Goal: Task Accomplishment & Management: Complete application form

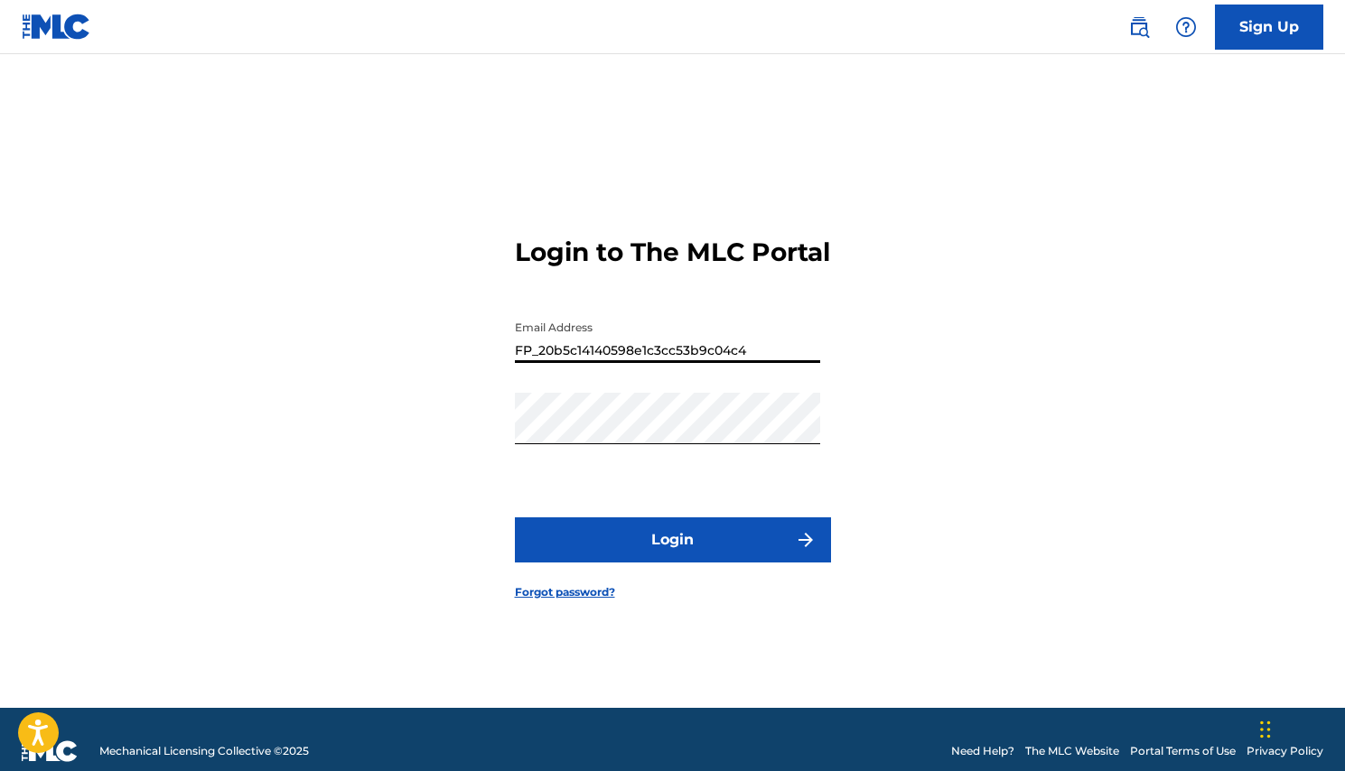
click at [766, 363] on input "FP_20b5c14140598e1c3cc53b9c04c4" at bounding box center [667, 337] width 305 height 51
type input "[PERSON_NAME][EMAIL_ADDRESS][DOMAIN_NAME]"
click at [690, 474] on div "Password" at bounding box center [667, 433] width 305 height 81
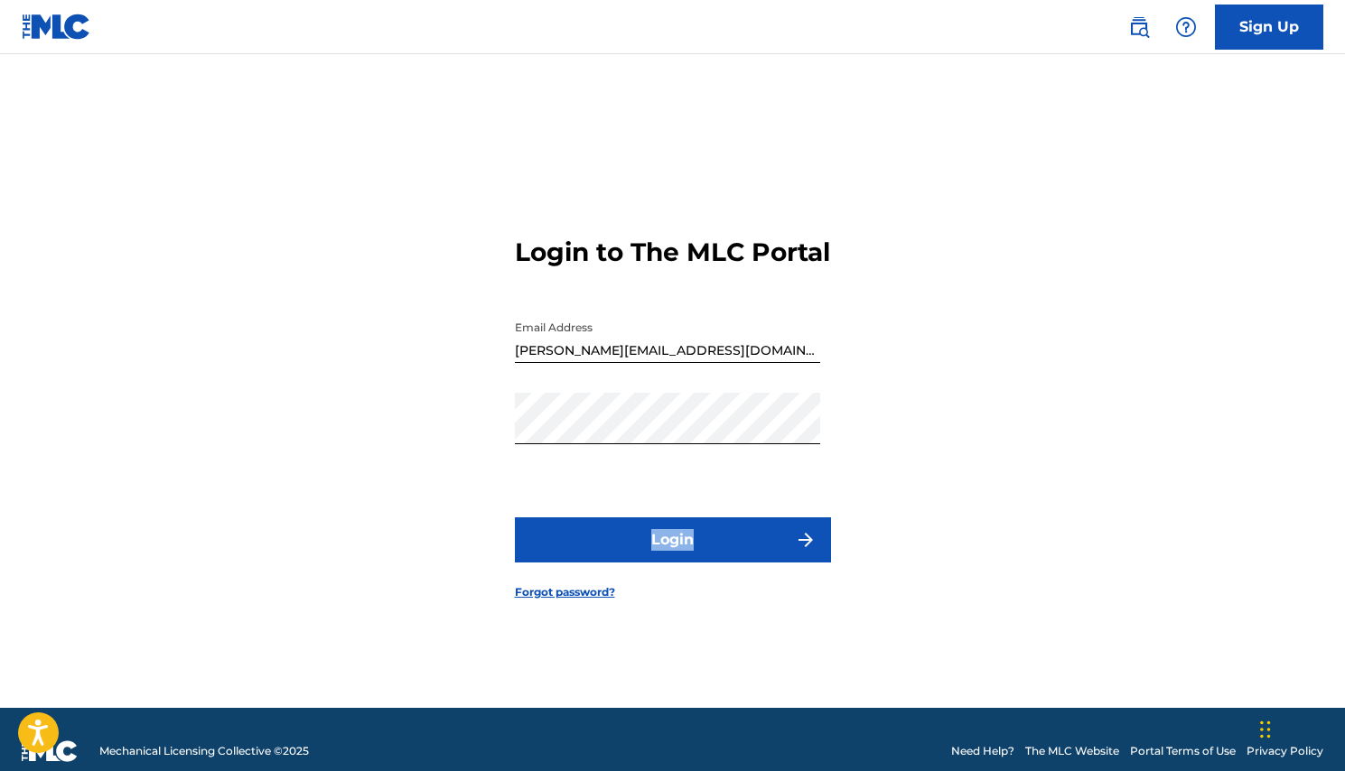
drag, startPoint x: 620, startPoint y: 462, endPoint x: 666, endPoint y: 585, distance: 130.8
click at [666, 585] on form "Login to The MLC Portal Email Address [PERSON_NAME][EMAIL_ADDRESS][DOMAIN_NAME]…" at bounding box center [673, 403] width 316 height 609
click at [706, 590] on form "Login to The MLC Portal Email Address [PERSON_NAME][EMAIL_ADDRESS][DOMAIN_NAME]…" at bounding box center [673, 403] width 316 height 609
click at [698, 554] on button "Login" at bounding box center [673, 539] width 316 height 45
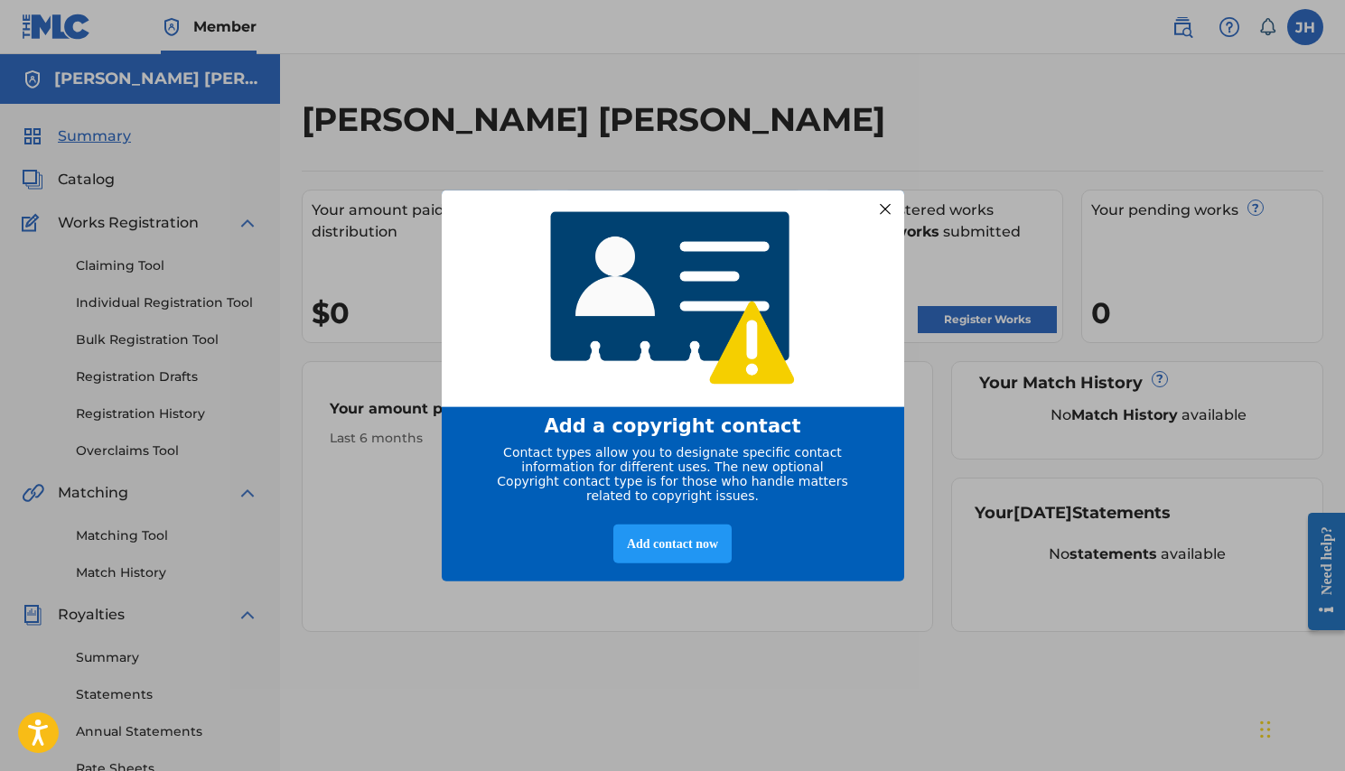
click at [880, 200] on div at bounding box center [883, 208] width 23 height 23
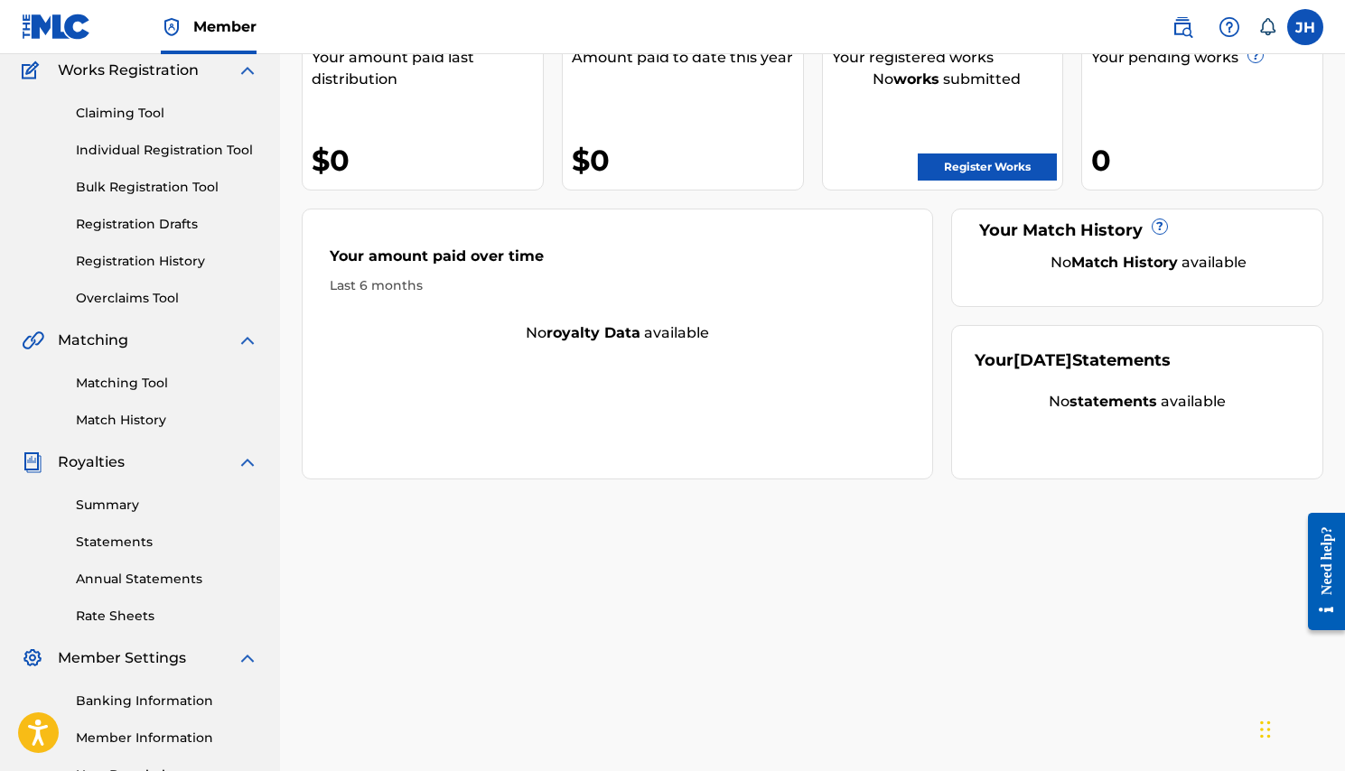
scroll to position [157, 0]
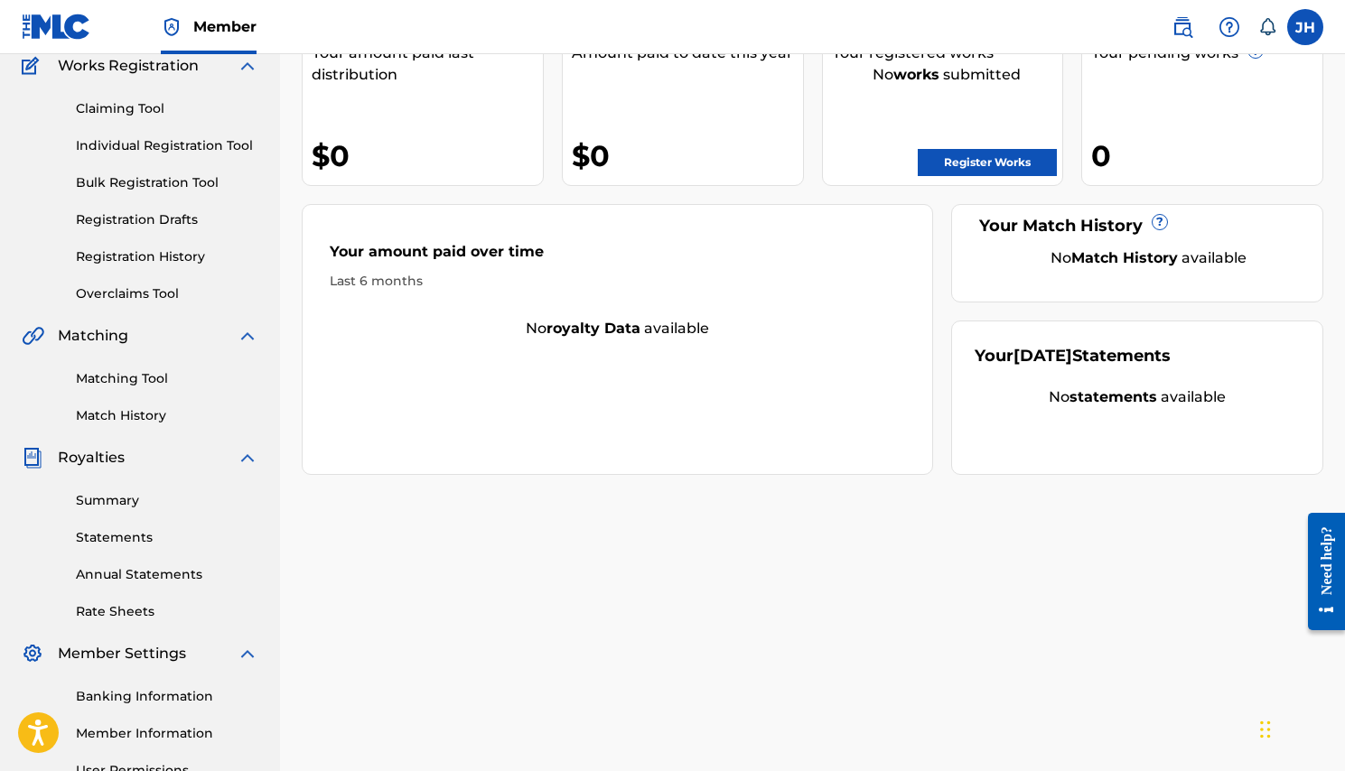
click at [140, 101] on link "Claiming Tool" at bounding box center [167, 108] width 182 height 19
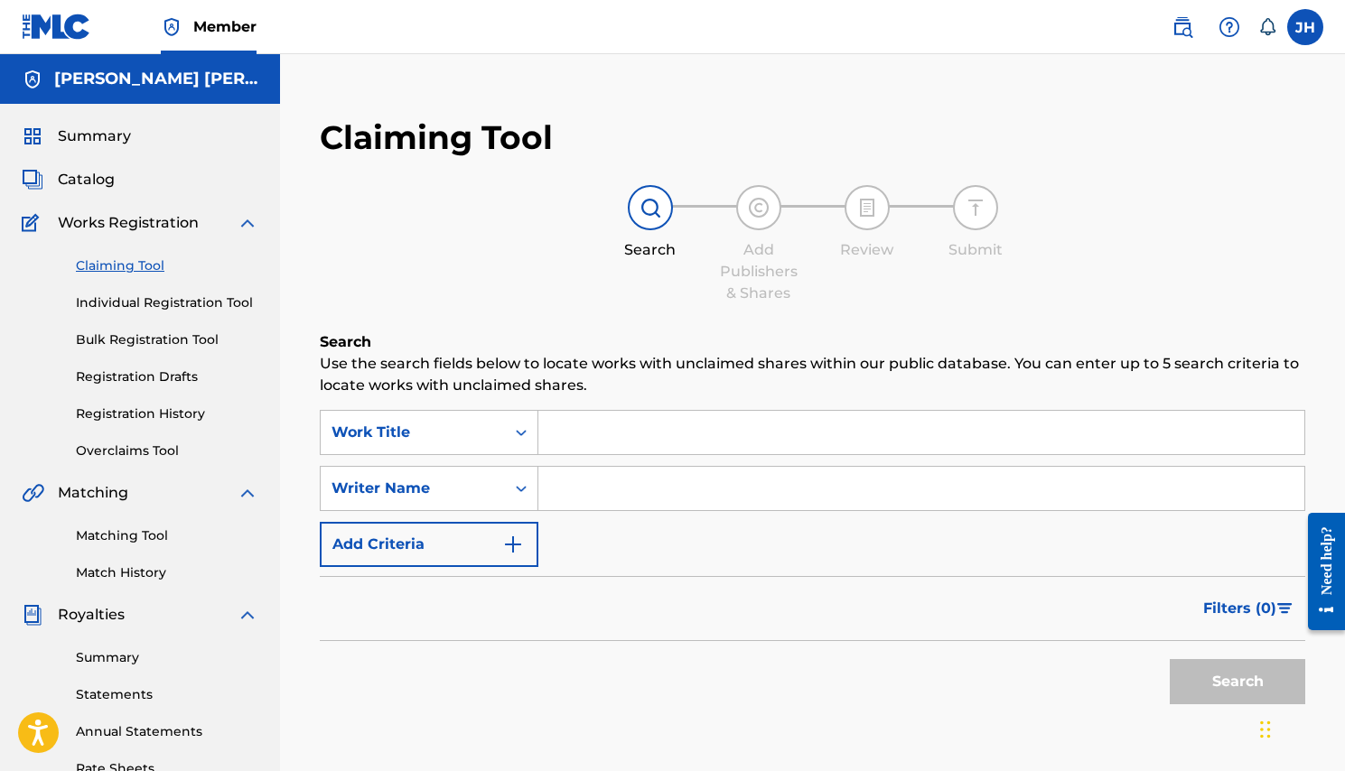
click at [103, 191] on div "Summary Catalog Works Registration Claiming Tool Individual Registration Tool B…" at bounding box center [140, 568] width 280 height 929
click at [89, 163] on div "Summary Catalog Works Registration Claiming Tool Individual Registration Tool B…" at bounding box center [140, 568] width 280 height 929
click at [87, 177] on span "Catalog" at bounding box center [86, 180] width 57 height 22
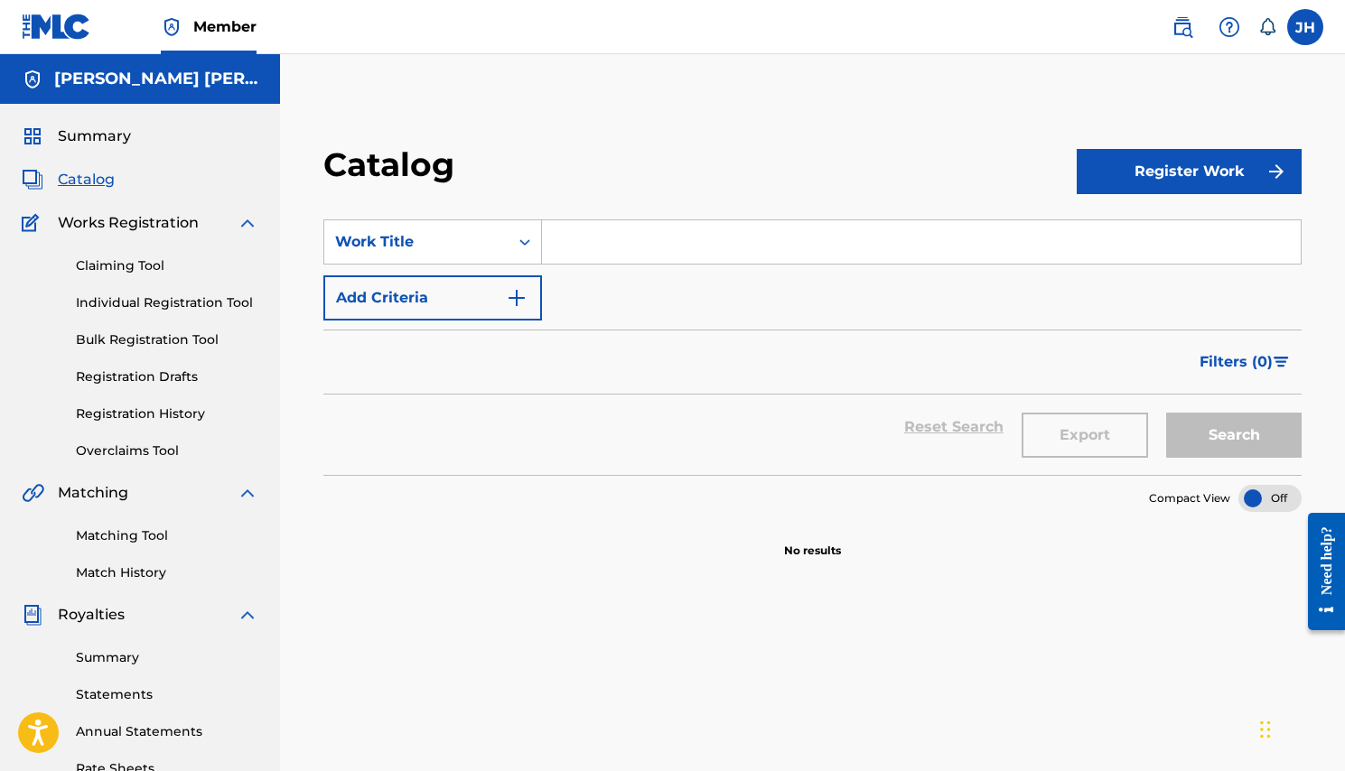
click at [1215, 182] on button "Register Work" at bounding box center [1188, 171] width 225 height 45
click at [1156, 226] on link "Individual" at bounding box center [1188, 230] width 225 height 43
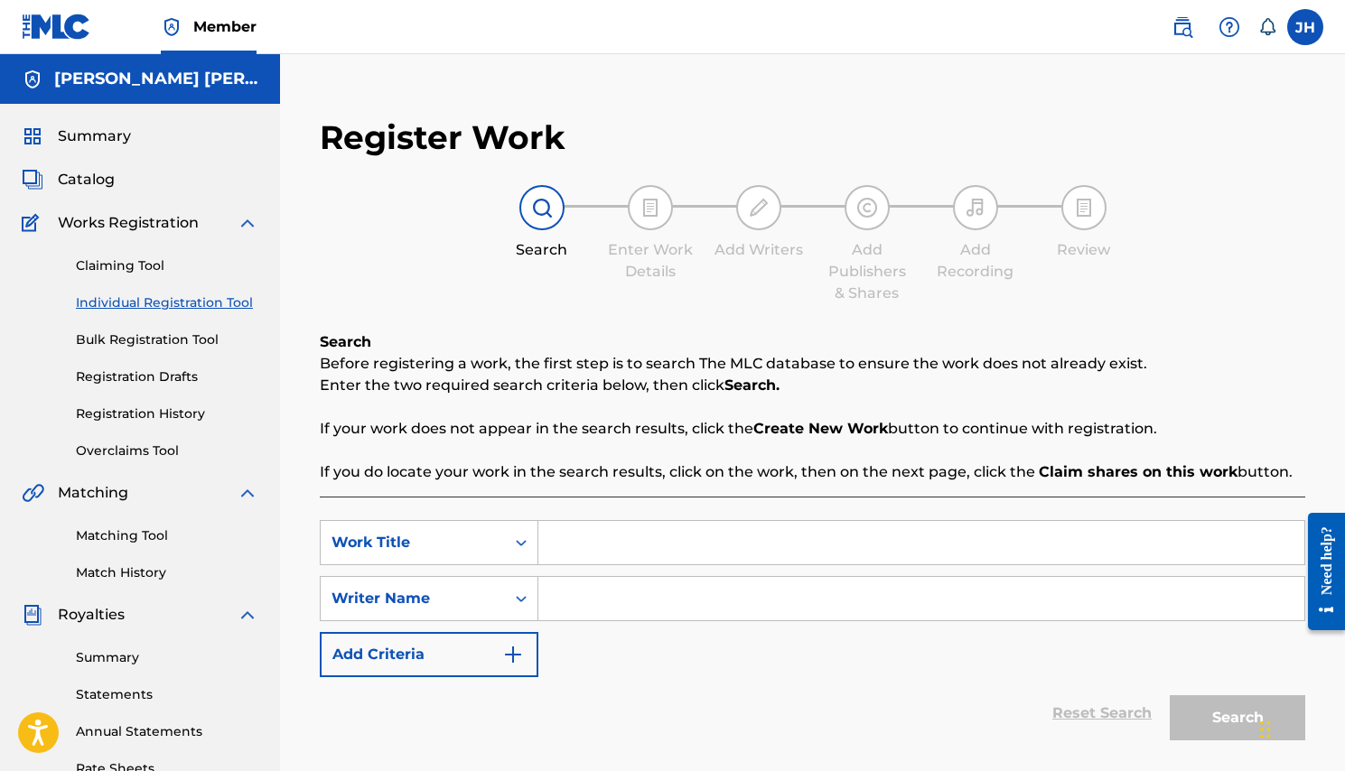
click at [561, 547] on input "Search Form" at bounding box center [921, 542] width 766 height 43
type input "El Jey v1 (Comando Exclusivo)"
click at [596, 598] on input "Search Form" at bounding box center [921, 598] width 766 height 43
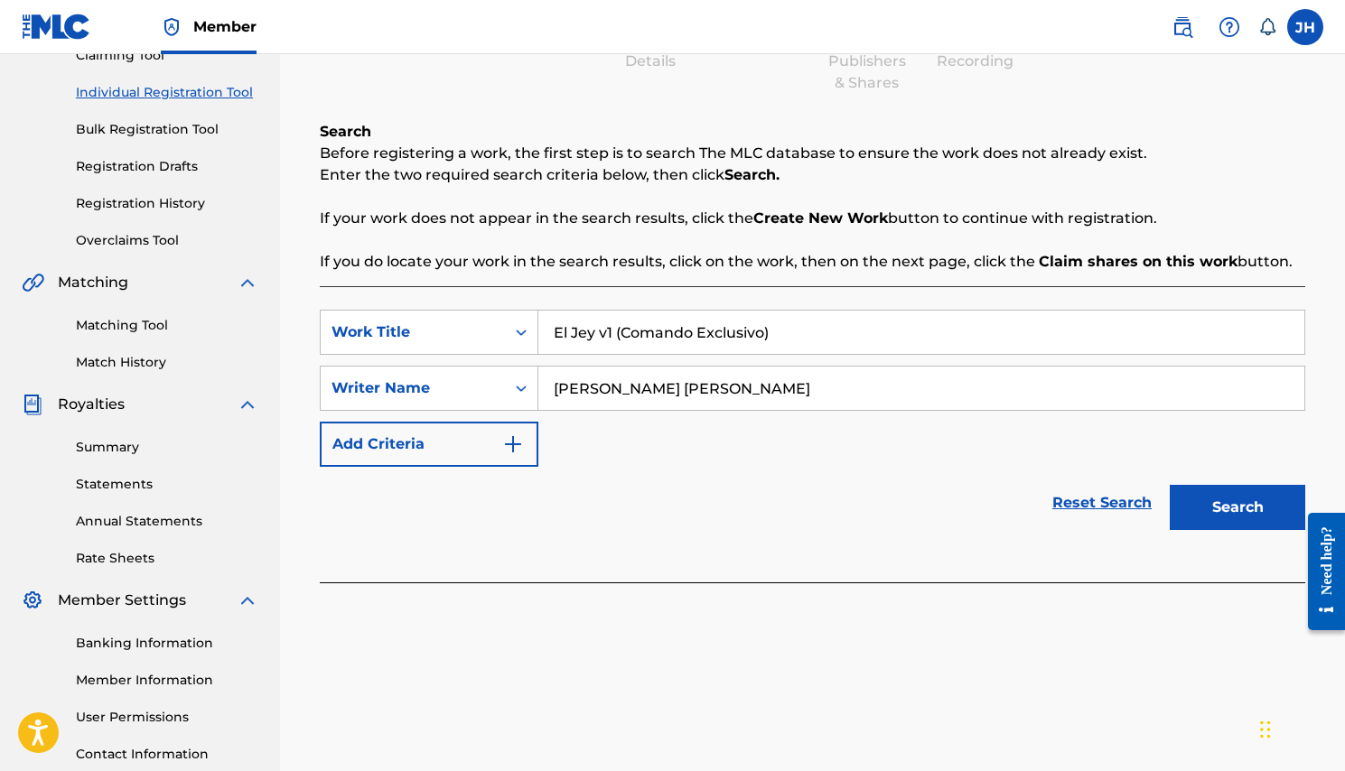
scroll to position [213, 0]
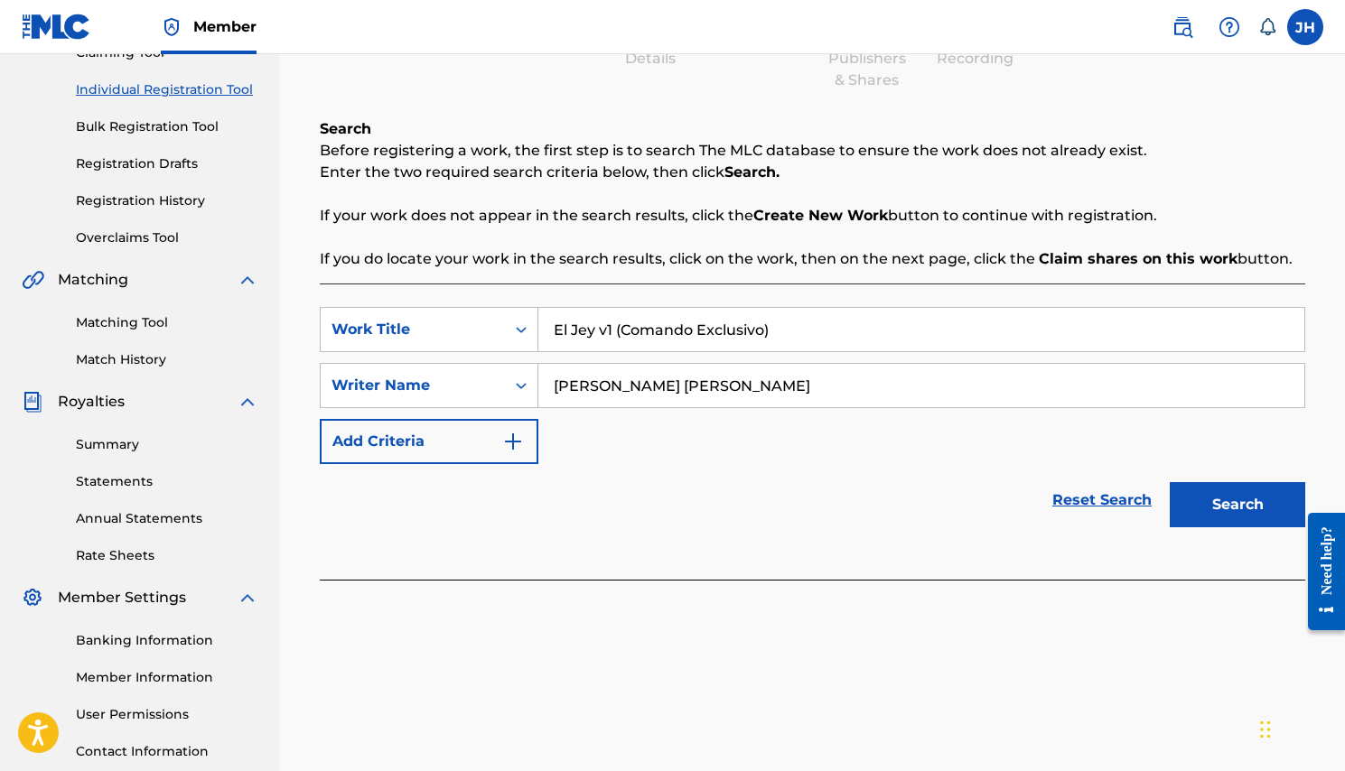
type input "[PERSON_NAME] [PERSON_NAME]"
click at [1251, 505] on button "Search" at bounding box center [1236, 504] width 135 height 45
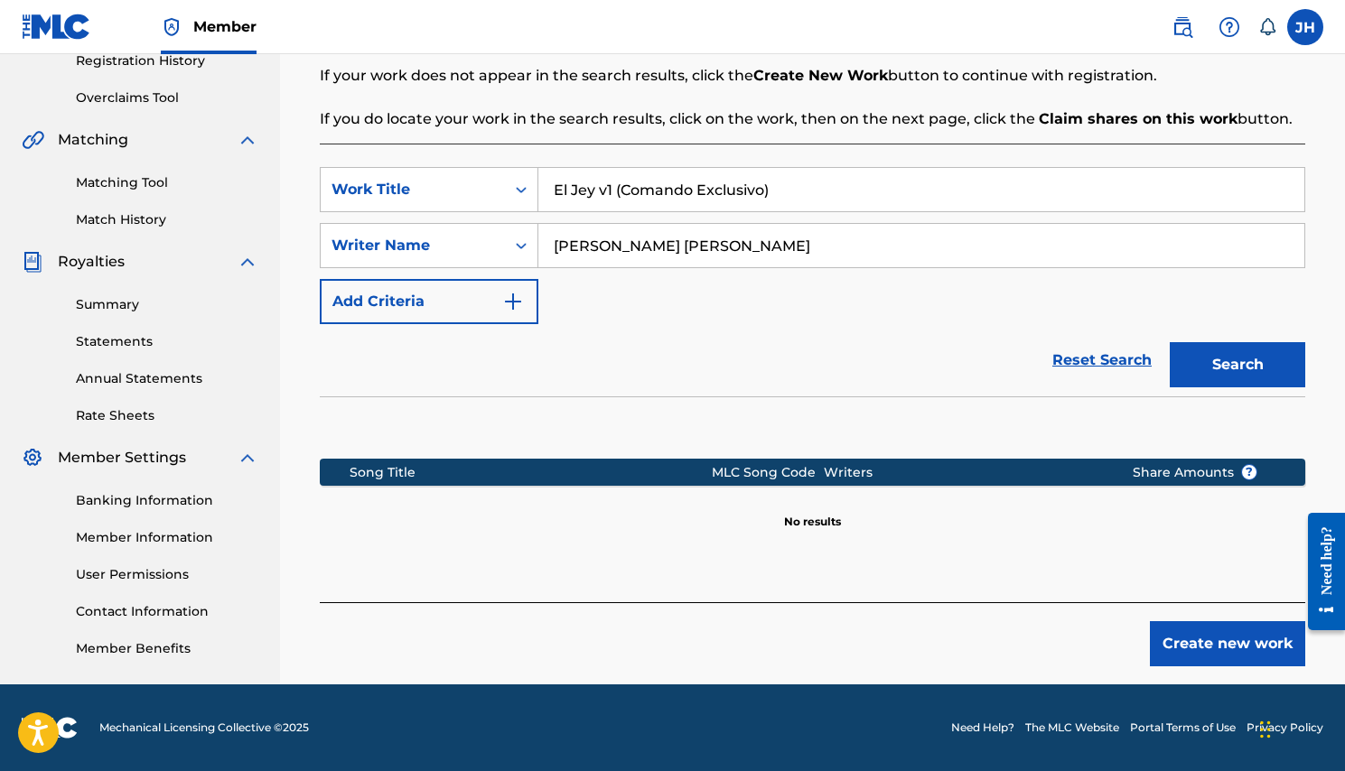
scroll to position [353, 0]
click at [1224, 377] on button "Search" at bounding box center [1236, 364] width 135 height 45
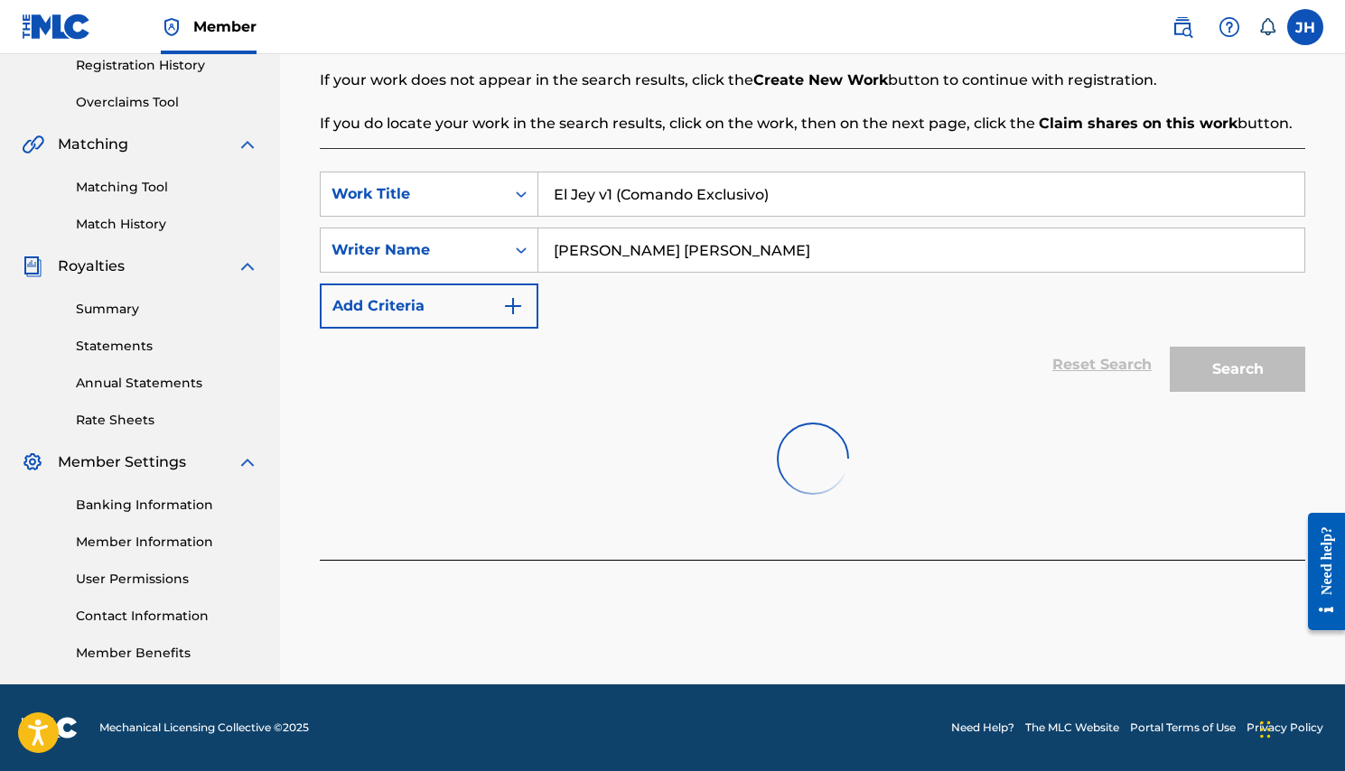
scroll to position [349, 0]
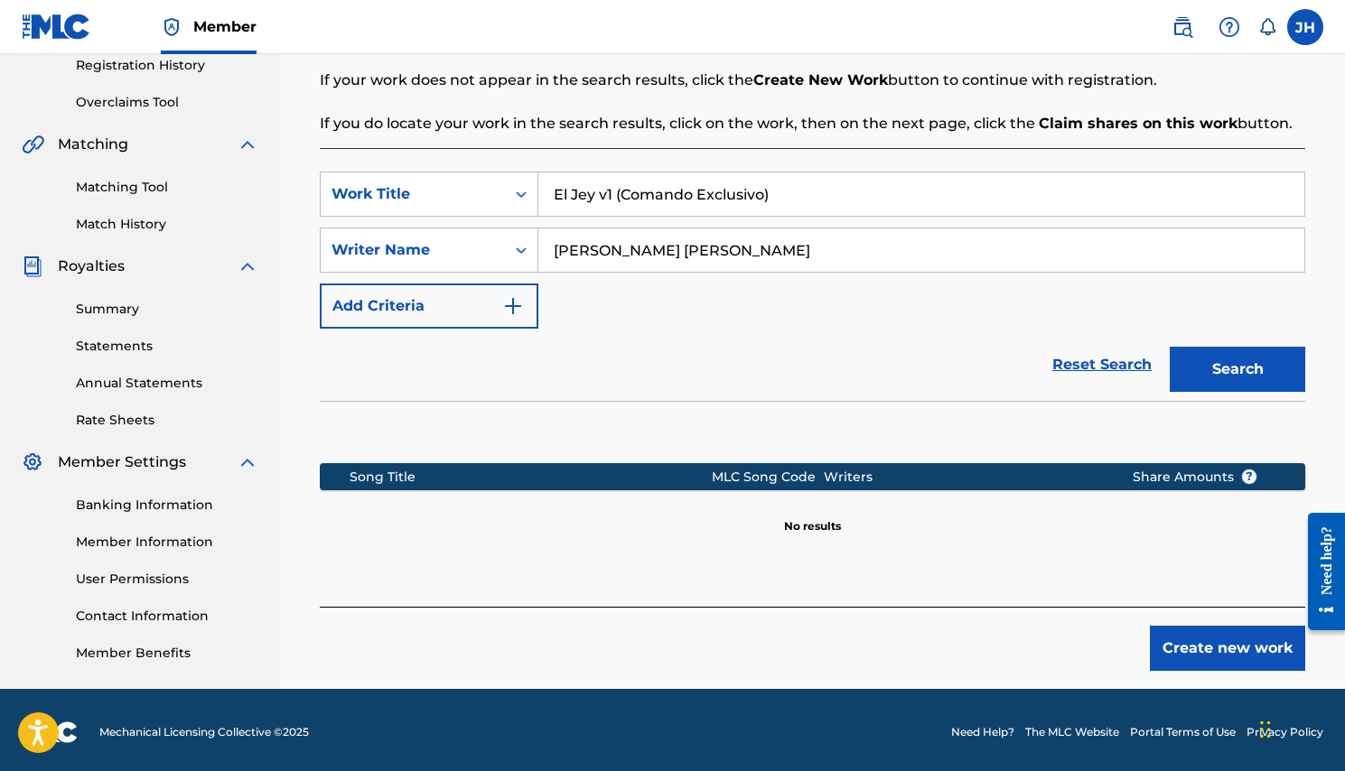
click at [1192, 620] on div "Create new work" at bounding box center [812, 639] width 985 height 64
click at [1193, 656] on button "Create new work" at bounding box center [1227, 648] width 155 height 45
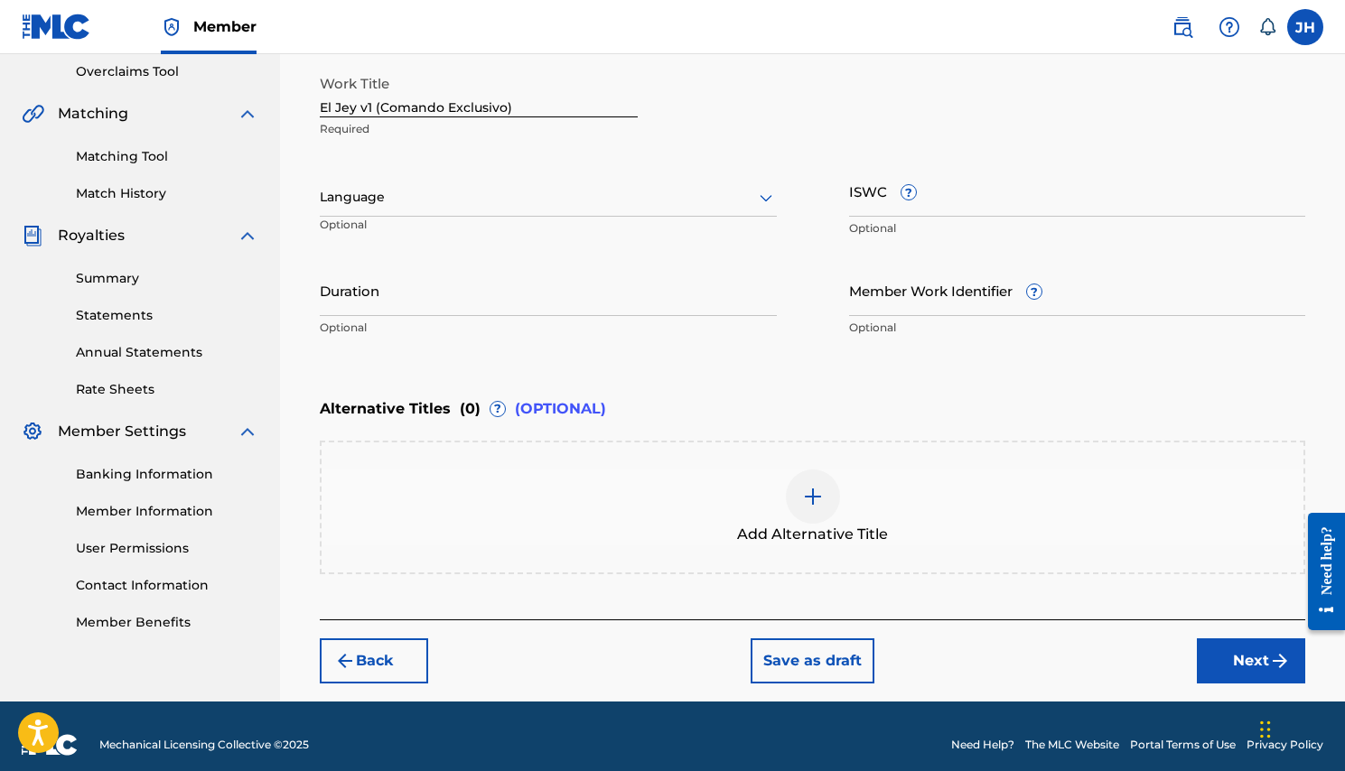
scroll to position [389, 0]
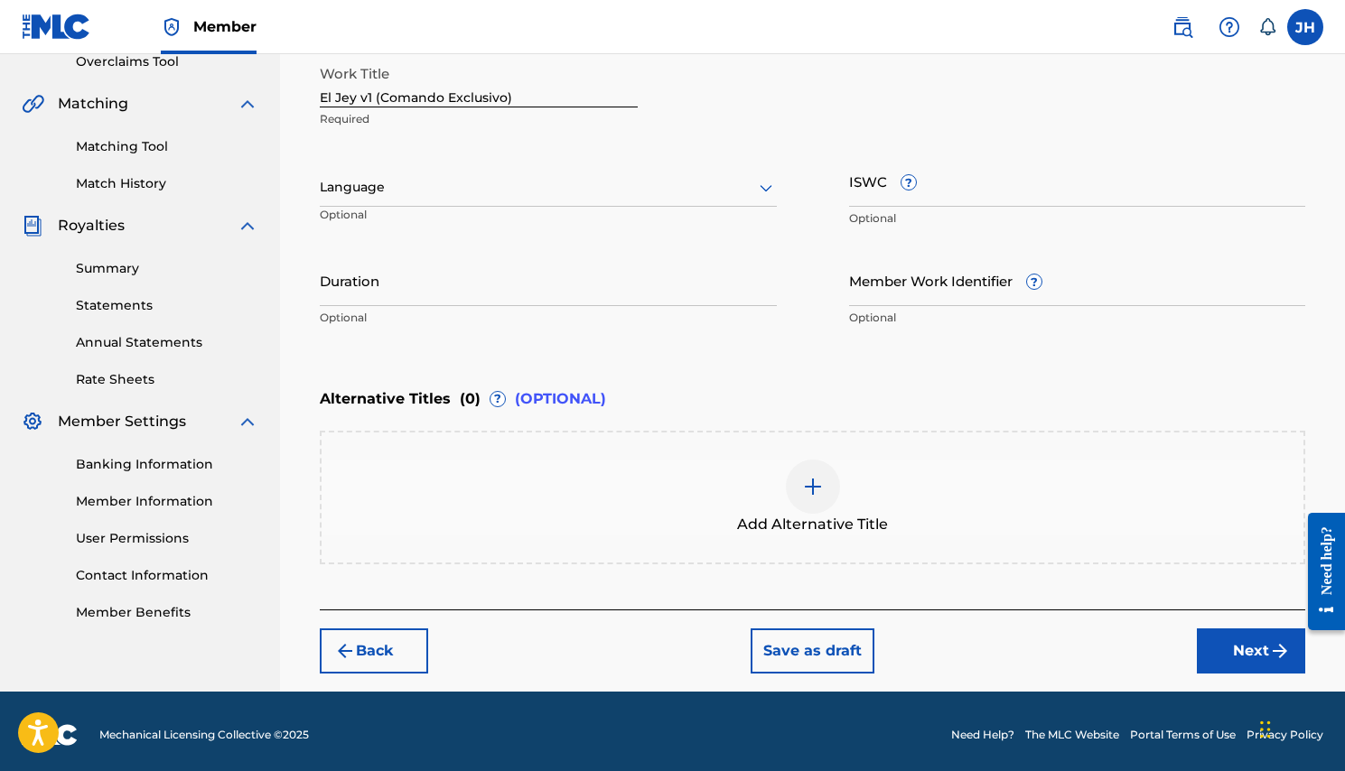
click at [532, 184] on div at bounding box center [548, 187] width 457 height 23
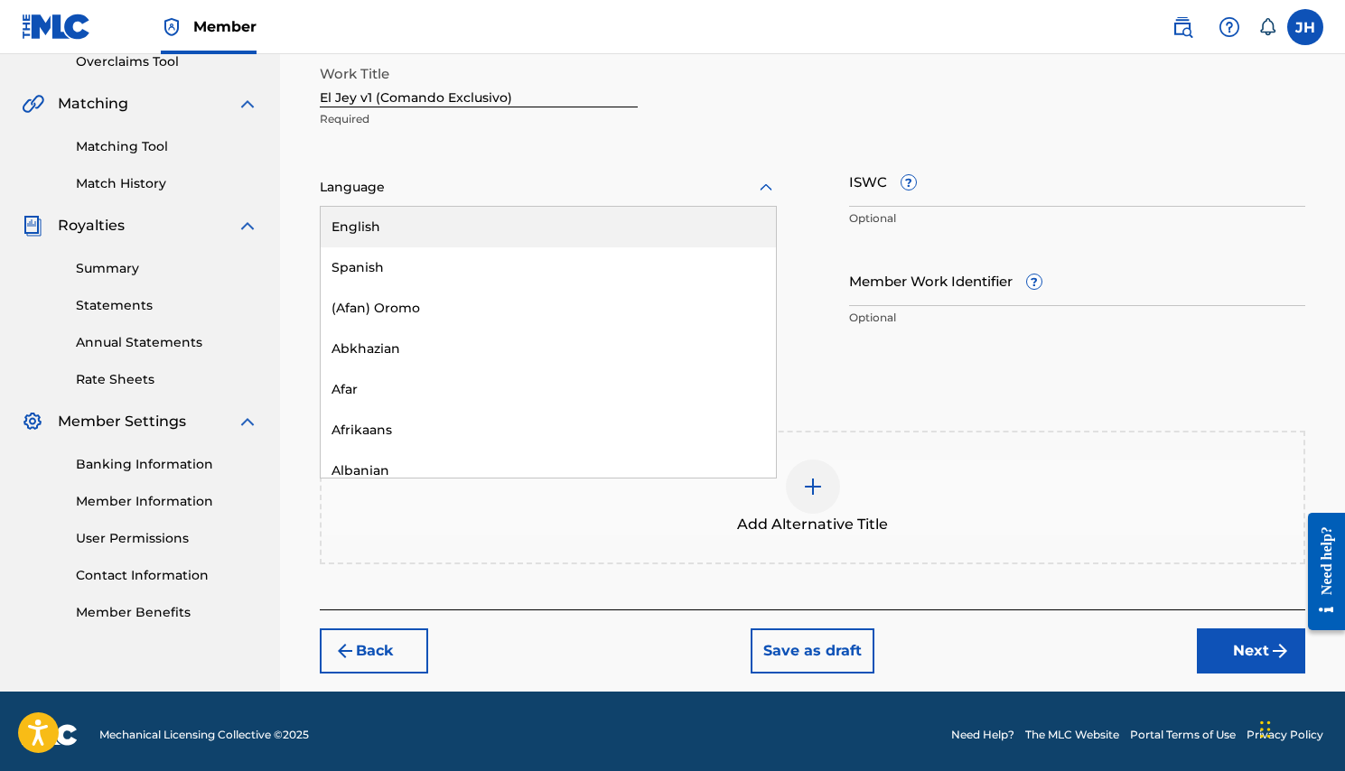
click at [355, 221] on div "English" at bounding box center [548, 227] width 455 height 41
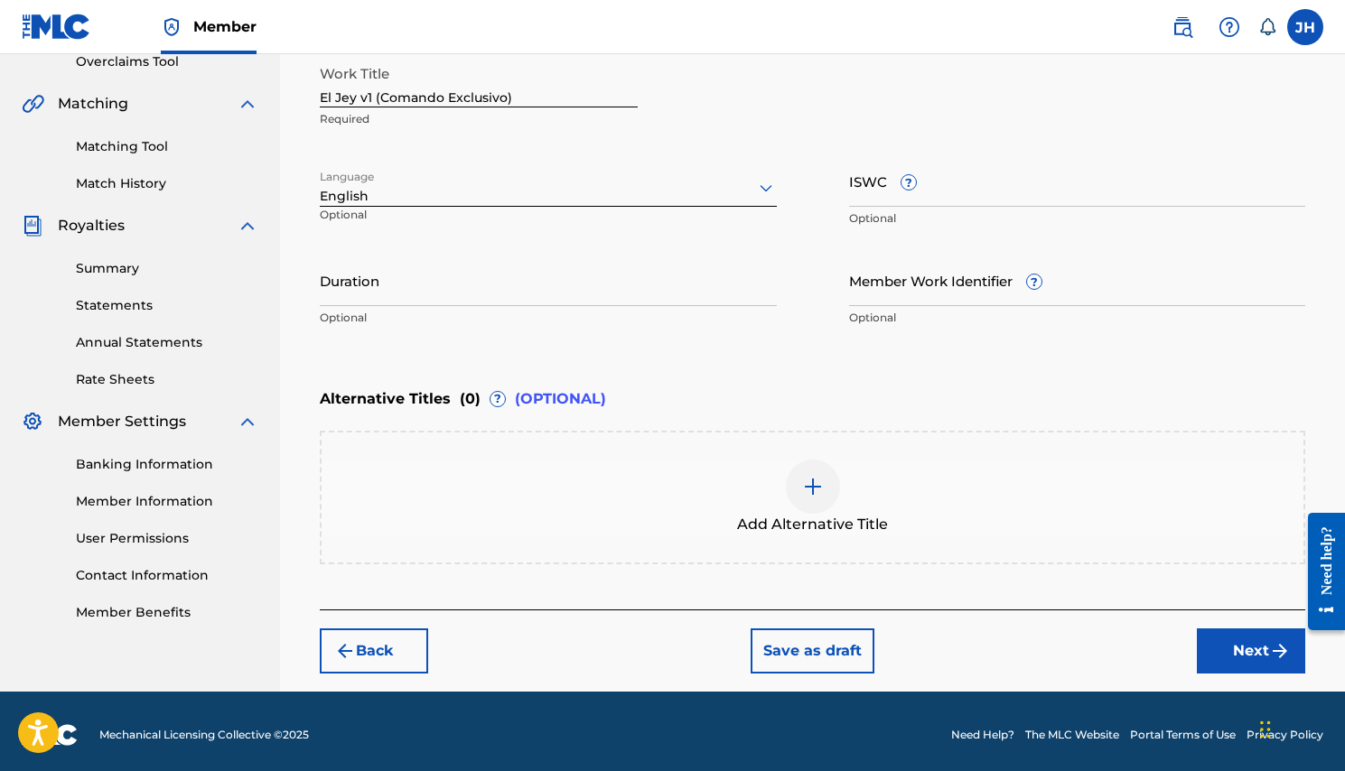
click at [694, 193] on div at bounding box center [548, 187] width 457 height 23
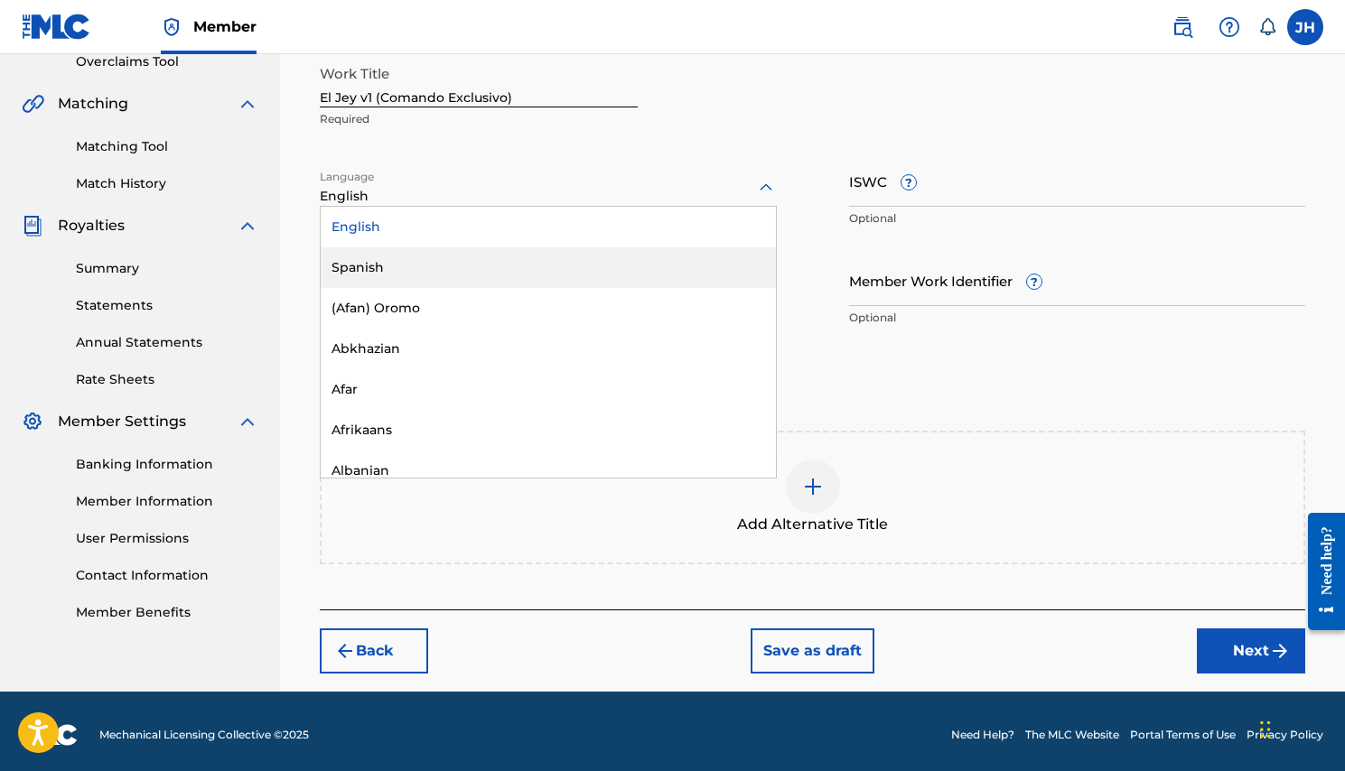
click at [377, 266] on div "Spanish" at bounding box center [548, 267] width 455 height 41
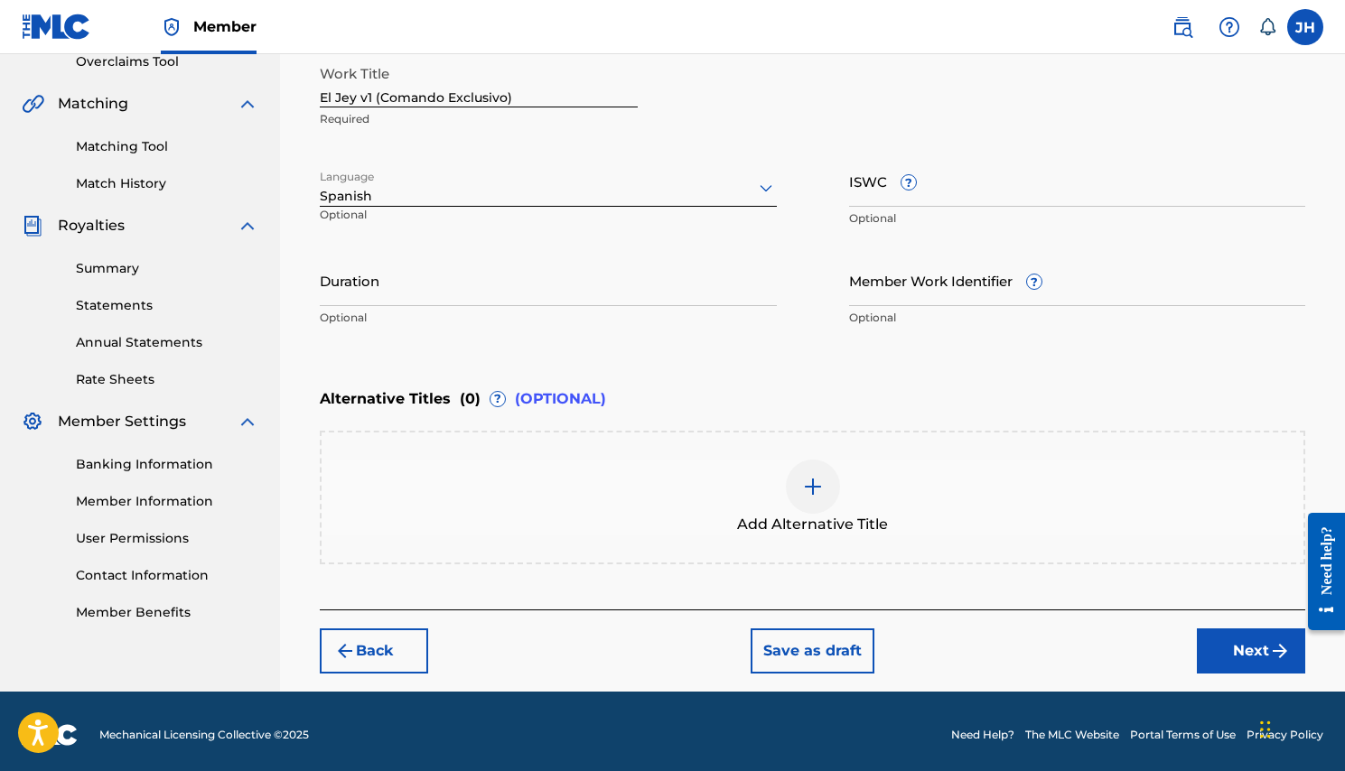
click at [1006, 188] on input "ISWC ?" at bounding box center [1077, 180] width 457 height 51
click at [544, 291] on input "Duration" at bounding box center [548, 280] width 457 height 51
type input "1"
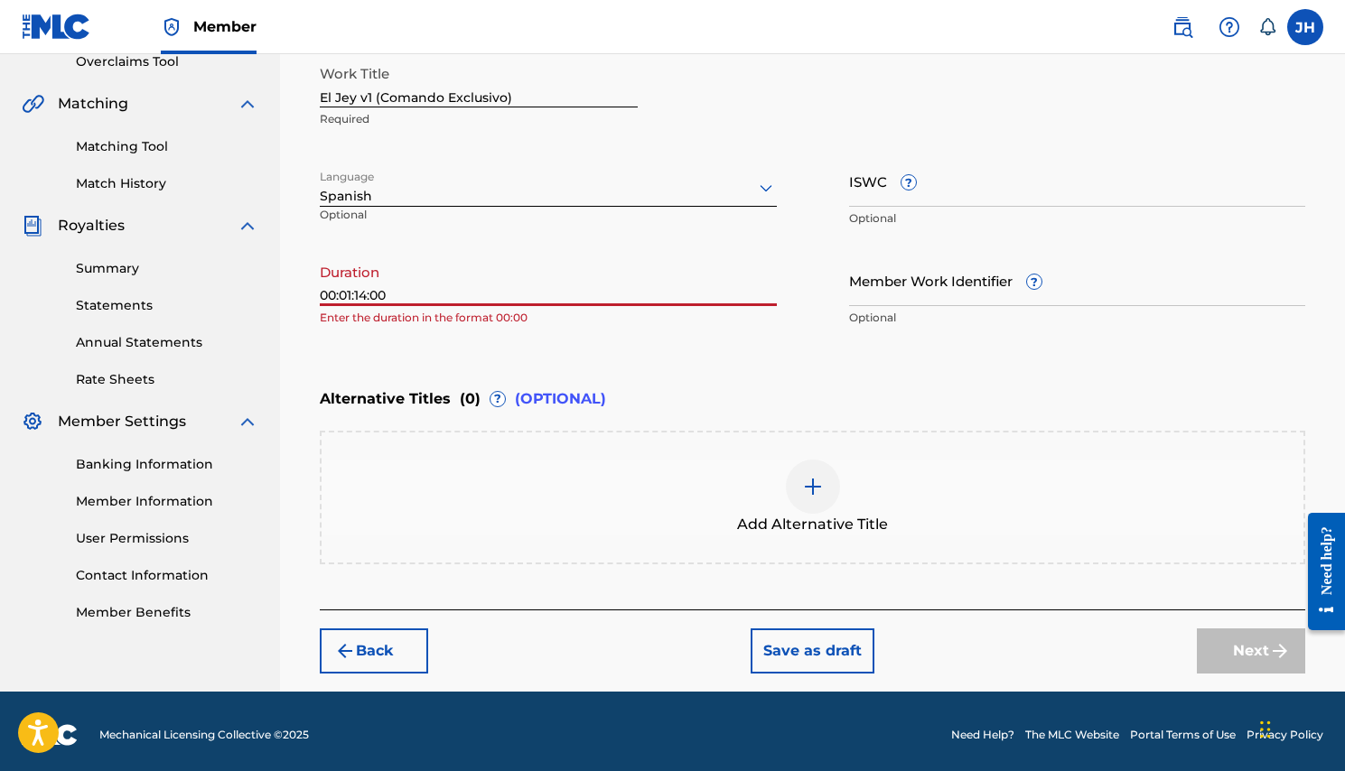
click at [332, 295] on input "00:01:14:00" at bounding box center [548, 280] width 457 height 51
click at [394, 295] on input ":01:14:00" at bounding box center [548, 280] width 457 height 51
click at [325, 297] on input ":01:14:00" at bounding box center [548, 280] width 457 height 51
click at [387, 296] on input "01:14:00" at bounding box center [548, 280] width 457 height 51
click at [391, 291] on input "01:14:00" at bounding box center [548, 280] width 457 height 51
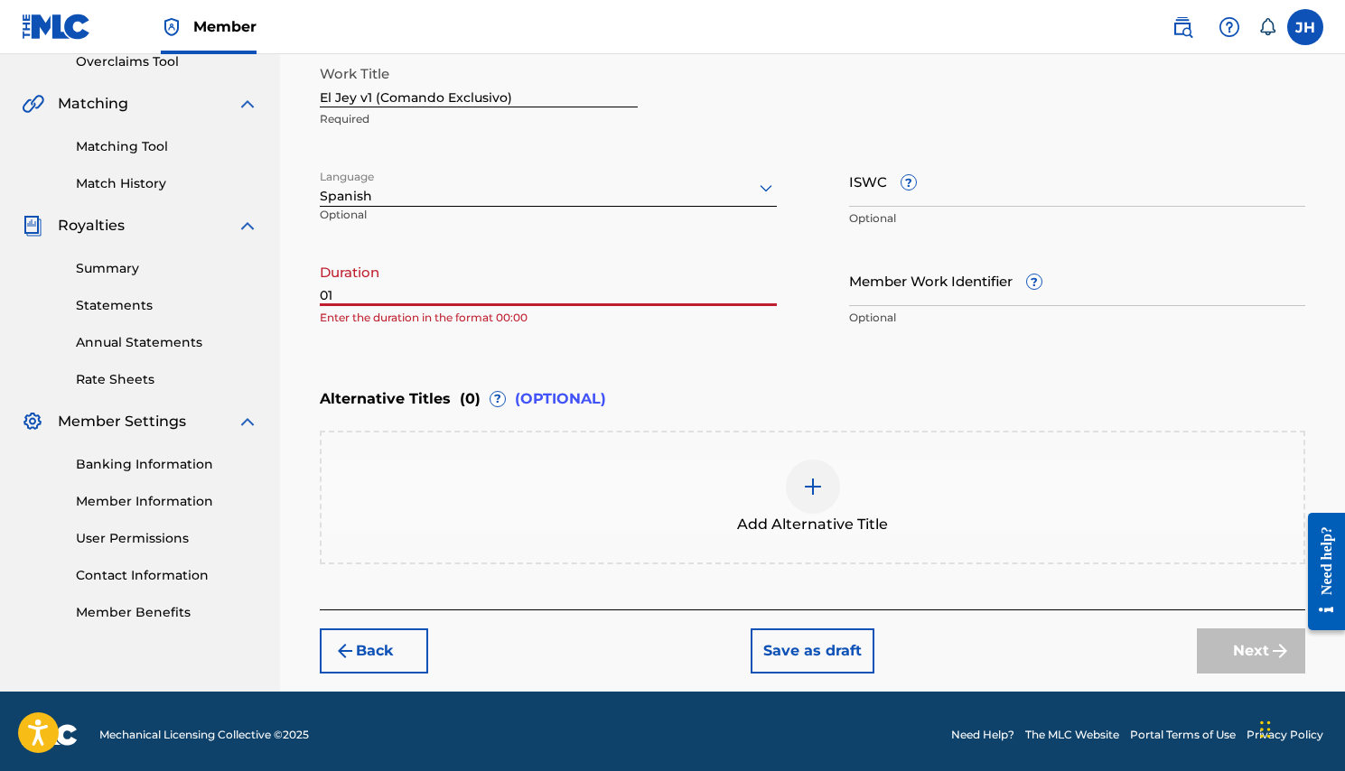
type input "0"
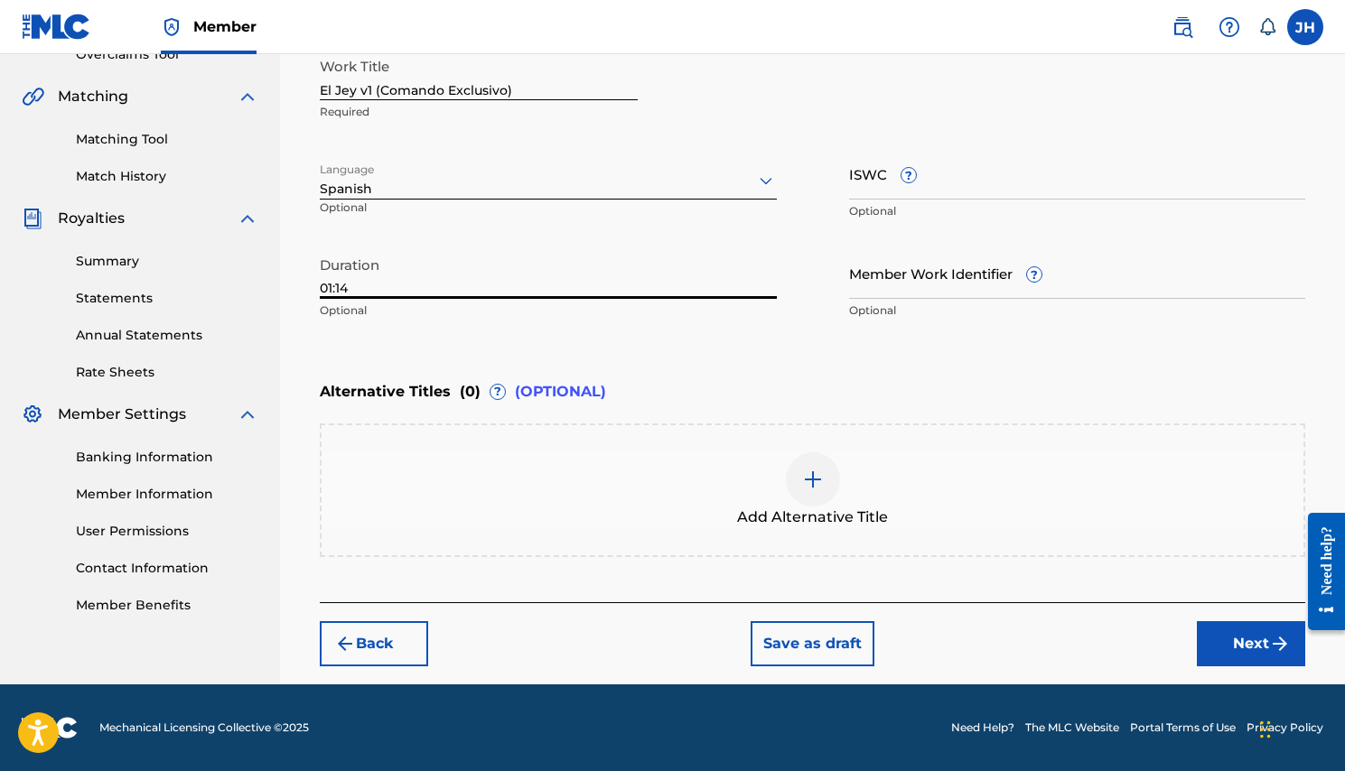
scroll to position [396, 0]
type input "01:14"
click at [815, 490] on div at bounding box center [813, 479] width 54 height 54
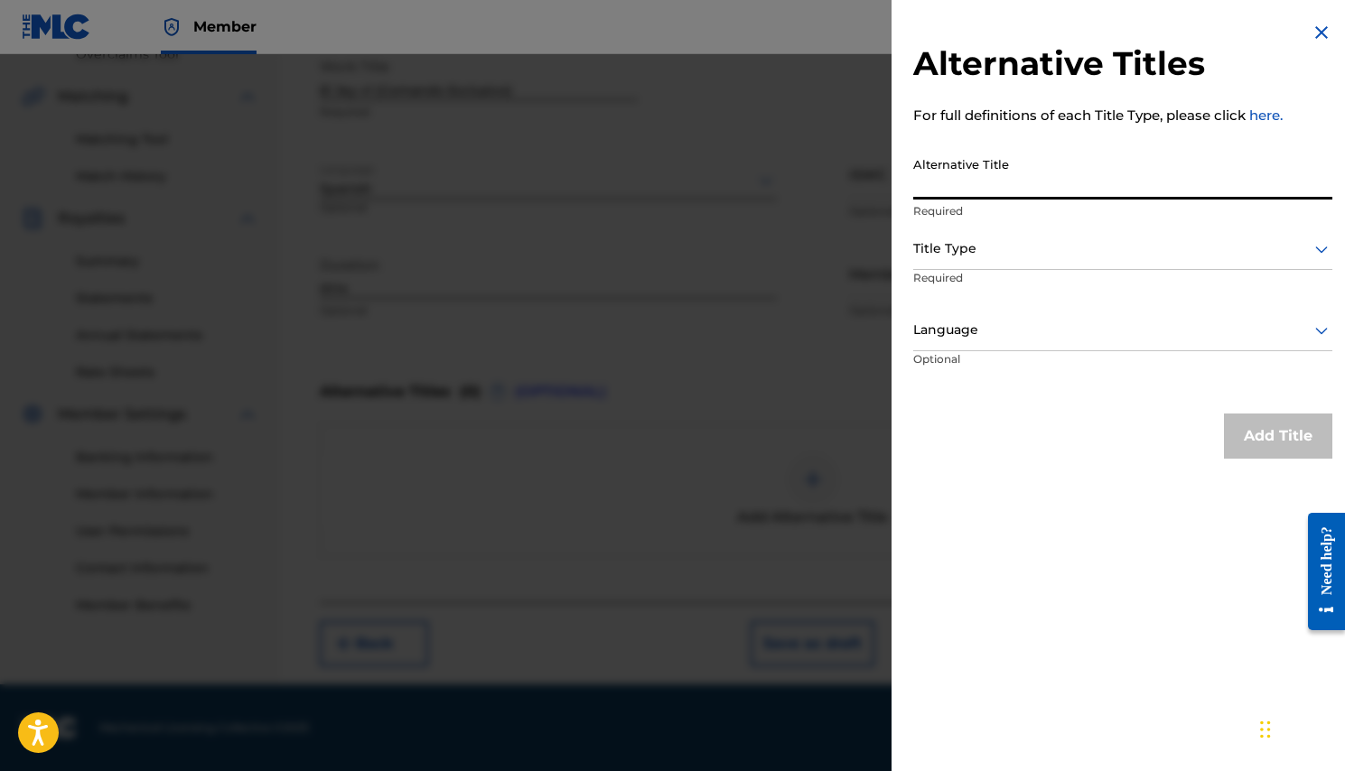
click at [1000, 191] on input "Alternative Title" at bounding box center [1122, 173] width 419 height 51
type input "El Jey v1 (Comando Exclusivo)"
click at [995, 258] on div at bounding box center [1122, 248] width 419 height 23
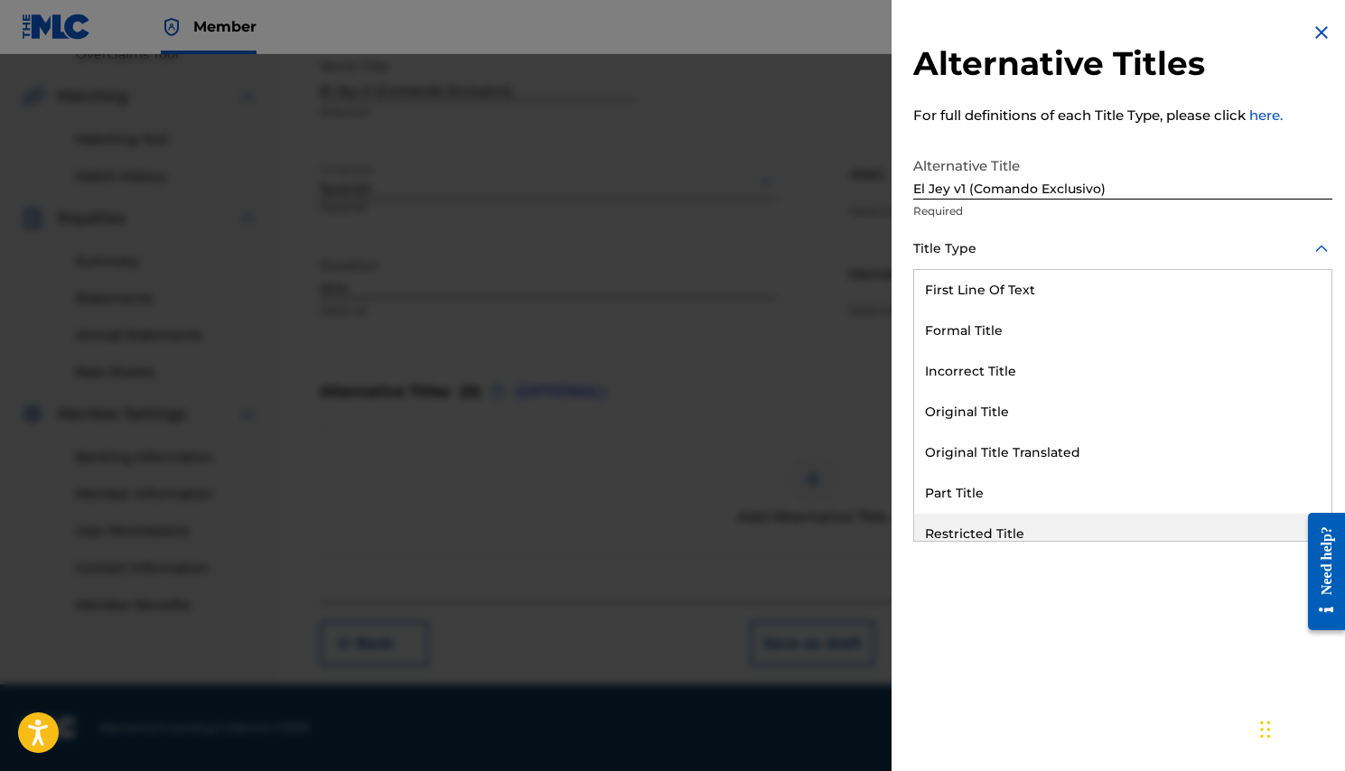
click at [982, 619] on div "Alternative Titles For full definitions of each Title Type, please click here. …" at bounding box center [1122, 385] width 462 height 771
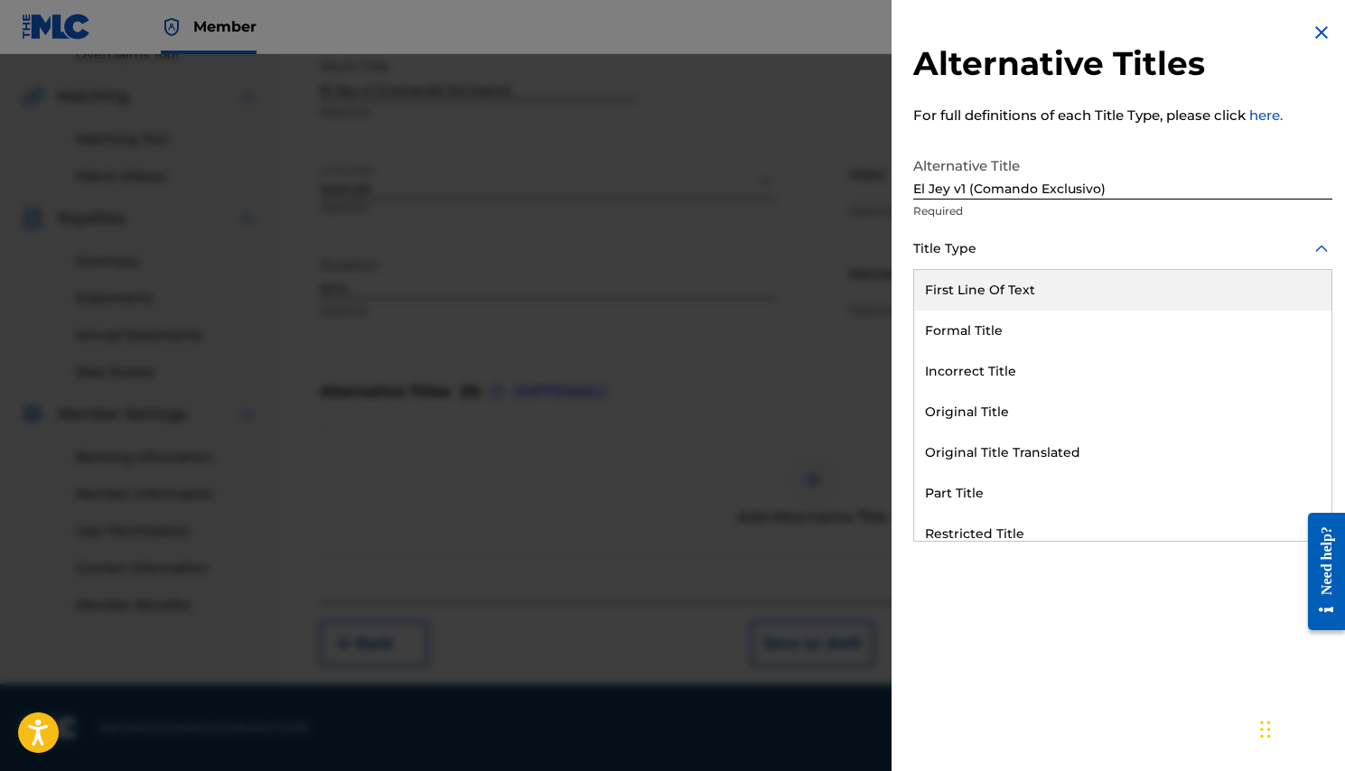
click at [954, 260] on div "Title Type" at bounding box center [1122, 249] width 419 height 41
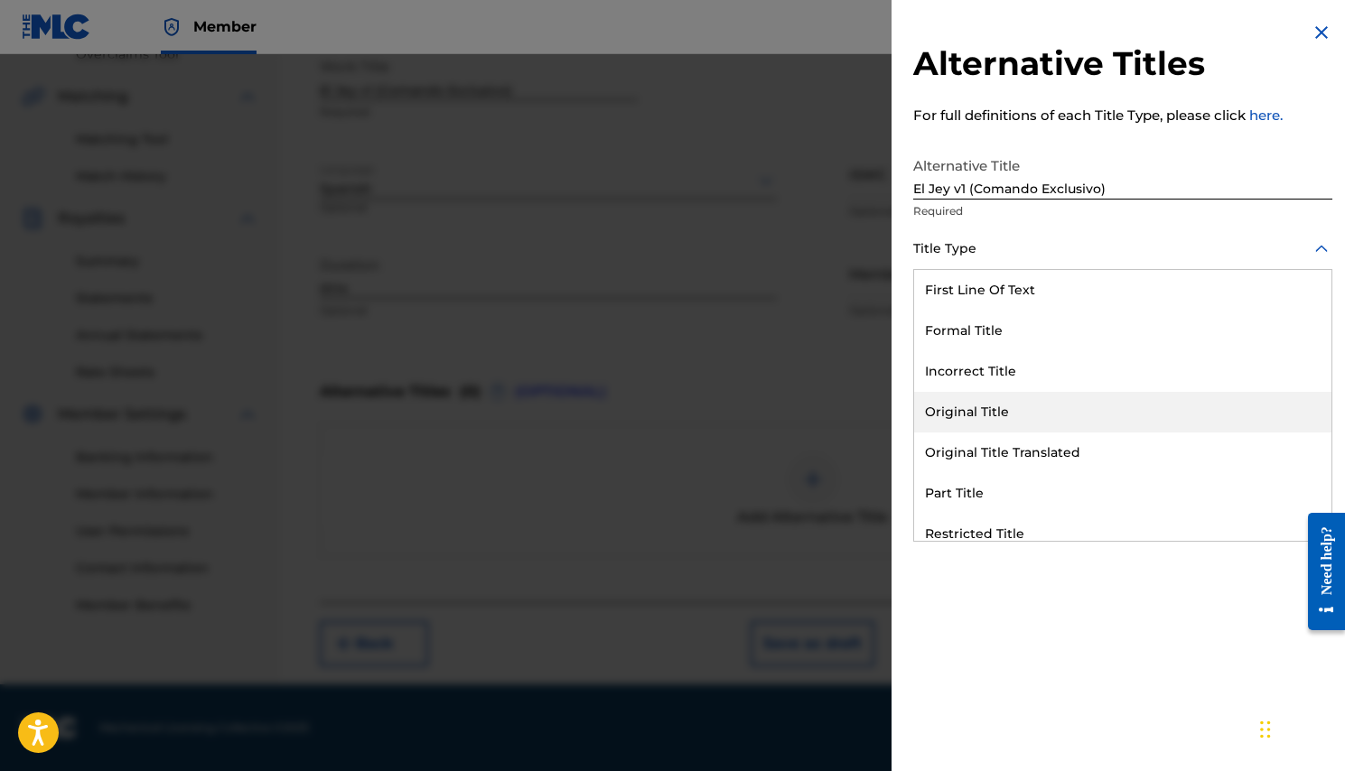
click at [952, 409] on div "Original Title" at bounding box center [1122, 412] width 417 height 41
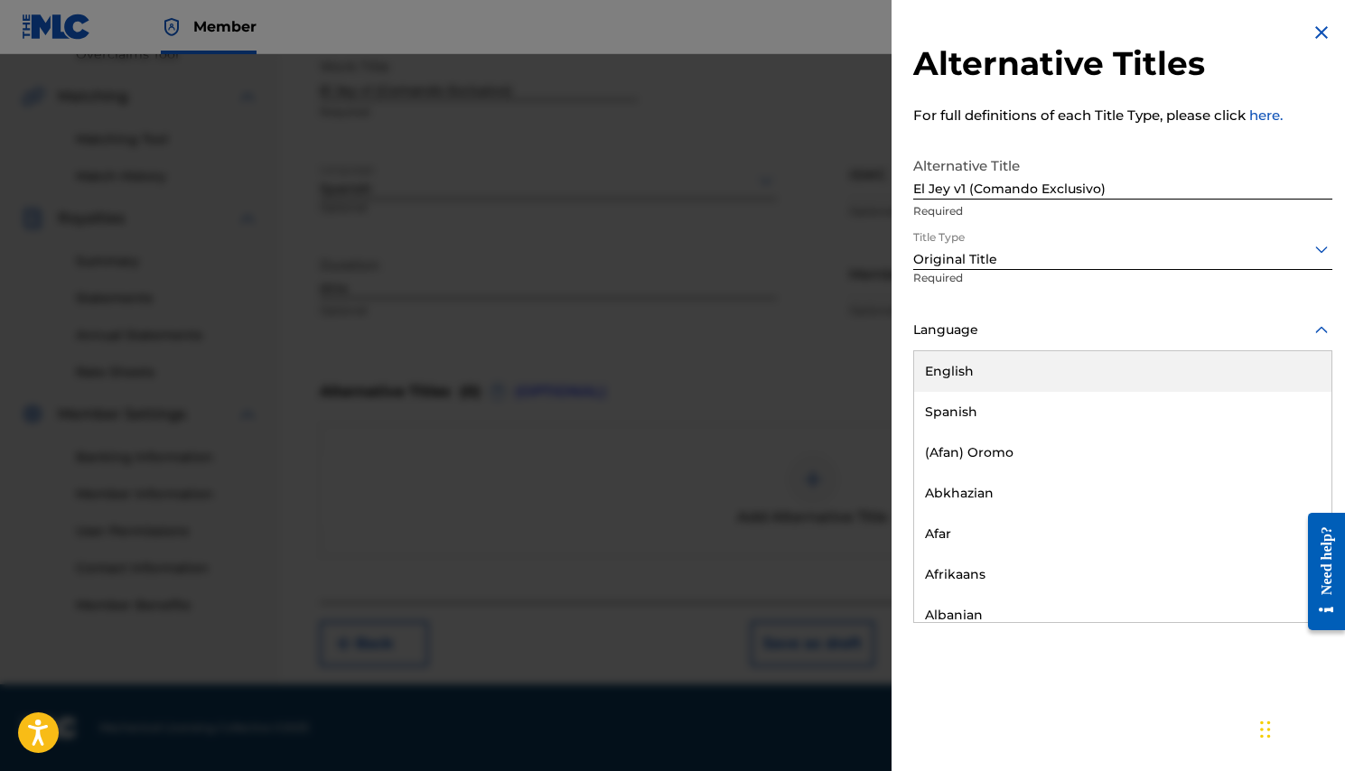
click at [965, 331] on div at bounding box center [1122, 330] width 419 height 23
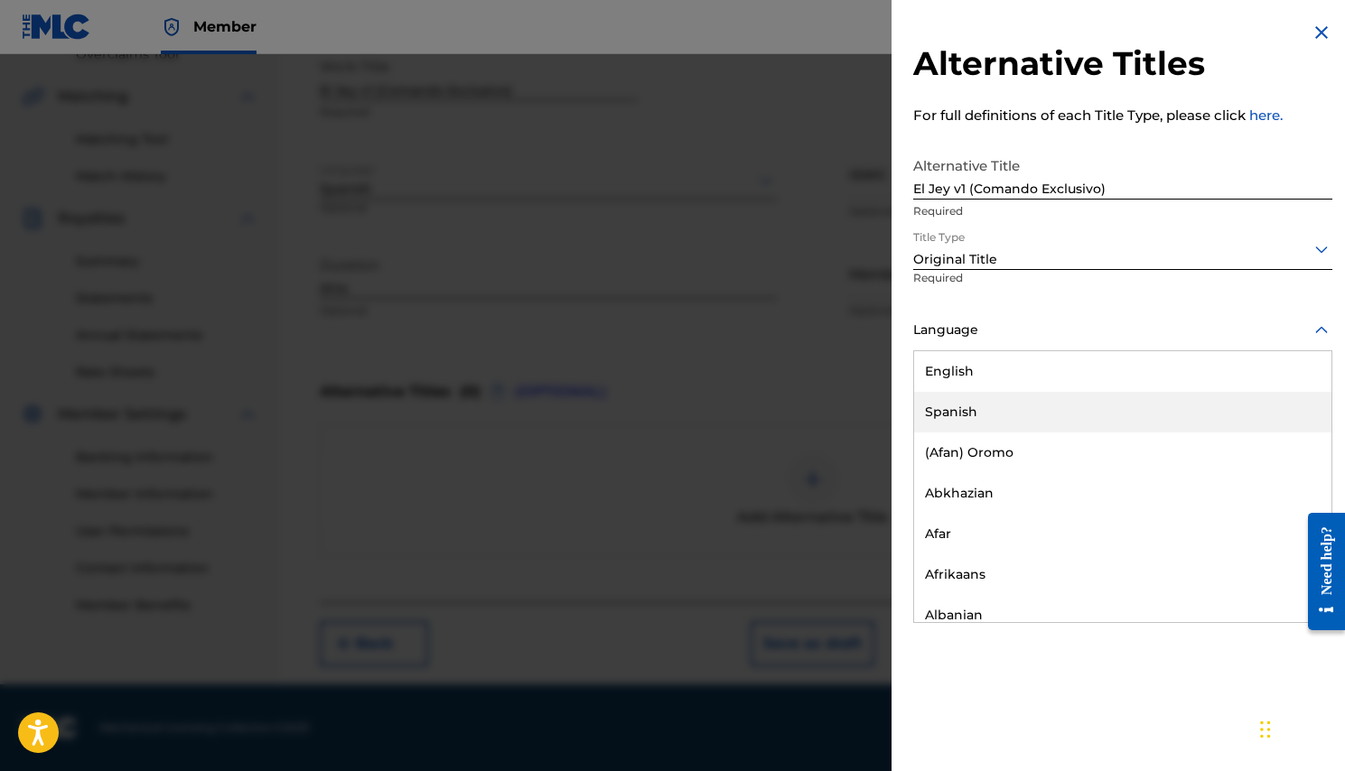
click at [954, 410] on div "Spanish" at bounding box center [1122, 412] width 417 height 41
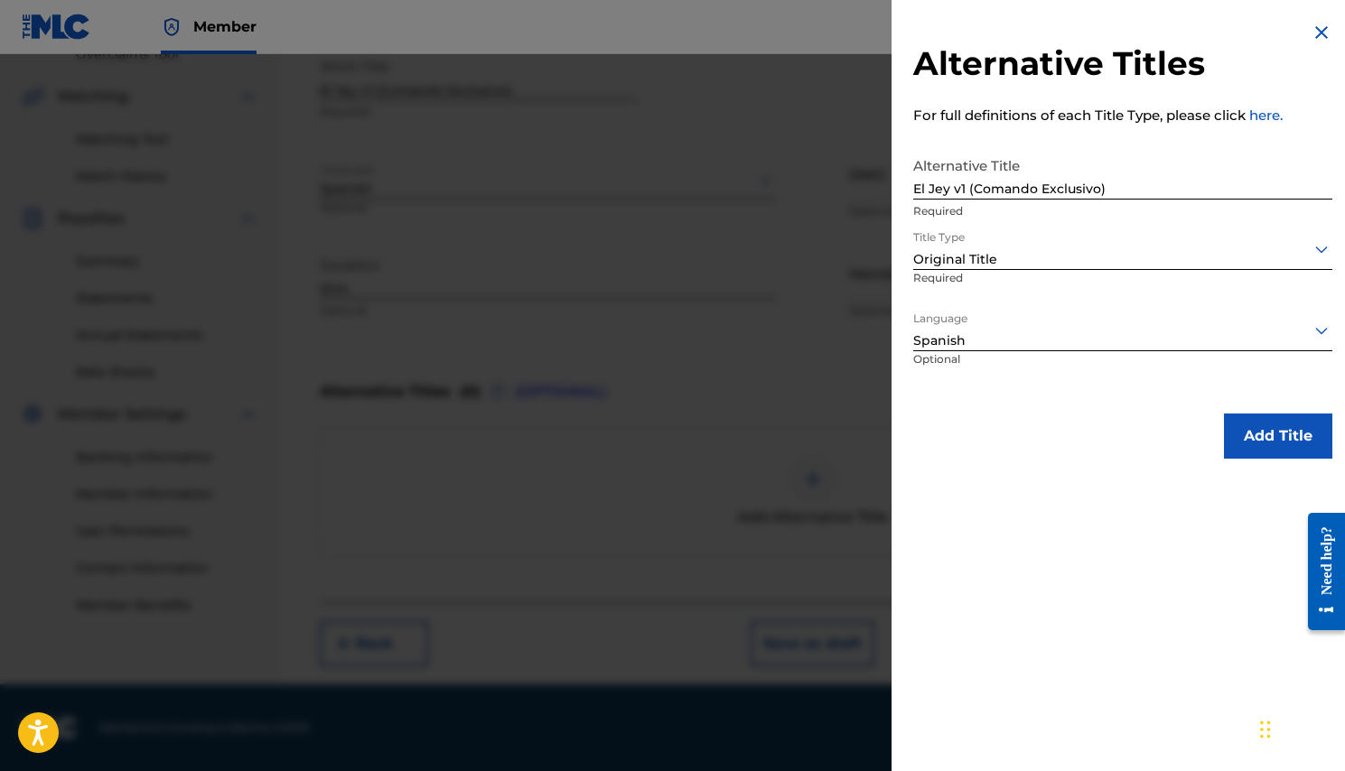
click at [1238, 428] on button "Add Title" at bounding box center [1278, 436] width 108 height 45
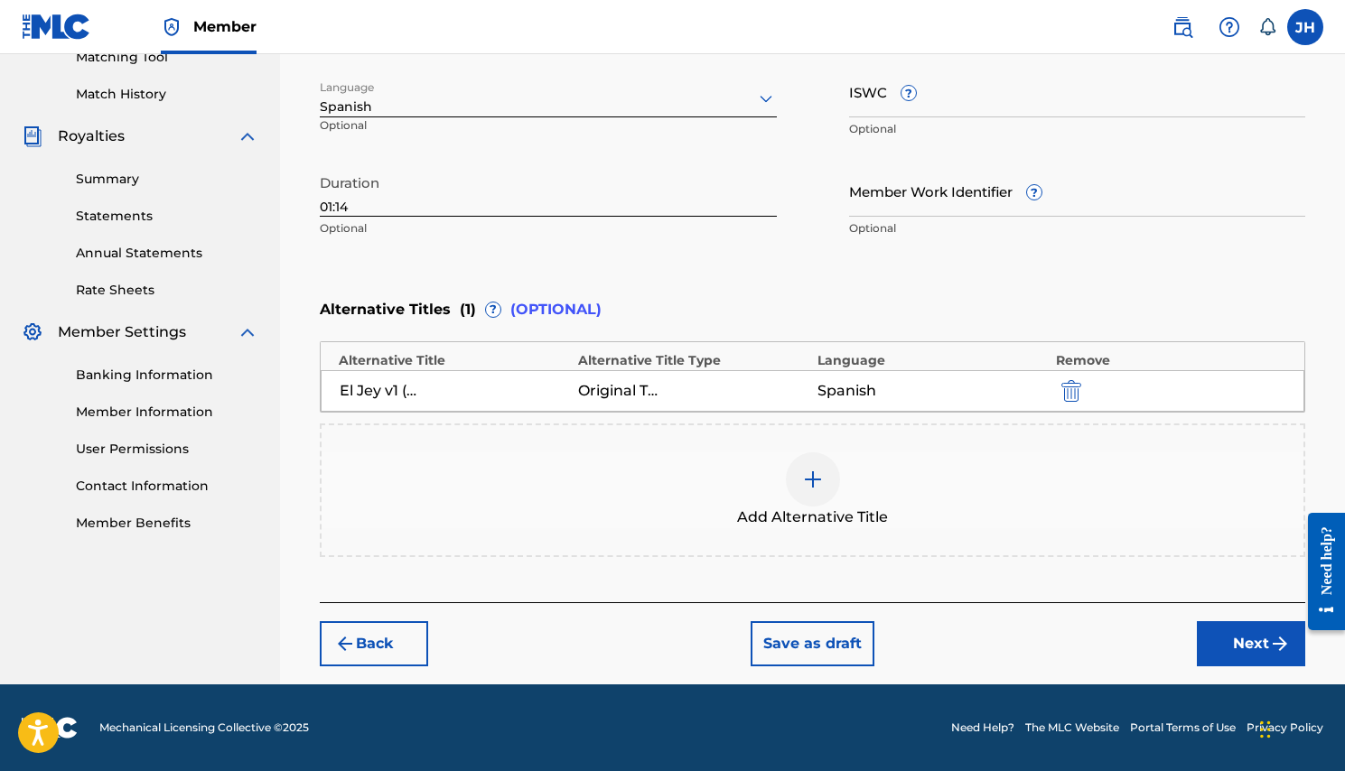
scroll to position [478, 0]
click at [1233, 650] on button "Next" at bounding box center [1250, 644] width 108 height 45
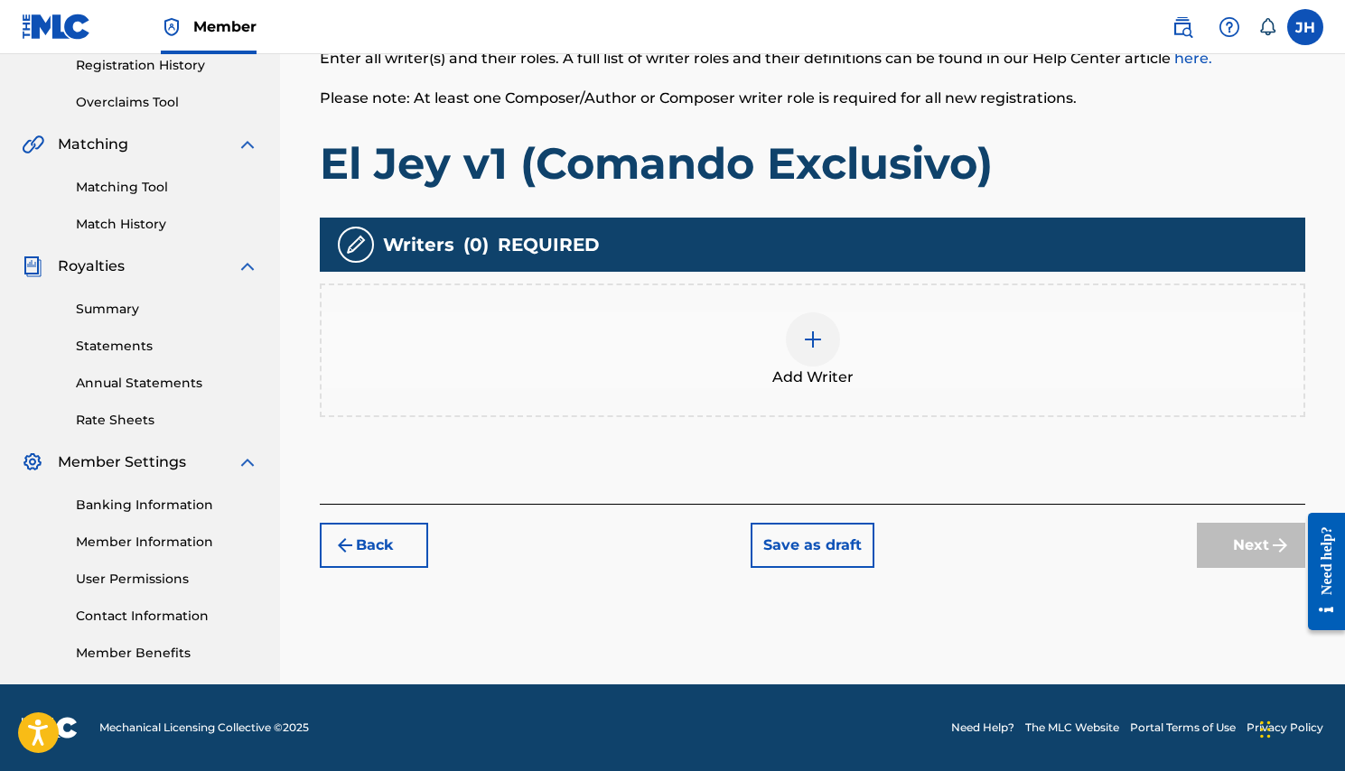
scroll to position [349, 0]
click at [827, 353] on div at bounding box center [813, 339] width 54 height 54
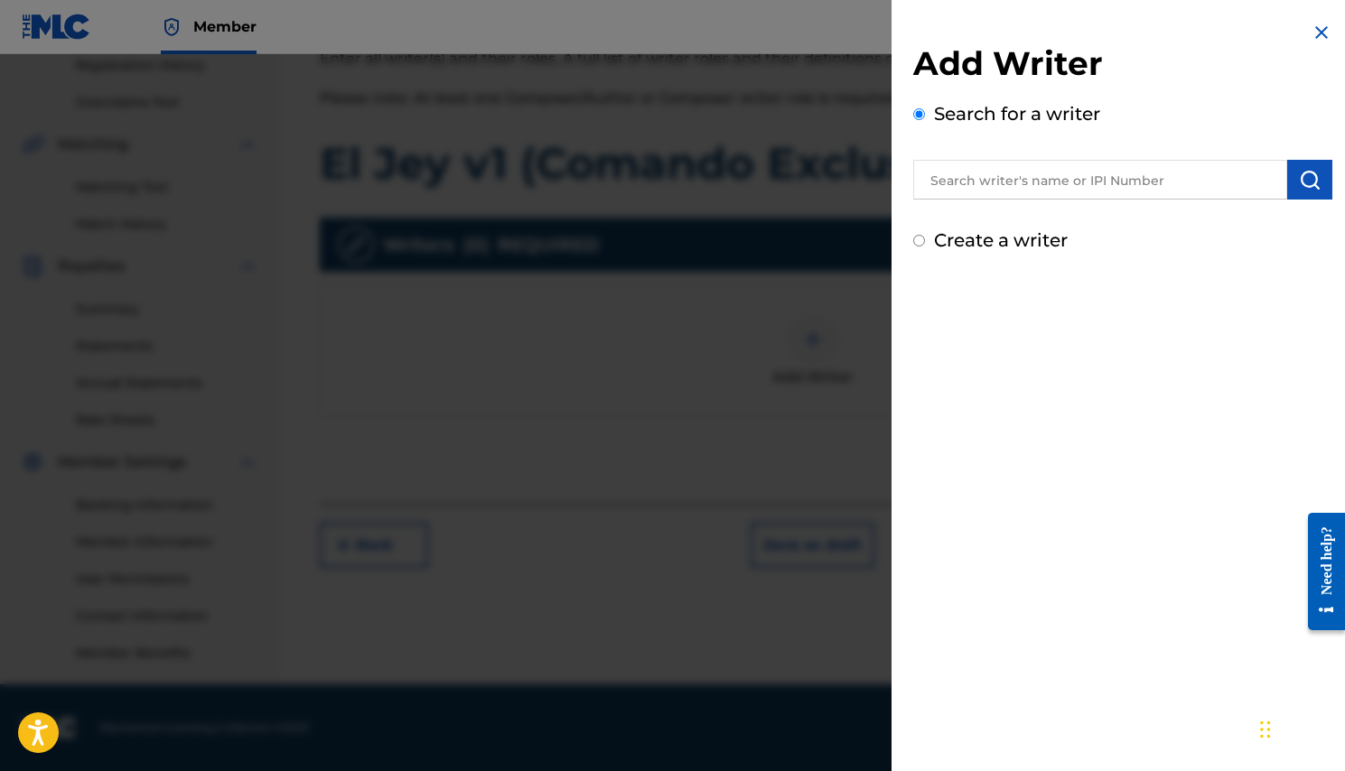
click at [1055, 183] on input "text" at bounding box center [1100, 180] width 374 height 40
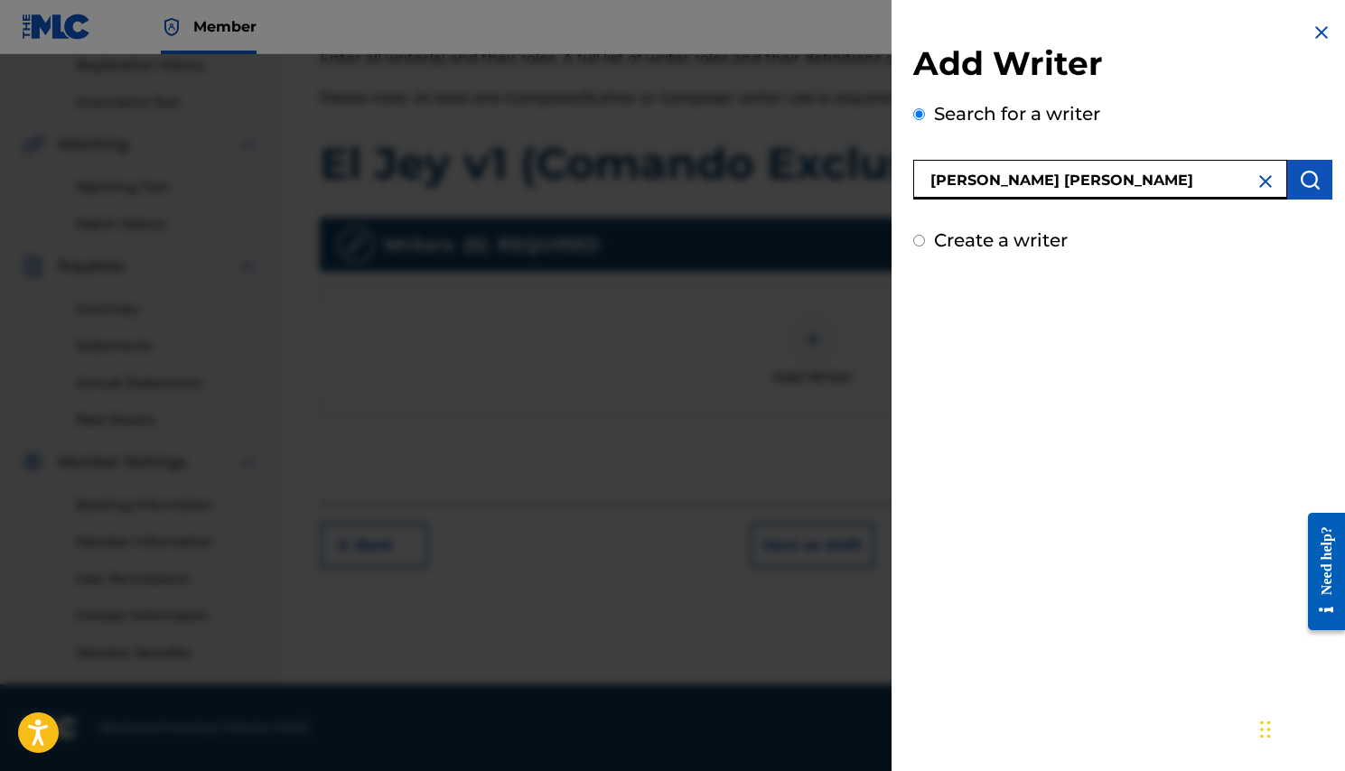
type input "[PERSON_NAME] [PERSON_NAME]"
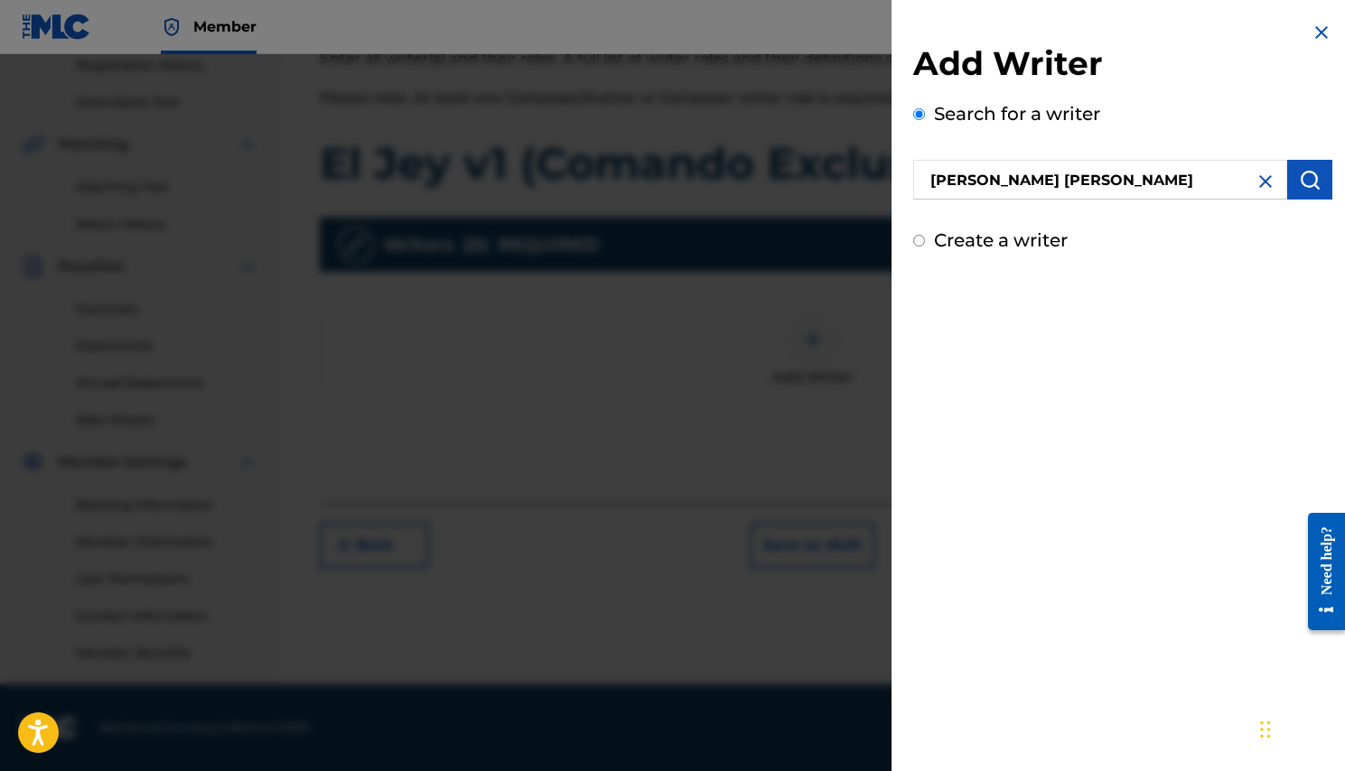
click at [1306, 199] on button "submit" at bounding box center [1309, 180] width 45 height 40
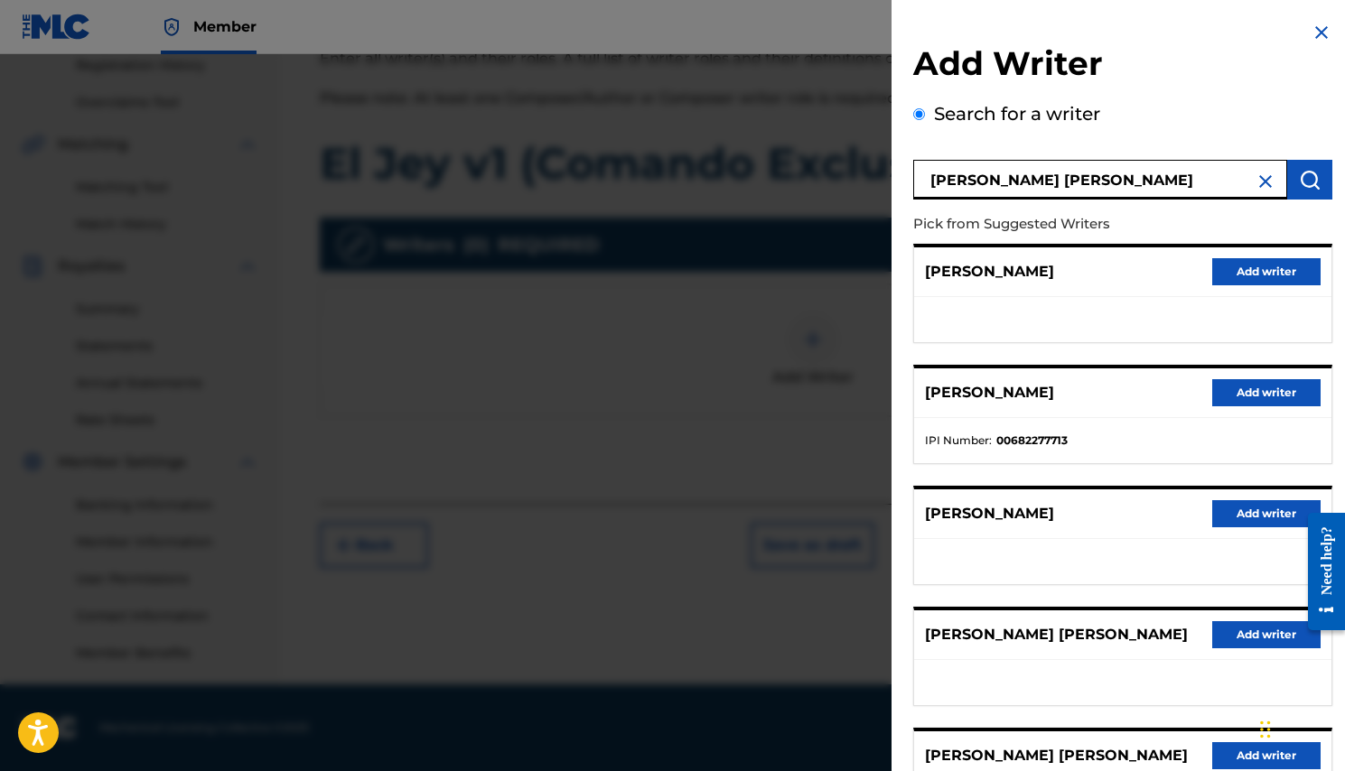
click at [1214, 184] on input "[PERSON_NAME] [PERSON_NAME]" at bounding box center [1100, 180] width 374 height 40
paste input "01298080524"
type input "01298080524"
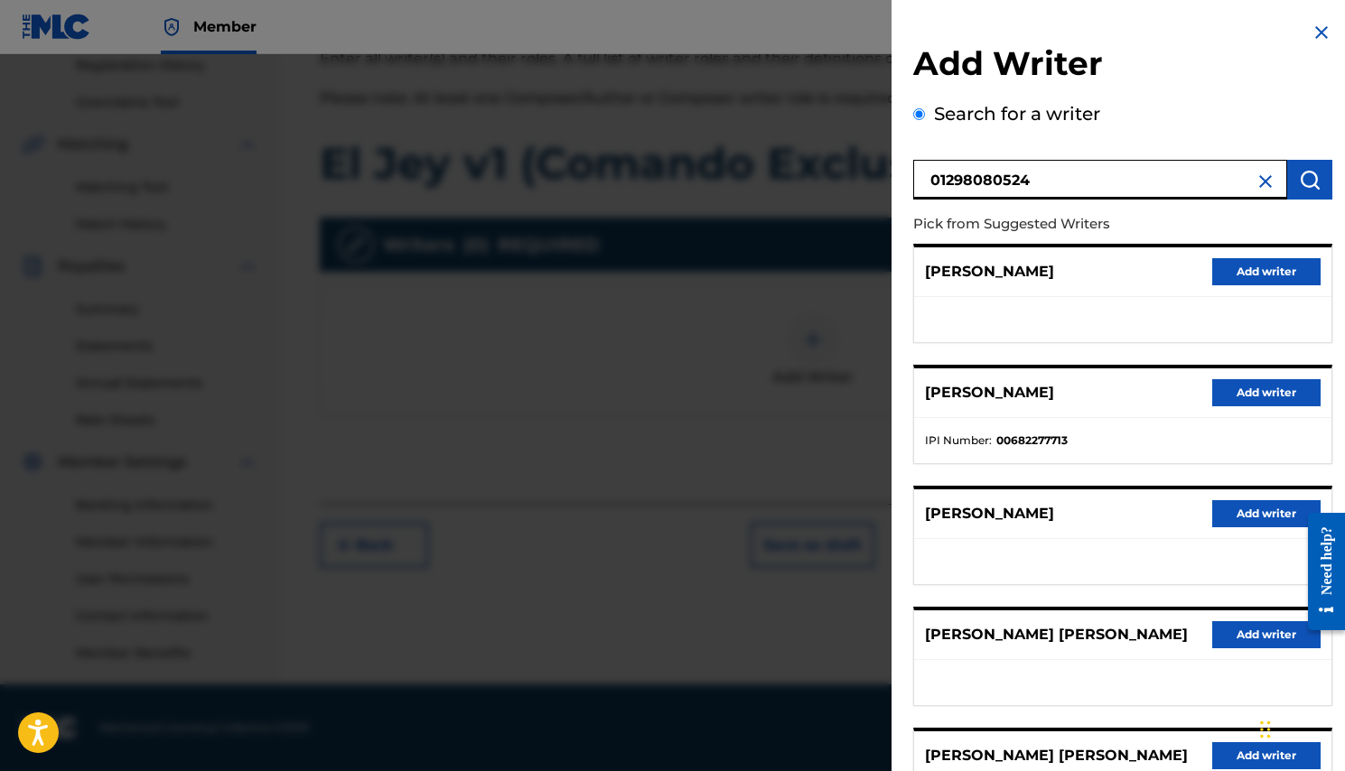
click at [1308, 176] on img "submit" at bounding box center [1310, 180] width 22 height 22
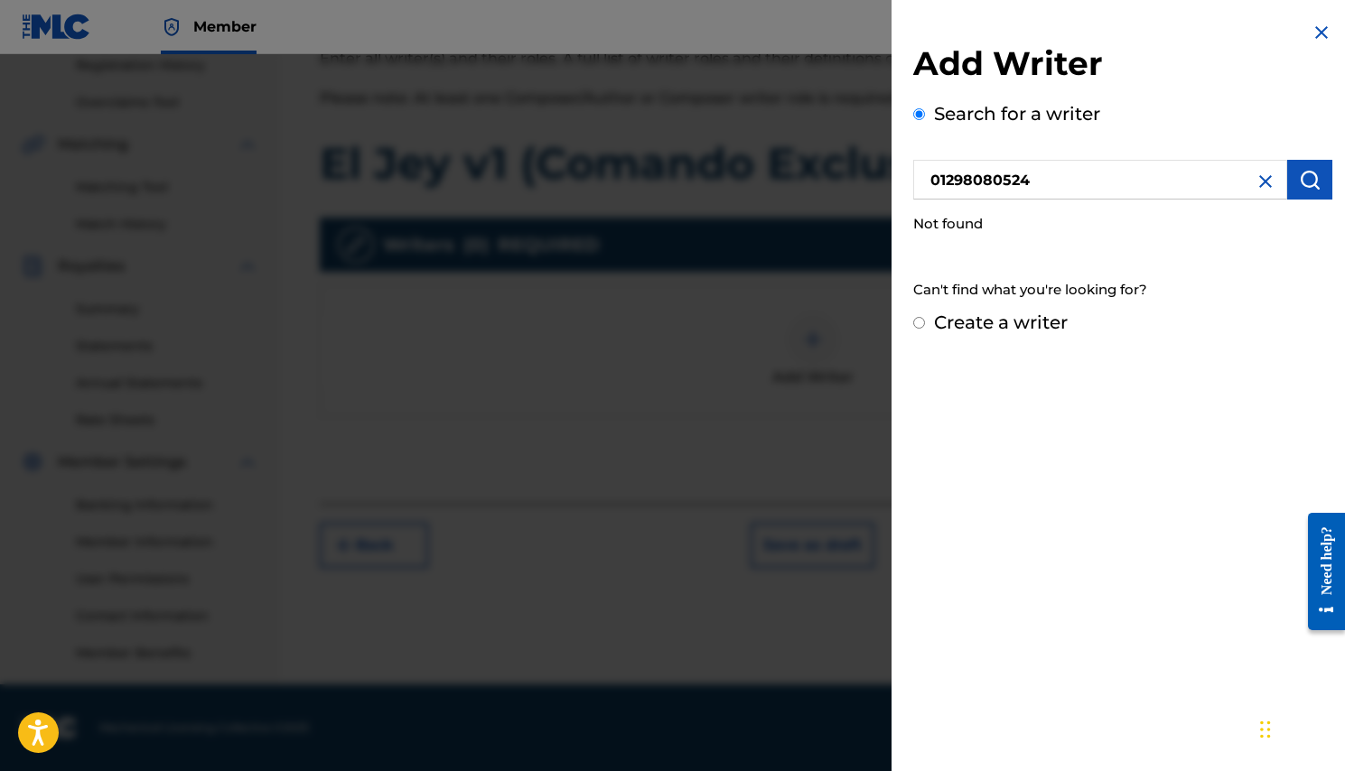
click at [1258, 178] on img at bounding box center [1265, 182] width 22 height 22
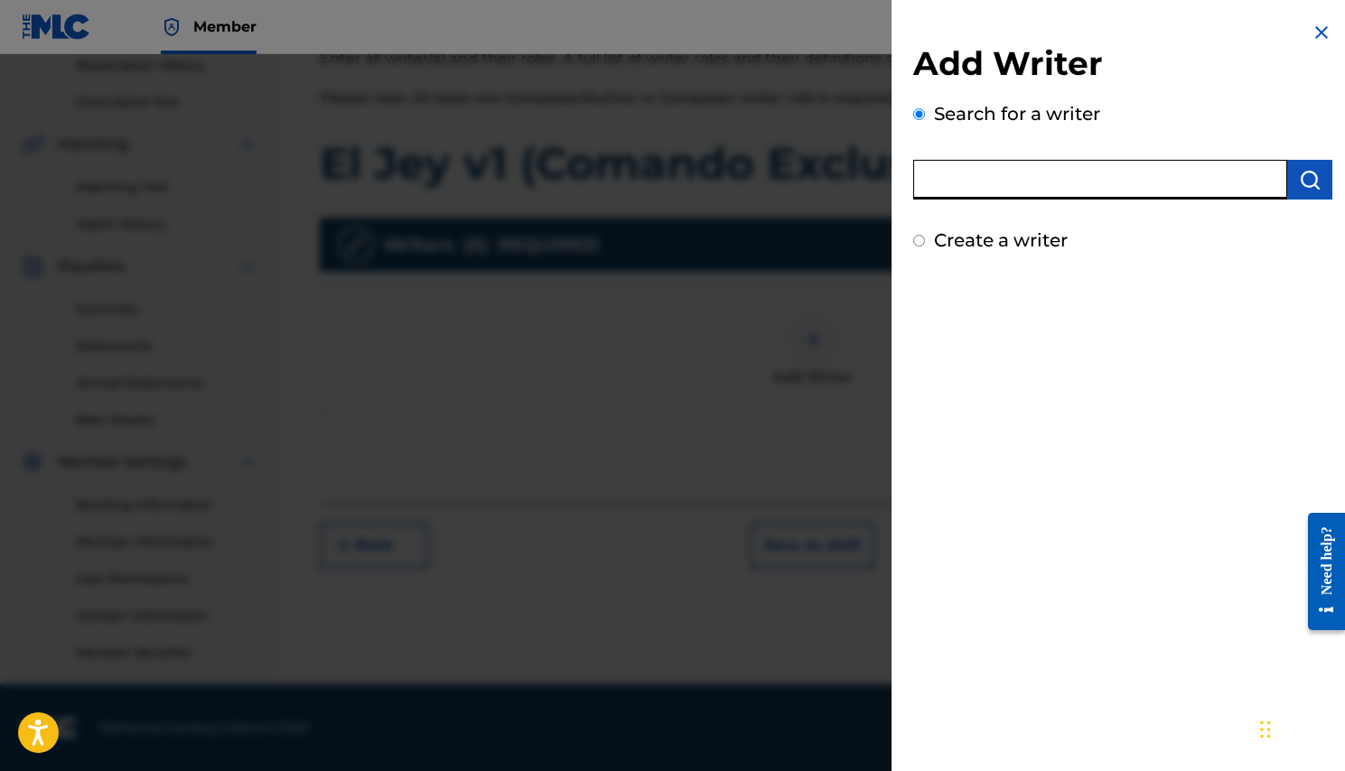
click at [1093, 182] on input "text" at bounding box center [1100, 180] width 374 height 40
type input "[PERSON_NAME] [PERSON_NAME]"
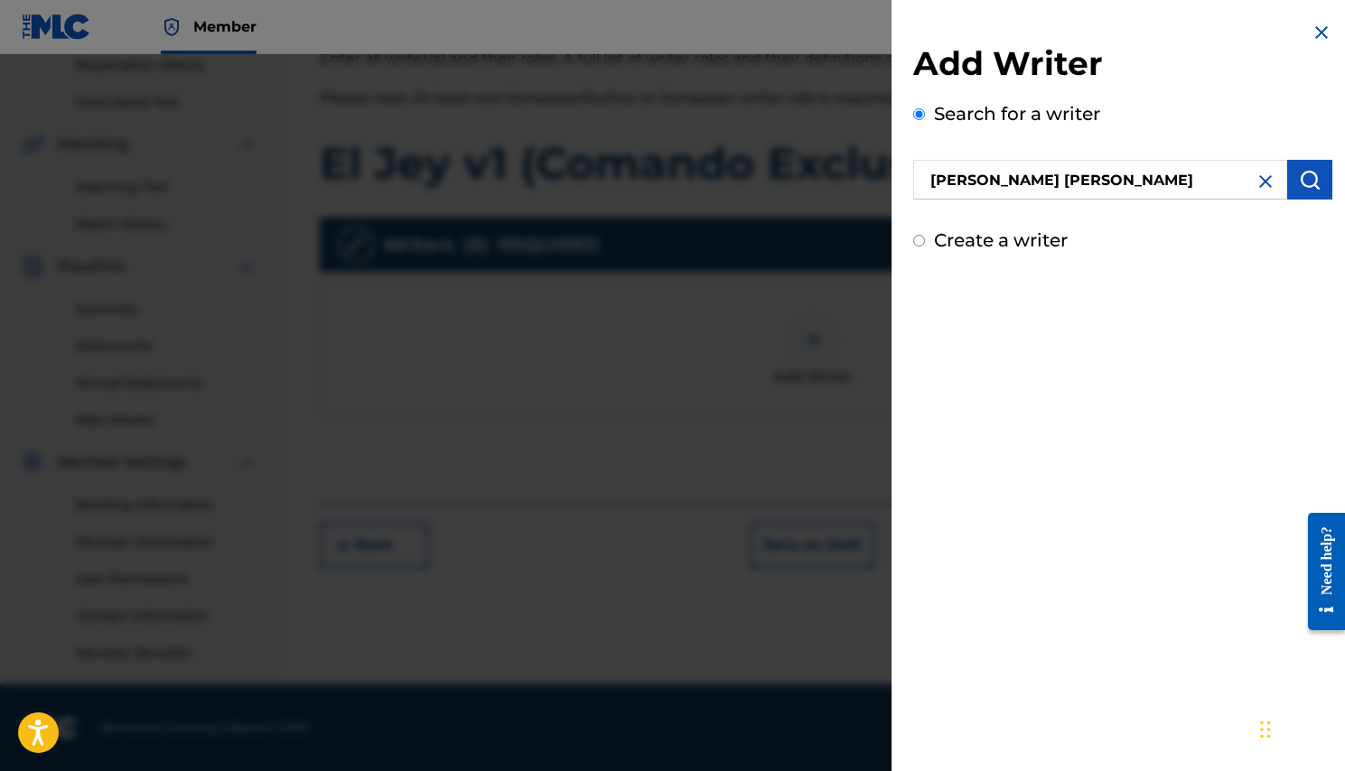
click at [1302, 177] on img "submit" at bounding box center [1310, 180] width 22 height 22
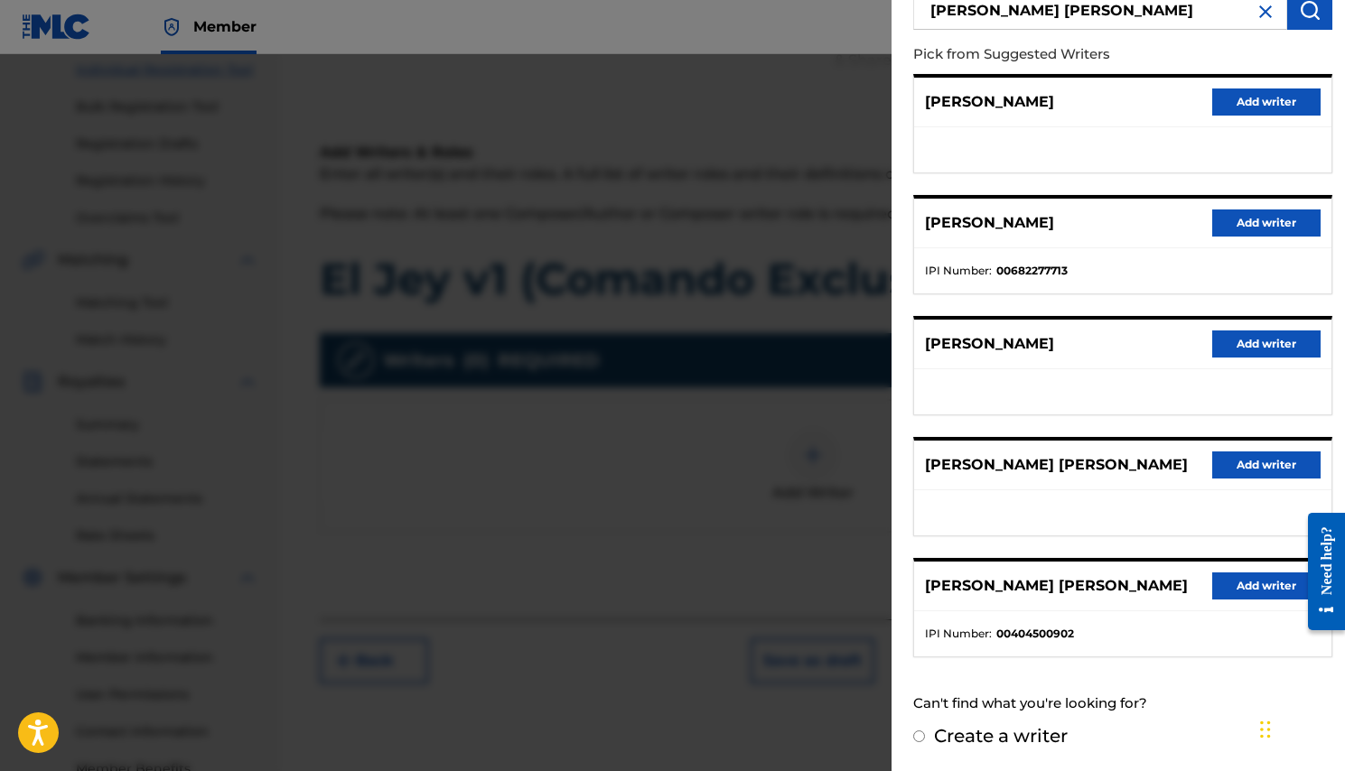
scroll to position [185, 0]
click at [920, 740] on input "Create a writer" at bounding box center [919, 737] width 12 height 12
radio input "false"
radio input "true"
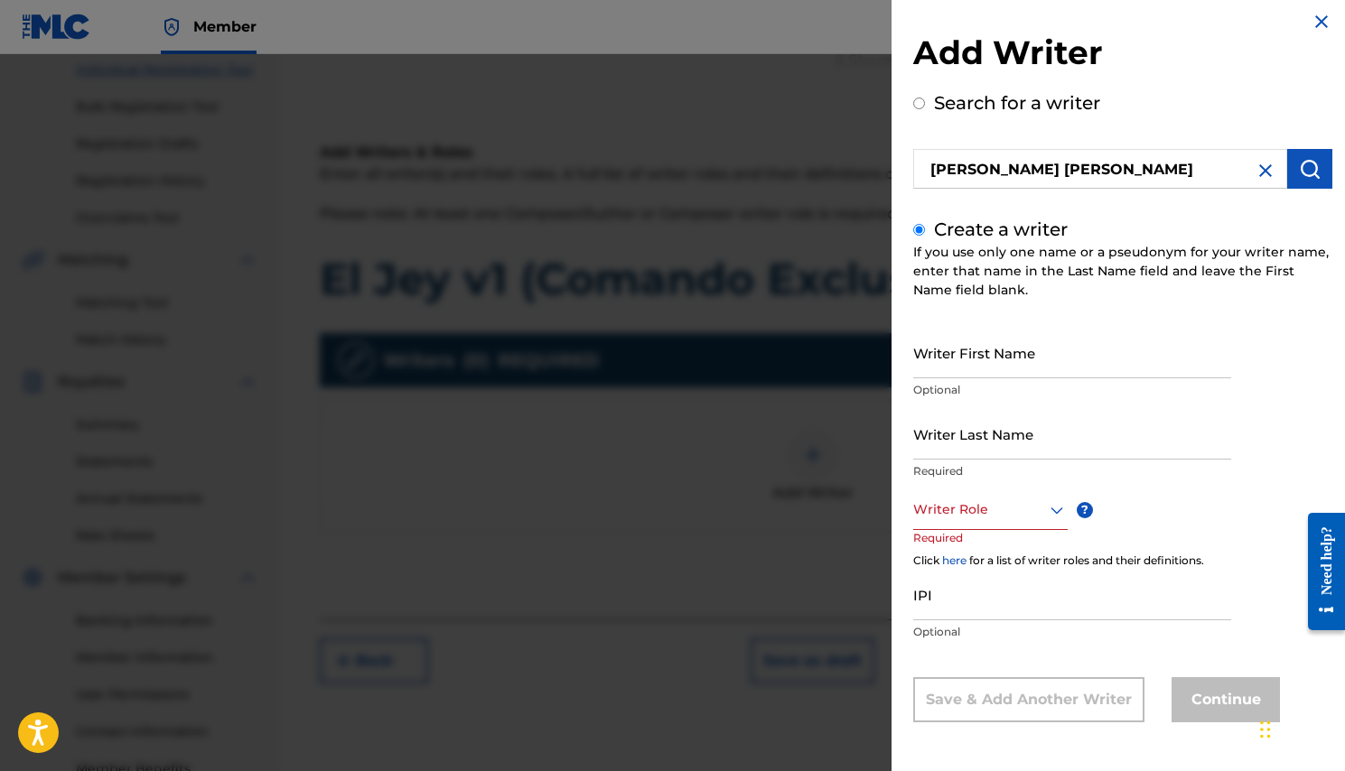
scroll to position [0, 0]
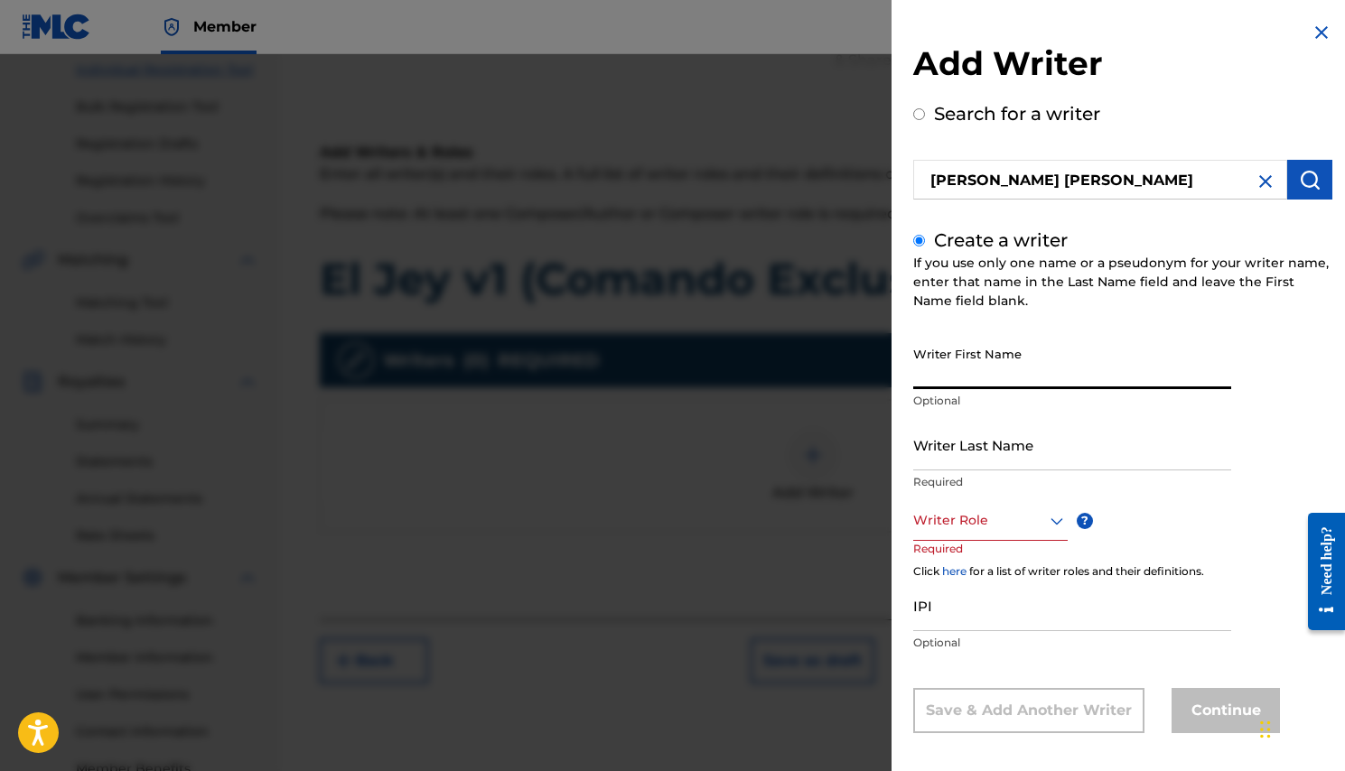
click at [1001, 362] on input "Writer First Name" at bounding box center [1072, 363] width 318 height 51
type input "[PERSON_NAME]"
click at [990, 463] on input "Writer Last Name" at bounding box center [1072, 444] width 318 height 51
type input "[PERSON_NAME]"
click at [1054, 520] on icon at bounding box center [1057, 521] width 22 height 22
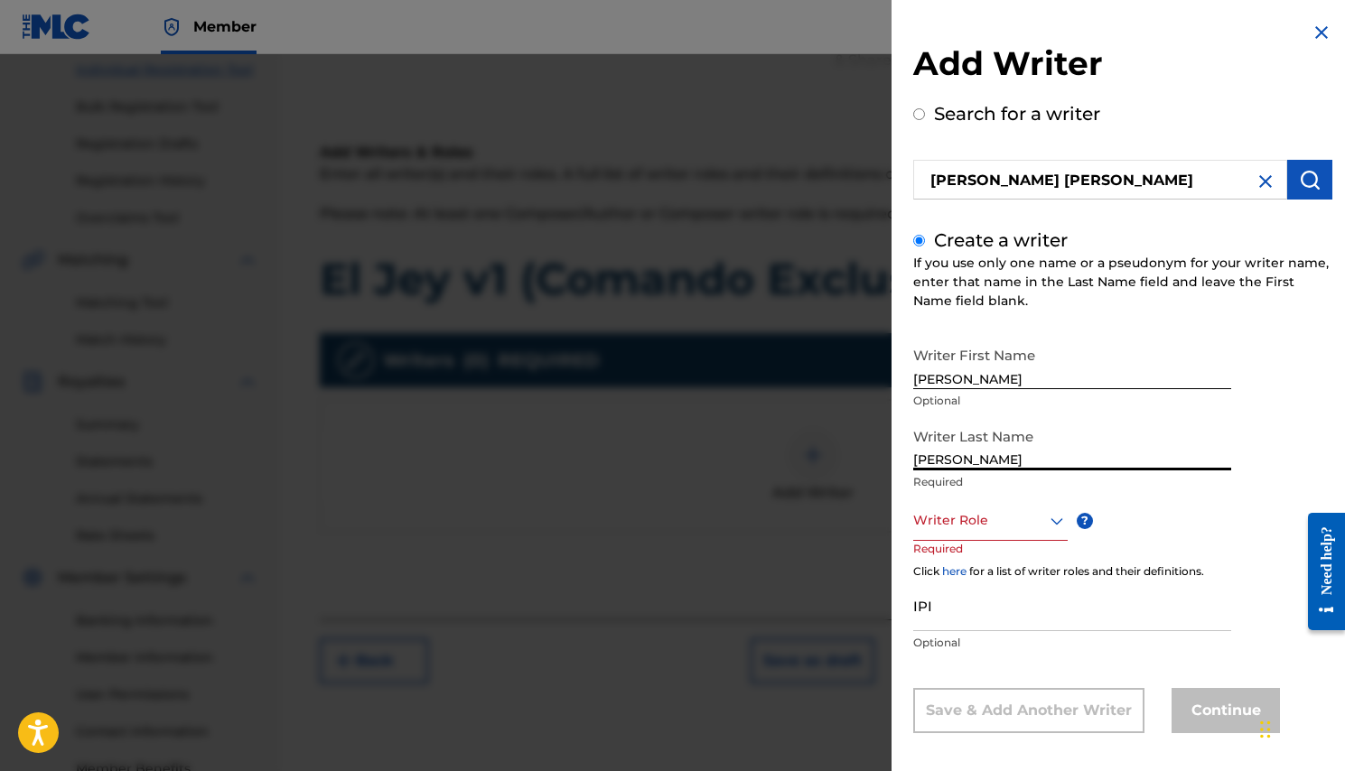
scroll to position [11, 0]
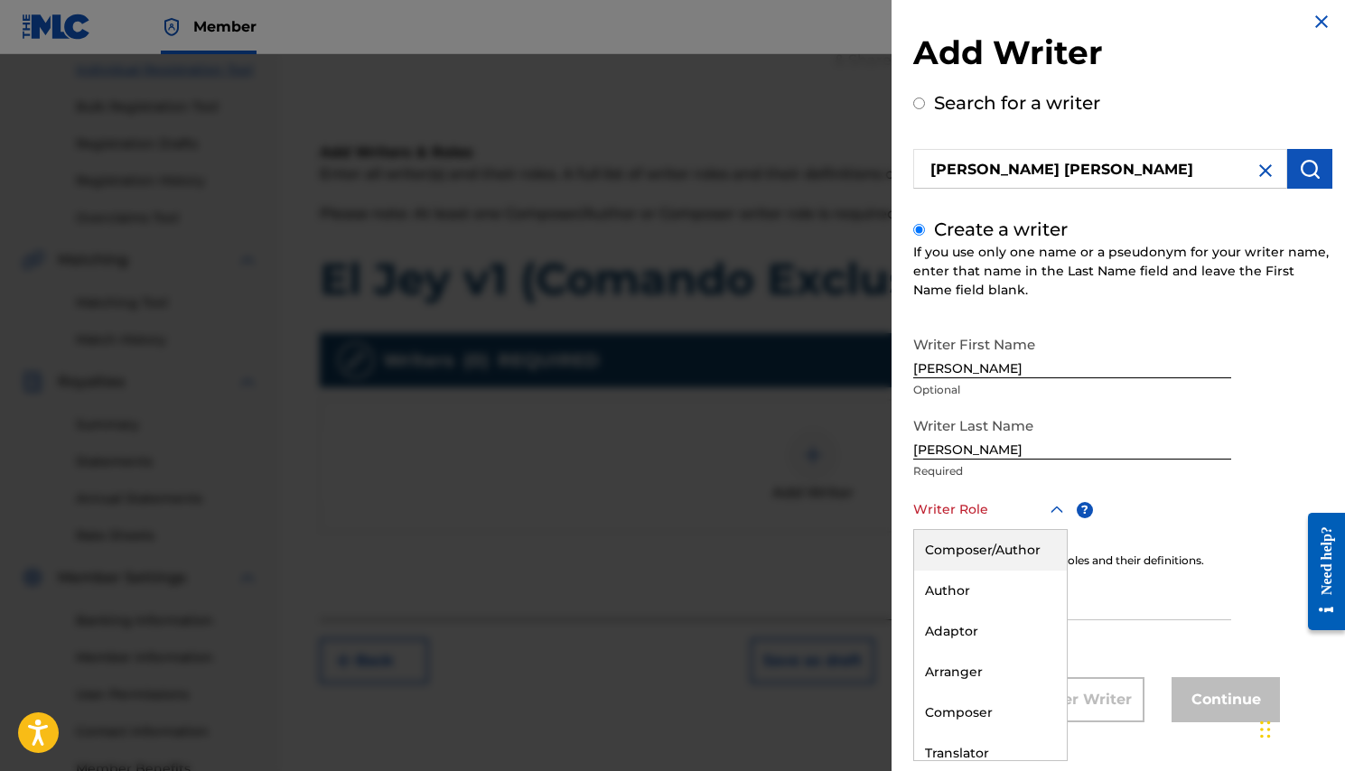
click at [1195, 490] on div "Writer First Name [PERSON_NAME] Optional Writer Last Name [PERSON_NAME] Require…" at bounding box center [1122, 525] width 419 height 396
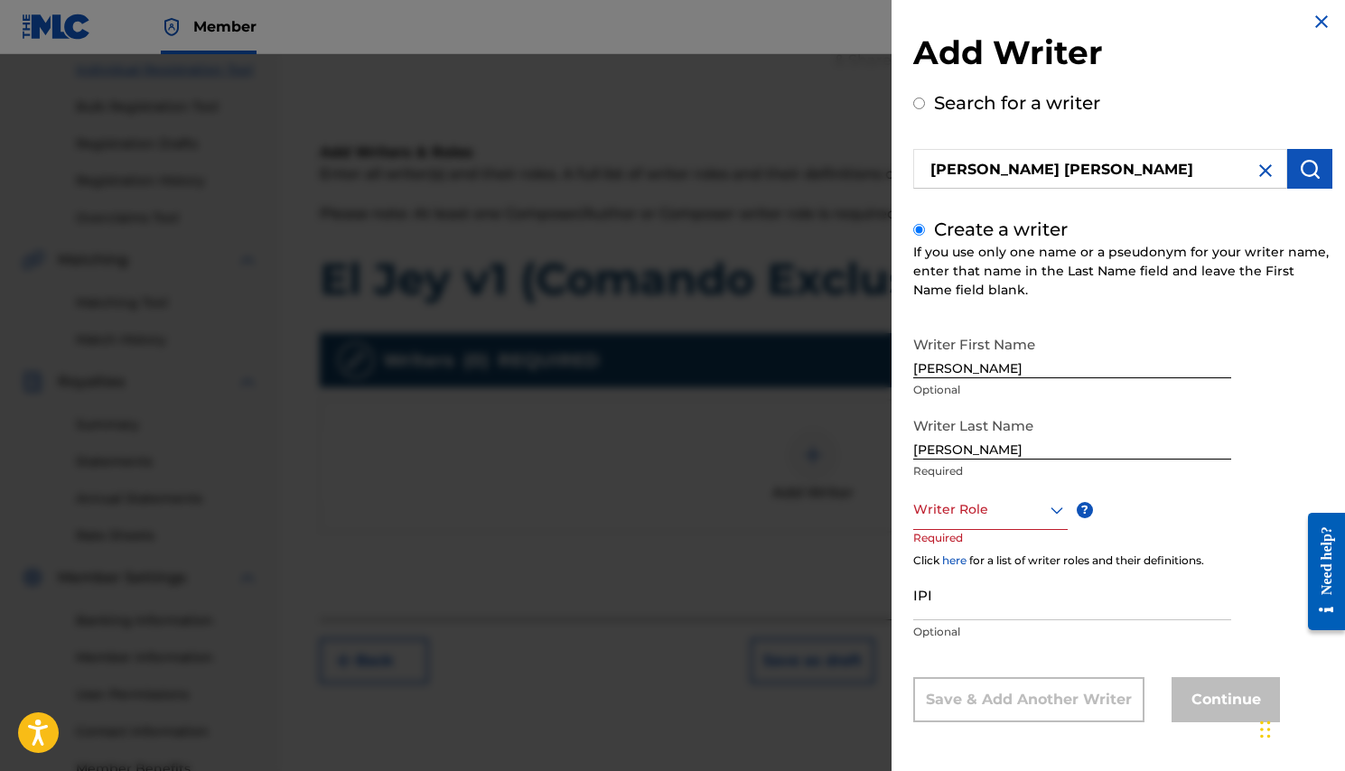
click at [1050, 516] on icon at bounding box center [1057, 510] width 22 height 22
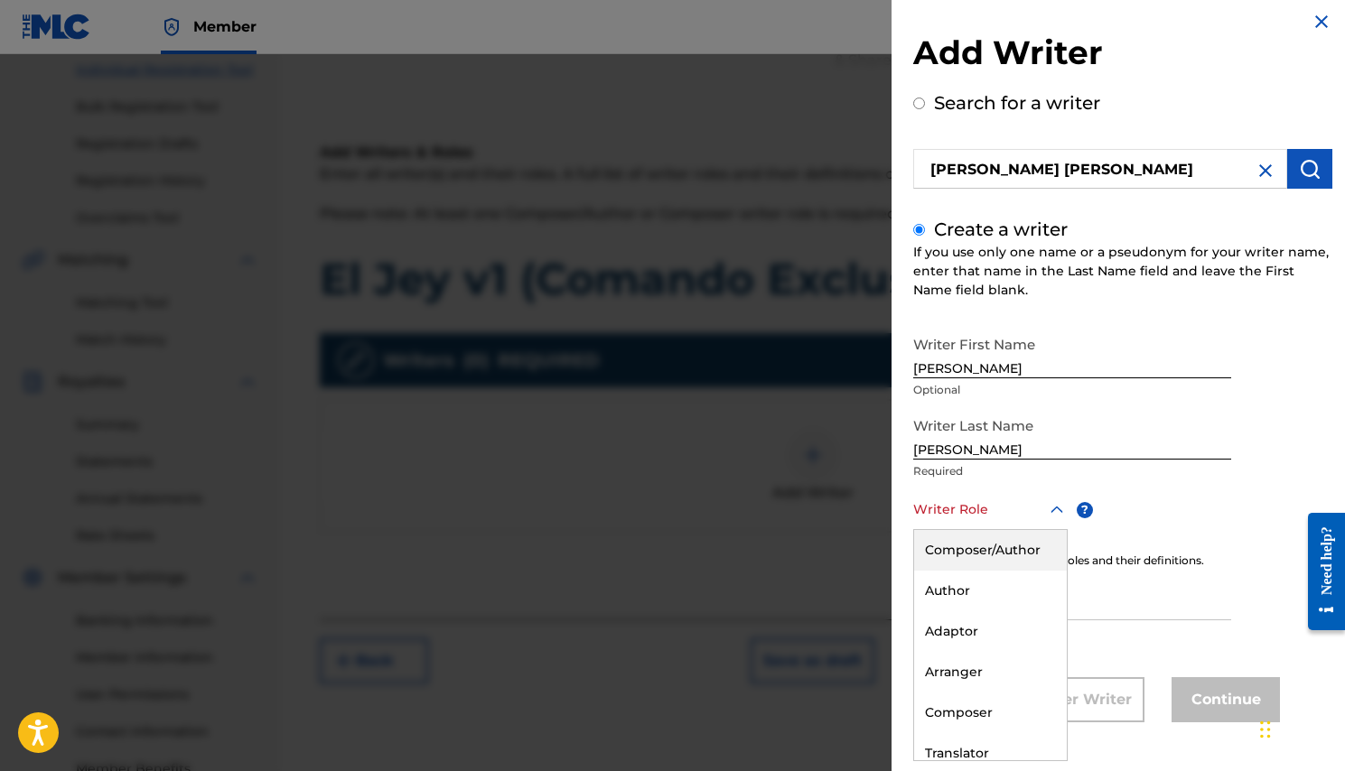
click at [1006, 552] on div "Composer/Author" at bounding box center [990, 550] width 153 height 41
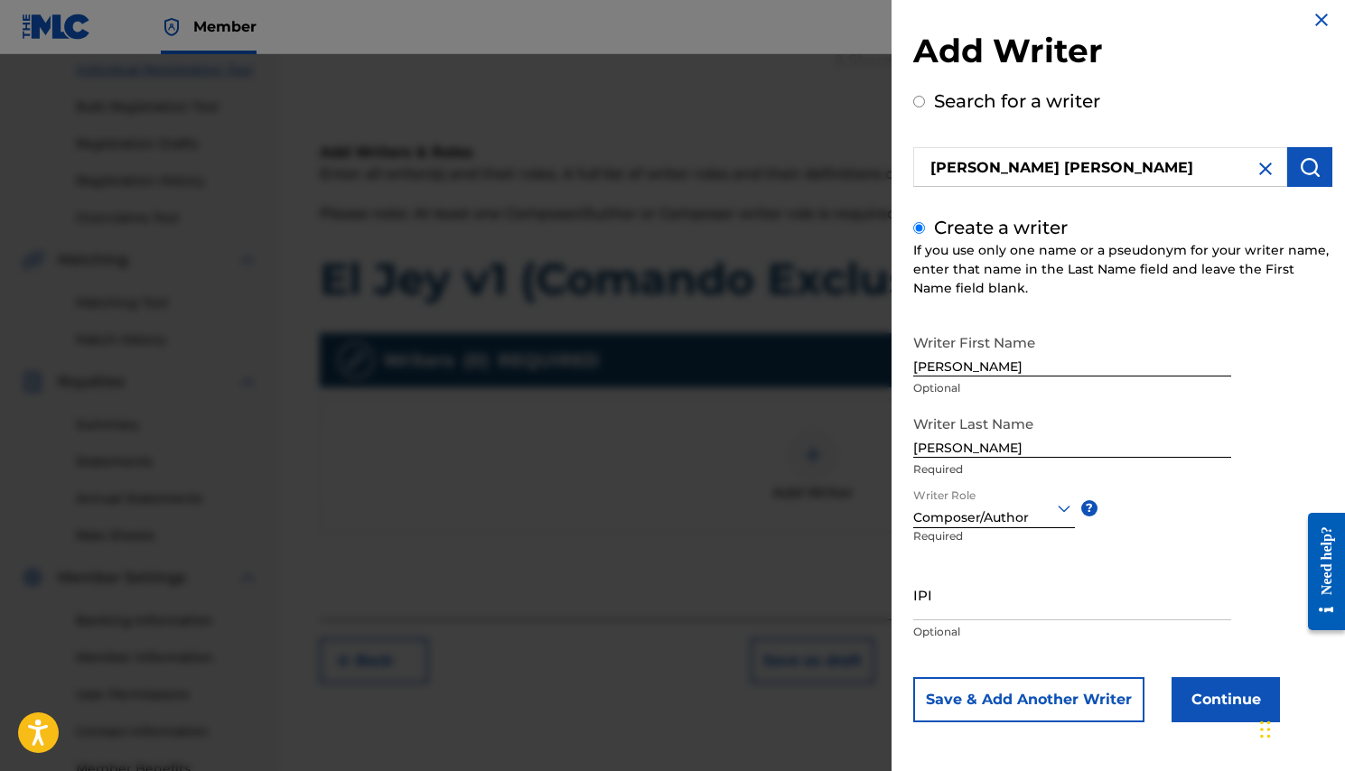
scroll to position [13, 0]
click at [990, 610] on input "IPI" at bounding box center [1072, 594] width 318 height 51
paste input "01298080524"
type input "01298080524"
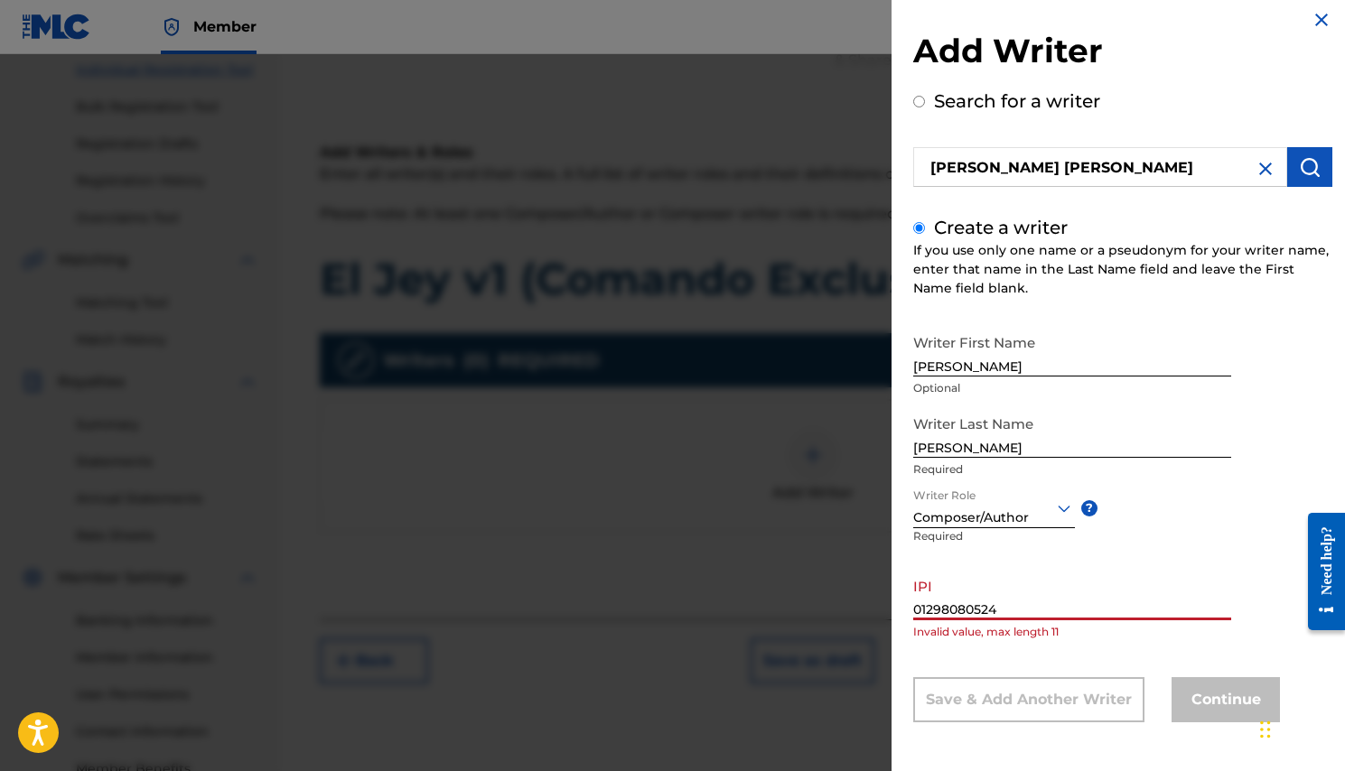
click at [1135, 651] on div "Writer First Name [PERSON_NAME] Optional Writer Last Name [PERSON_NAME] Require…" at bounding box center [1122, 523] width 419 height 397
click at [1027, 614] on input "01298080524" at bounding box center [1072, 594] width 318 height 51
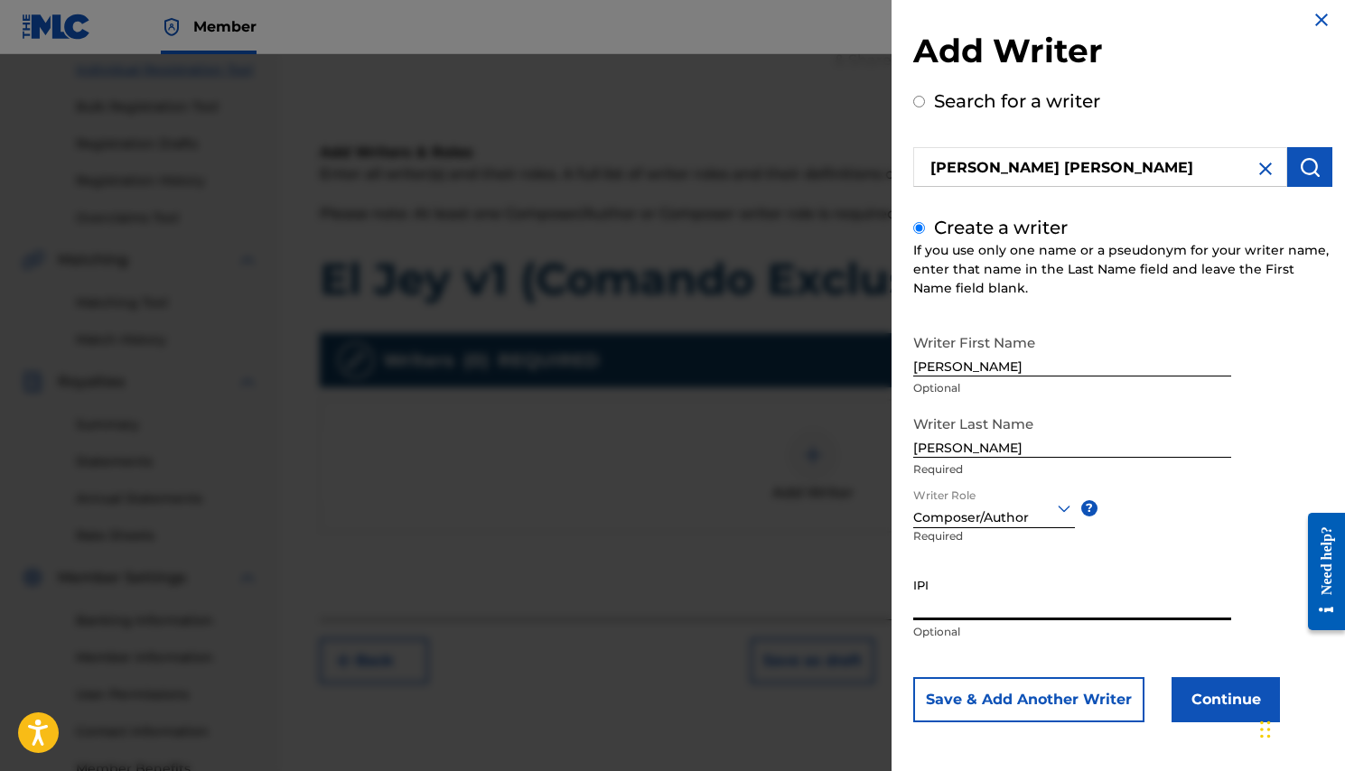
paste input "01298080524"
type input "01298080524"
click at [1212, 706] on button "Continue" at bounding box center [1225, 699] width 108 height 45
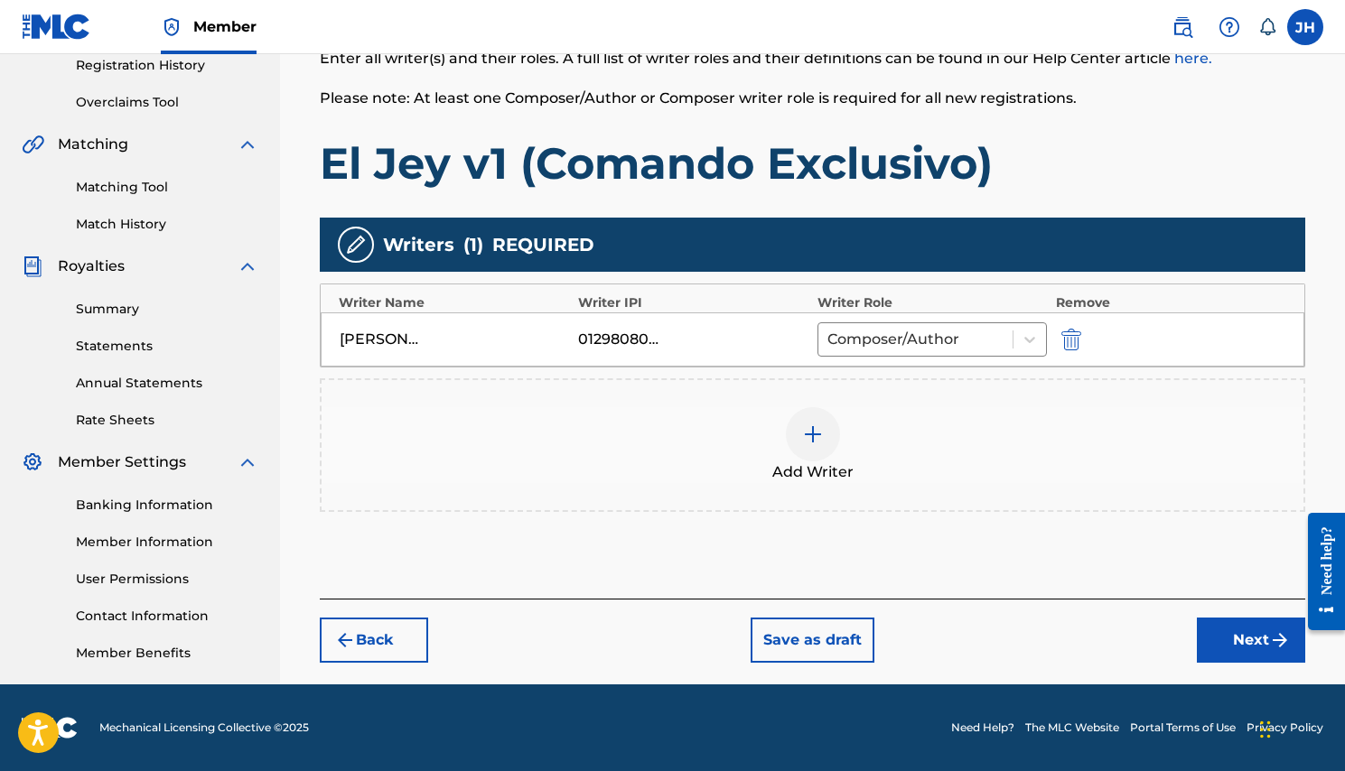
scroll to position [349, 0]
click at [1236, 647] on button "Next" at bounding box center [1250, 640] width 108 height 45
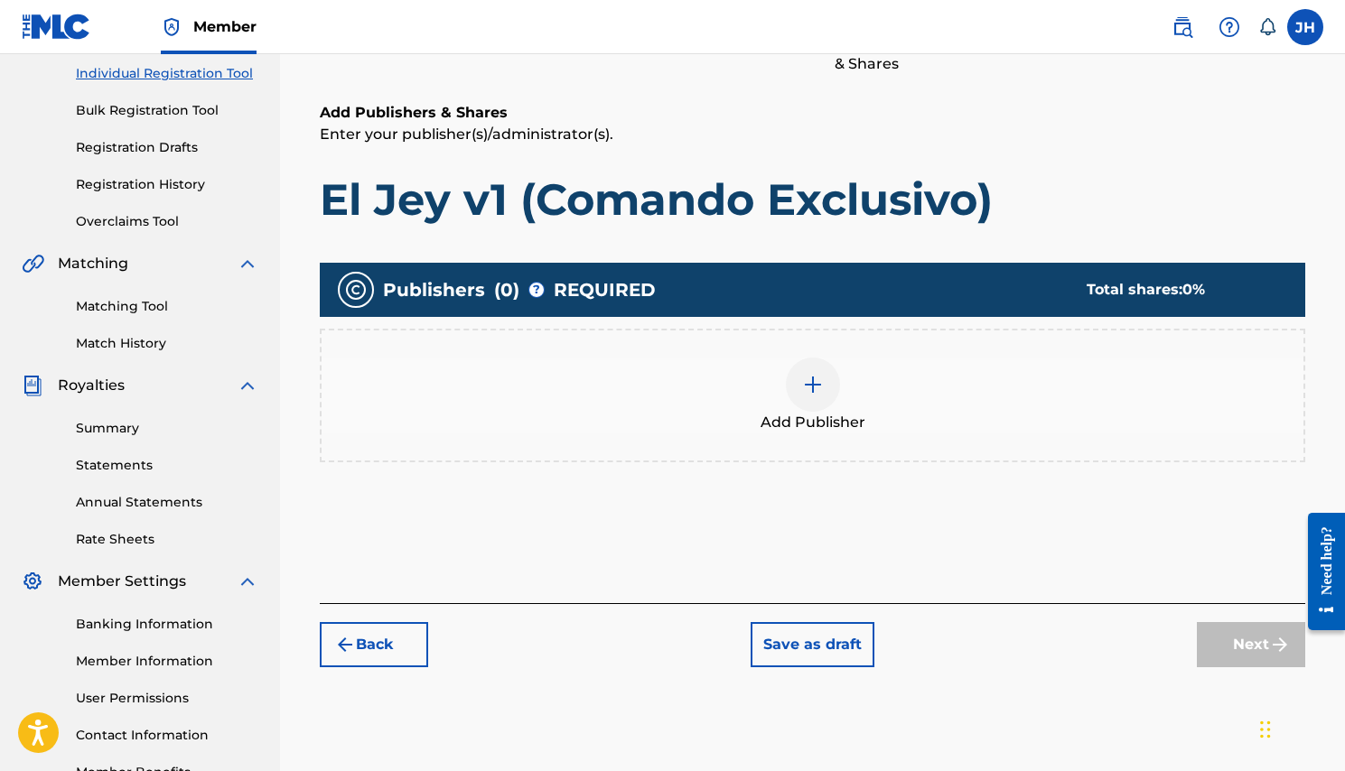
scroll to position [260, 0]
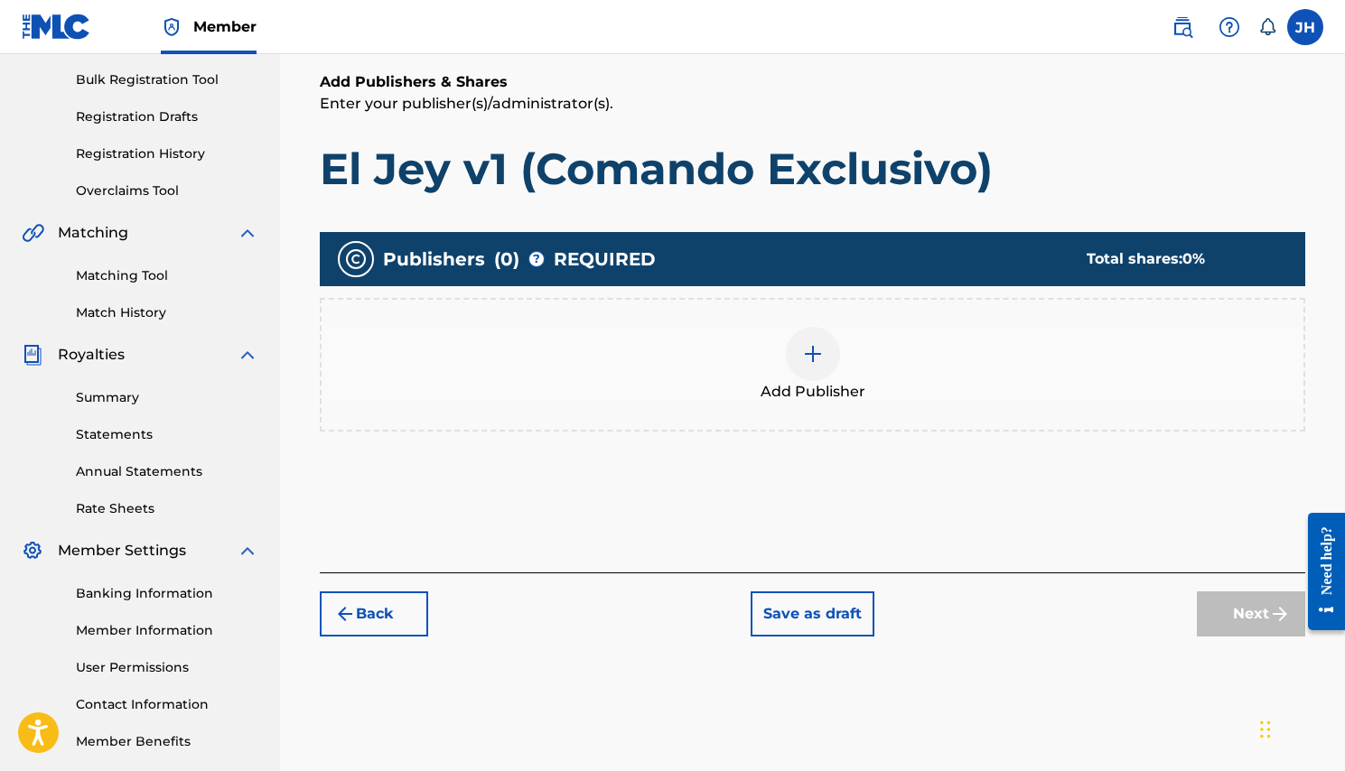
click at [810, 364] on img at bounding box center [813, 354] width 22 height 22
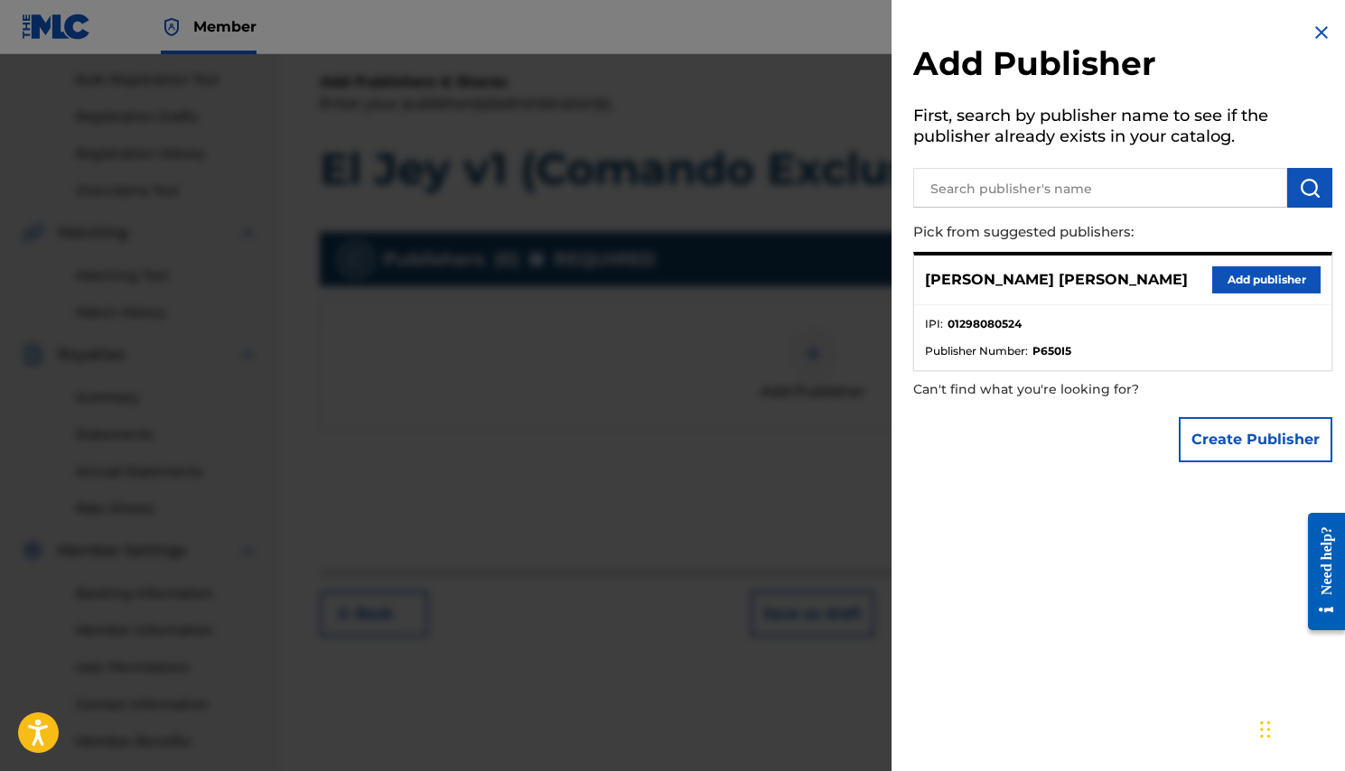
click at [1237, 284] on button "Add publisher" at bounding box center [1266, 279] width 108 height 27
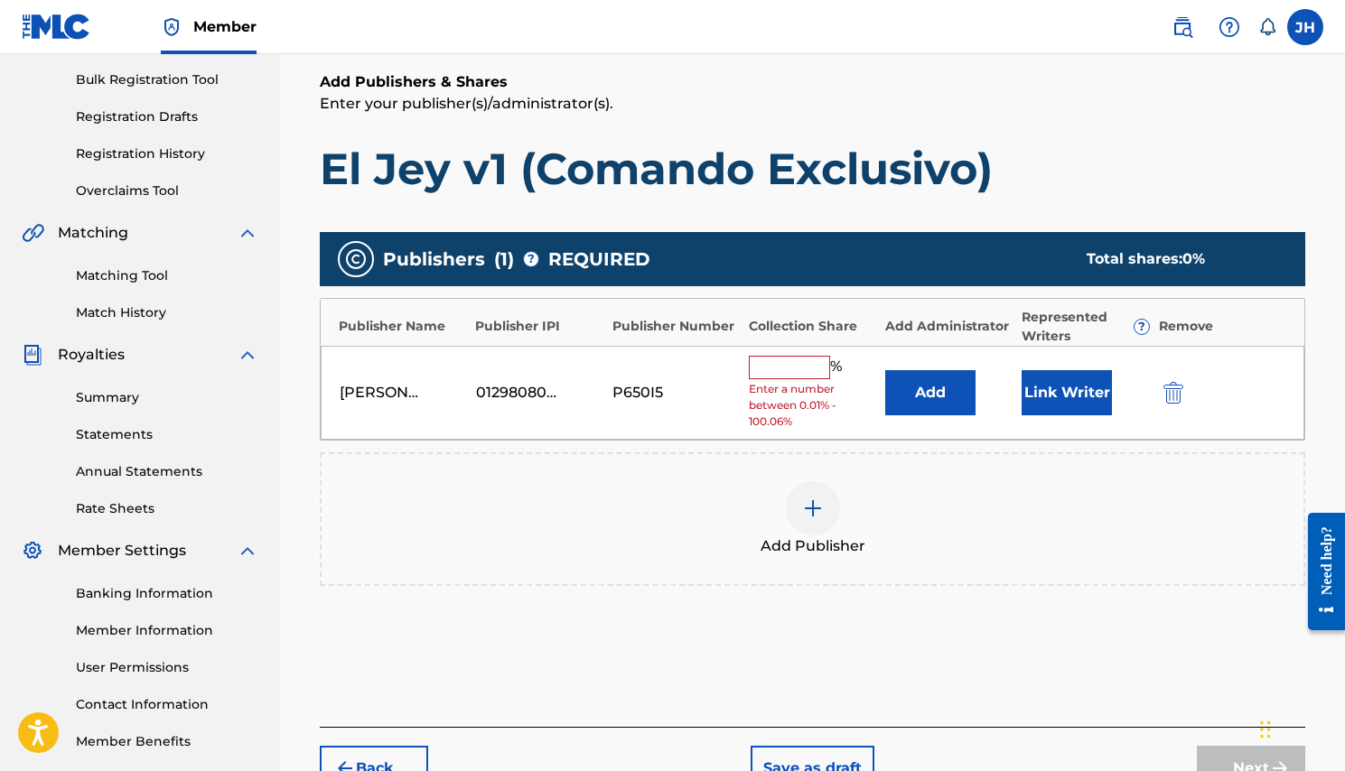
click at [787, 368] on input "text" at bounding box center [789, 367] width 81 height 23
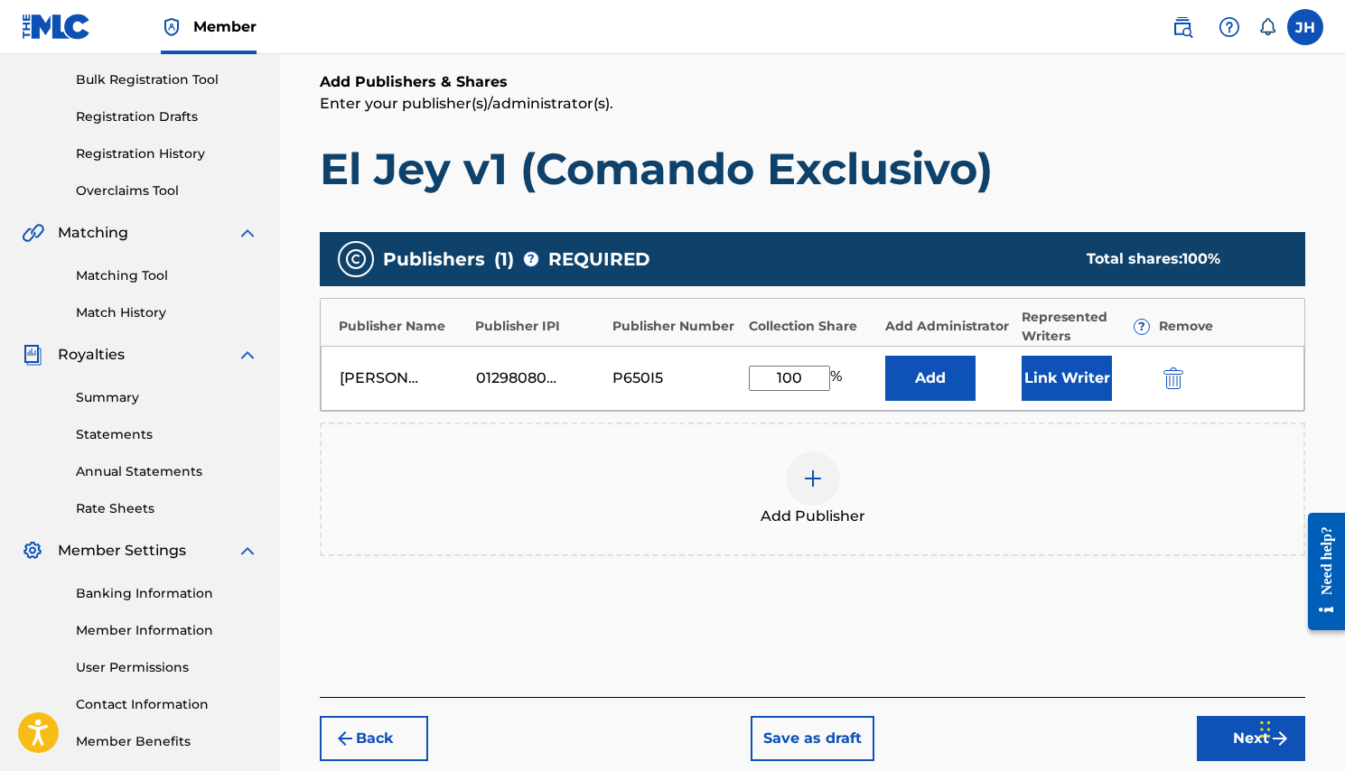
type input "100"
click at [936, 386] on button "Add" at bounding box center [930, 378] width 90 height 45
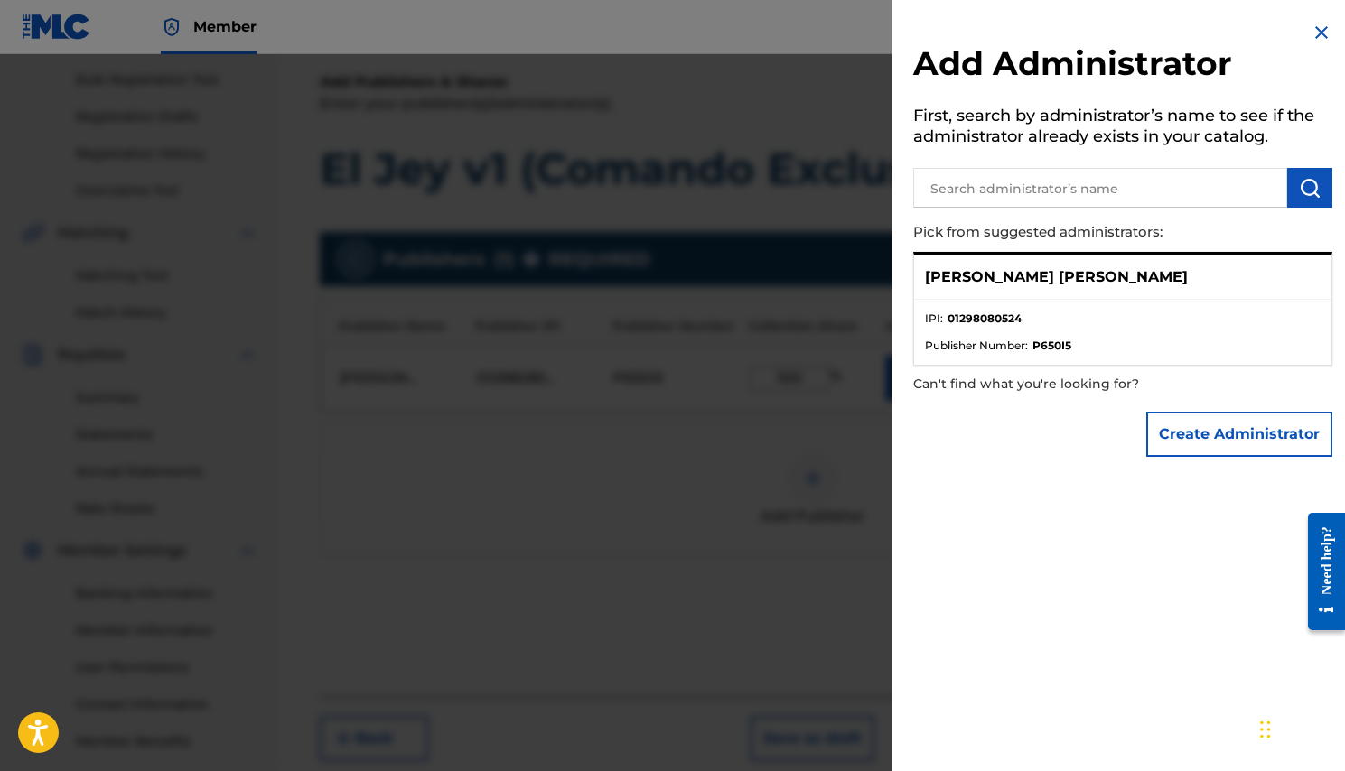
click at [1187, 442] on button "Create Administrator" at bounding box center [1239, 434] width 186 height 45
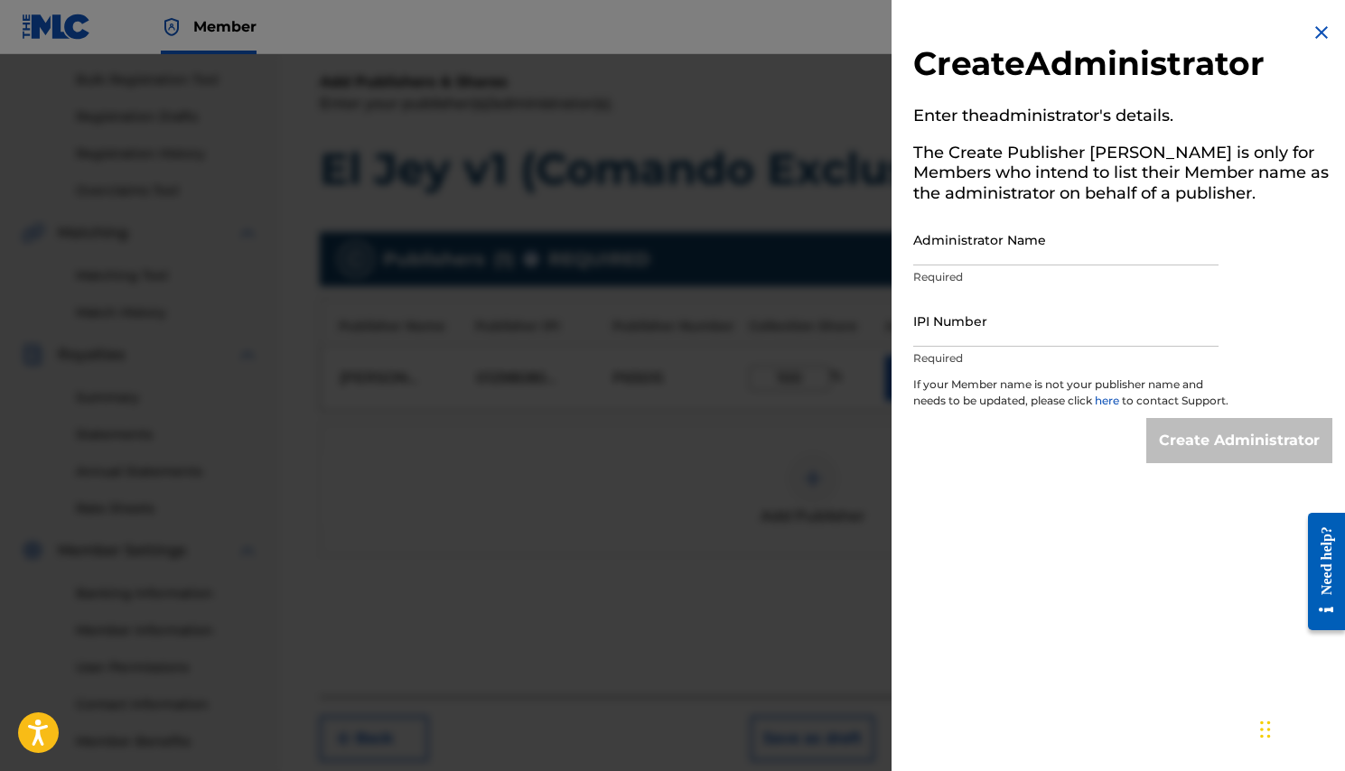
click at [979, 252] on input "Administrator Name" at bounding box center [1065, 239] width 305 height 51
click at [1320, 34] on img at bounding box center [1321, 33] width 22 height 22
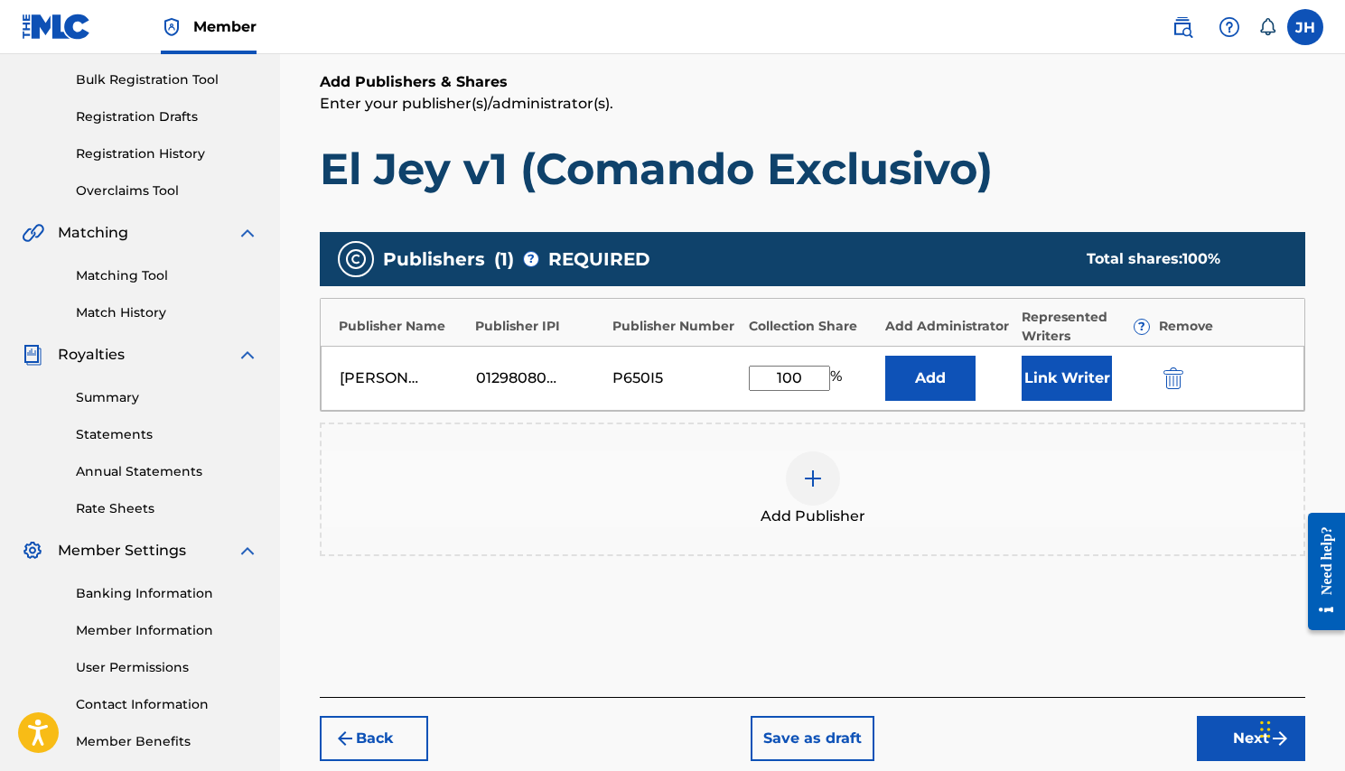
click at [1075, 363] on button "Link Writer" at bounding box center [1066, 378] width 90 height 45
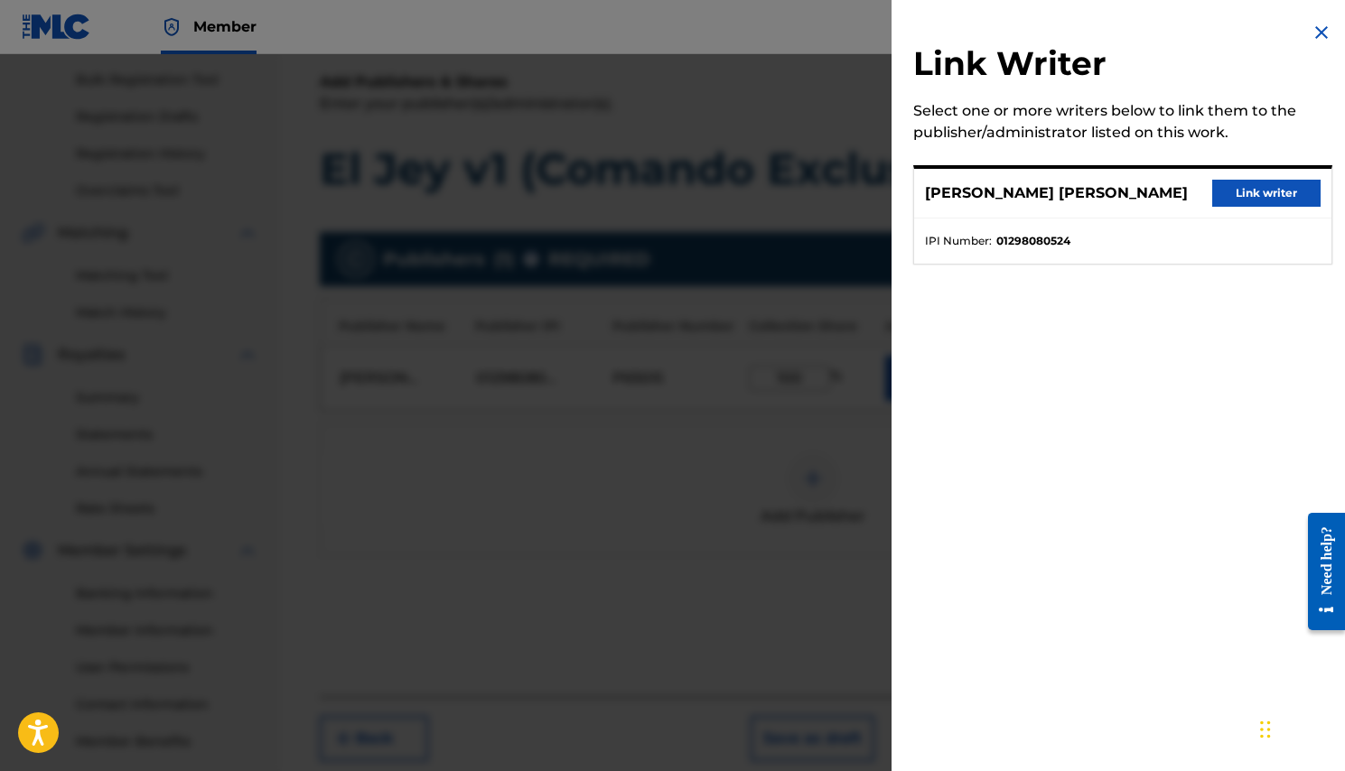
click at [1252, 205] on button "Link writer" at bounding box center [1266, 193] width 108 height 27
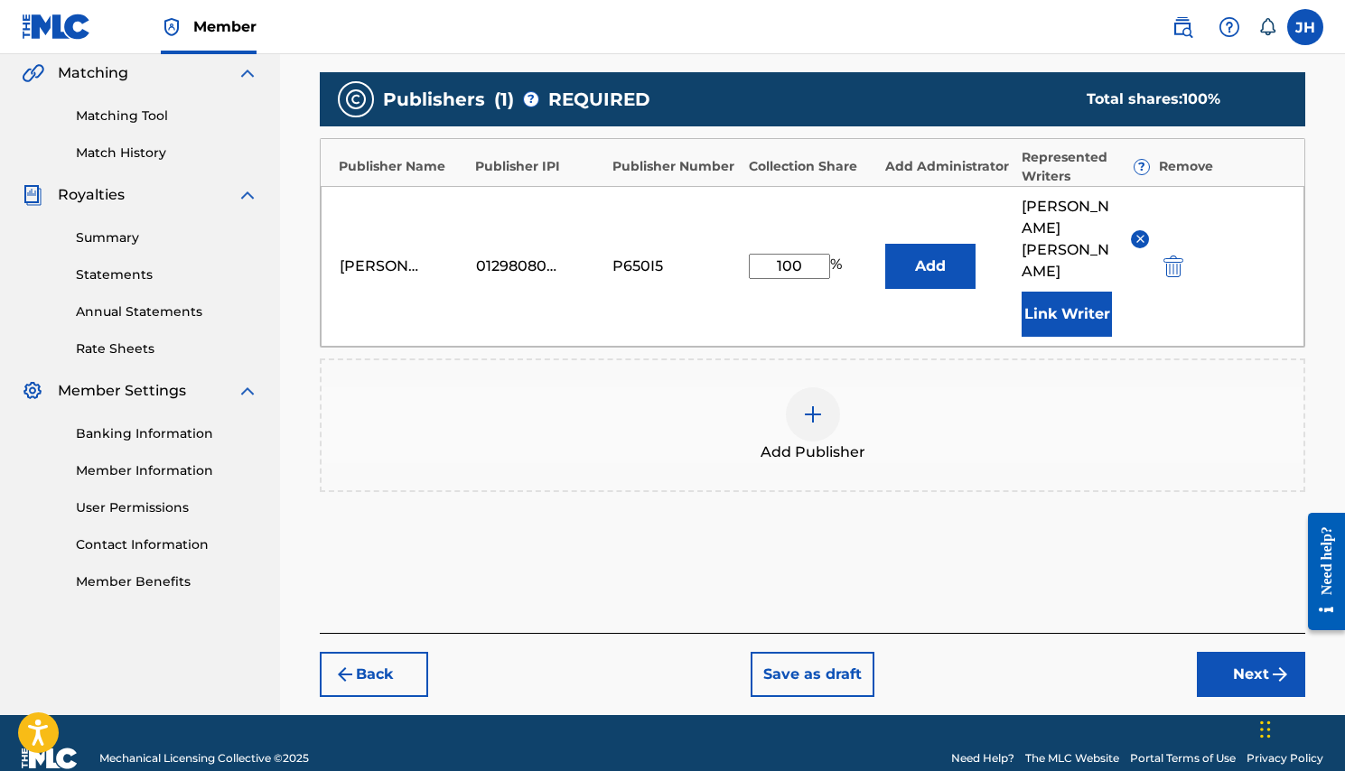
scroll to position [426, 0]
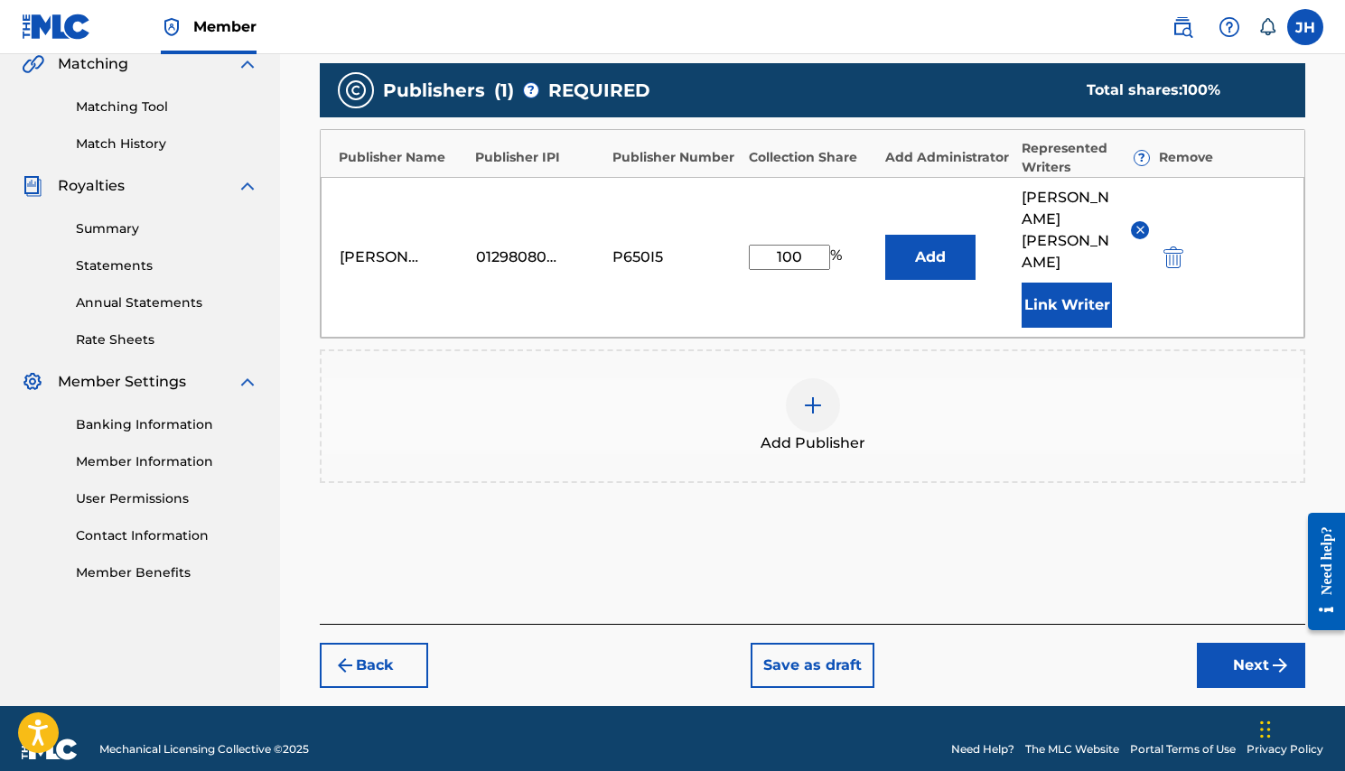
click at [1244, 647] on button "Next" at bounding box center [1250, 665] width 108 height 45
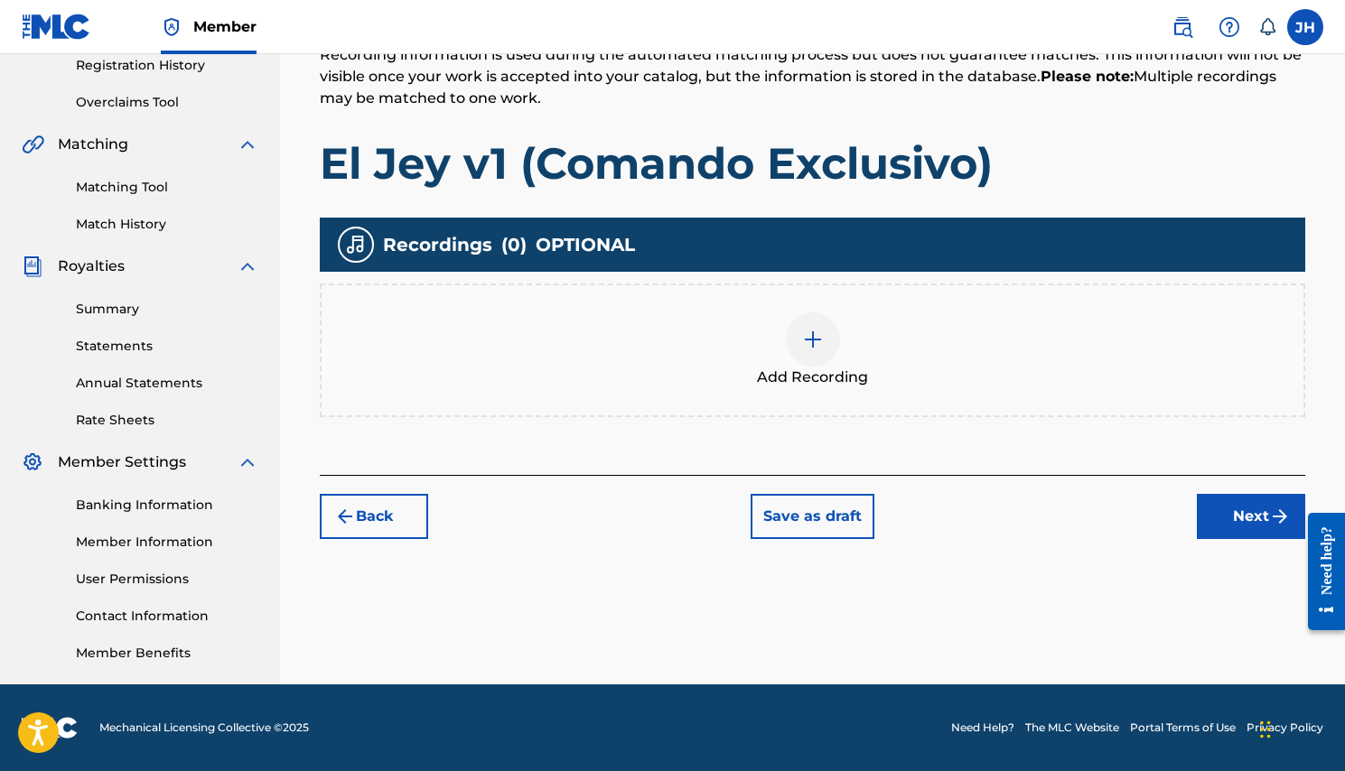
scroll to position [349, 0]
click at [664, 591] on div "Register Work Search Enter Work Details Add Writers Add Publishers & Shares Add…" at bounding box center [812, 218] width 1065 height 934
click at [1038, 563] on div "Register Work Search Enter Work Details Add Writers Add Publishers & Shares Add…" at bounding box center [812, 218] width 1065 height 934
click at [810, 350] on div at bounding box center [813, 339] width 54 height 54
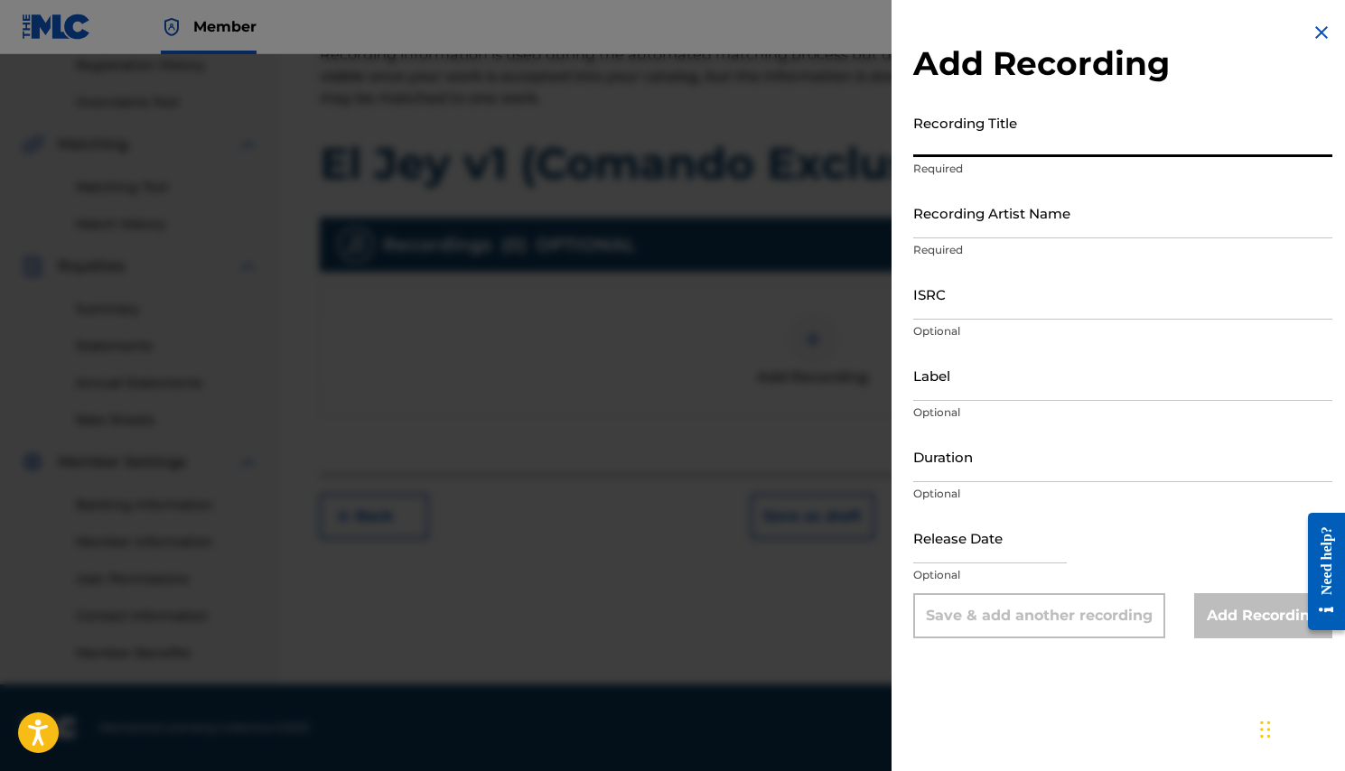
click at [1018, 145] on input "Recording Title" at bounding box center [1122, 131] width 419 height 51
type input "El Jey v1"
click at [1025, 228] on input "Recording Artist Name" at bounding box center [1122, 212] width 419 height 51
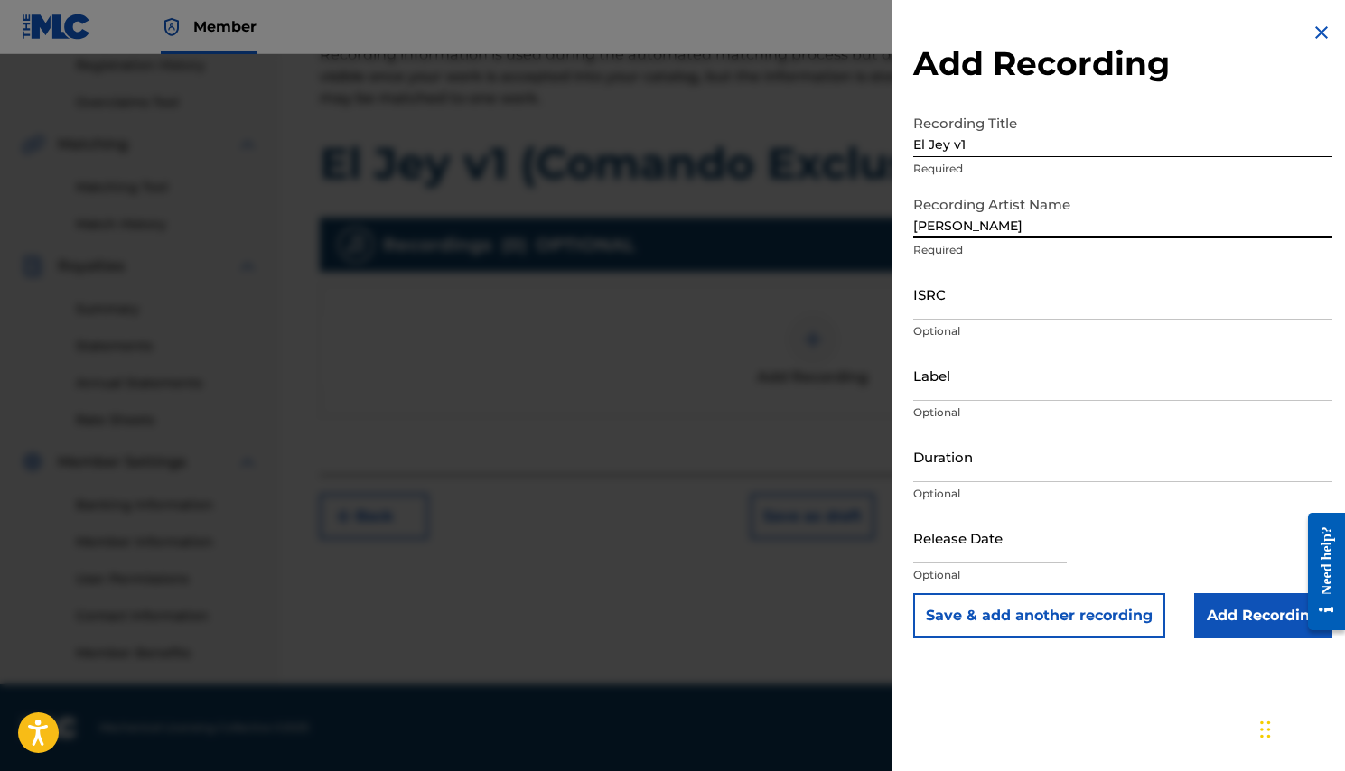
type input "J"
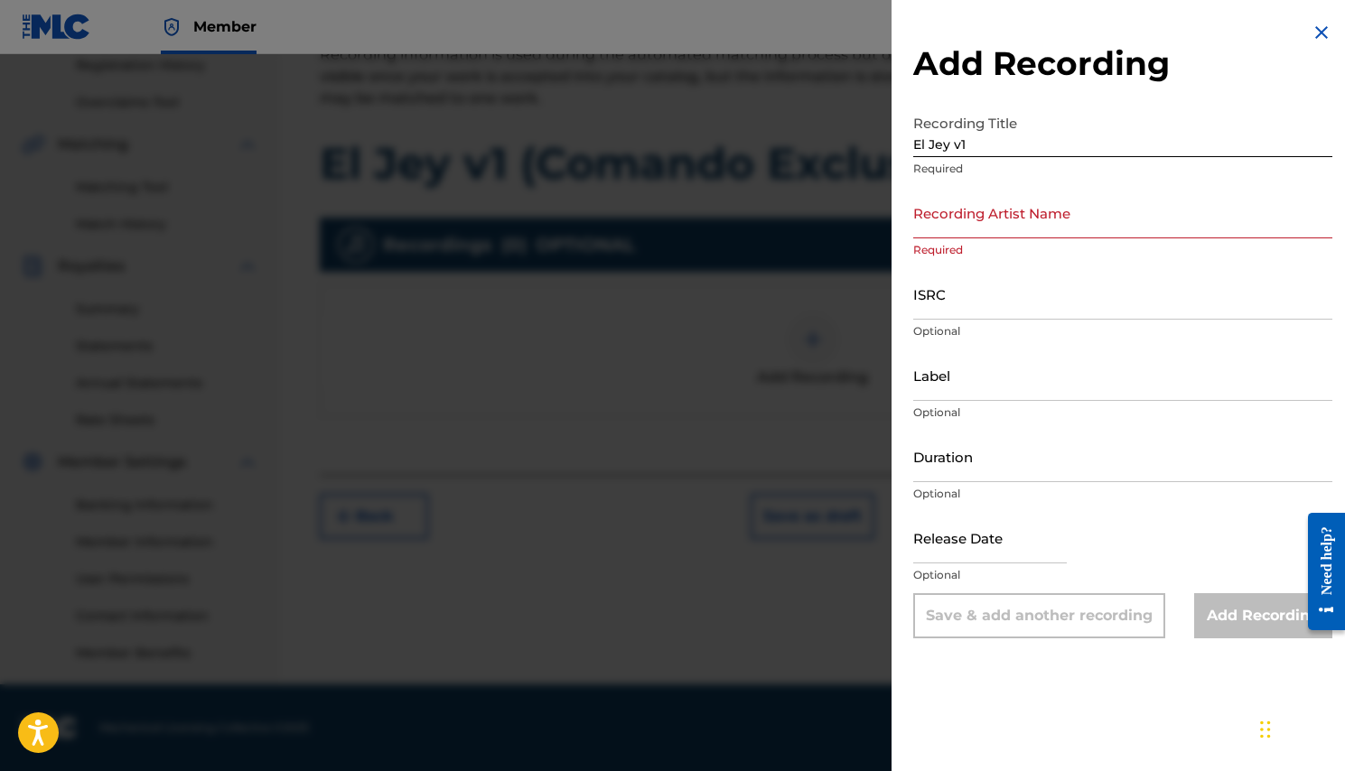
click at [1106, 163] on p "Required" at bounding box center [1122, 169] width 419 height 16
click at [1089, 148] on input "El Jey v1" at bounding box center [1122, 131] width 419 height 51
type input "El Jey v1 (Comando Exclusivo)"
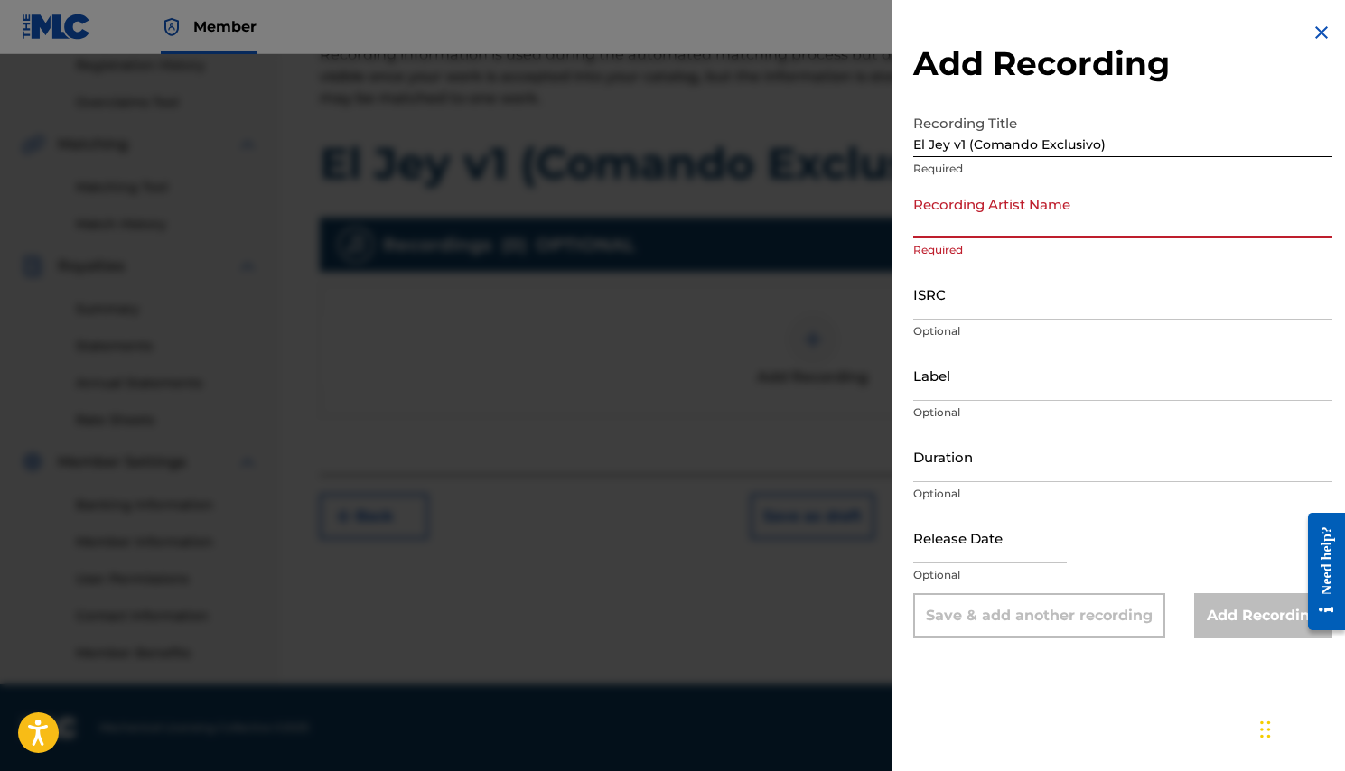
click at [990, 229] on input "Recording Artist Name" at bounding box center [1122, 212] width 419 height 51
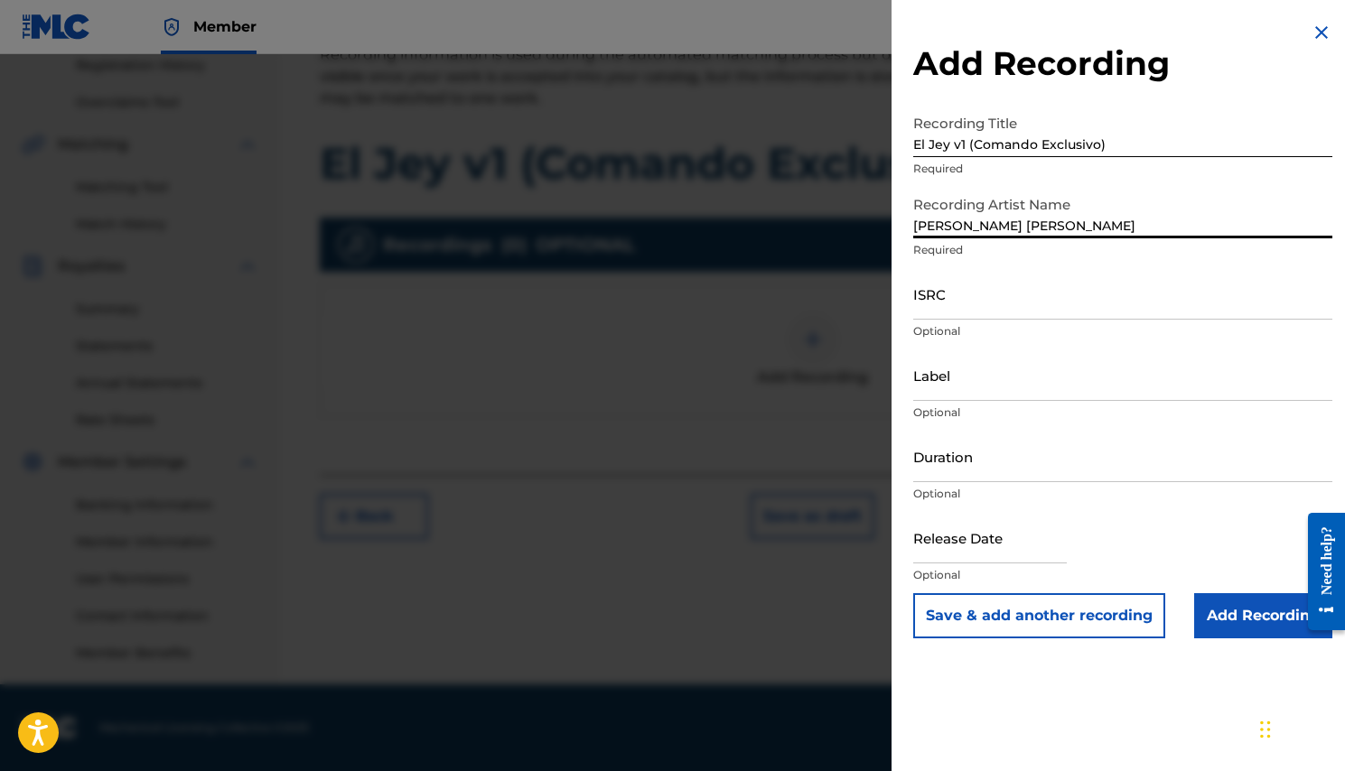
type input "[PERSON_NAME] [PERSON_NAME]"
click at [963, 313] on input "ISRC" at bounding box center [1122, 293] width 419 height 51
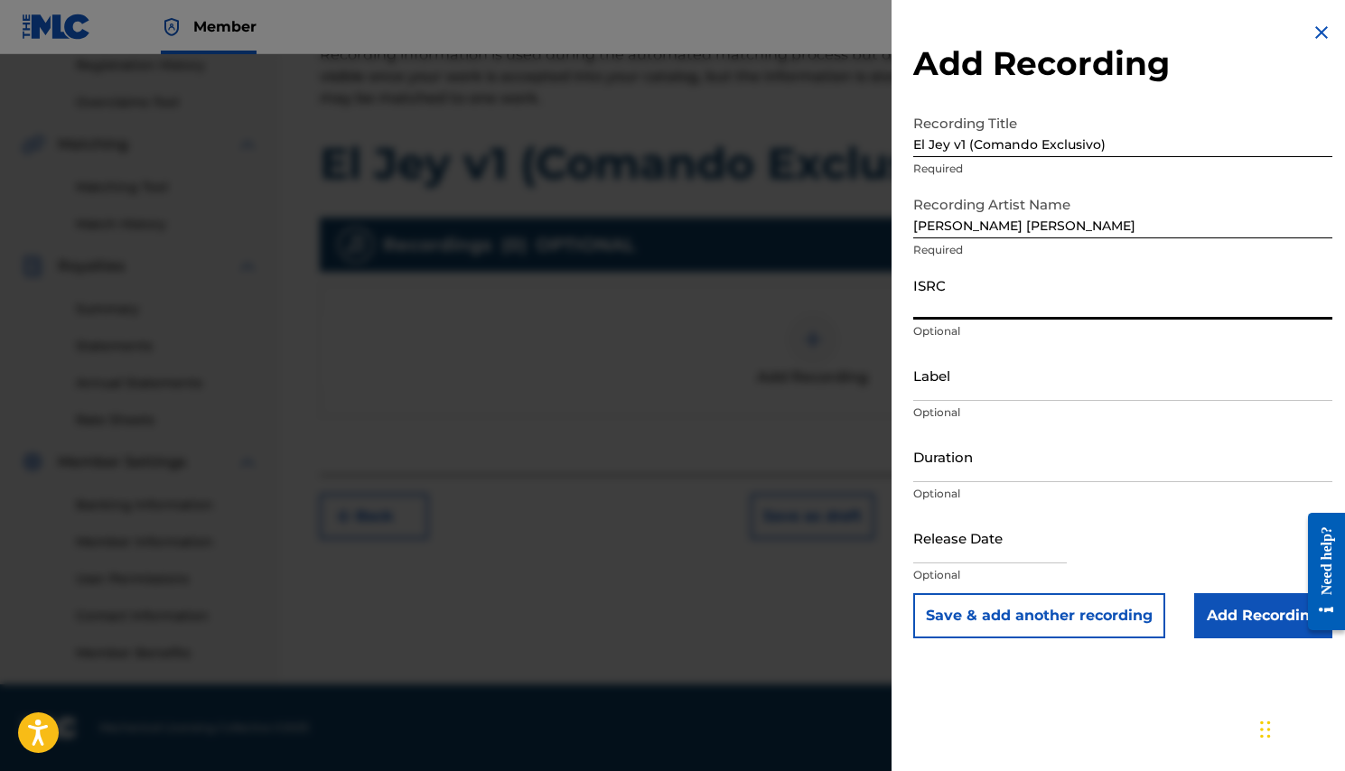
click at [969, 306] on input "ISRC" at bounding box center [1122, 293] width 419 height 51
paste input "QZWFX2557950"
type input "QZWFX2557950"
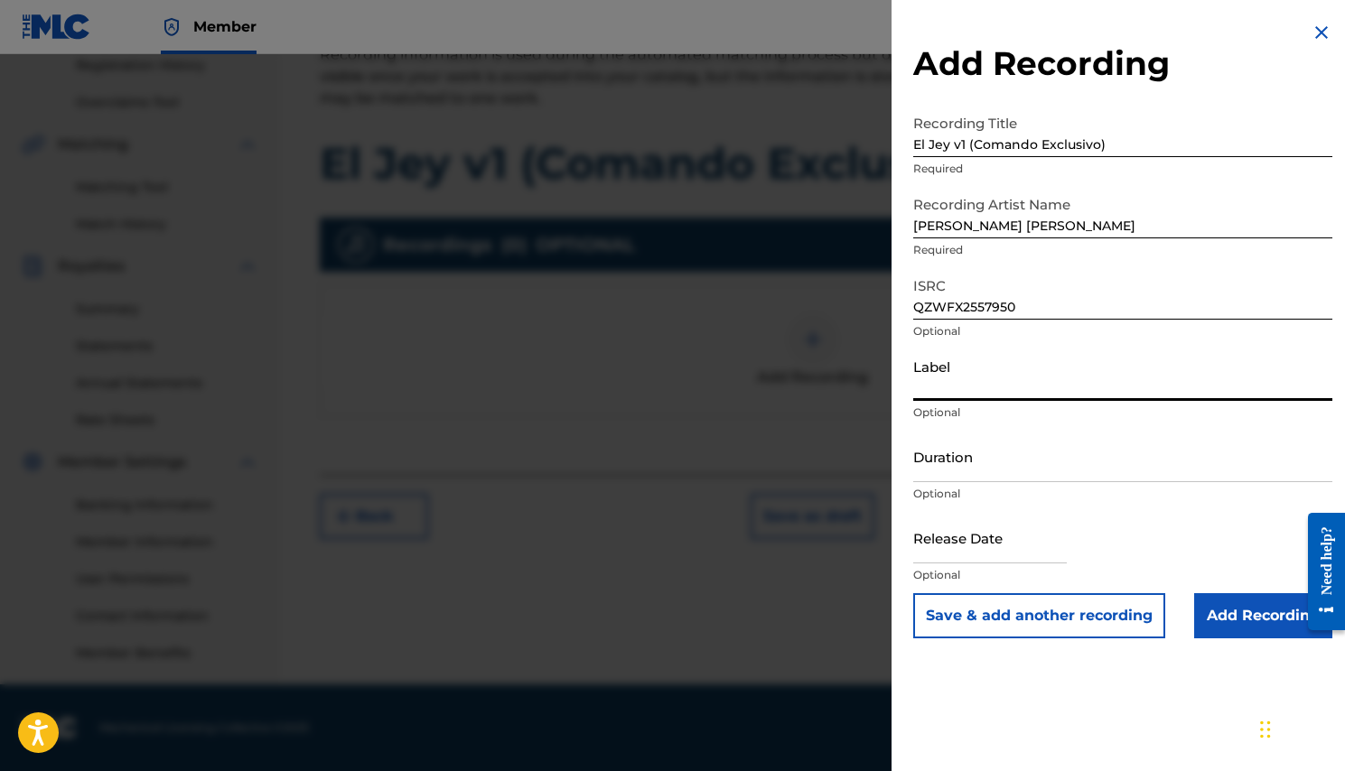
click at [952, 396] on input "Label" at bounding box center [1122, 374] width 419 height 51
click at [1064, 386] on input "[PERSON_NAME] [PERSON_NAME] MUSIC LLC" at bounding box center [1122, 374] width 419 height 51
click at [1191, 388] on input "[PERSON_NAME] [PERSON_NAME] MUSIC RECORDZ LLC" at bounding box center [1122, 374] width 419 height 51
type input "[PERSON_NAME] [PERSON_NAME] MUSIC RECORDZ LLC"
click at [977, 470] on input "Duration" at bounding box center [1122, 456] width 419 height 51
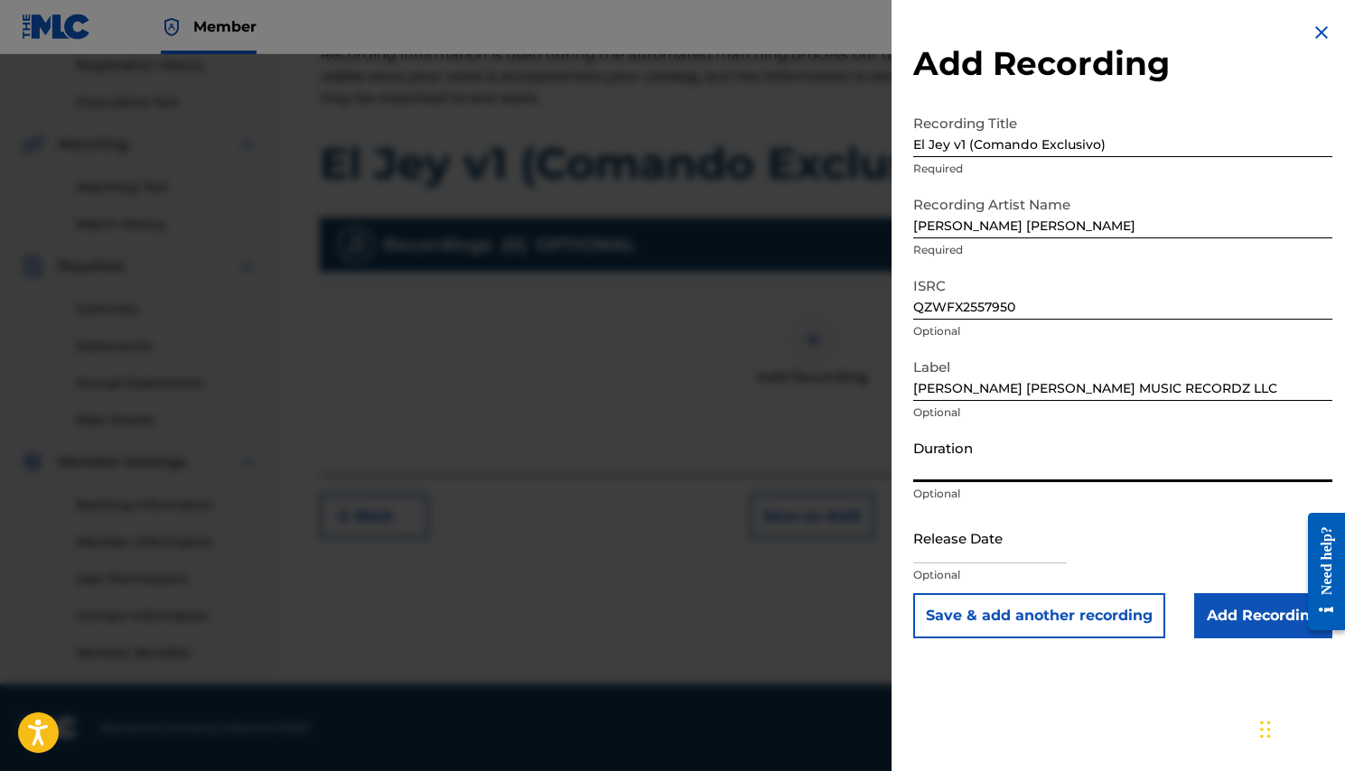
type input "1"
type input "01:14"
click at [950, 554] on input "text" at bounding box center [990, 537] width 154 height 51
select select "7"
select select "2025"
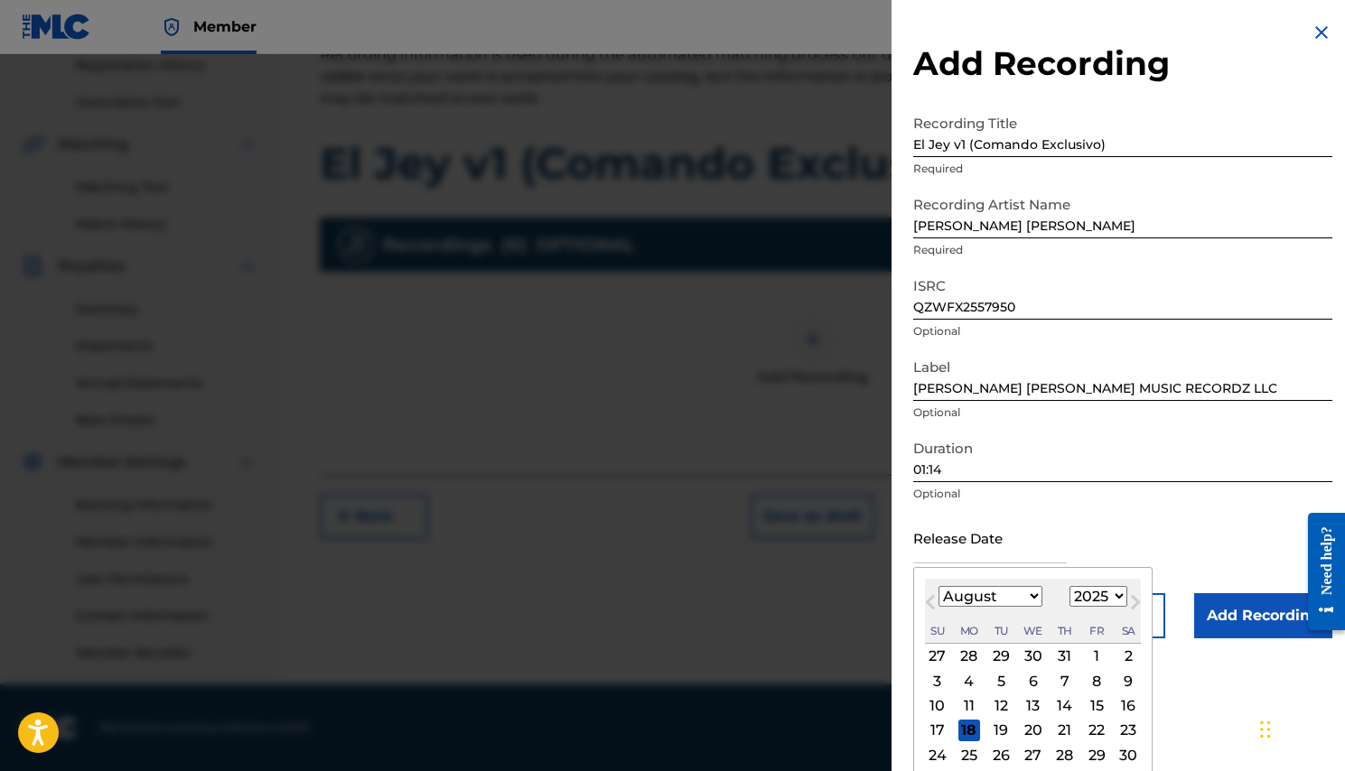
click at [1057, 707] on div "14" at bounding box center [1065, 706] width 22 height 22
type input "[DATE]"
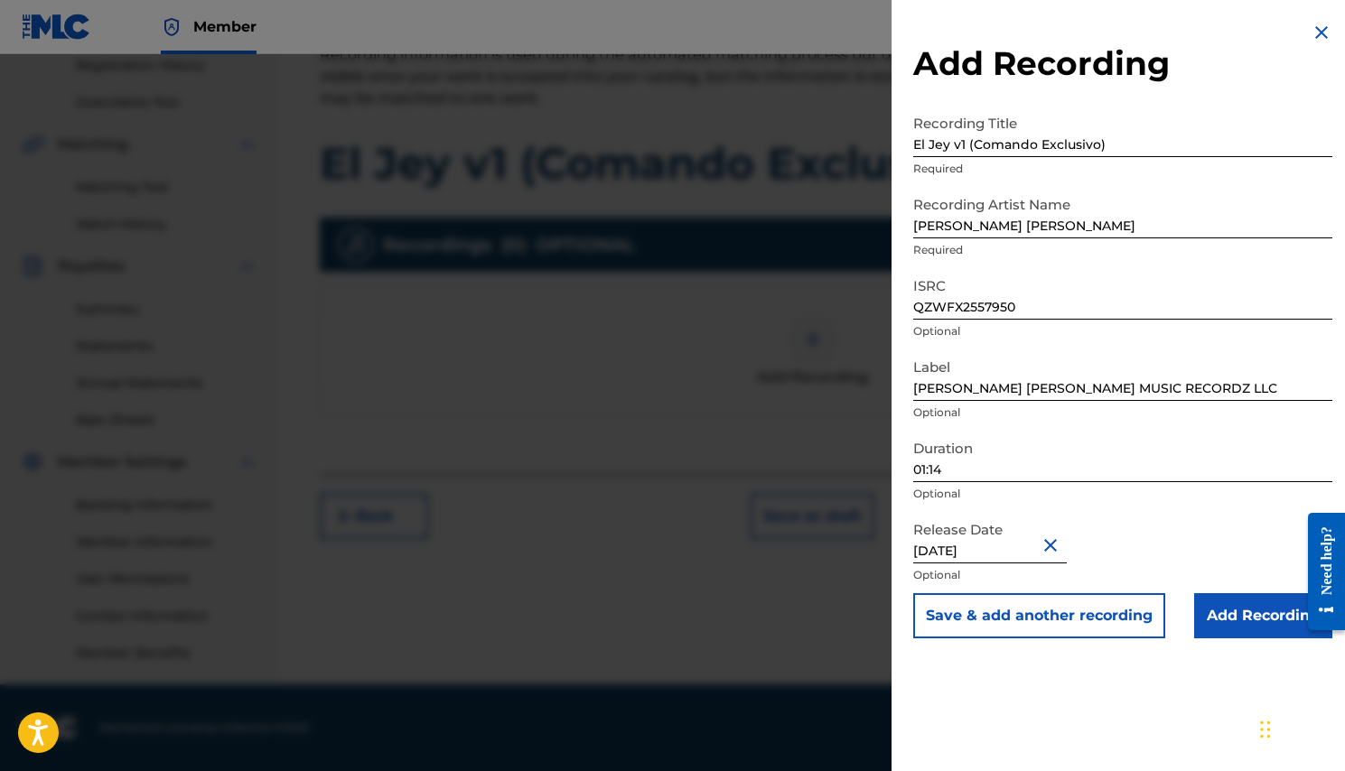
click at [1211, 624] on input "Add Recording" at bounding box center [1263, 615] width 138 height 45
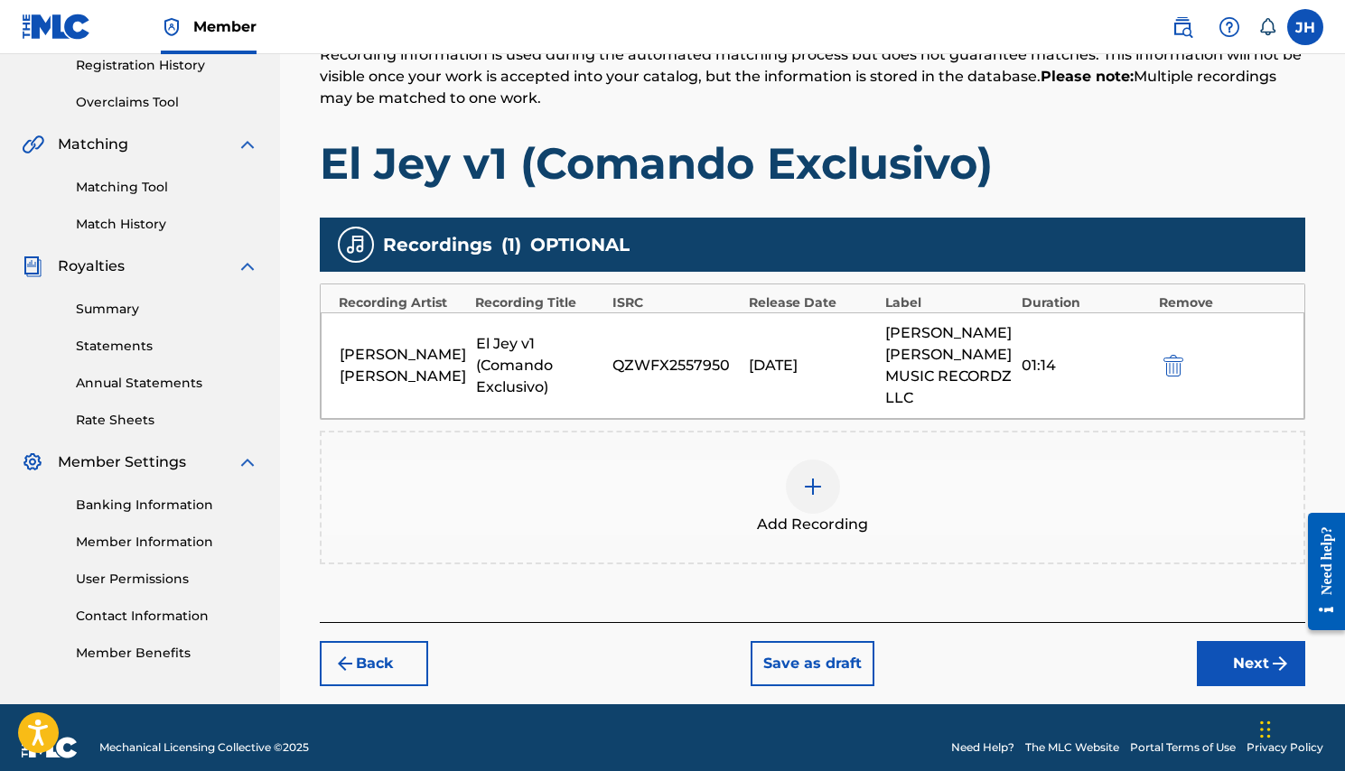
click at [1235, 647] on button "Next" at bounding box center [1250, 663] width 108 height 45
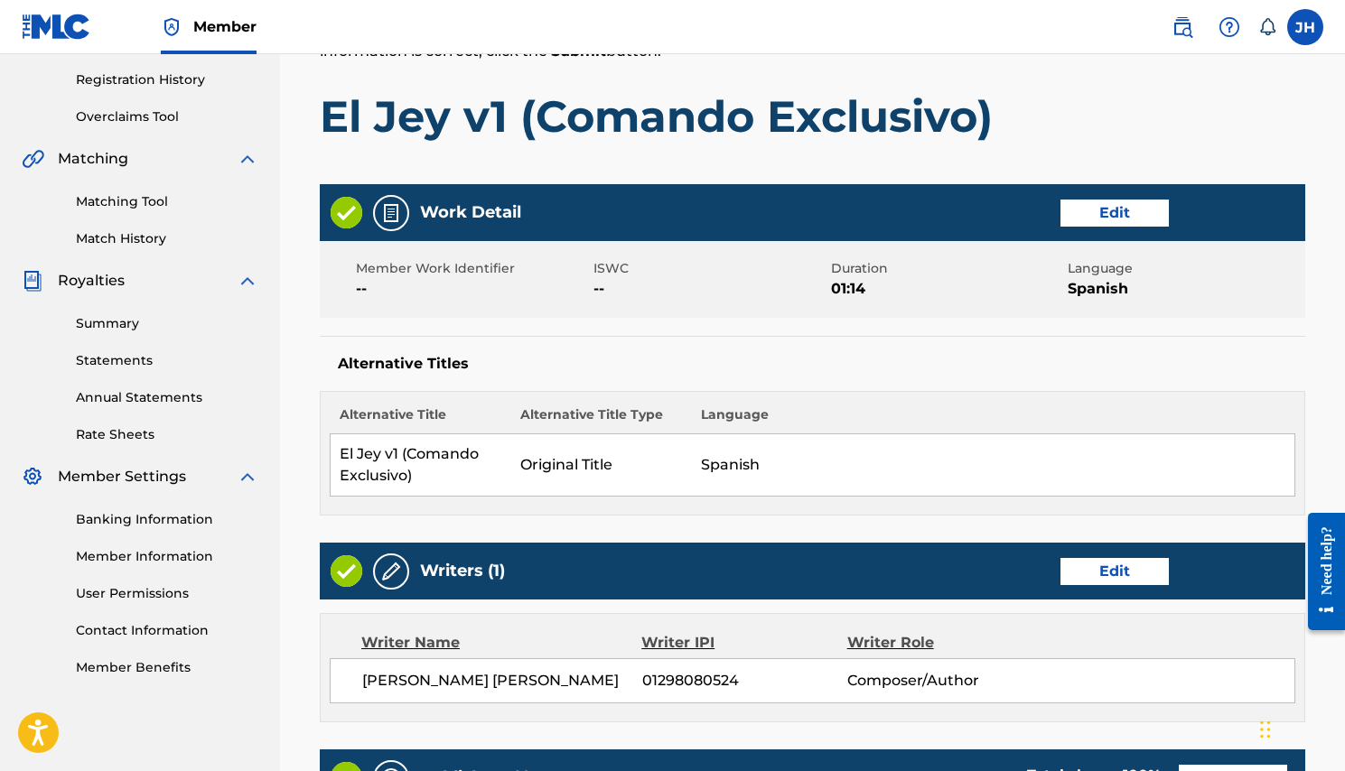
scroll to position [334, 0]
click at [1126, 206] on button "Edit" at bounding box center [1114, 213] width 108 height 27
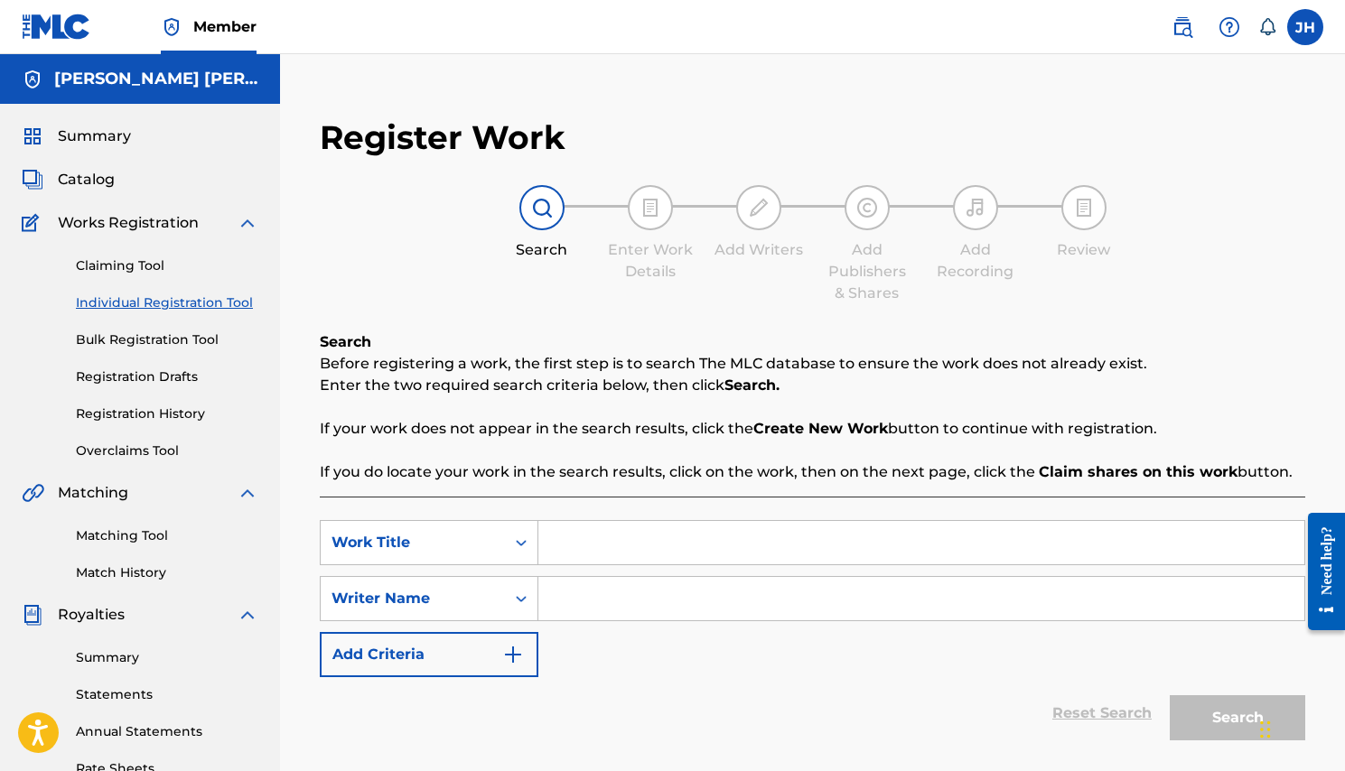
click at [135, 172] on div "Catalog" at bounding box center [140, 180] width 237 height 22
click at [88, 182] on span "Catalog" at bounding box center [86, 180] width 57 height 22
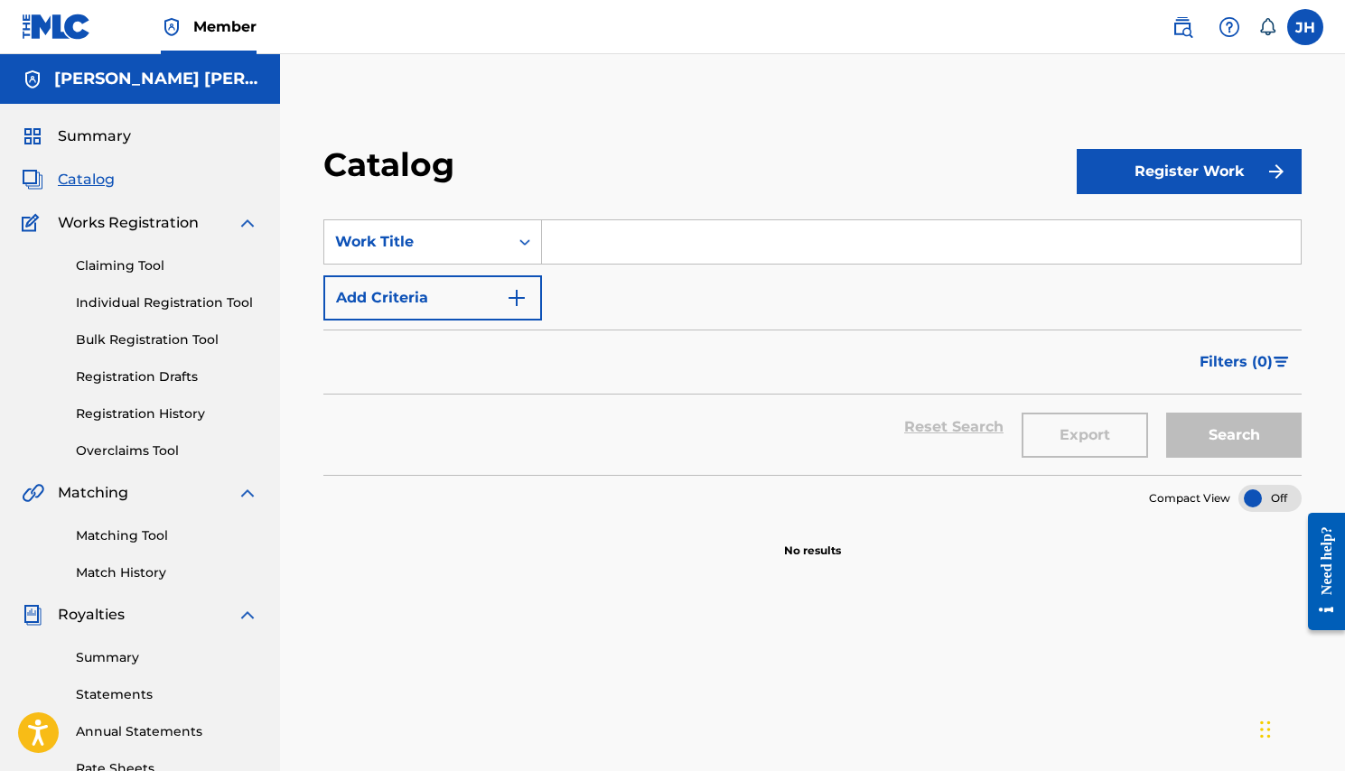
click at [107, 226] on span "Works Registration" at bounding box center [128, 223] width 141 height 22
click at [93, 174] on span "Catalog" at bounding box center [86, 180] width 57 height 22
click at [1209, 175] on button "Register Work" at bounding box center [1188, 171] width 225 height 45
click at [848, 167] on div "Catalog" at bounding box center [699, 170] width 753 height 53
click at [136, 445] on link "Overclaims Tool" at bounding box center [167, 451] width 182 height 19
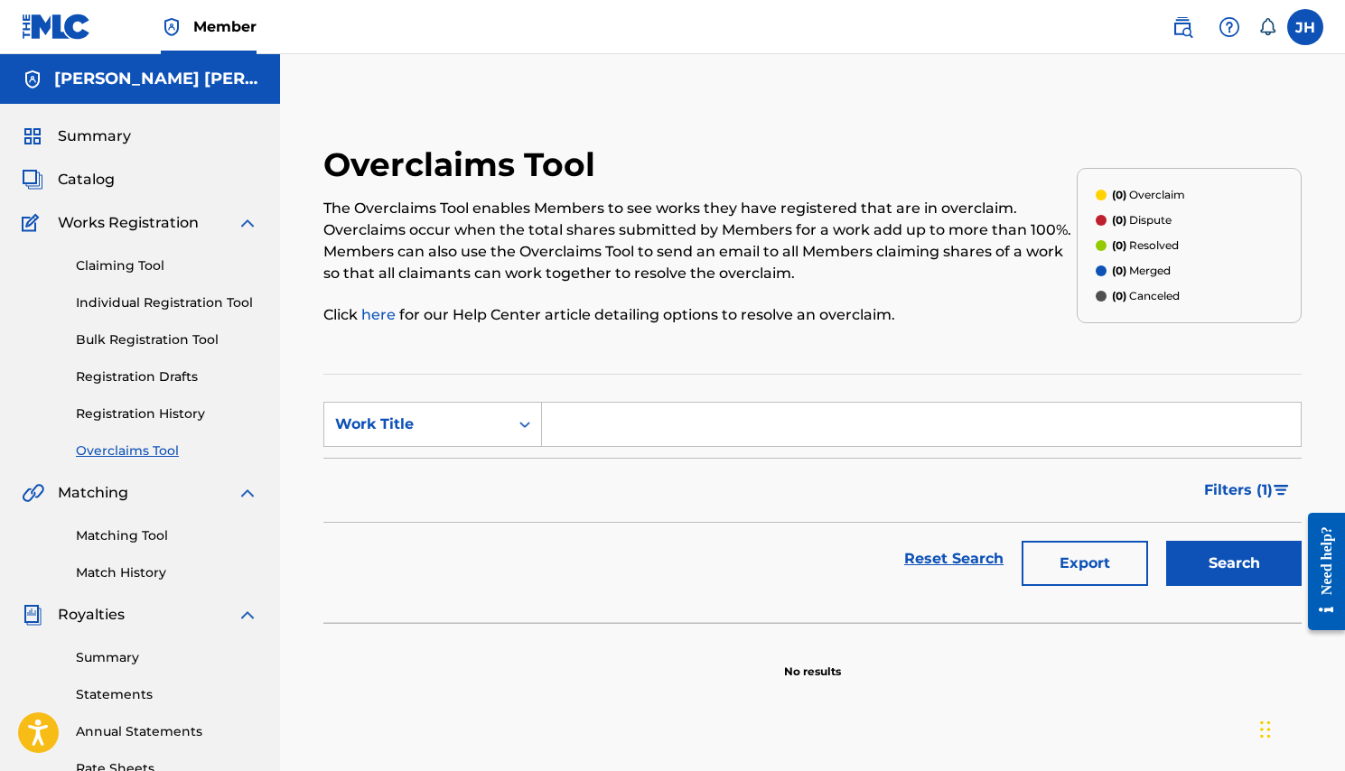
click at [140, 414] on link "Registration History" at bounding box center [167, 414] width 182 height 19
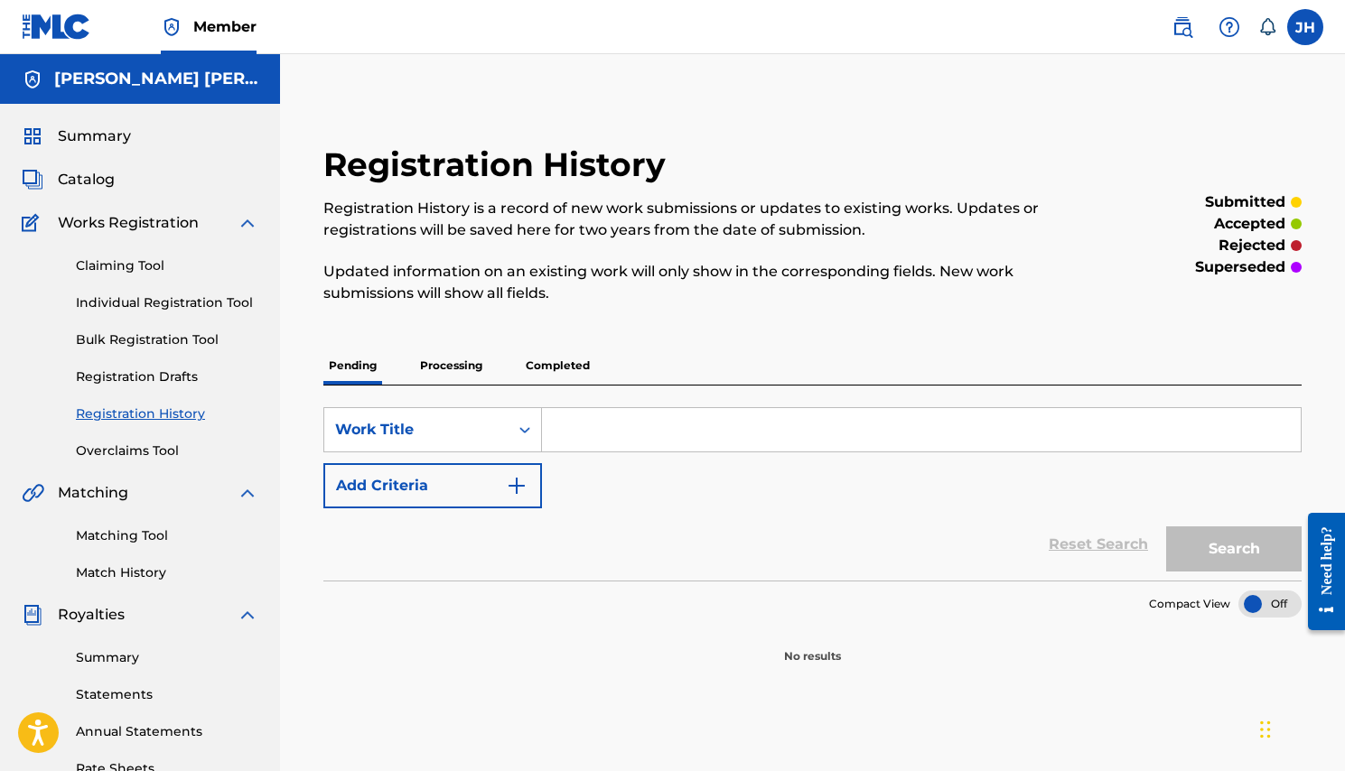
click at [136, 471] on div "Summary Catalog Works Registration Claiming Tool Individual Registration Tool B…" at bounding box center [140, 568] width 280 height 929
click at [136, 442] on link "Overclaims Tool" at bounding box center [167, 451] width 182 height 19
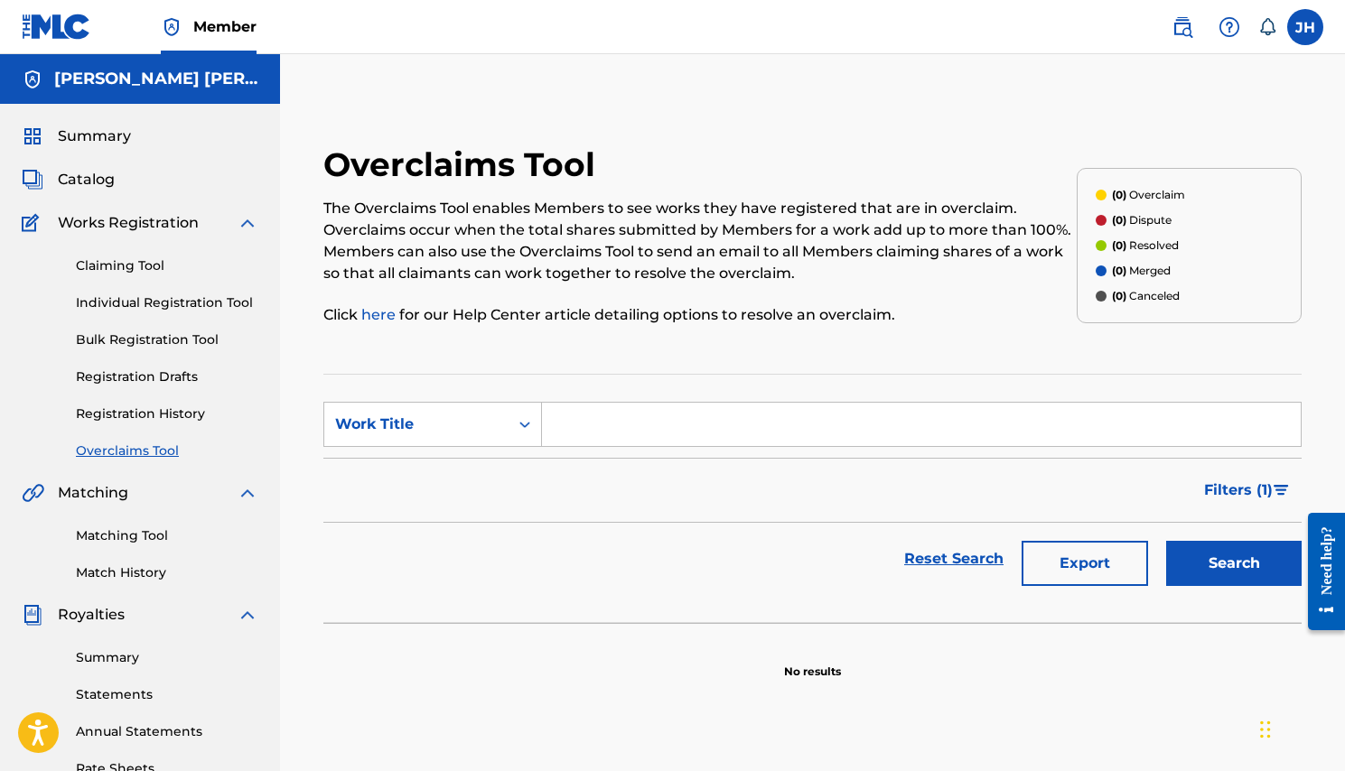
click at [137, 368] on link "Registration Drafts" at bounding box center [167, 377] width 182 height 19
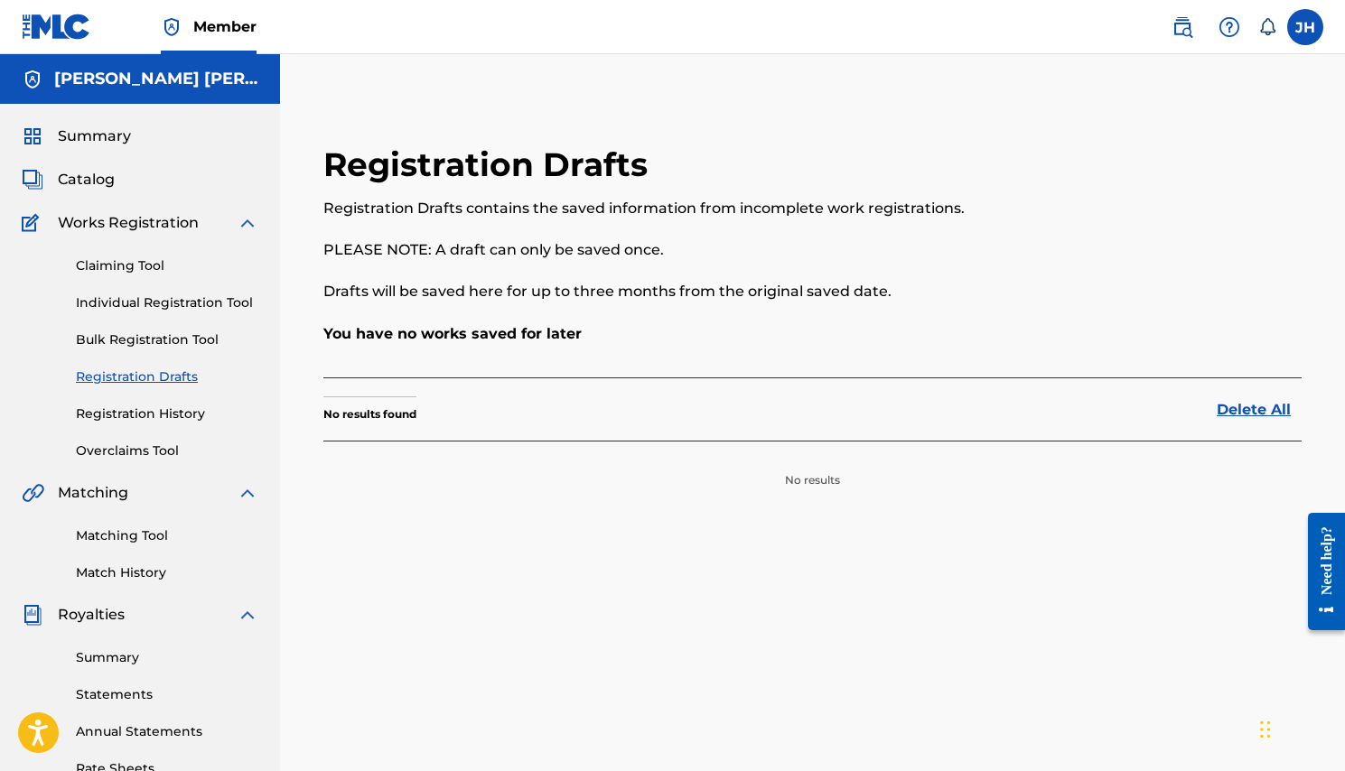
click at [148, 337] on link "Bulk Registration Tool" at bounding box center [167, 339] width 182 height 19
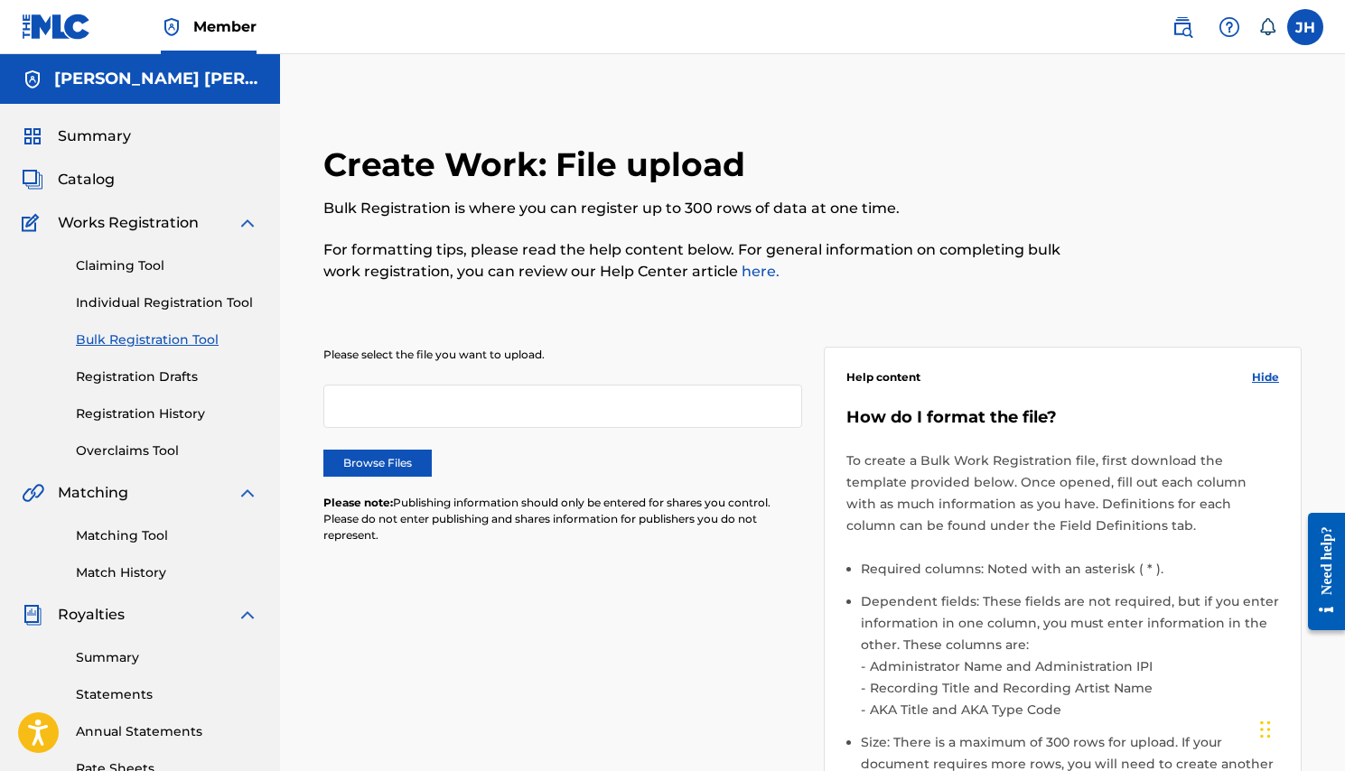
click at [153, 317] on div "Claiming Tool Individual Registration Tool Bulk Registration Tool Registration …" at bounding box center [140, 347] width 237 height 227
click at [148, 303] on link "Individual Registration Tool" at bounding box center [167, 302] width 182 height 19
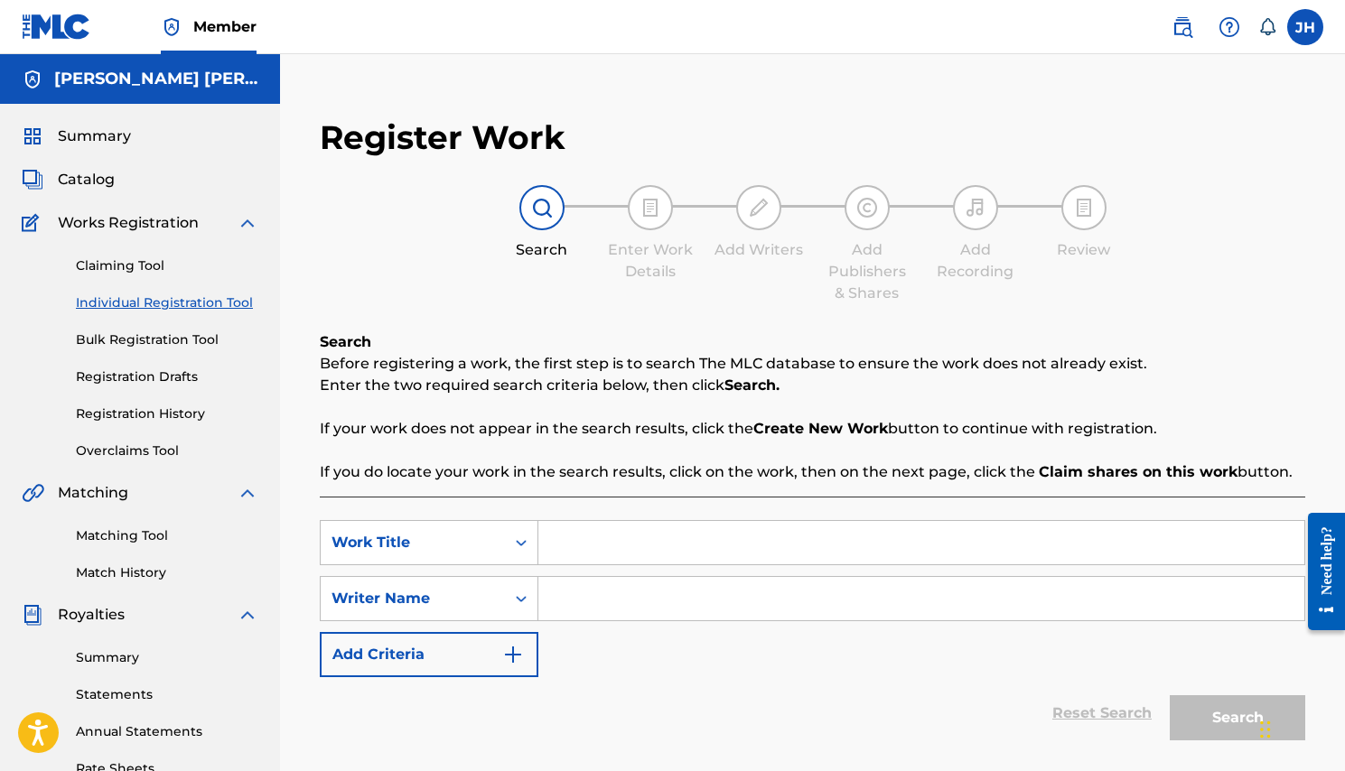
click at [142, 269] on link "Claiming Tool" at bounding box center [167, 265] width 182 height 19
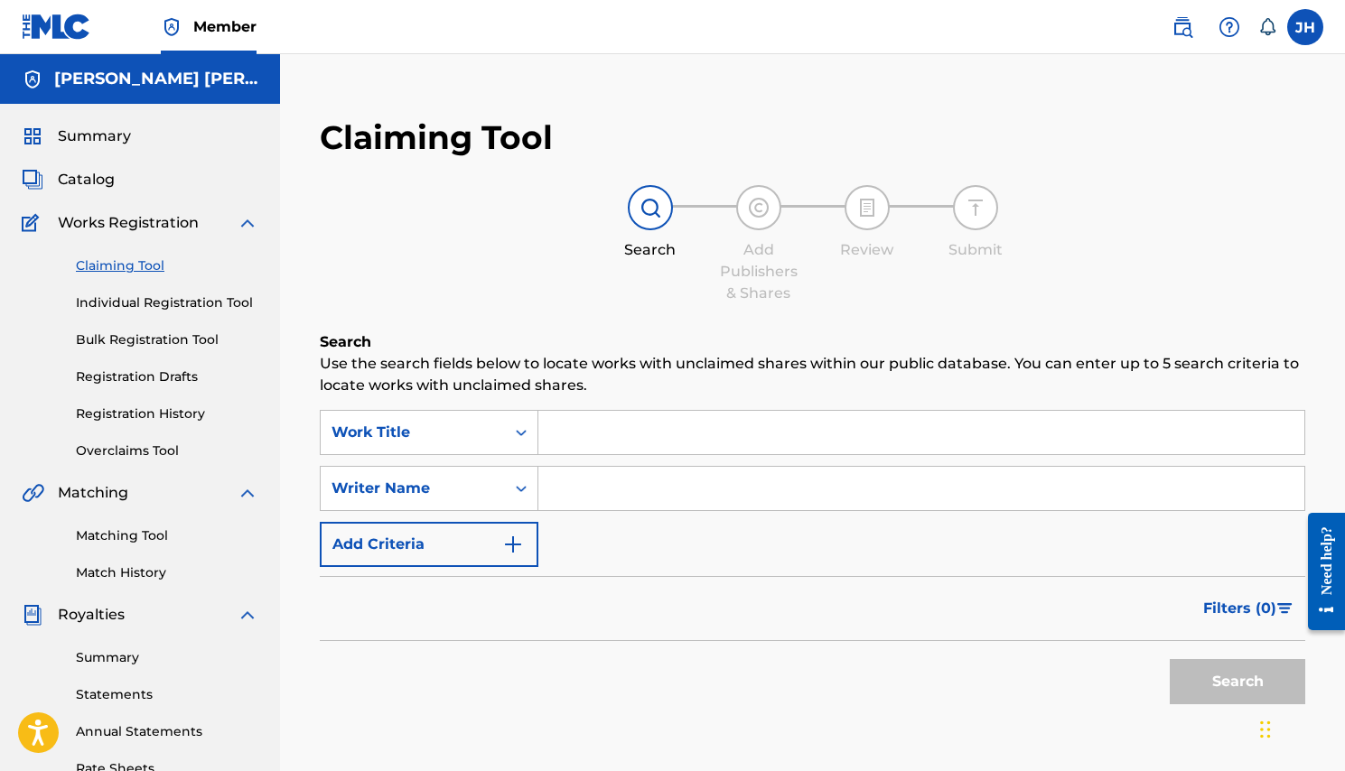
click at [113, 228] on span "Works Registration" at bounding box center [128, 223] width 141 height 22
click at [95, 171] on span "Catalog" at bounding box center [86, 180] width 57 height 22
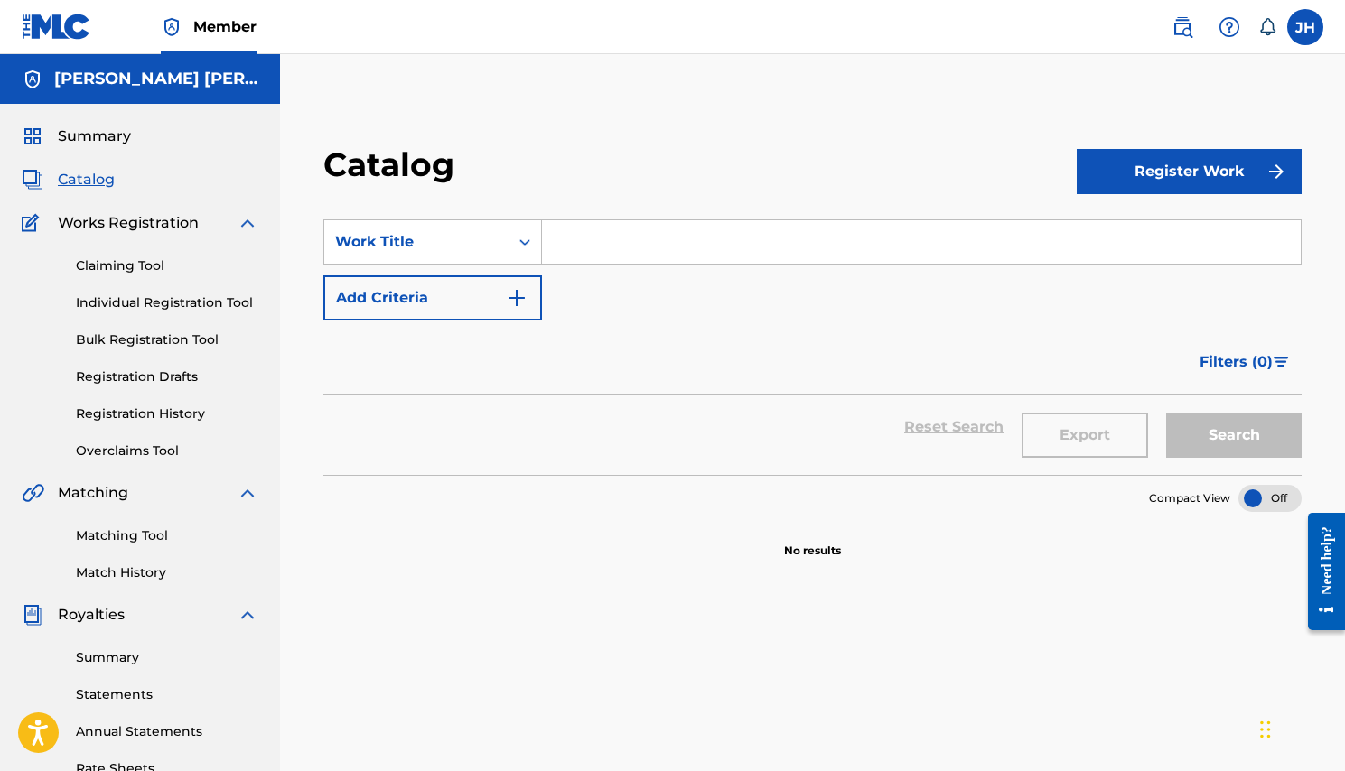
click at [88, 127] on span "Summary" at bounding box center [94, 137] width 73 height 22
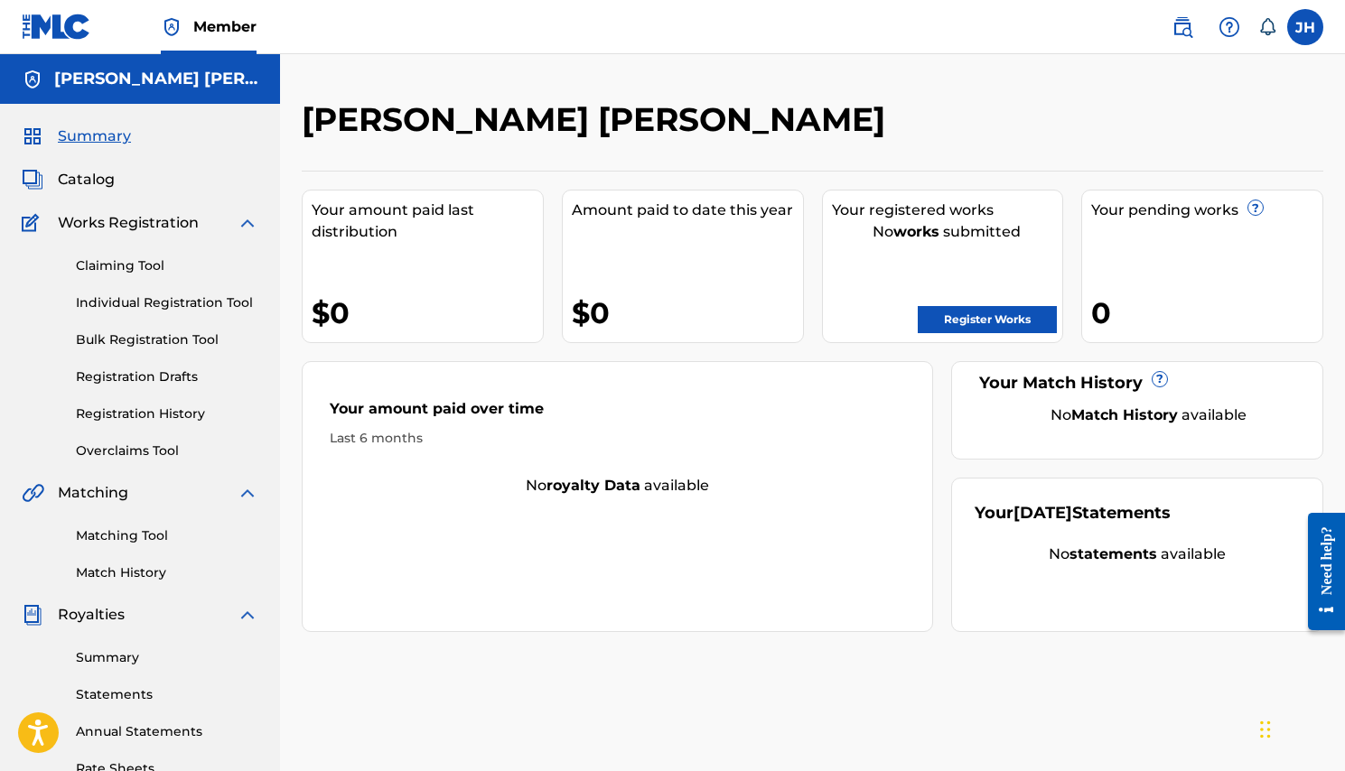
click at [973, 311] on link "Register Works" at bounding box center [986, 319] width 139 height 27
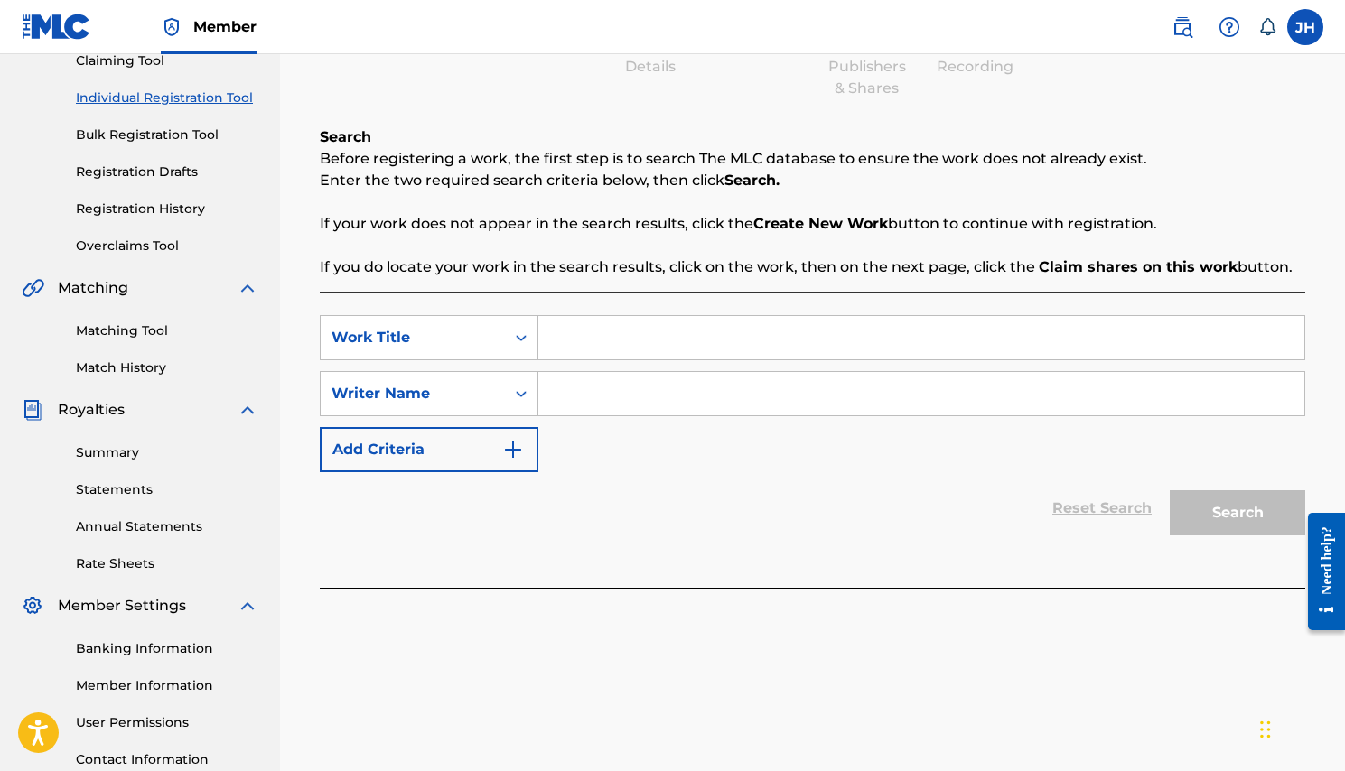
scroll to position [213, 0]
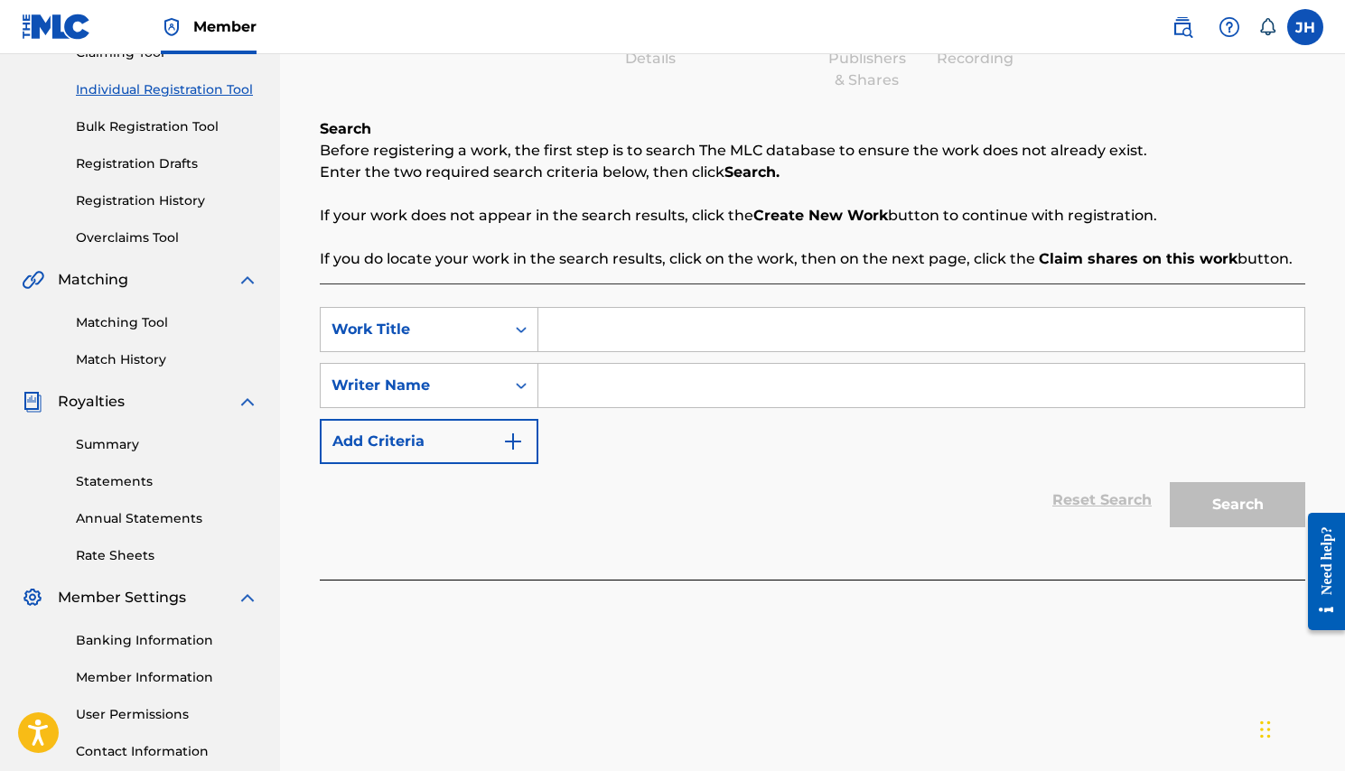
click at [596, 328] on input "Search Form" at bounding box center [921, 329] width 766 height 43
click at [619, 330] on input "Search Form" at bounding box center [921, 329] width 766 height 43
click at [748, 333] on input "Jey v1 (Comando Exclusive)" at bounding box center [921, 329] width 766 height 43
click at [805, 337] on input "Jey v1 (Comando Exclusivo)" at bounding box center [921, 329] width 766 height 43
type input "Jey v1 (Comando Exclusivo)"
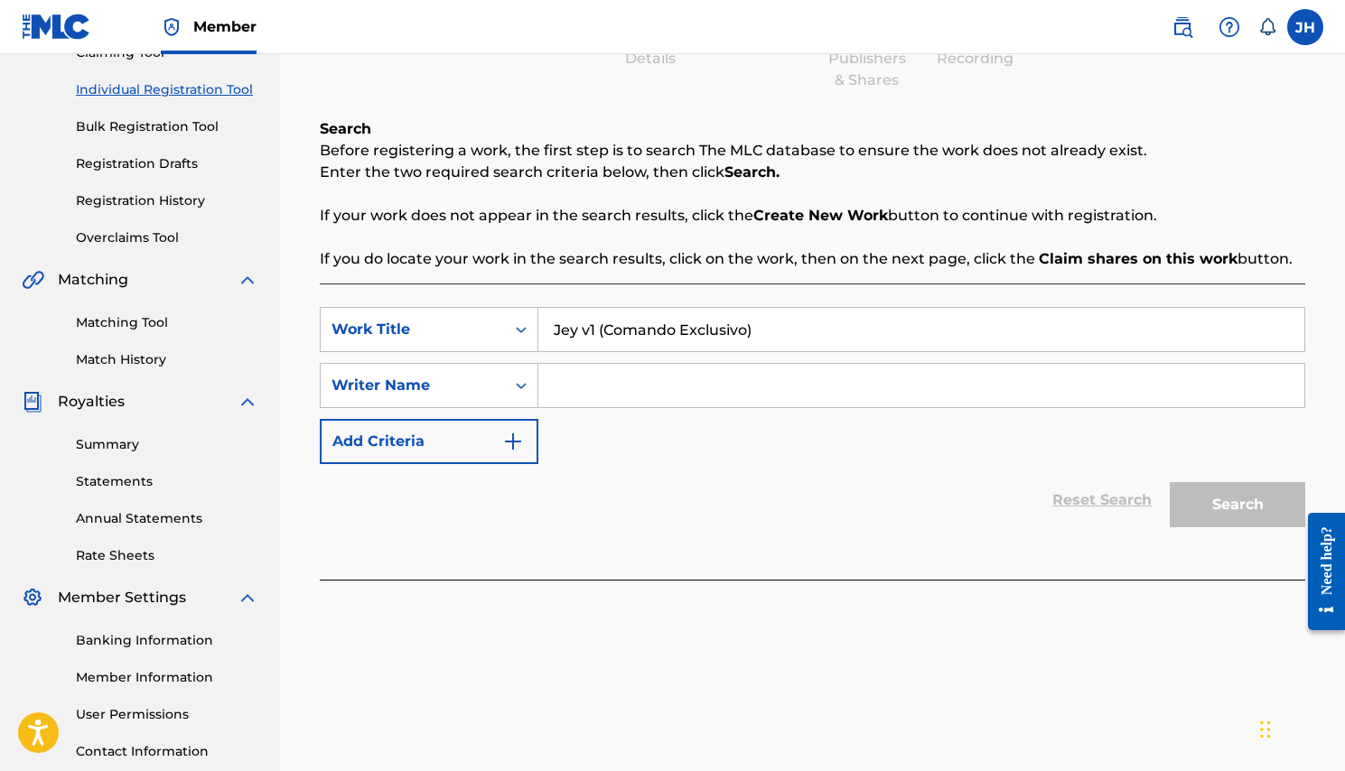
click at [654, 394] on input "Search Form" at bounding box center [921, 385] width 766 height 43
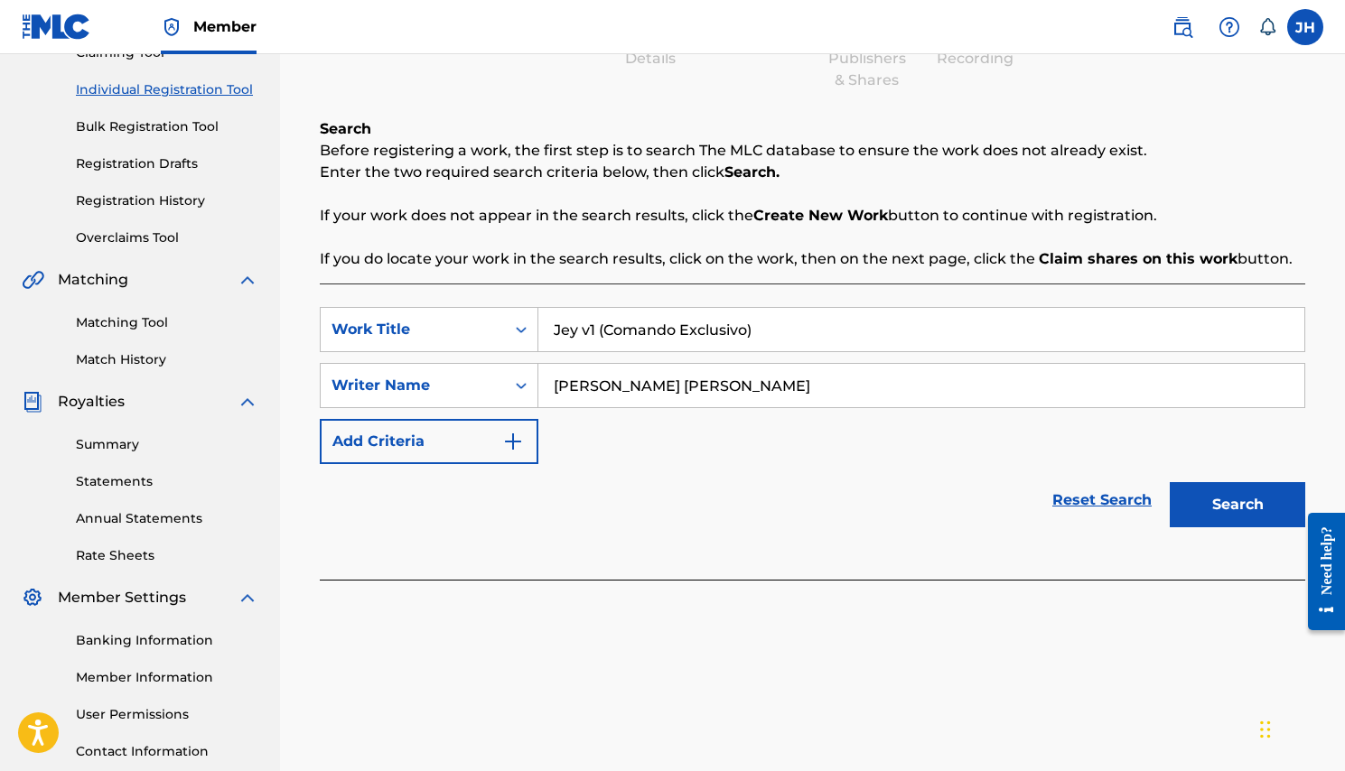
type input "[PERSON_NAME] [PERSON_NAME]"
click at [517, 442] on img "Search Form" at bounding box center [513, 442] width 22 height 22
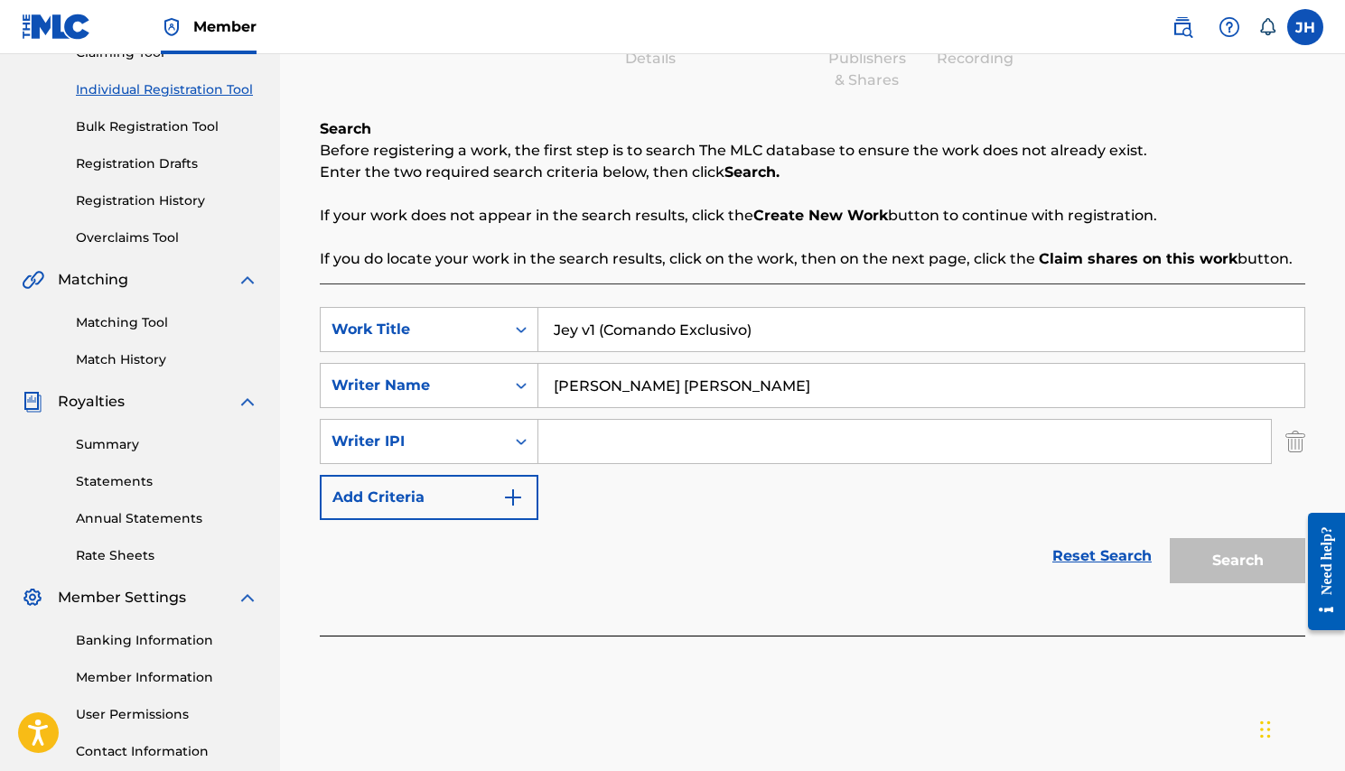
click at [615, 448] on input "Search Form" at bounding box center [904, 441] width 732 height 43
click at [585, 451] on input "Search Form" at bounding box center [904, 441] width 732 height 43
paste input "01298080524"
type input "01298080524"
click at [502, 511] on button "Add Criteria" at bounding box center [429, 497] width 219 height 45
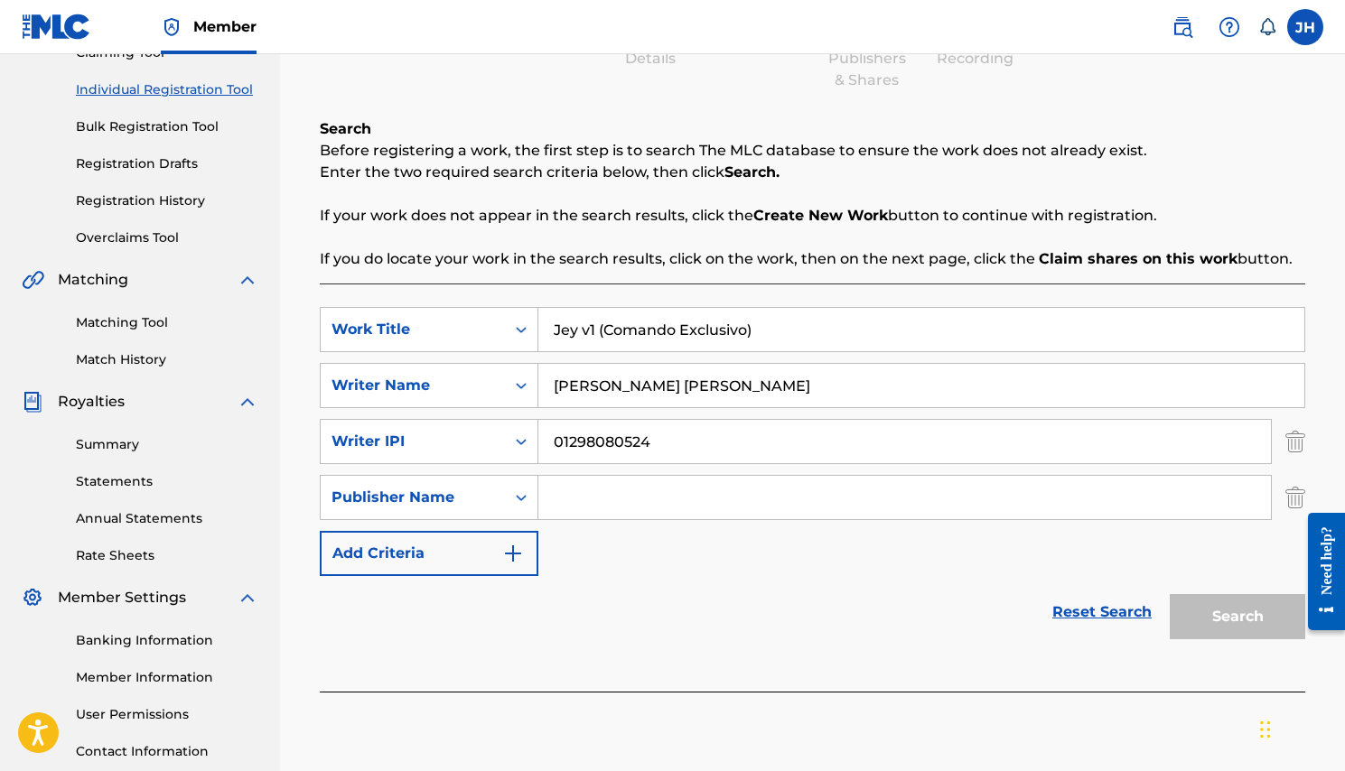
click at [618, 505] on input "Search Form" at bounding box center [904, 497] width 732 height 43
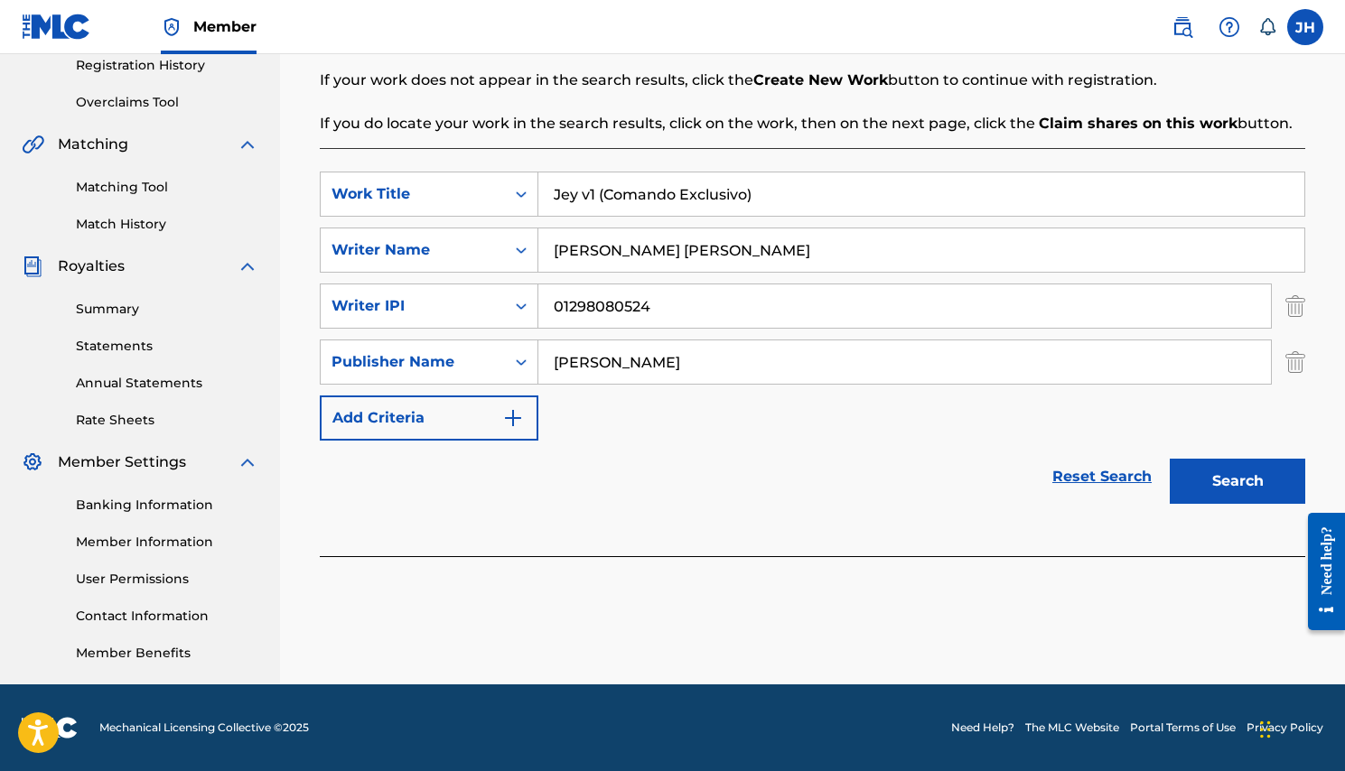
scroll to position [349, 0]
type input "[PERSON_NAME]"
click at [1241, 483] on button "Search" at bounding box center [1236, 481] width 135 height 45
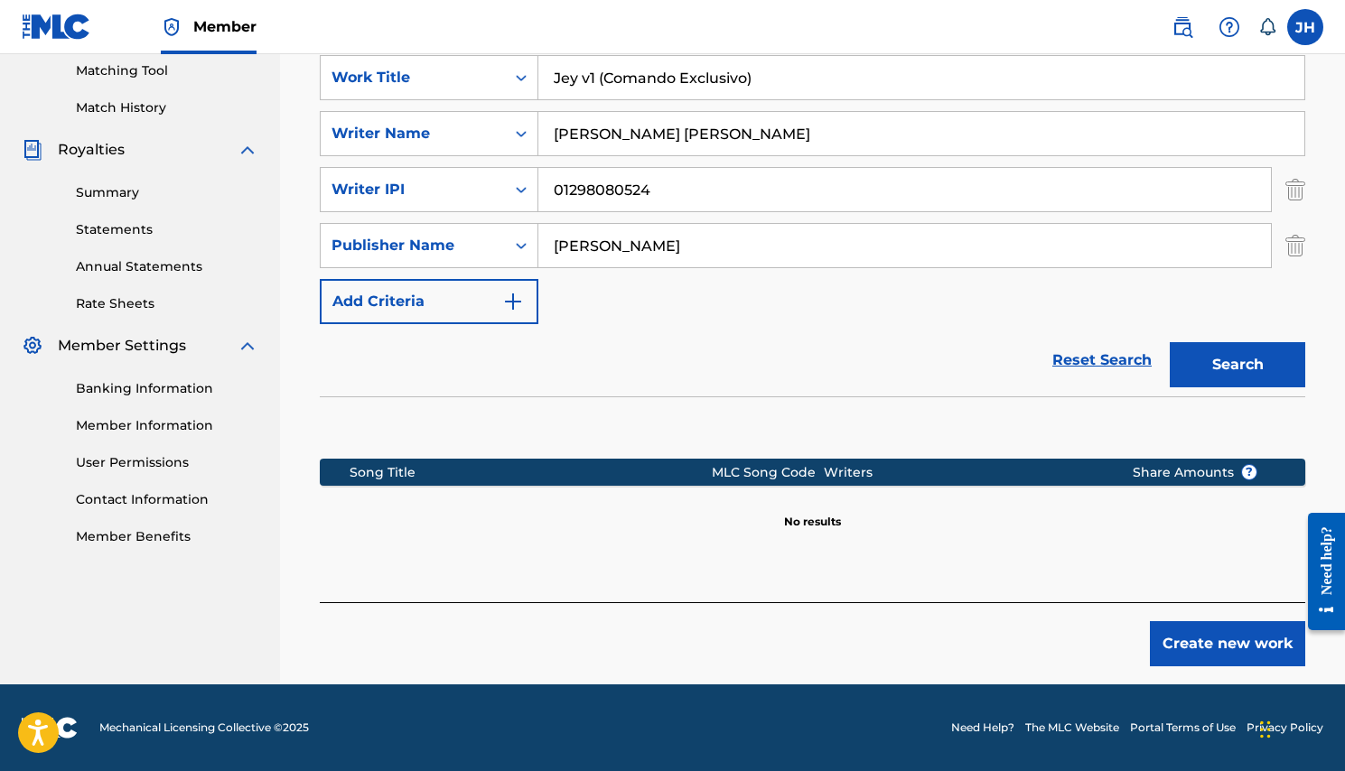
scroll to position [465, 0]
click at [552, 79] on input "Jey v1 (Comando Exclusivo)" at bounding box center [921, 77] width 766 height 43
type input "El Jey v1 (Comando Exclusivo)"
click at [1233, 358] on button "Search" at bounding box center [1236, 364] width 135 height 45
click at [1256, 371] on button "Search" at bounding box center [1236, 364] width 135 height 45
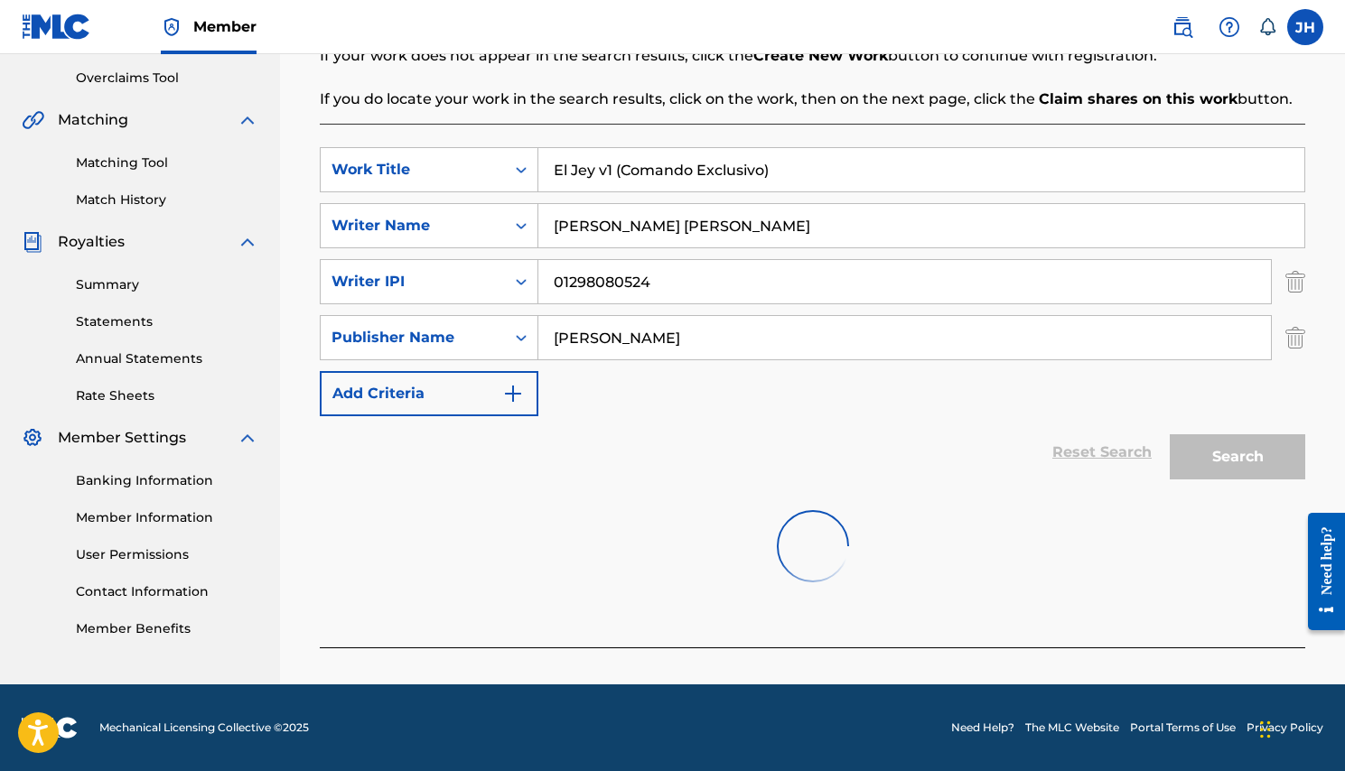
scroll to position [373, 0]
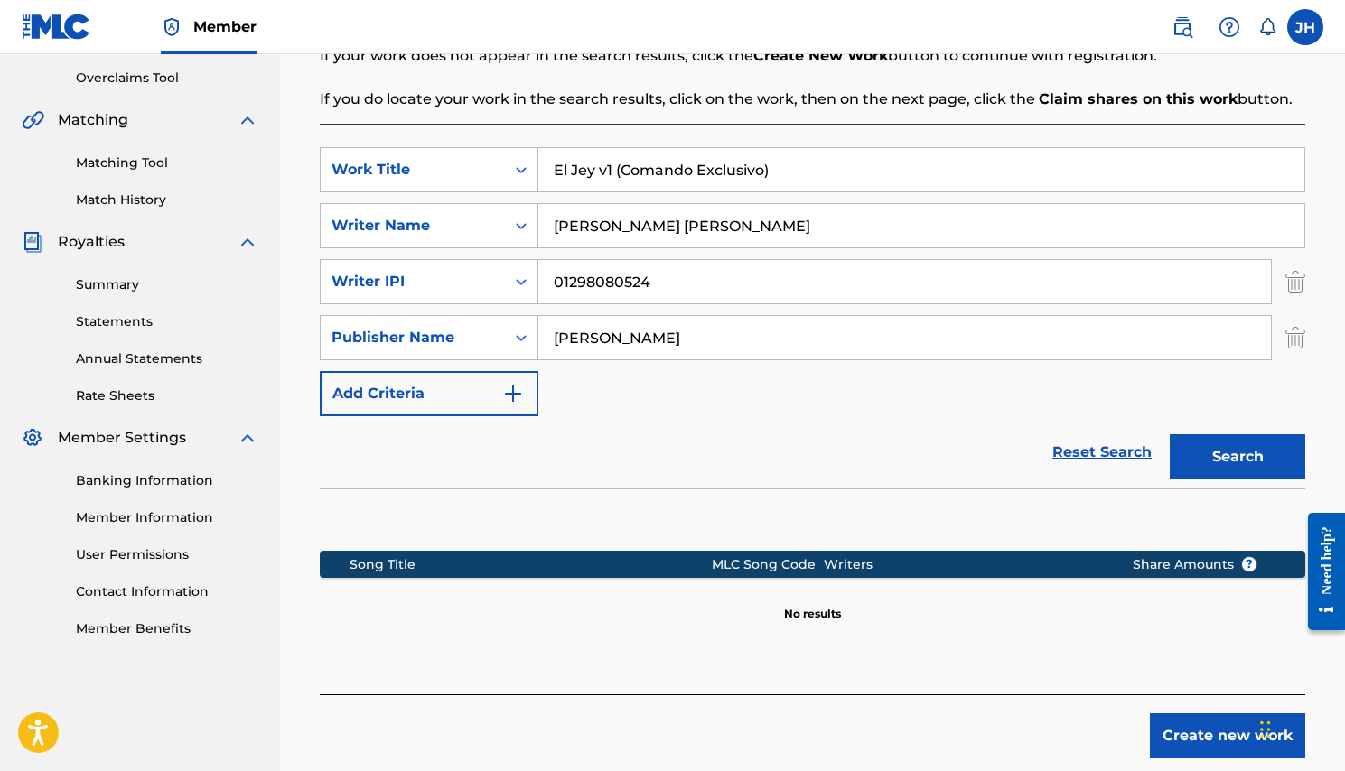
click at [1235, 720] on button "Create new work" at bounding box center [1227, 735] width 155 height 45
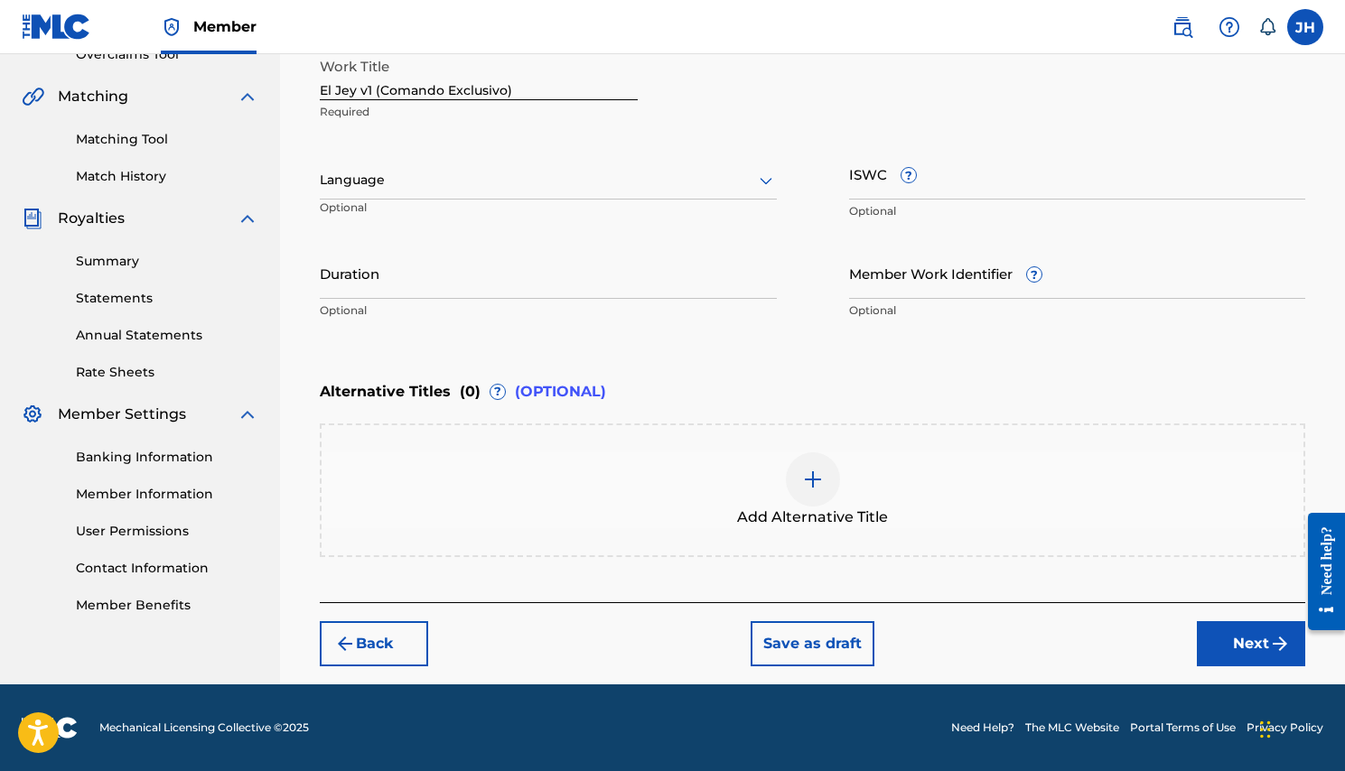
scroll to position [396, 0]
click at [383, 189] on div at bounding box center [548, 180] width 457 height 23
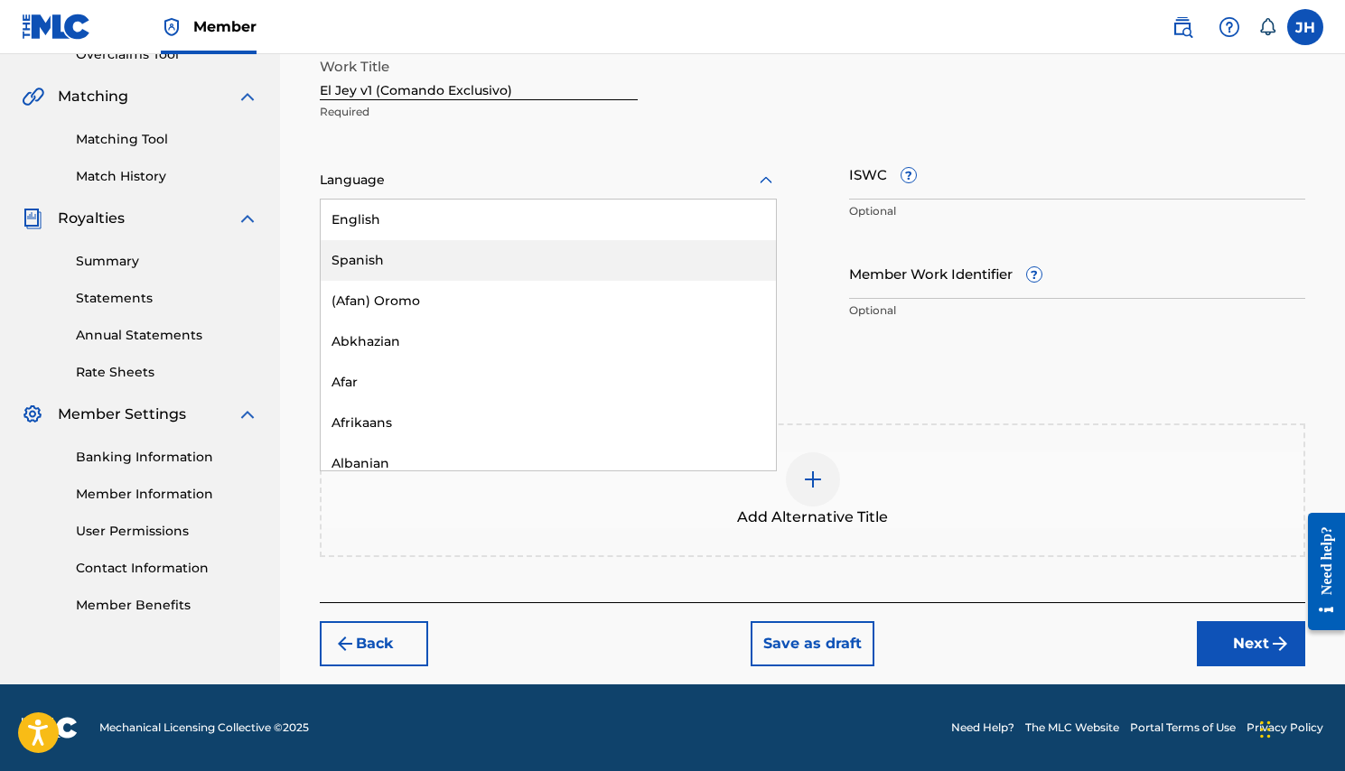
click at [384, 262] on div "Spanish" at bounding box center [548, 260] width 455 height 41
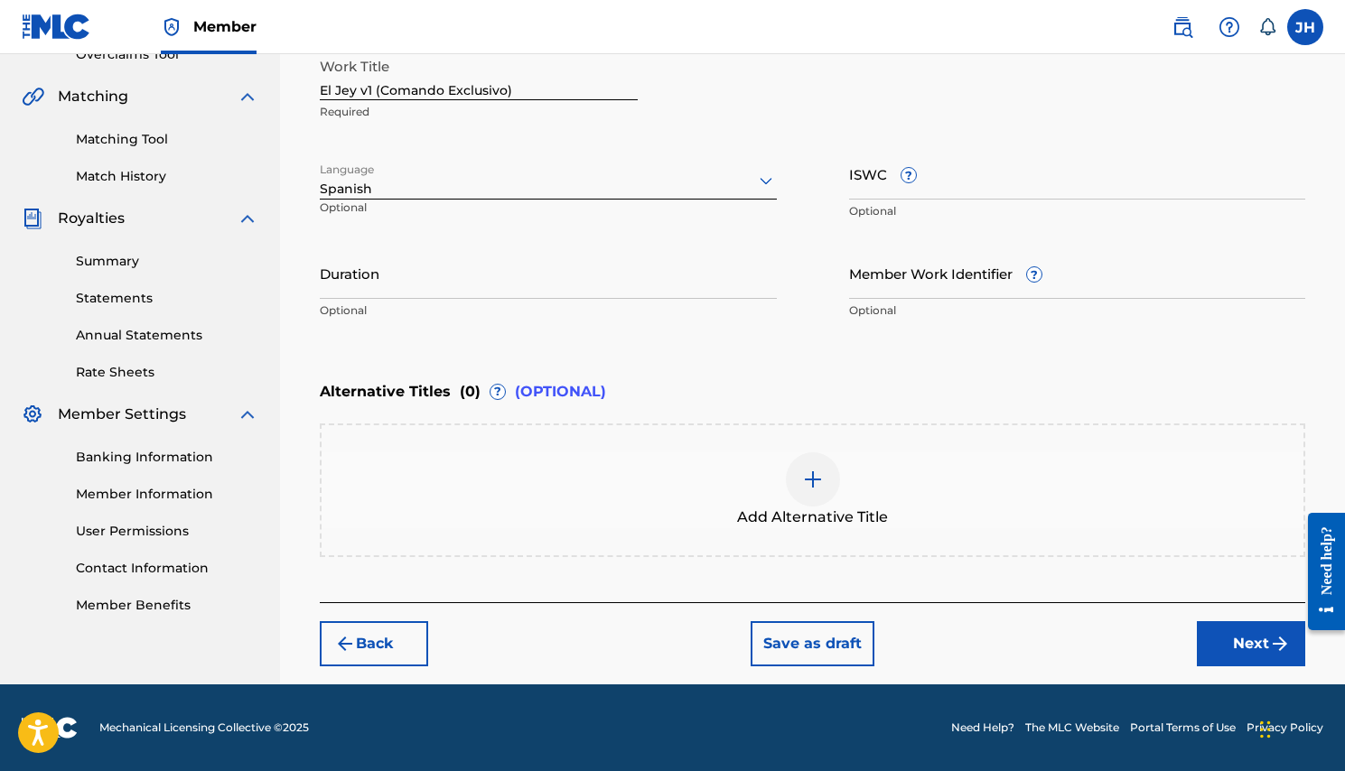
click at [400, 290] on input "Duration" at bounding box center [548, 272] width 457 height 51
type input "01:14"
click at [810, 500] on div at bounding box center [813, 479] width 54 height 54
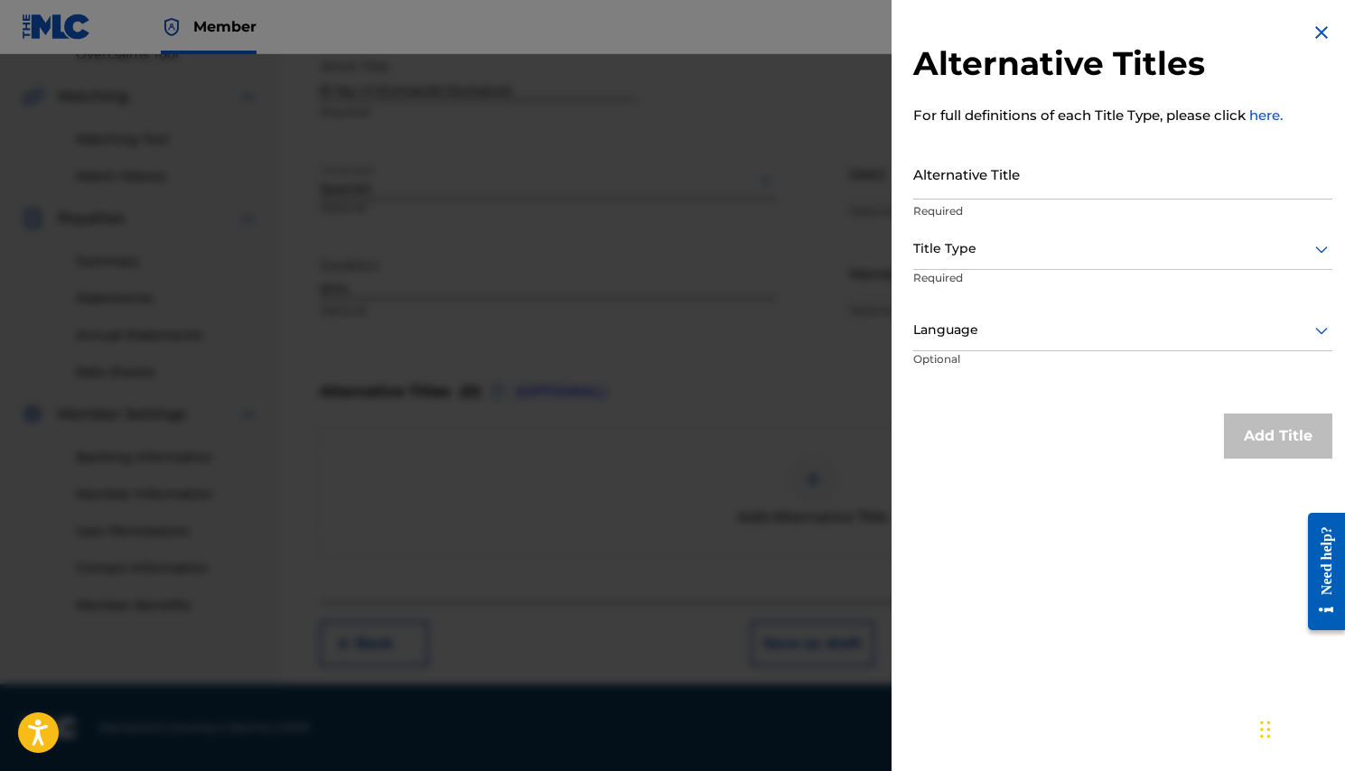
click at [955, 194] on input "Alternative Title" at bounding box center [1122, 173] width 419 height 51
click at [949, 184] on input "Alternative Title" at bounding box center [1122, 173] width 419 height 51
click at [1315, 27] on img at bounding box center [1321, 33] width 22 height 22
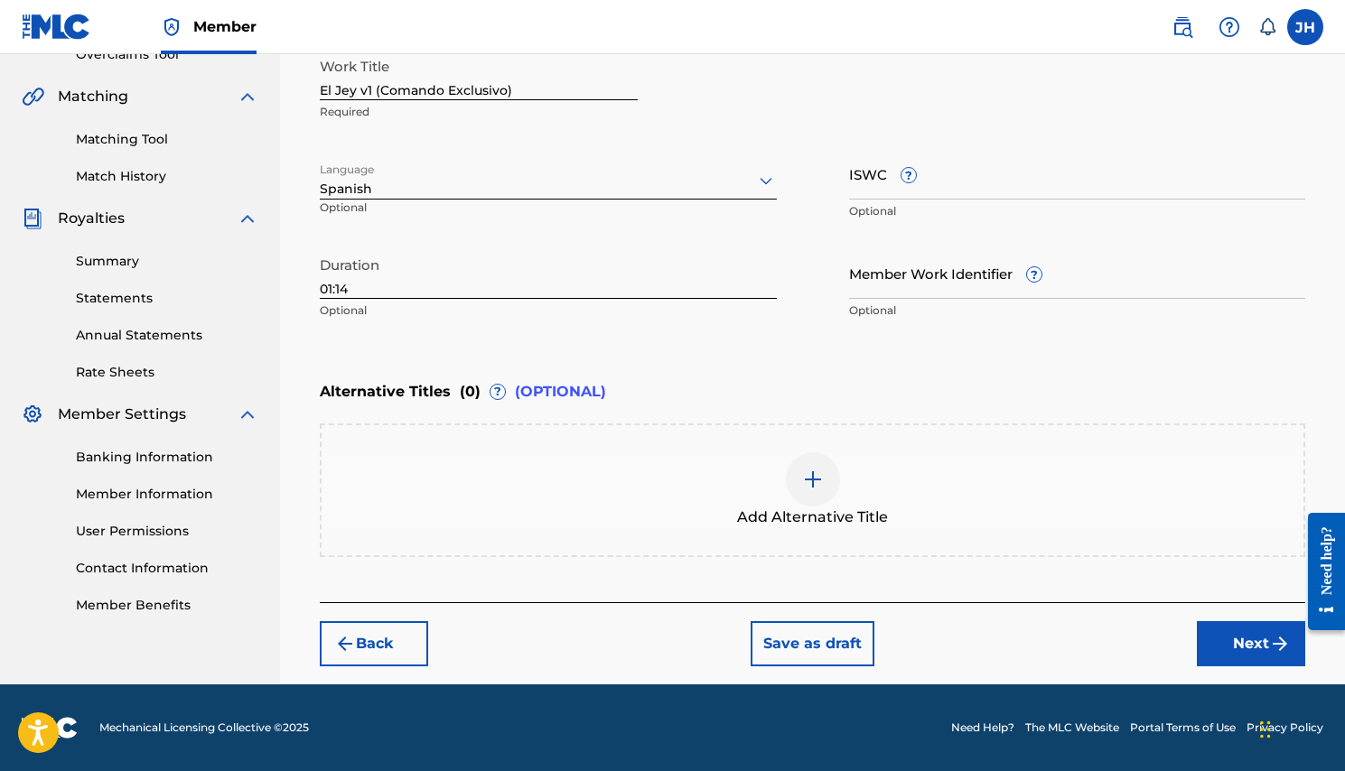
click at [1222, 645] on button "Next" at bounding box center [1250, 643] width 108 height 45
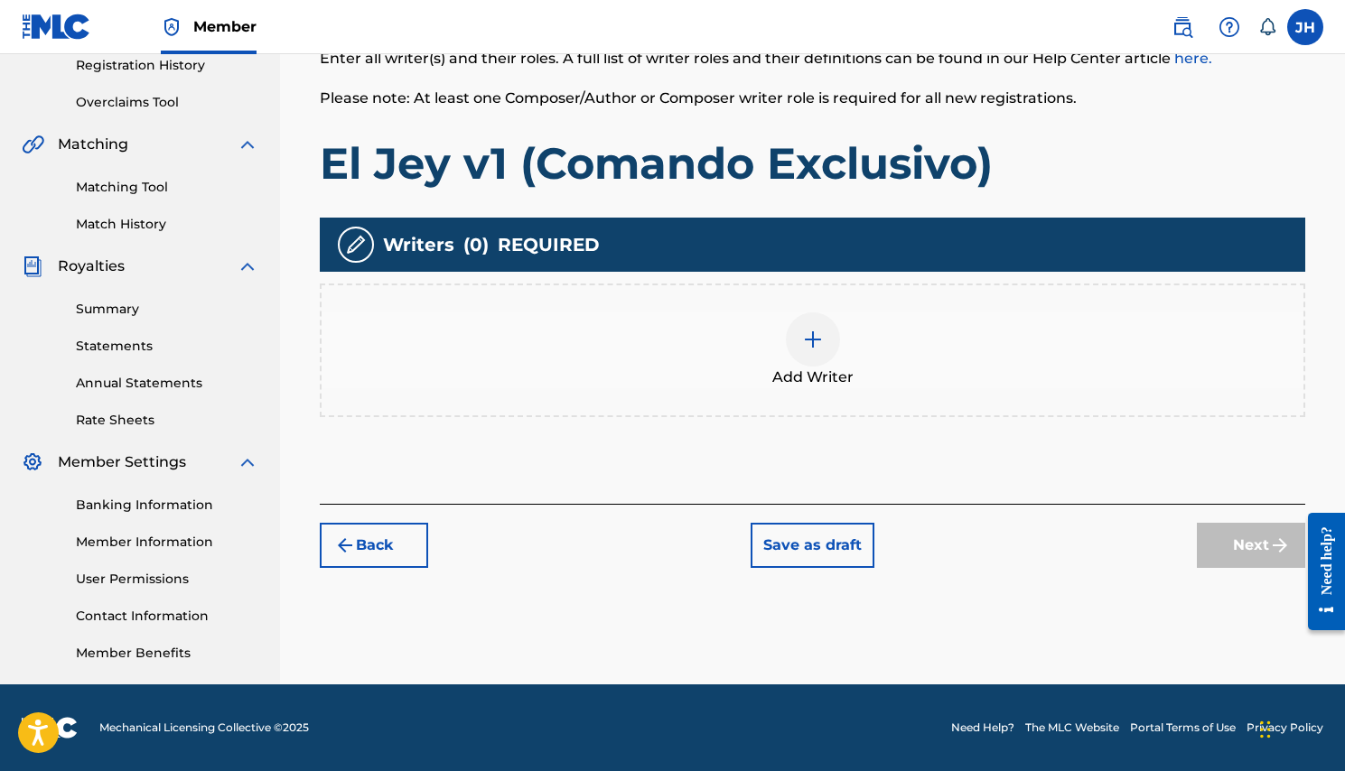
click at [796, 341] on div at bounding box center [813, 339] width 54 height 54
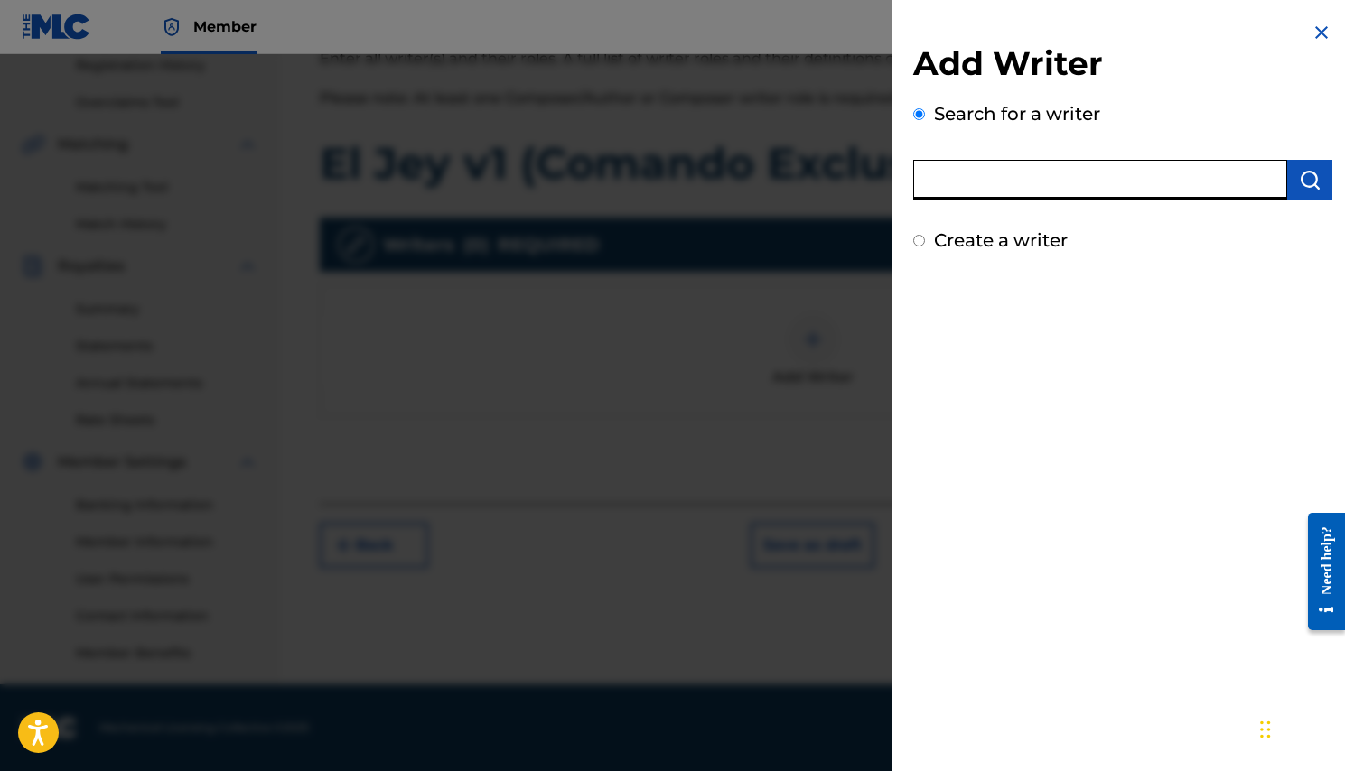
click at [1018, 182] on input "text" at bounding box center [1100, 180] width 374 height 40
type input "[PERSON_NAME] [PERSON_NAME]"
click at [1299, 187] on img "submit" at bounding box center [1310, 180] width 22 height 22
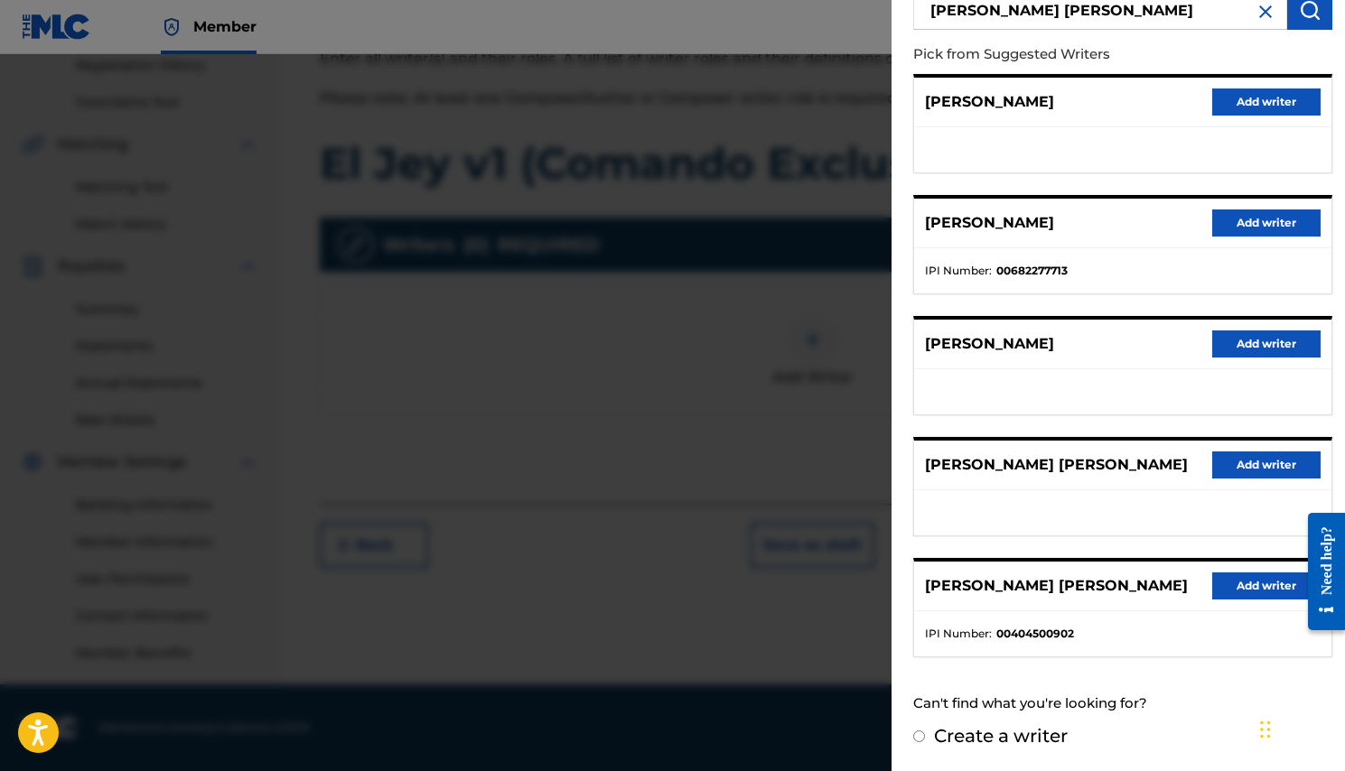
scroll to position [185, 0]
click at [925, 740] on div "Create a writer" at bounding box center [1122, 735] width 419 height 27
click at [917, 739] on input "Create a writer" at bounding box center [919, 737] width 12 height 12
radio input "false"
radio input "true"
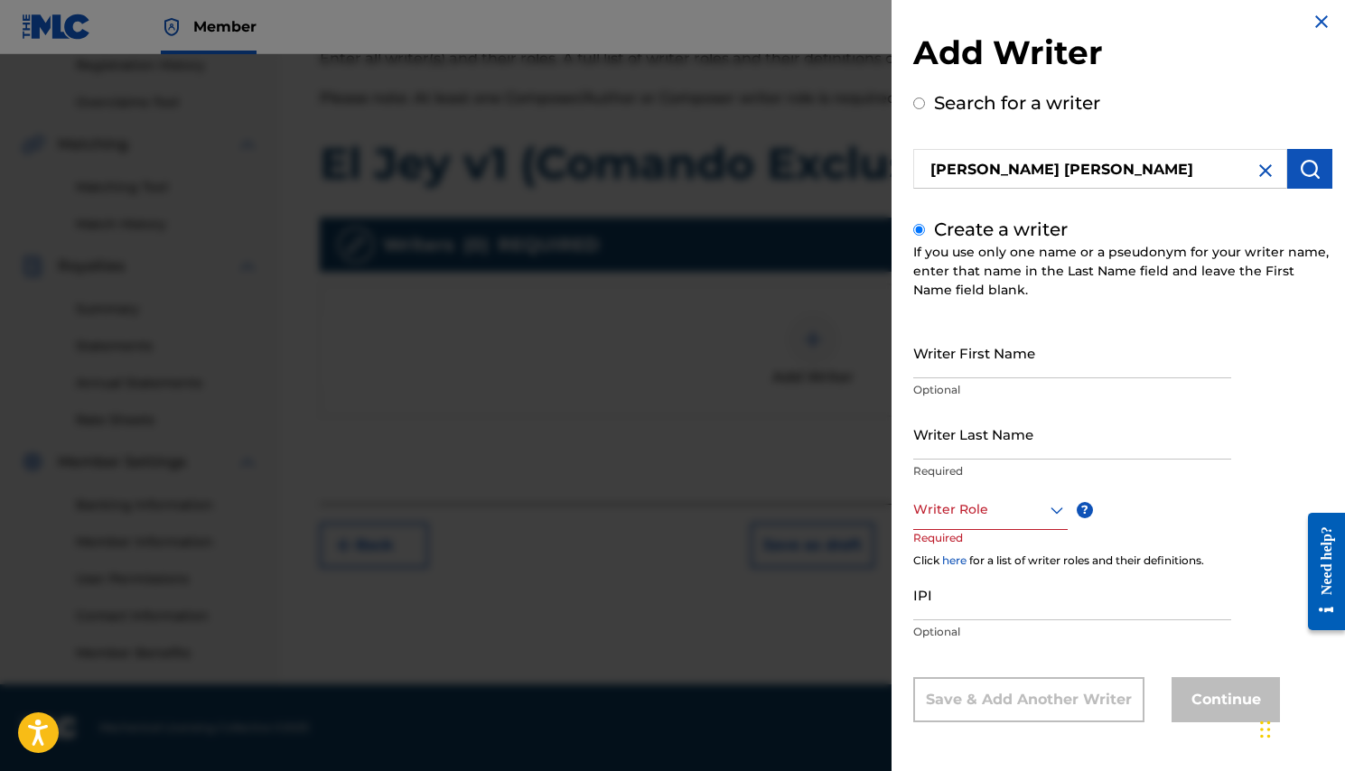
scroll to position [349, 0]
click at [954, 366] on input "Writer First Name" at bounding box center [1072, 352] width 318 height 51
type input "[PERSON_NAME]"
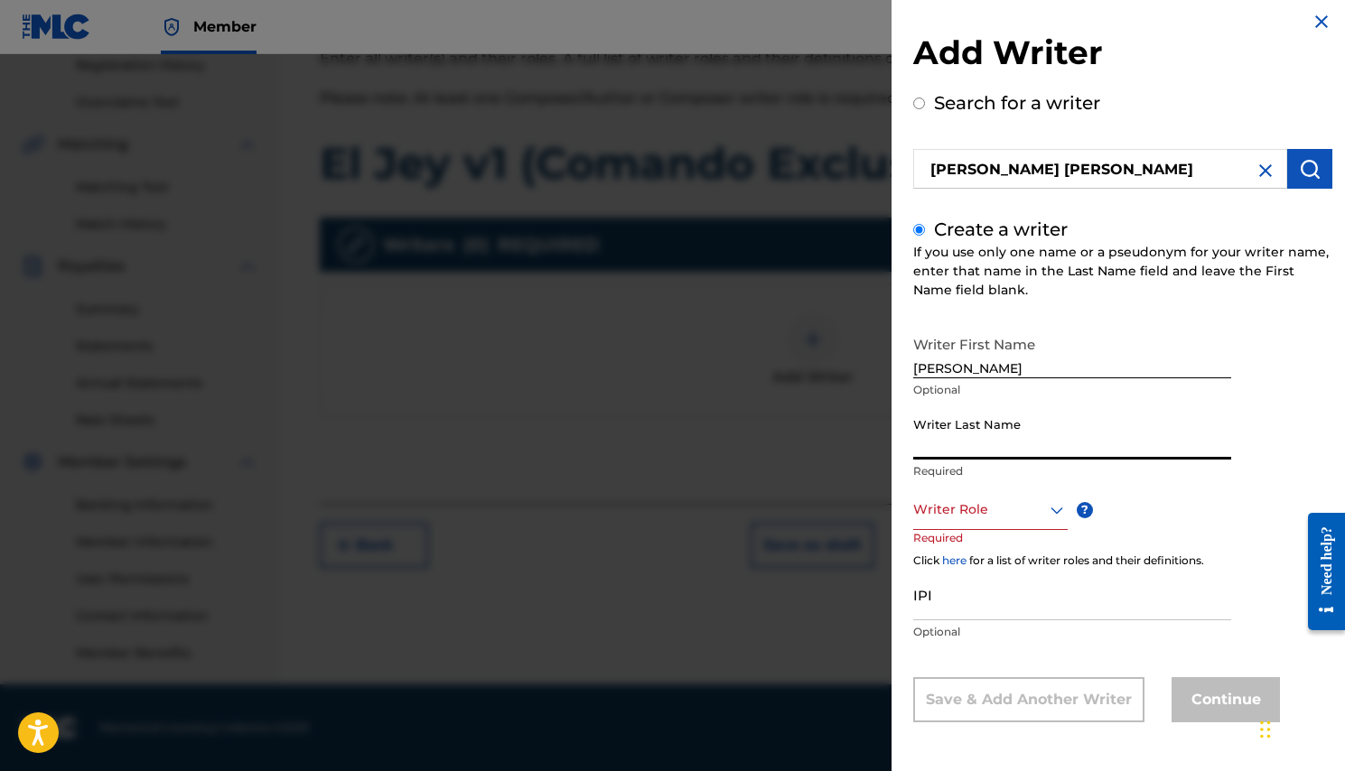
click at [1002, 449] on input "Writer Last Name" at bounding box center [1072, 433] width 318 height 51
type input "[PERSON_NAME]"
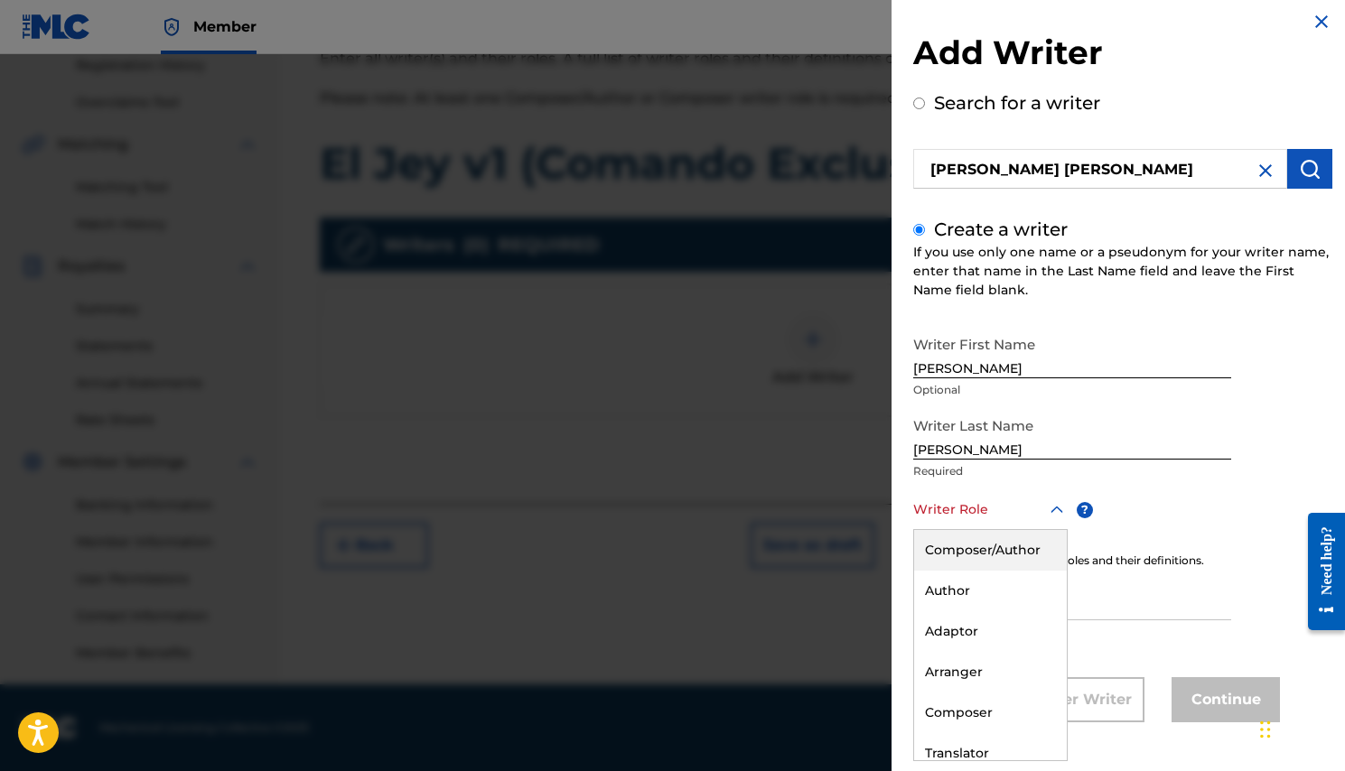
click at [1000, 516] on div at bounding box center [990, 509] width 154 height 23
click at [978, 562] on div "Composer/Author" at bounding box center [990, 550] width 153 height 41
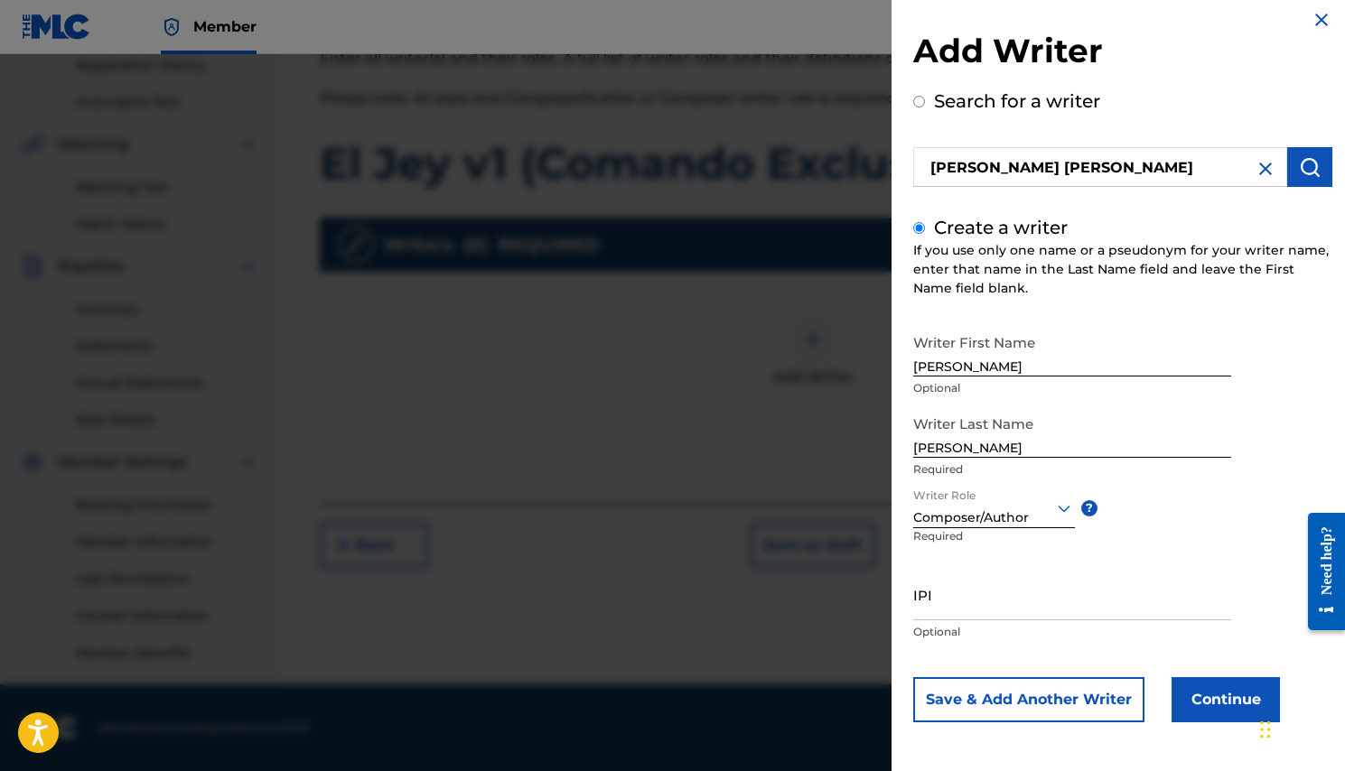
scroll to position [13, 0]
click at [989, 614] on input "IPI" at bounding box center [1072, 594] width 318 height 51
click at [995, 609] on input "IPI" at bounding box center [1072, 594] width 318 height 51
click at [964, 605] on input "IPI" at bounding box center [1072, 594] width 318 height 51
paste input "01298080524"
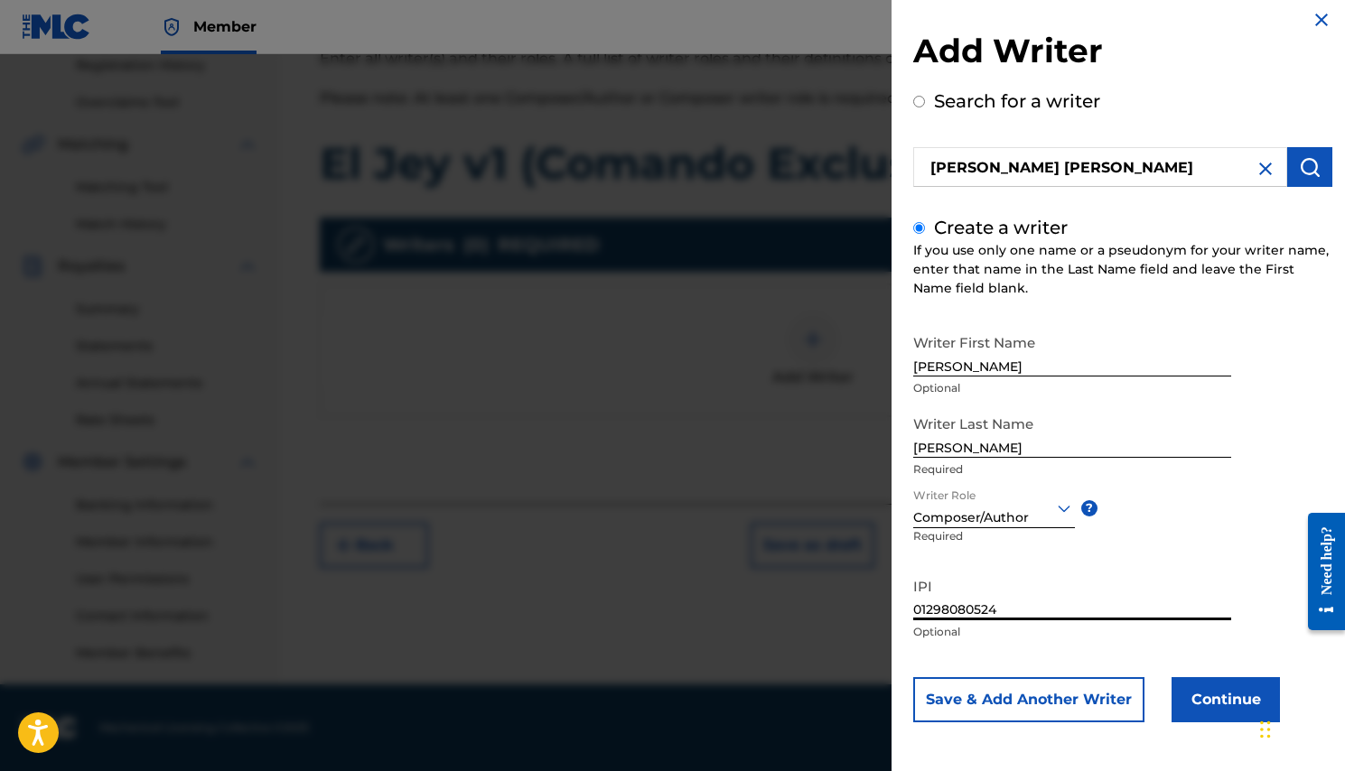
type input "01298080524"
click at [1222, 703] on button "Continue" at bounding box center [1225, 699] width 108 height 45
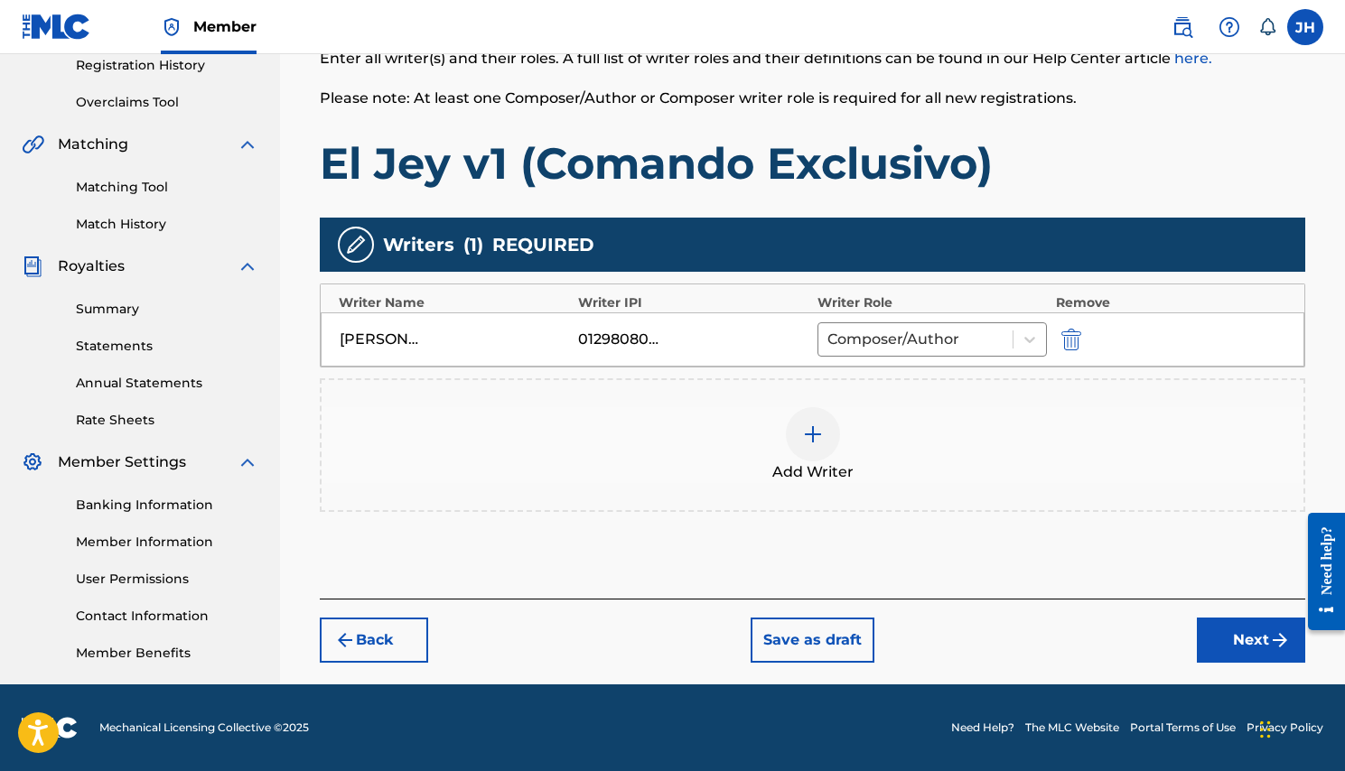
click at [1234, 655] on button "Next" at bounding box center [1250, 640] width 108 height 45
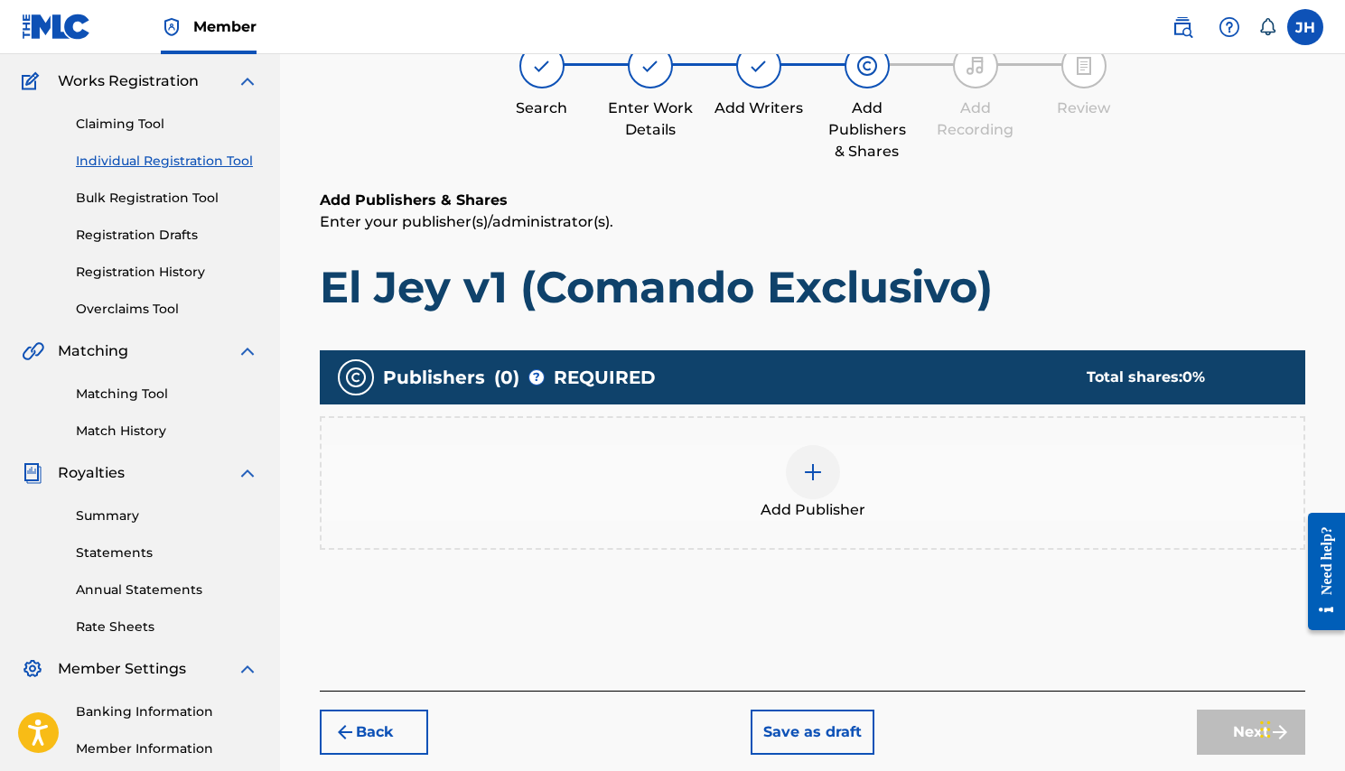
scroll to position [81, 0]
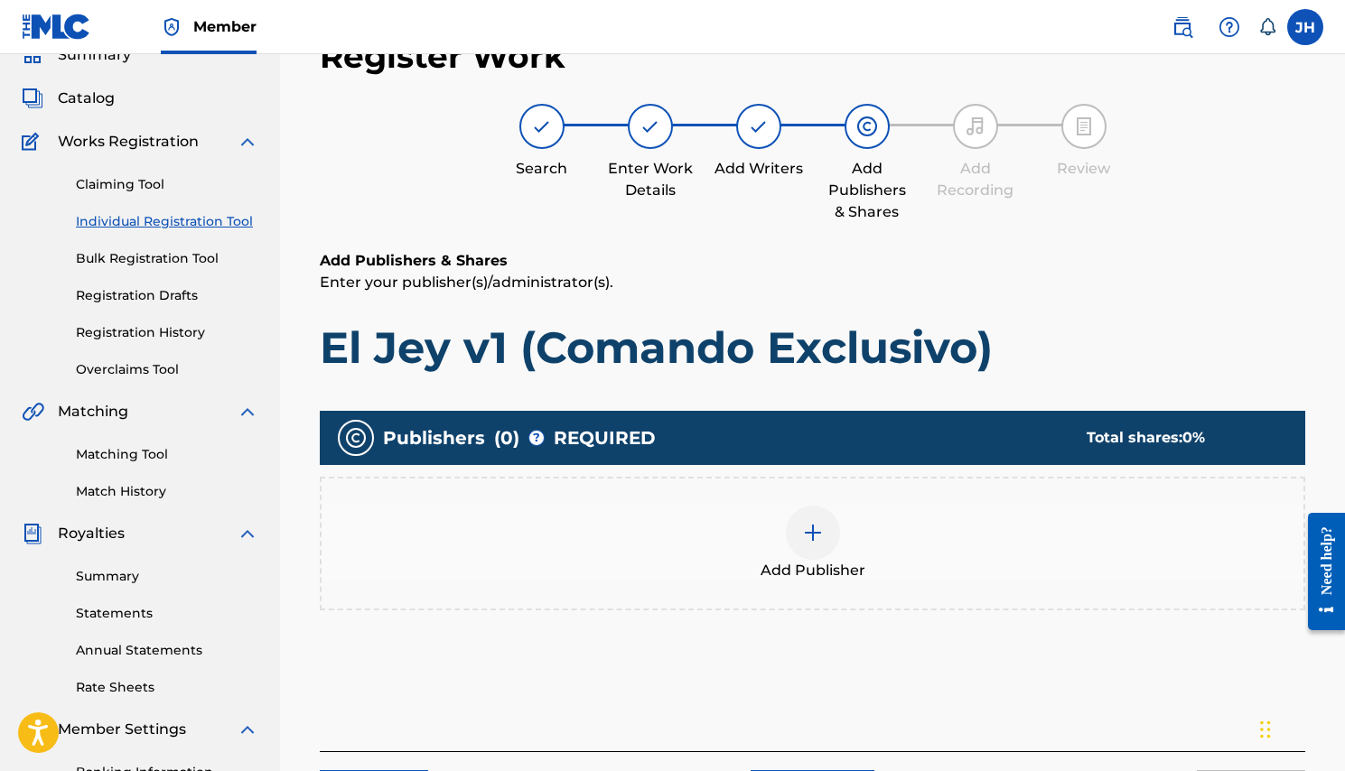
click at [807, 550] on div at bounding box center [813, 533] width 54 height 54
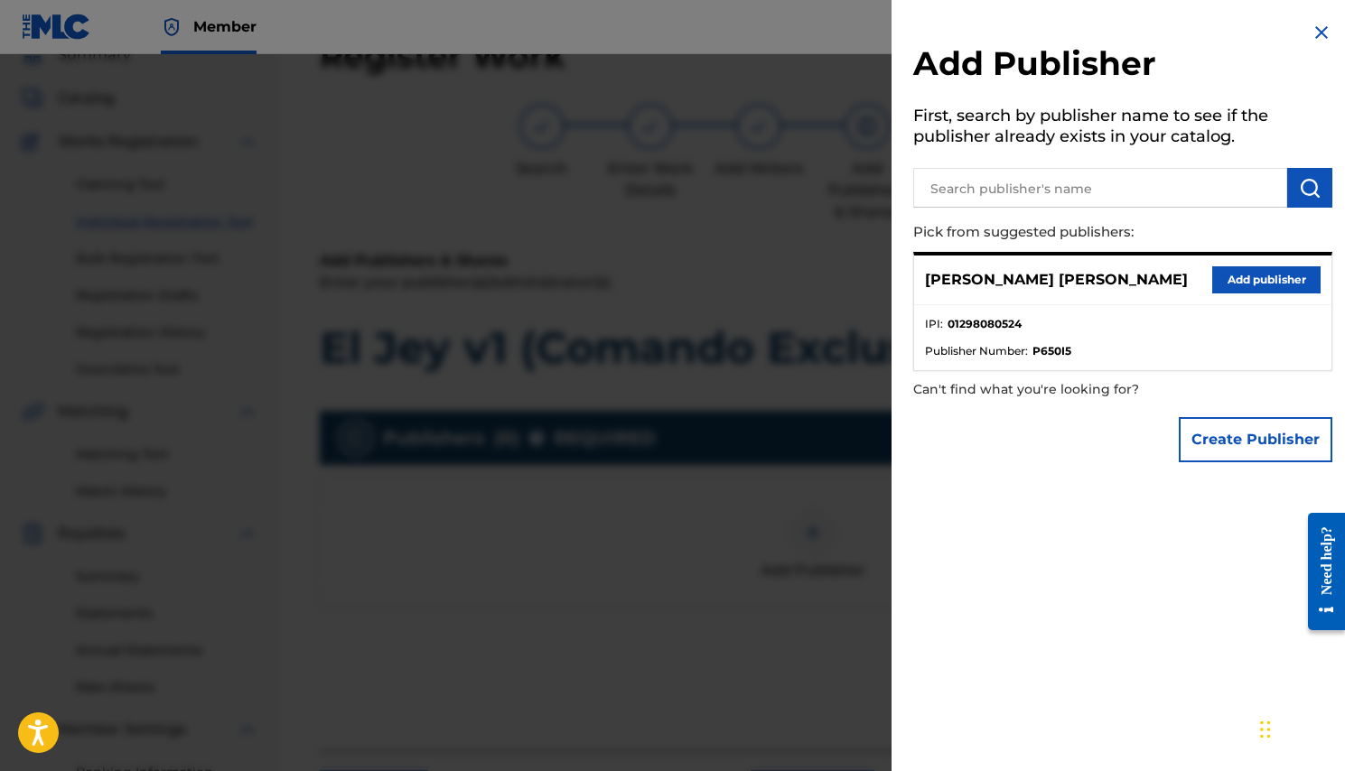
click at [1292, 273] on button "Add publisher" at bounding box center [1266, 279] width 108 height 27
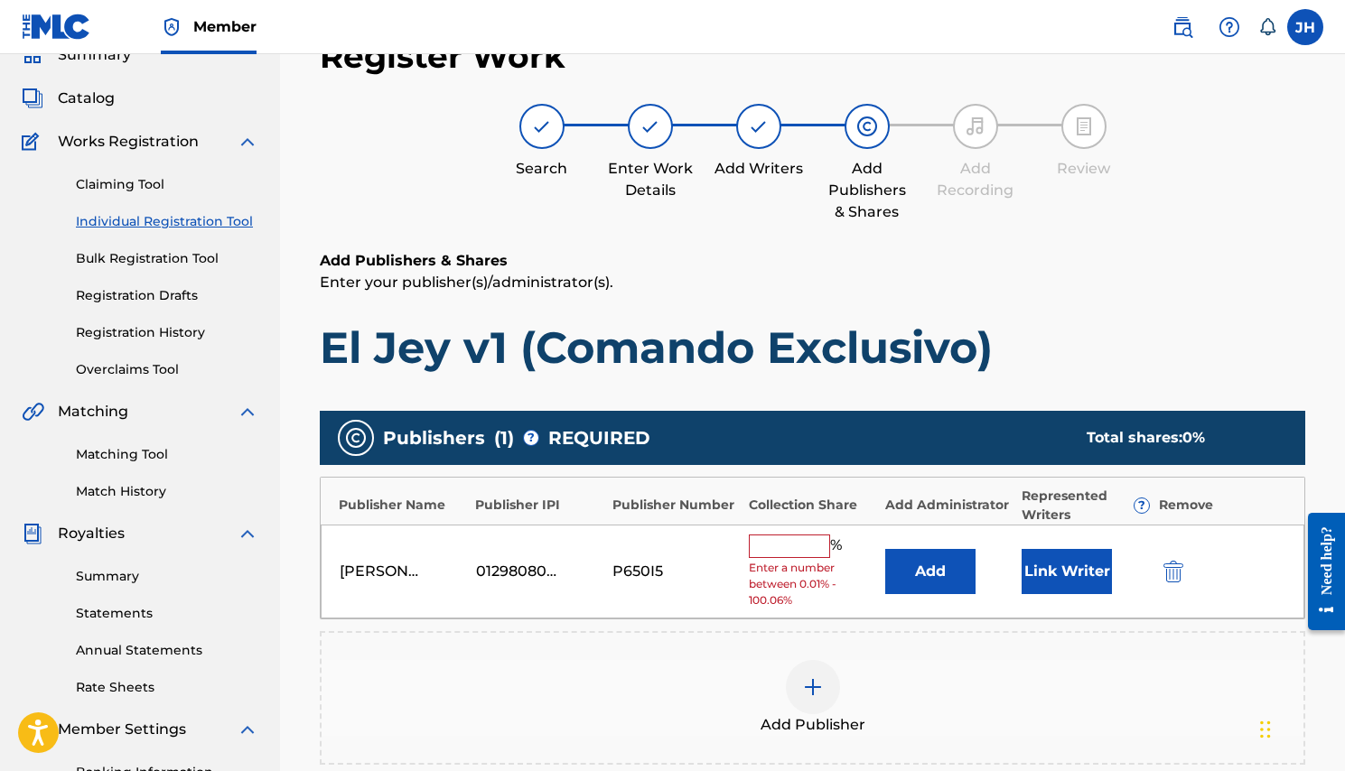
click at [786, 541] on input "text" at bounding box center [789, 546] width 81 height 23
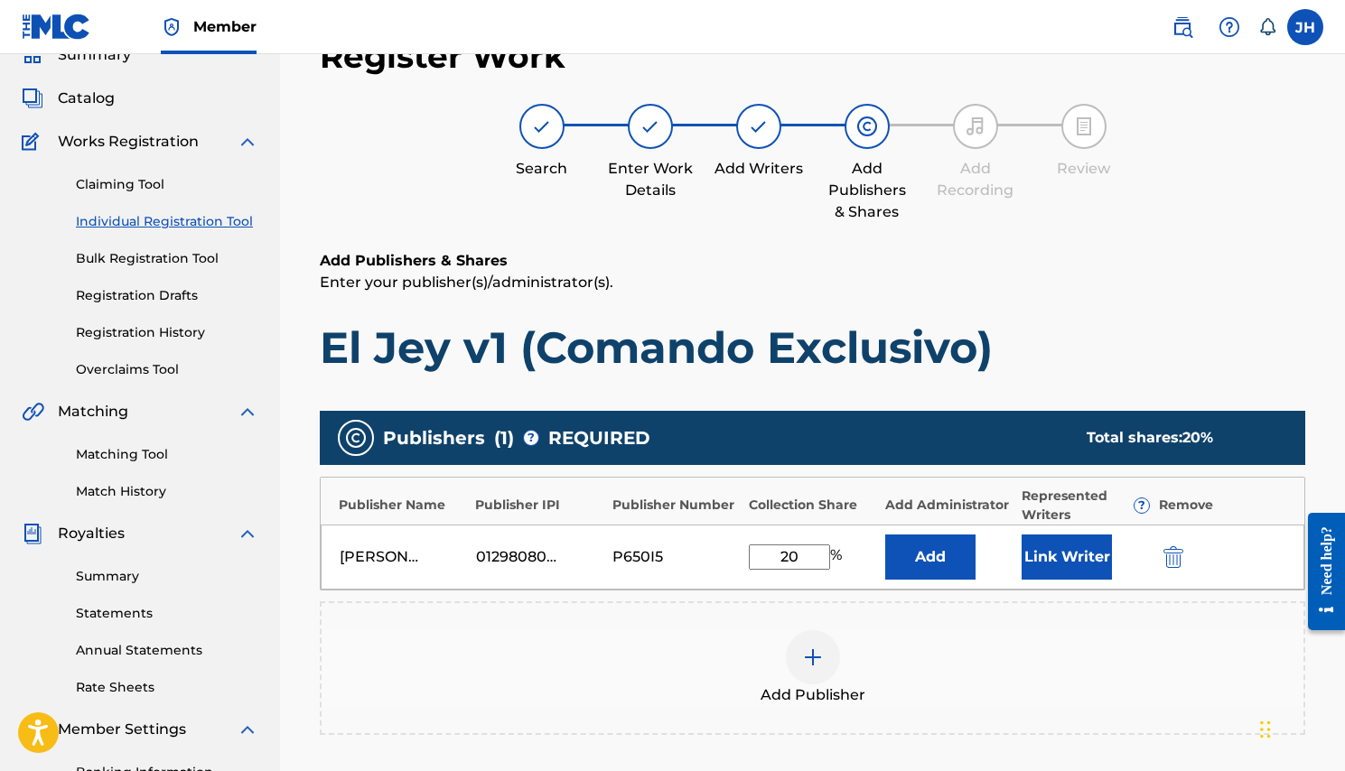
type input "2"
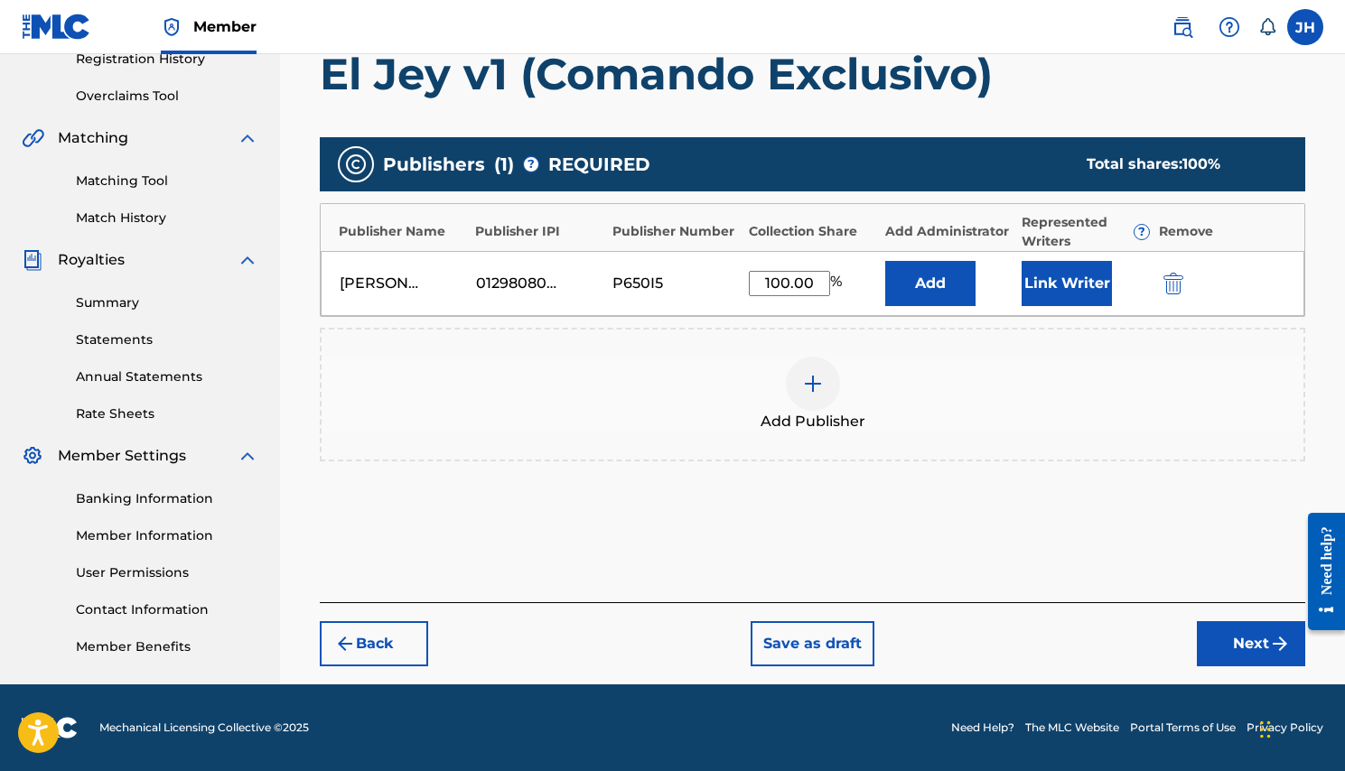
scroll to position [355, 0]
type input "100.00"
click at [934, 282] on button "Add" at bounding box center [930, 283] width 90 height 45
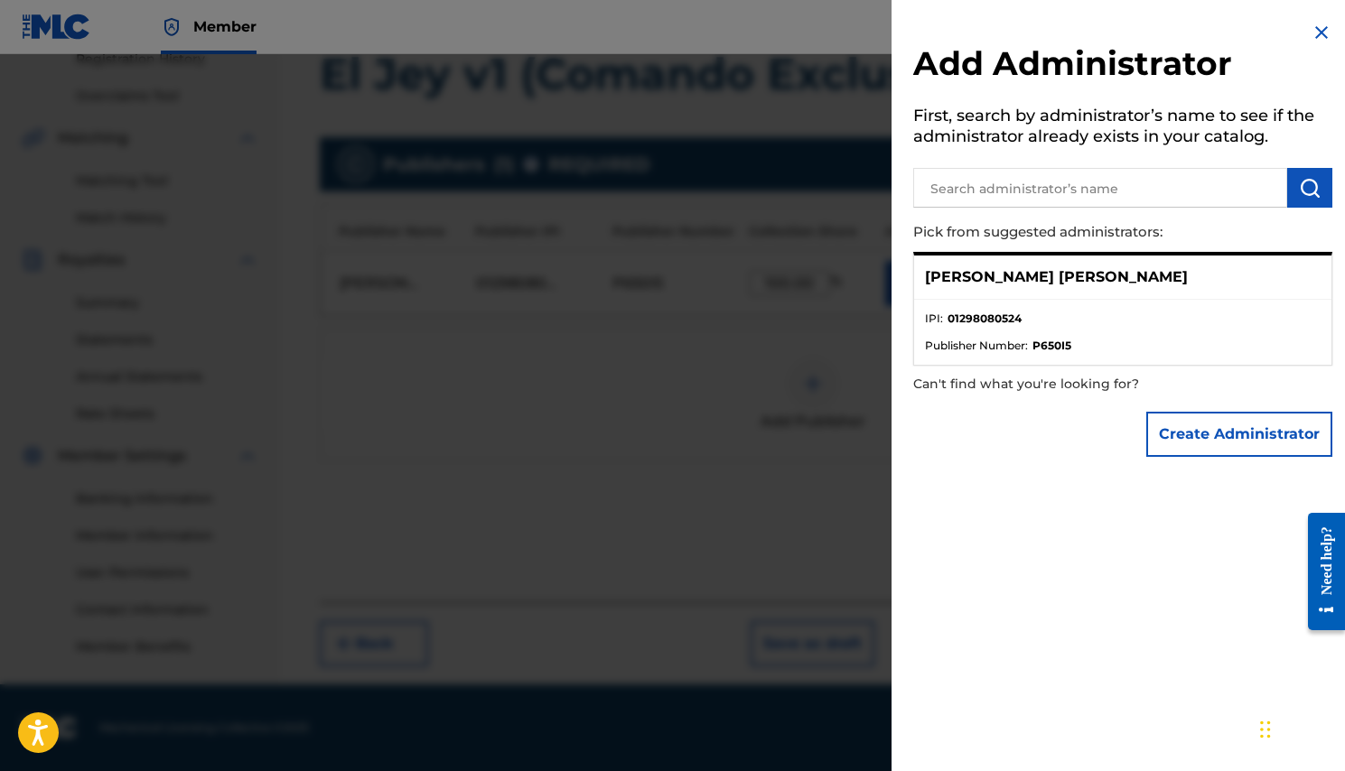
click at [1004, 274] on p "[PERSON_NAME] [PERSON_NAME]" at bounding box center [1056, 277] width 263 height 22
click at [1104, 247] on p "Pick from suggested administrators:" at bounding box center [1071, 232] width 316 height 39
click at [1102, 266] on p "[PERSON_NAME] [PERSON_NAME]" at bounding box center [1056, 277] width 263 height 22
click at [1248, 284] on div "[PERSON_NAME] [PERSON_NAME]" at bounding box center [1122, 278] width 417 height 44
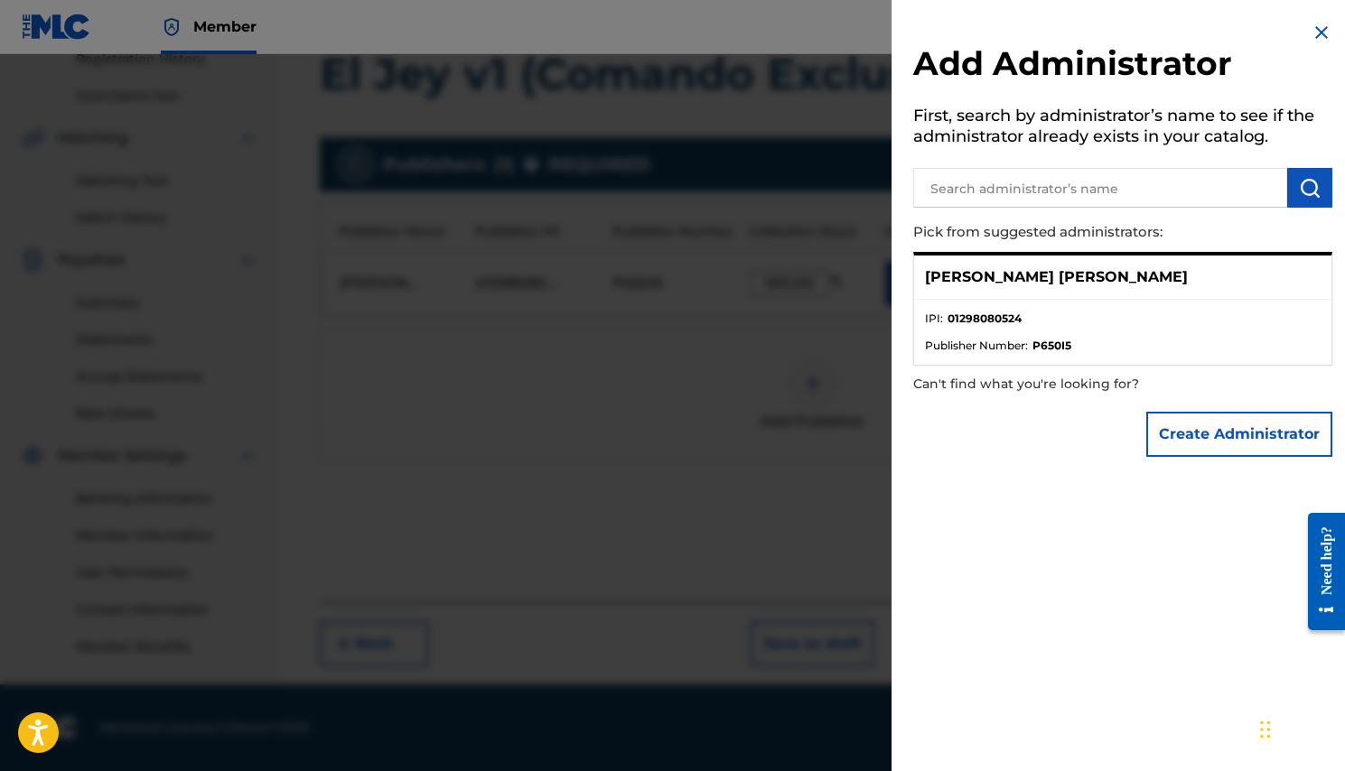
click at [1034, 185] on input "text" at bounding box center [1100, 188] width 374 height 40
type input "[PERSON_NAME] [PERSON_NAME]"
click at [1019, 274] on p "[PERSON_NAME] [PERSON_NAME]" at bounding box center [1056, 277] width 263 height 22
click at [991, 345] on span "Publisher Number :" at bounding box center [976, 346] width 103 height 16
click at [962, 285] on div "[PERSON_NAME] [PERSON_NAME]" at bounding box center [1122, 278] width 417 height 44
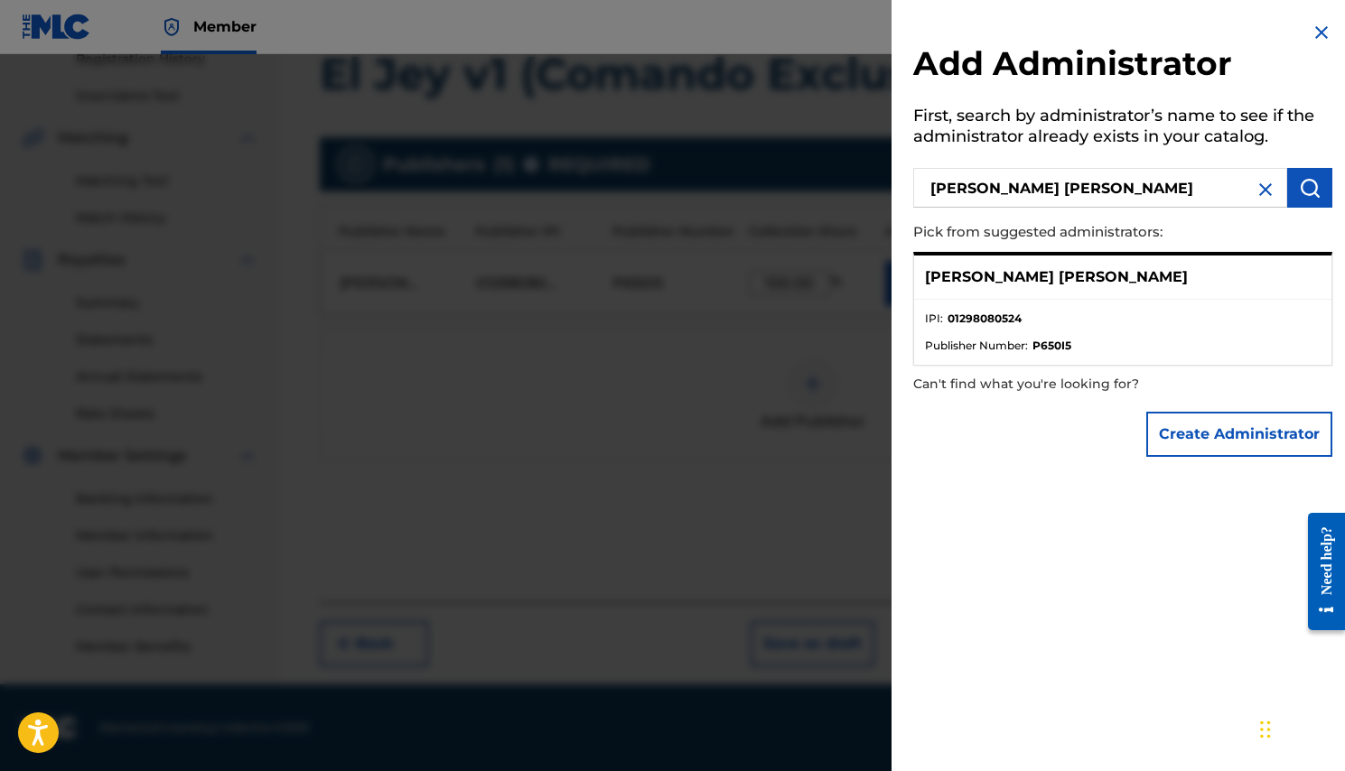
click at [1252, 417] on button "Create Administrator" at bounding box center [1239, 434] width 186 height 45
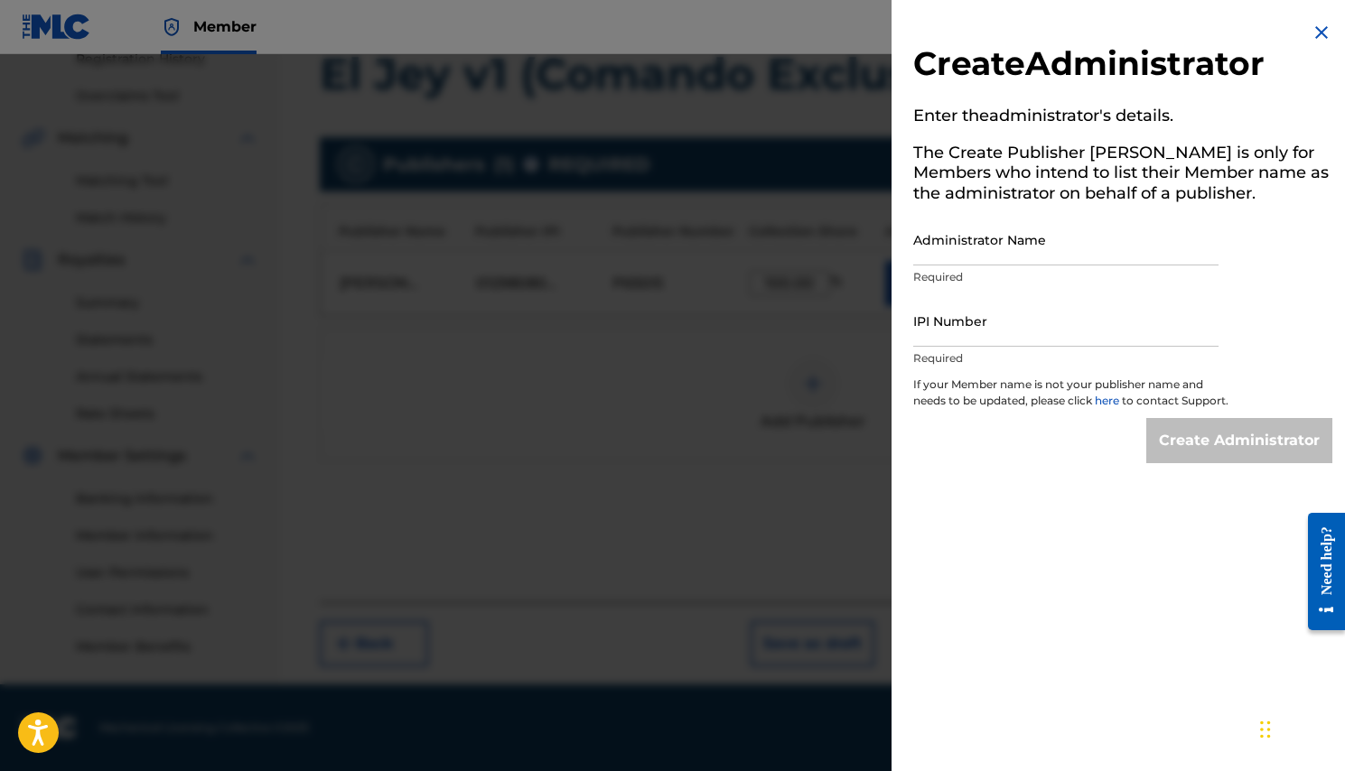
click at [1013, 250] on input "Administrator Name" at bounding box center [1065, 239] width 305 height 51
type input "[PERSON_NAME] [PERSON_NAME]"
click at [997, 330] on input "IPI Number" at bounding box center [1065, 320] width 305 height 51
paste input "01298080524"
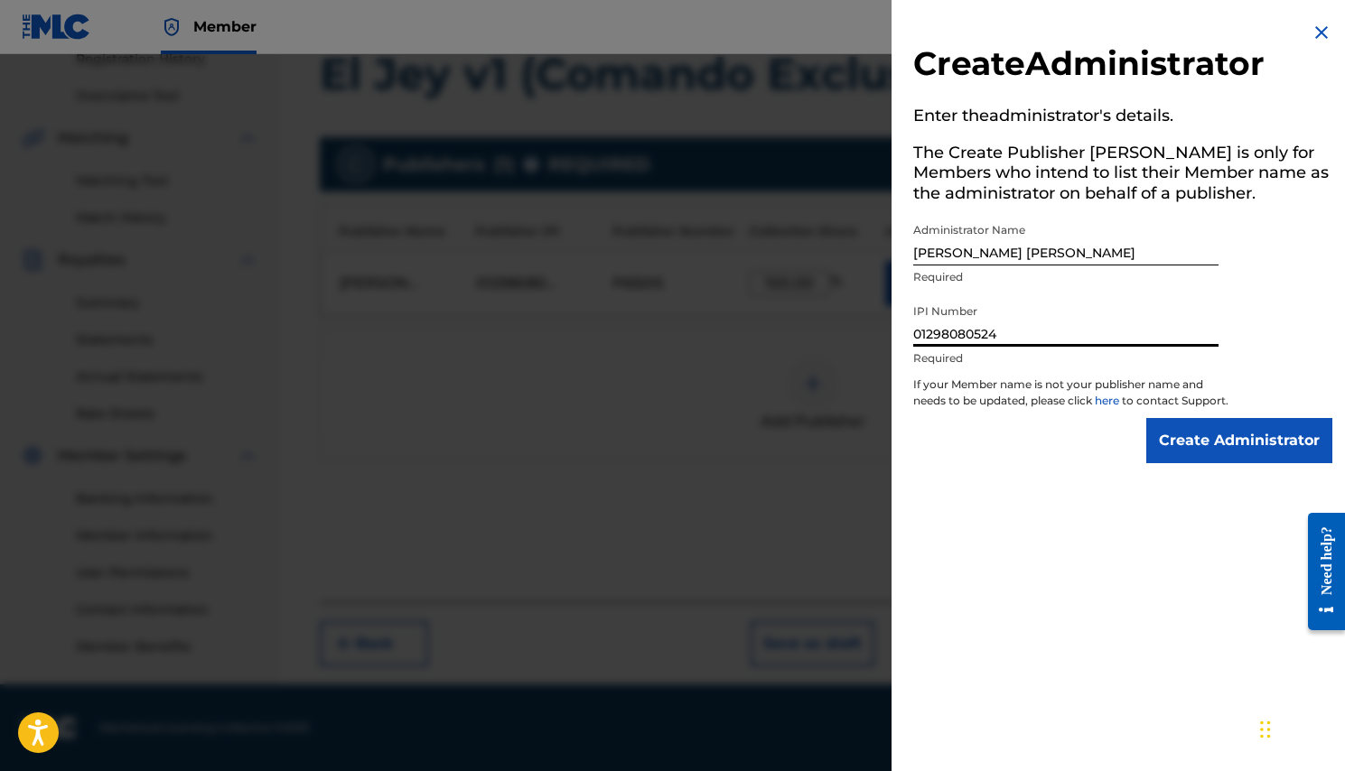
type input "01298080524"
click at [1138, 253] on input "[PERSON_NAME] [PERSON_NAME]" at bounding box center [1065, 239] width 305 height 51
type input "J"
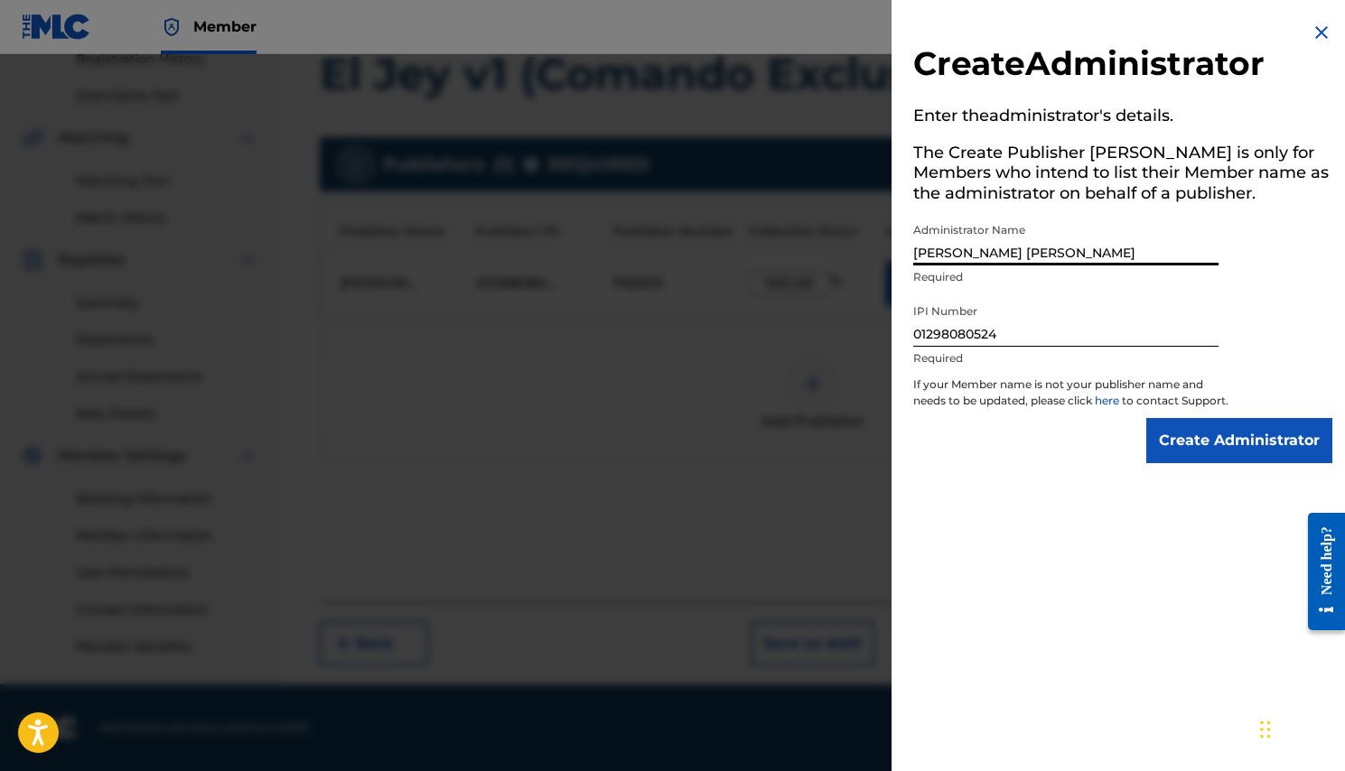
type input "[PERSON_NAME] [PERSON_NAME]"
click at [1014, 333] on input "01298080524" at bounding box center [1065, 320] width 305 height 51
click at [1101, 259] on input "[PERSON_NAME] [PERSON_NAME]" at bounding box center [1065, 239] width 305 height 51
click at [1029, 331] on input "01298080524" at bounding box center [1065, 320] width 305 height 51
click at [1185, 455] on input "Create Administrator" at bounding box center [1239, 440] width 186 height 45
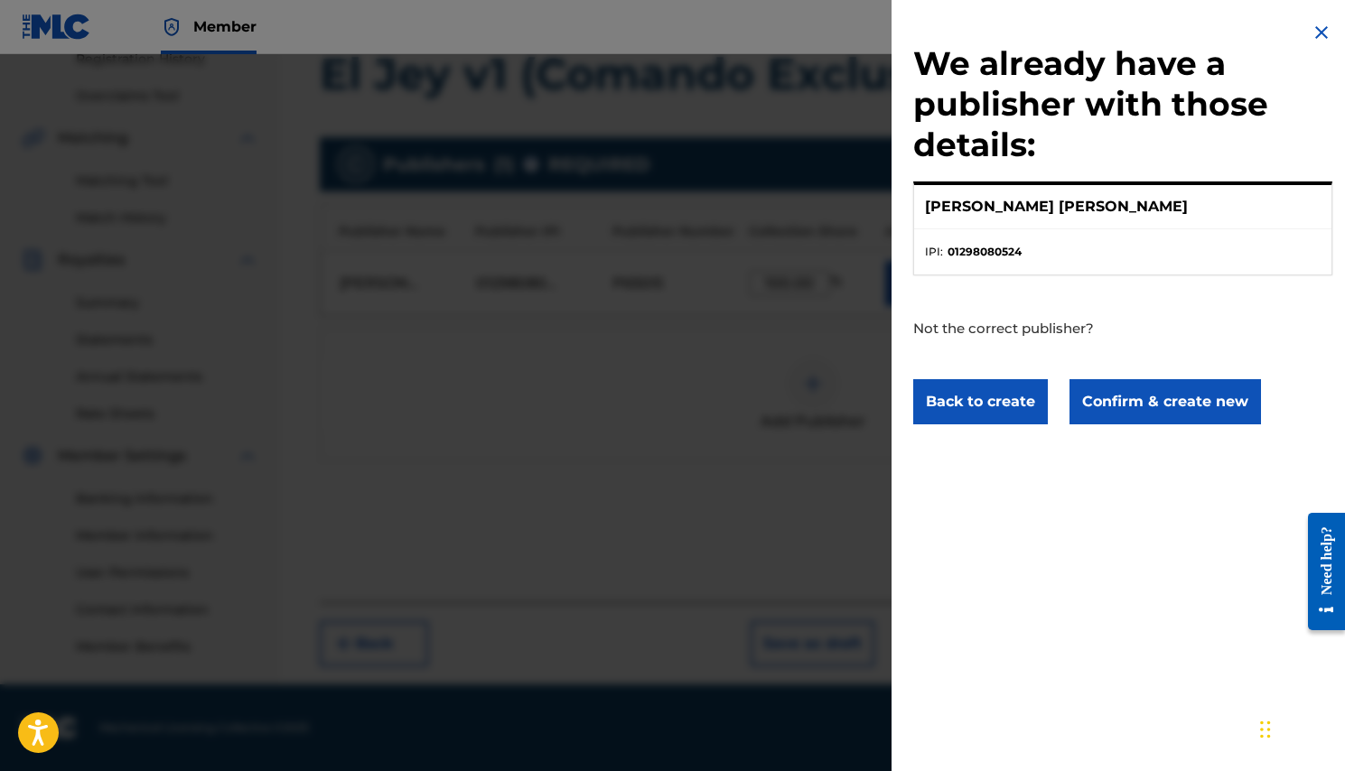
click at [980, 255] on strong "01298080524" at bounding box center [984, 252] width 74 height 16
click at [1112, 410] on button "Confirm & create new" at bounding box center [1164, 401] width 191 height 45
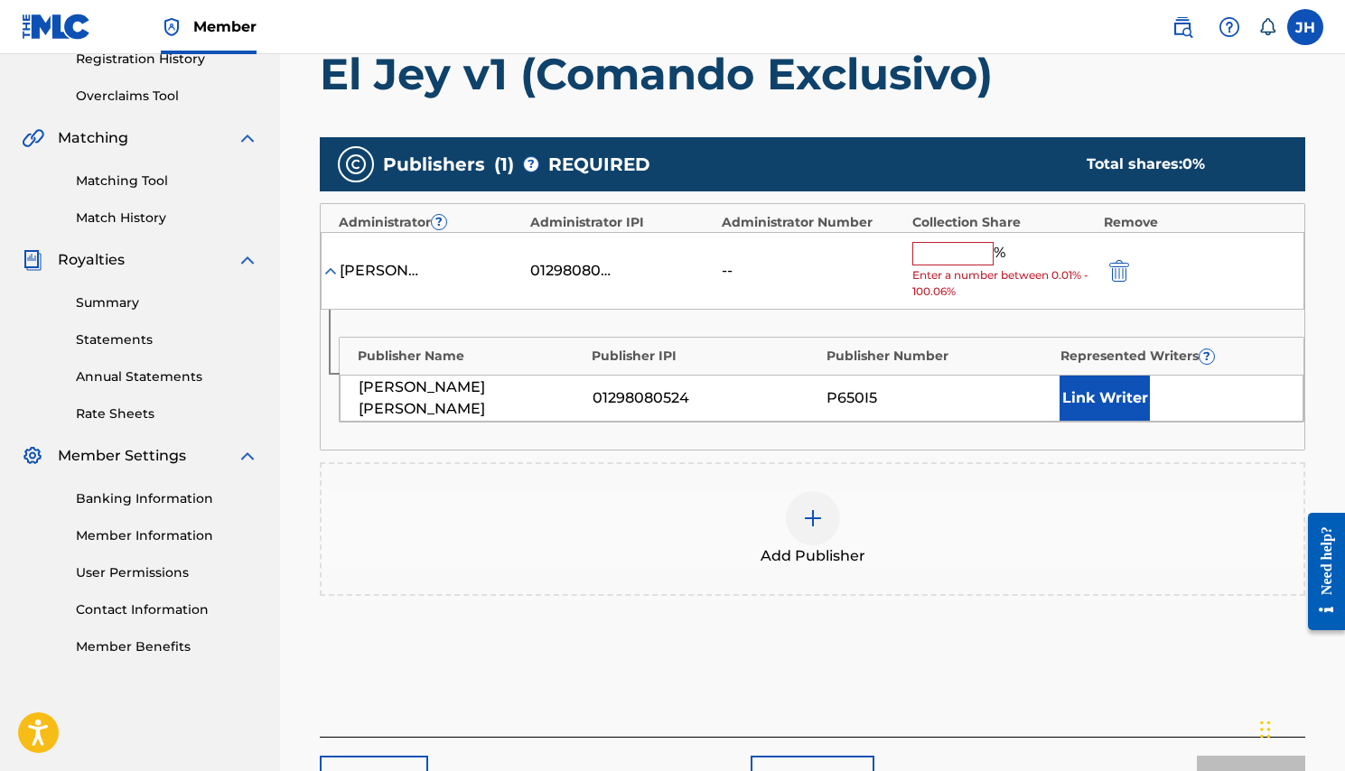
click at [949, 256] on input "text" at bounding box center [952, 253] width 81 height 23
click at [628, 391] on div "01298080524" at bounding box center [704, 398] width 225 height 22
click at [967, 248] on input "text" at bounding box center [952, 253] width 81 height 23
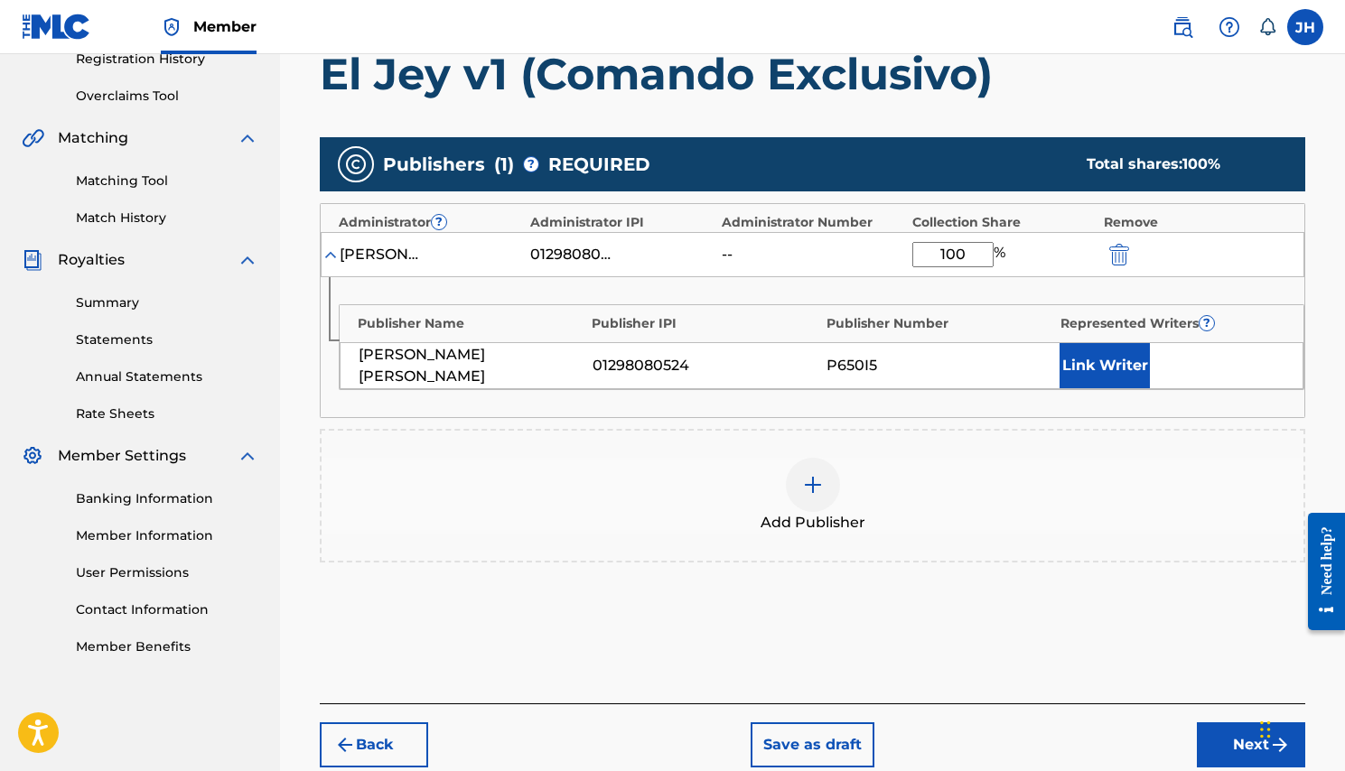
type input "100"
click at [895, 369] on div "P650I5" at bounding box center [938, 366] width 225 height 22
click at [1081, 367] on button "Link Writer" at bounding box center [1104, 365] width 90 height 45
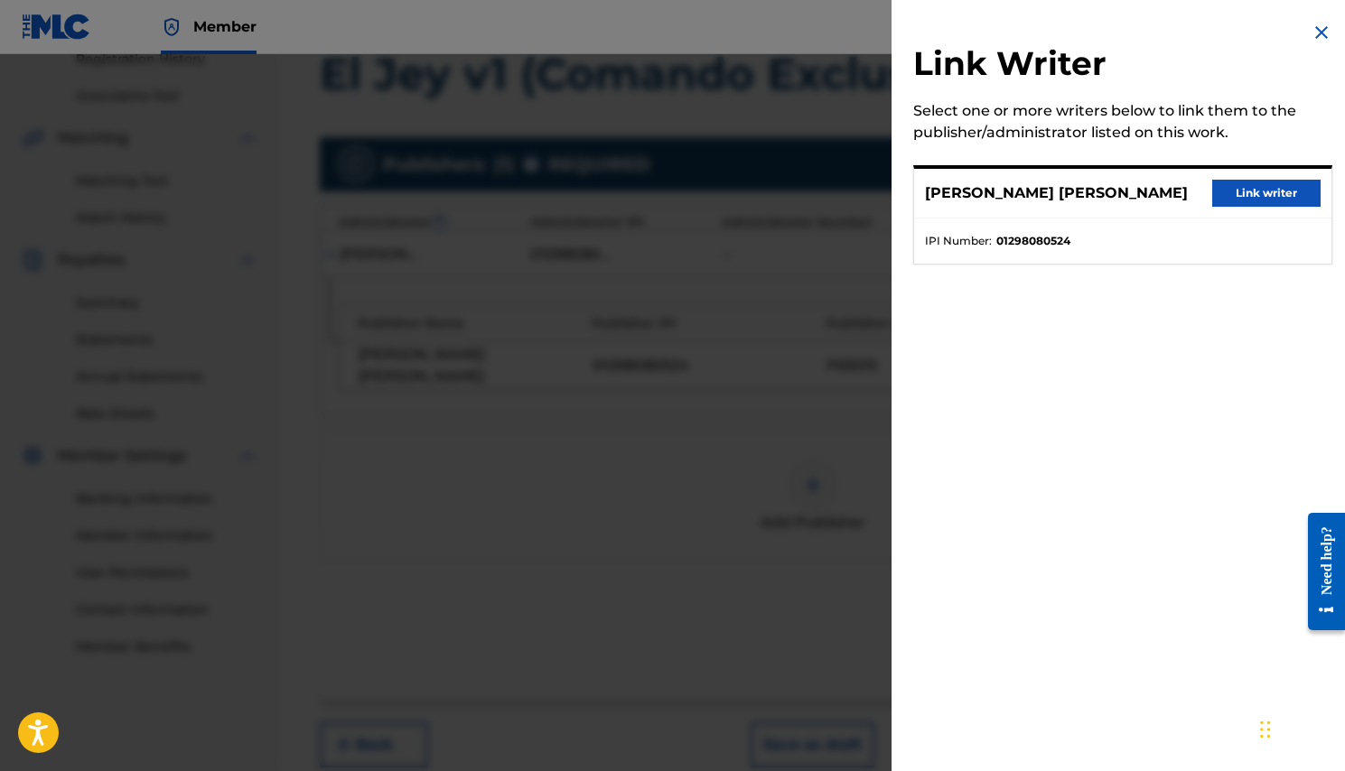
click at [1236, 202] on button "Link writer" at bounding box center [1266, 193] width 108 height 27
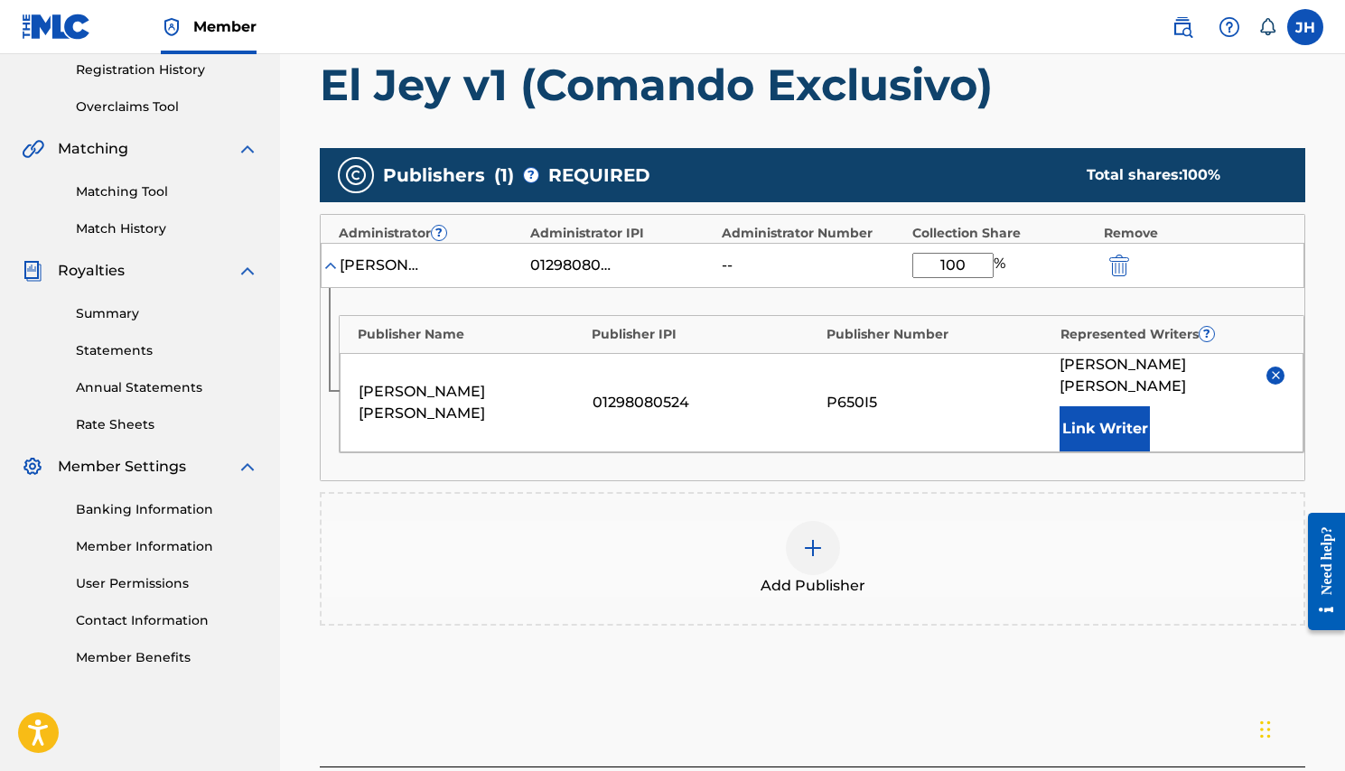
scroll to position [353, 0]
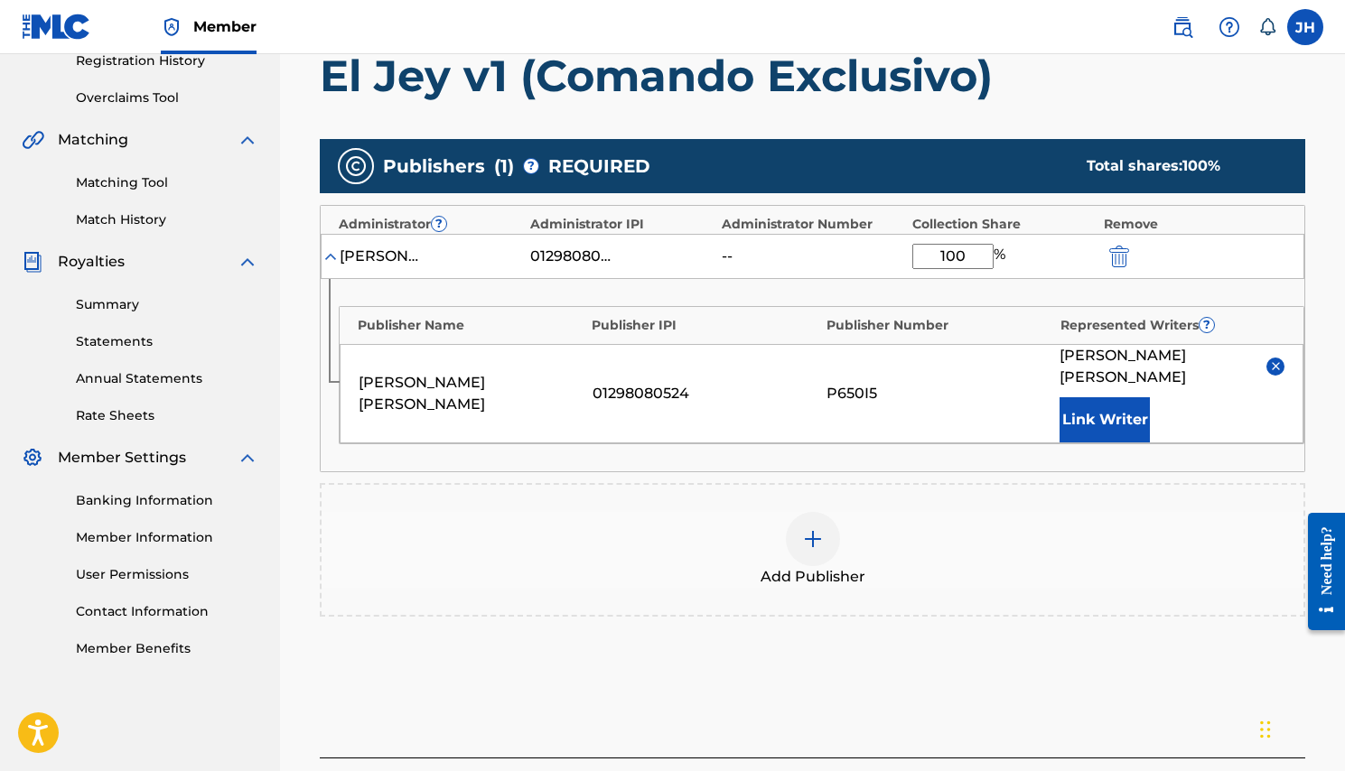
click at [1115, 272] on div "[PERSON_NAME] [PERSON_NAME] 01298080524 -- 100 %" at bounding box center [812, 256] width 983 height 45
click at [1115, 248] on img "submit" at bounding box center [1119, 257] width 20 height 22
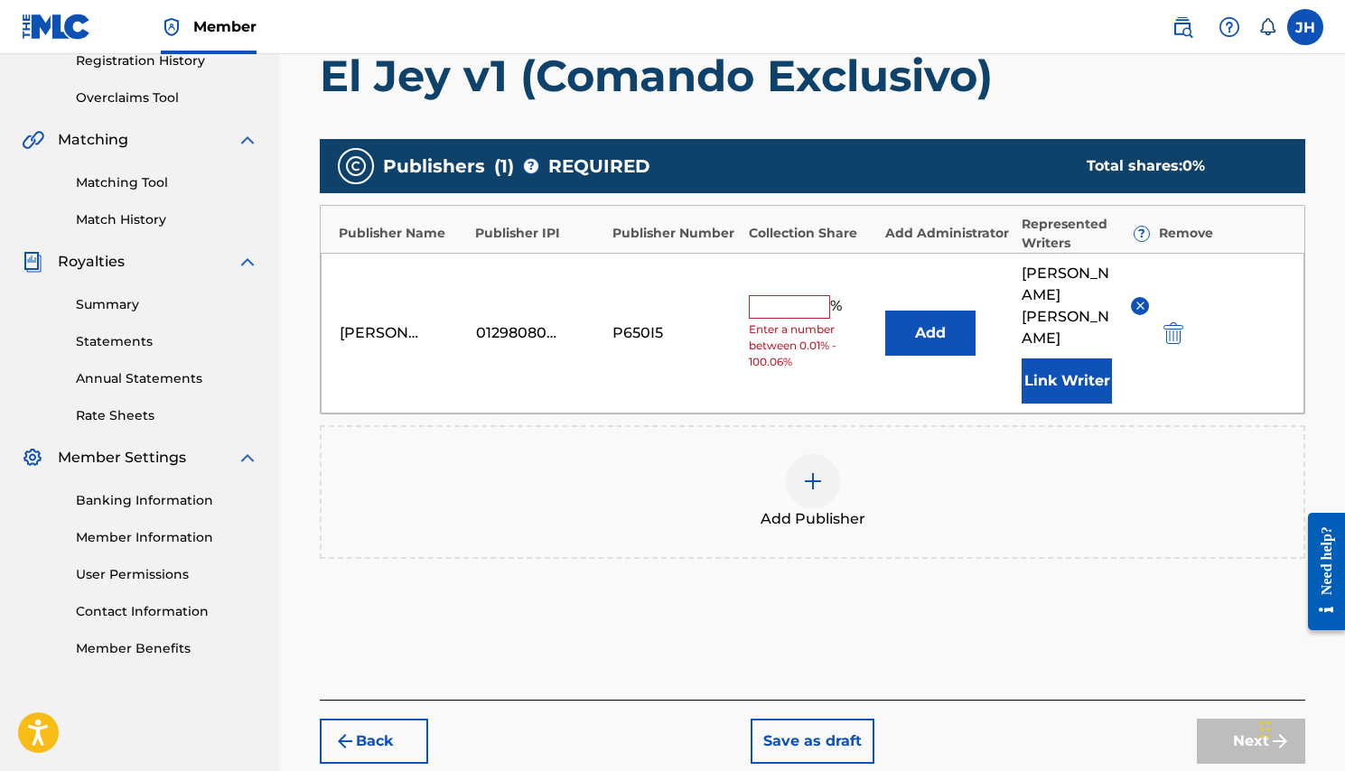
click at [786, 295] on input "text" at bounding box center [789, 306] width 81 height 23
type input "100"
click at [1076, 358] on button "Link Writer" at bounding box center [1066, 380] width 90 height 45
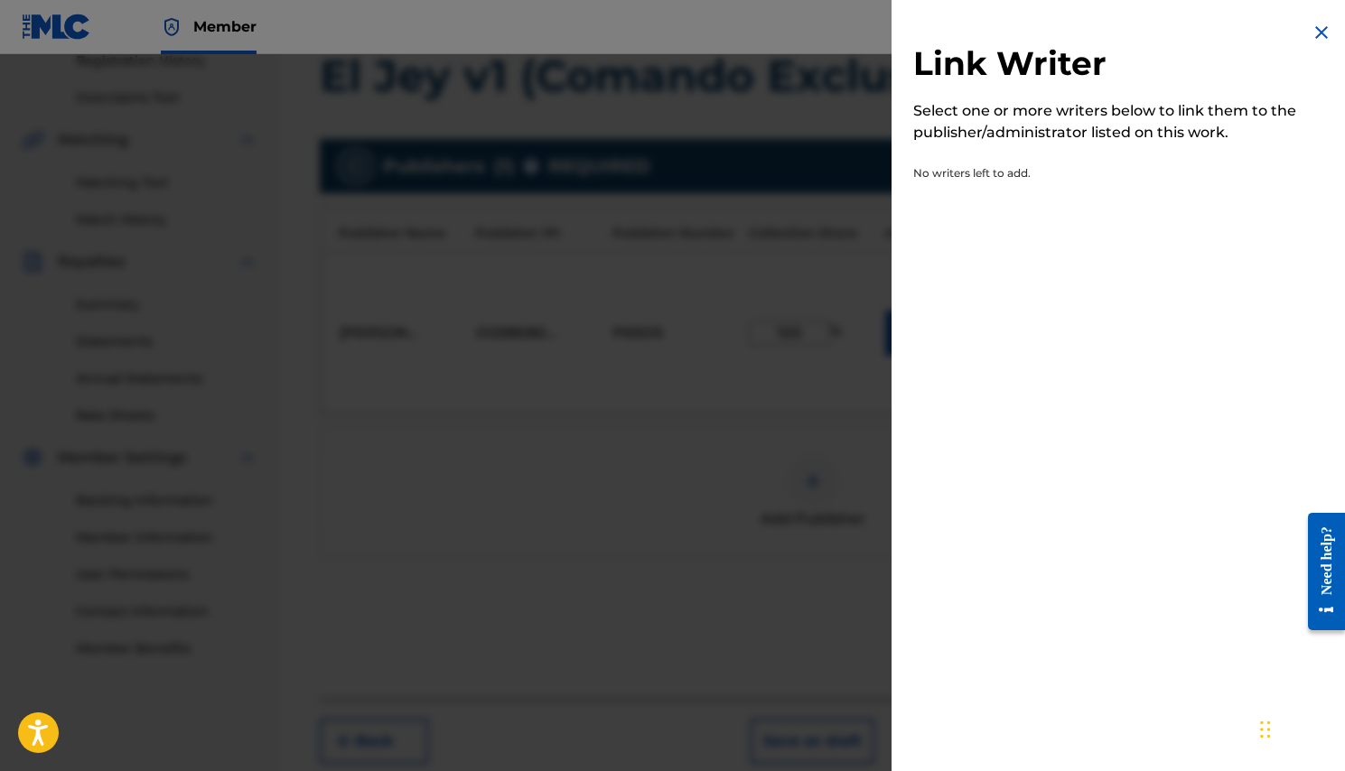
click at [1310, 33] on img at bounding box center [1321, 33] width 22 height 22
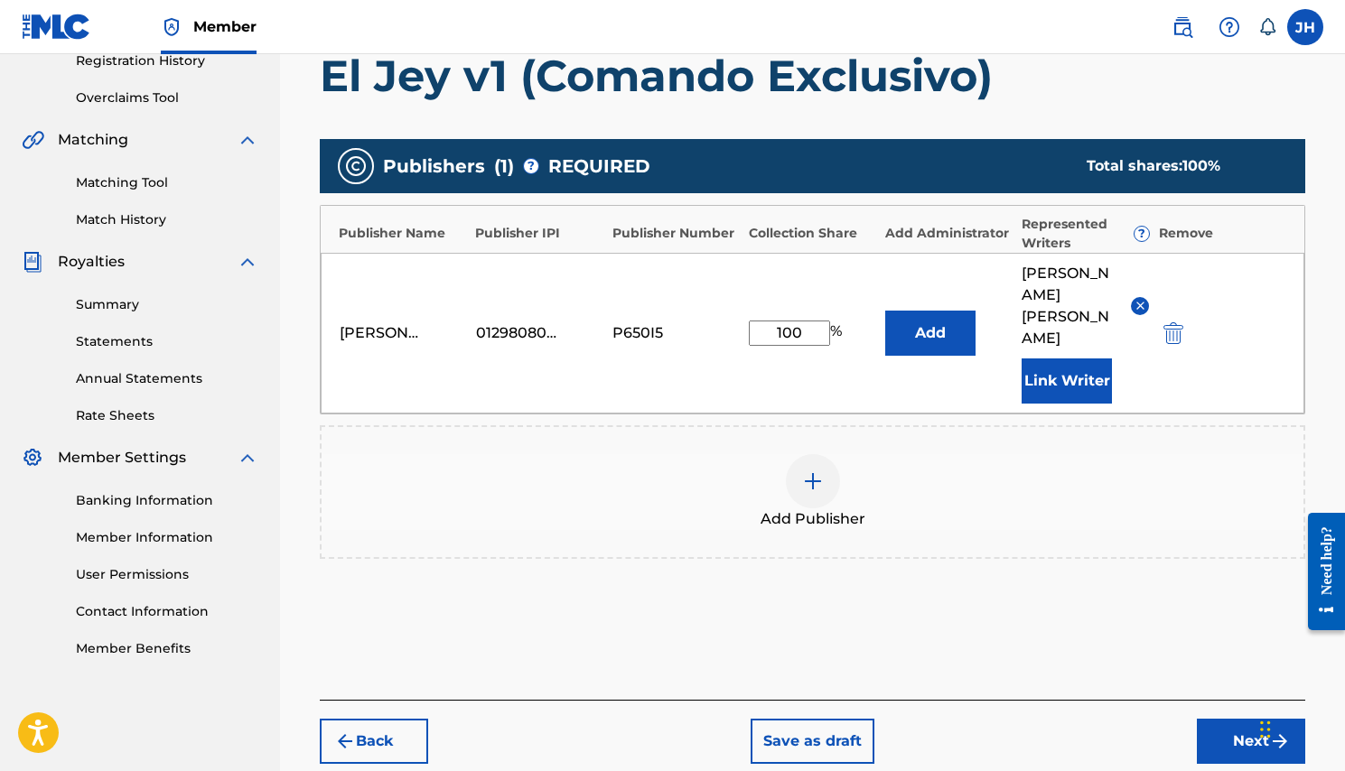
click at [1212, 736] on button "Next" at bounding box center [1250, 741] width 108 height 45
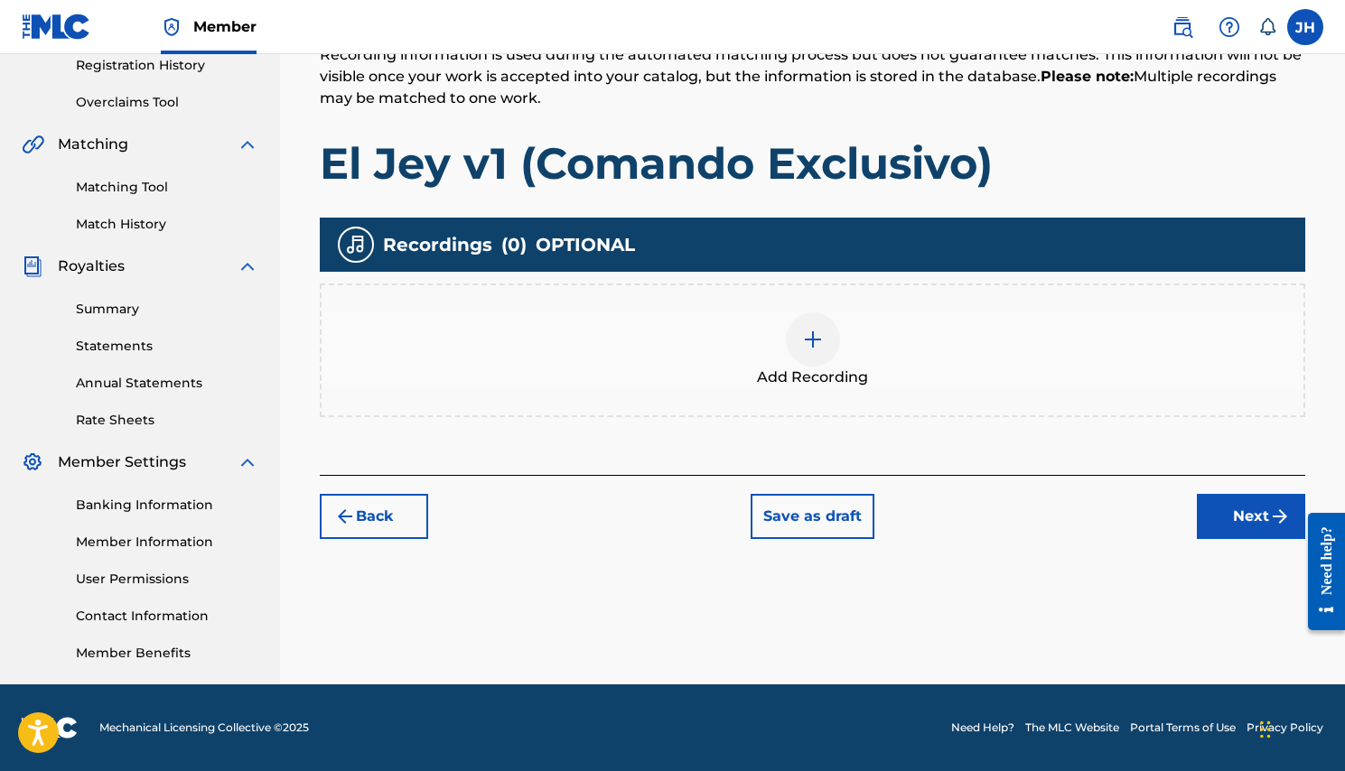
scroll to position [349, 0]
click at [822, 372] on span "Add Recording" at bounding box center [812, 378] width 111 height 22
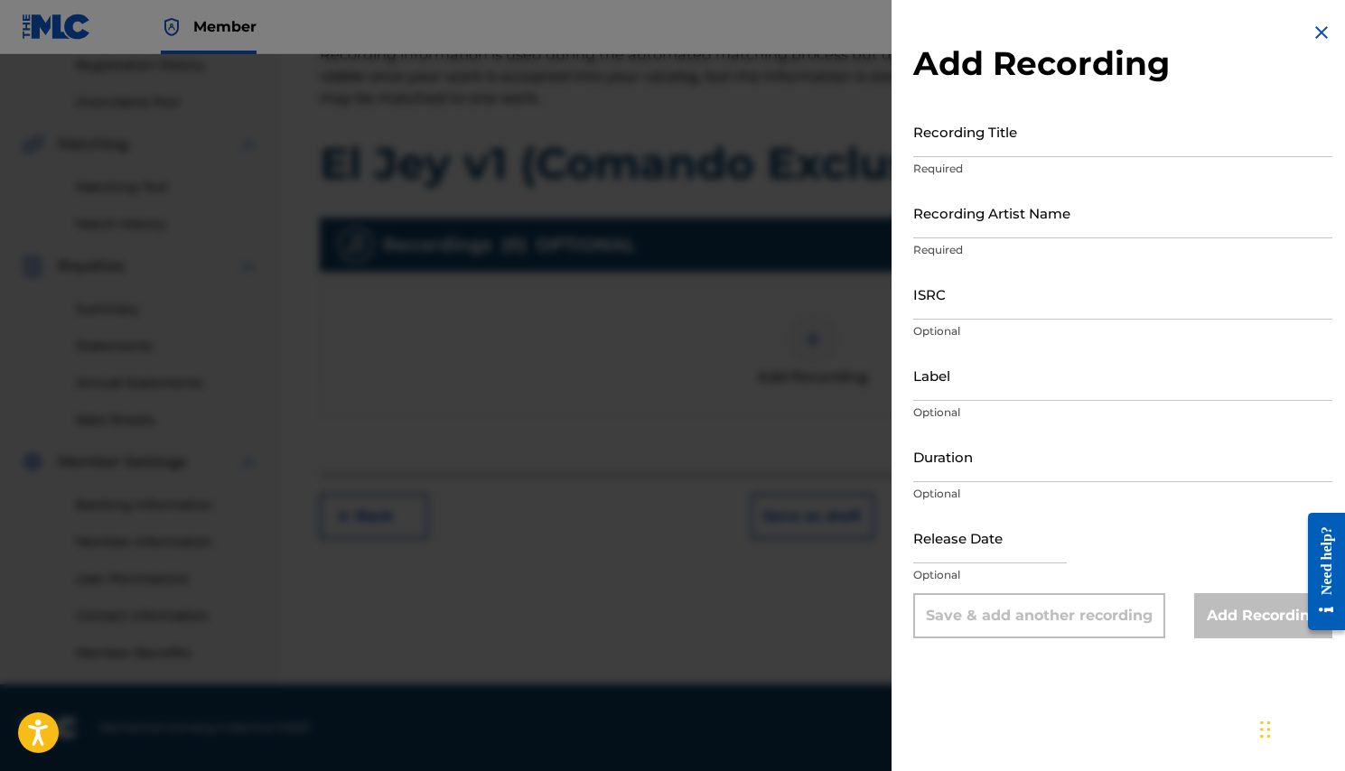
click at [981, 147] on input "Recording Title" at bounding box center [1122, 131] width 419 height 51
click at [1054, 151] on input "El Jey v1 (Comando Exlusivo)" at bounding box center [1122, 131] width 419 height 51
click at [1147, 145] on input "El Jey v1 (Comando Exclusivo)" at bounding box center [1122, 131] width 419 height 51
type input "El Jey v1 (Comando Exclusivo)"
click at [981, 234] on input "Recording Artist Name" at bounding box center [1122, 212] width 419 height 51
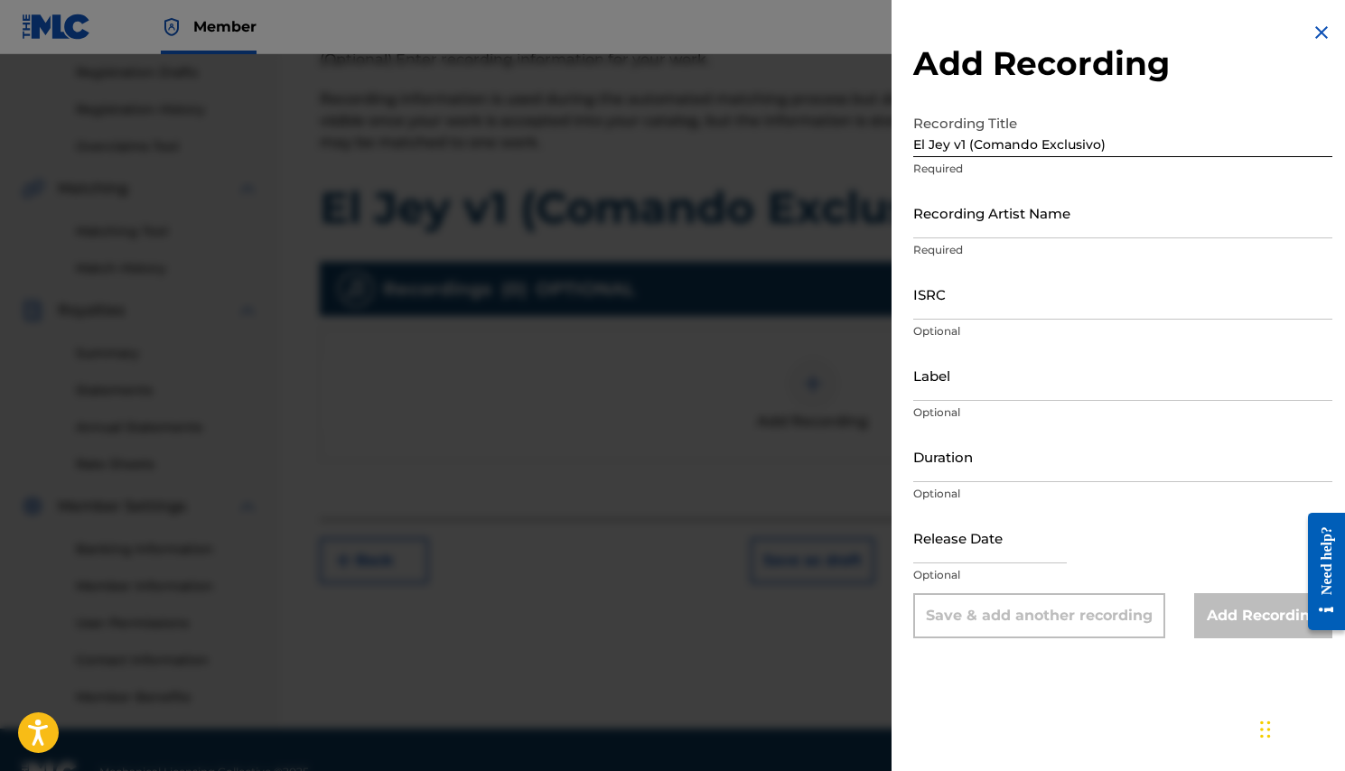
scroll to position [272, 0]
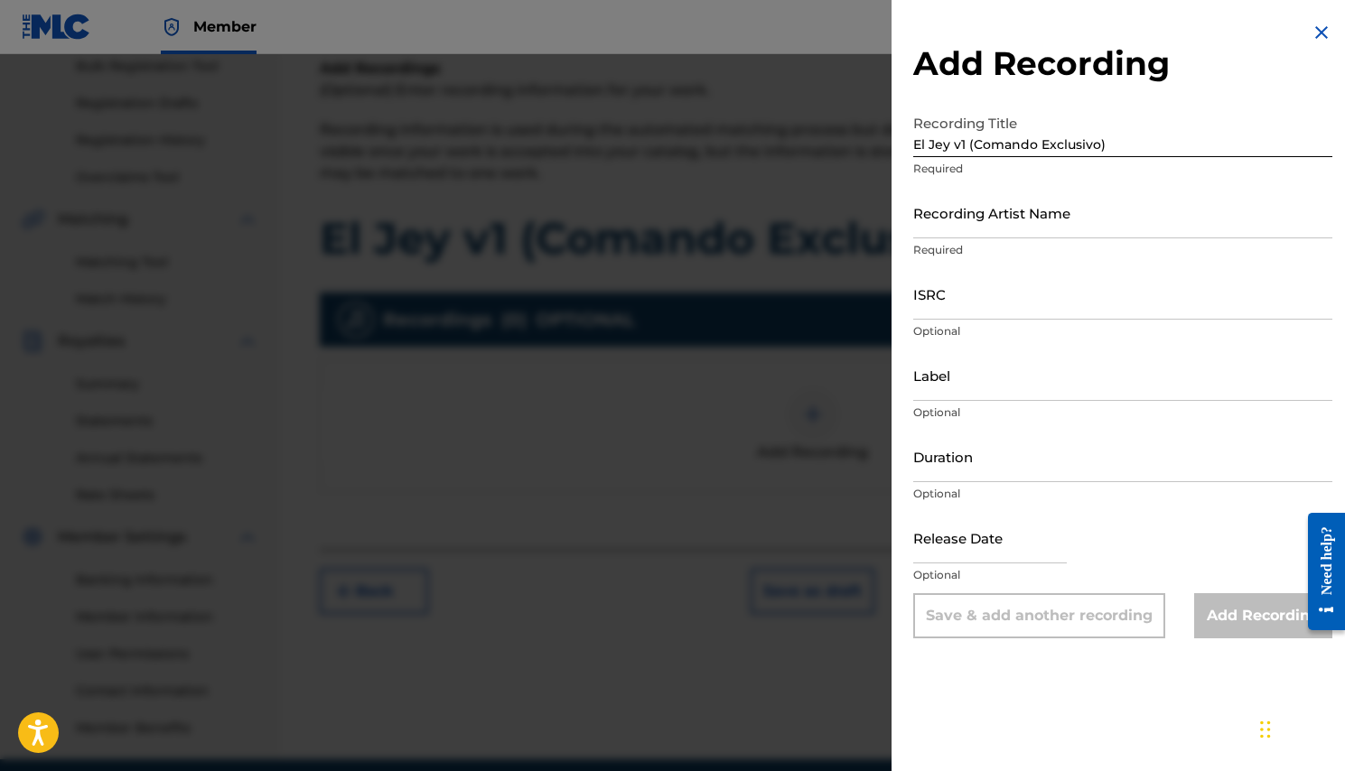
drag, startPoint x: 96, startPoint y: 4, endPoint x: 96, endPoint y: -11, distance: 14.4
click at [96, 0] on html "Accessibility Screen-Reader Guide, Feedback, and Issue Reporting | New window C…" at bounding box center [672, 111] width 1345 height 771
click at [954, 311] on input "ISRC" at bounding box center [1122, 293] width 419 height 51
paste input "QZWFX2557950"
type input "QZWFX2557950"
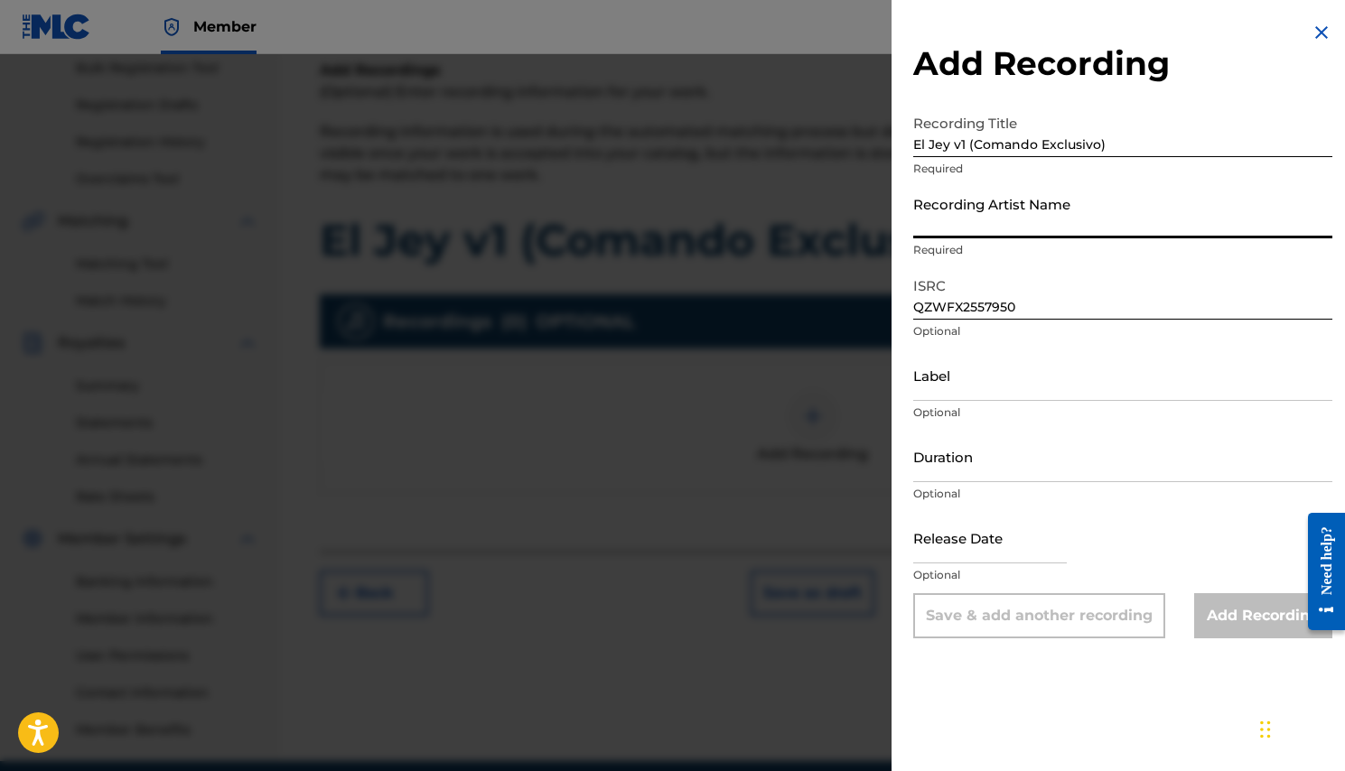
click at [990, 229] on input "Recording Artist Name" at bounding box center [1122, 212] width 419 height 51
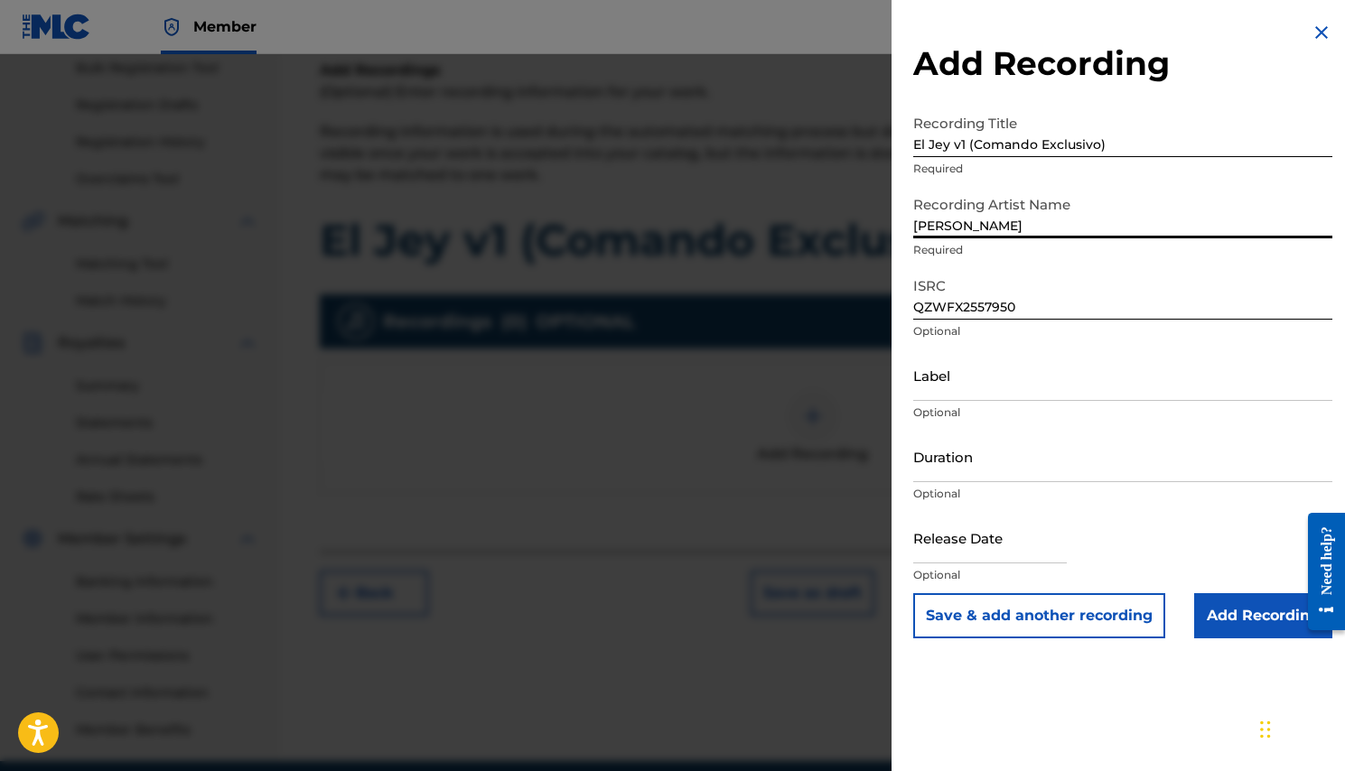
type input "J"
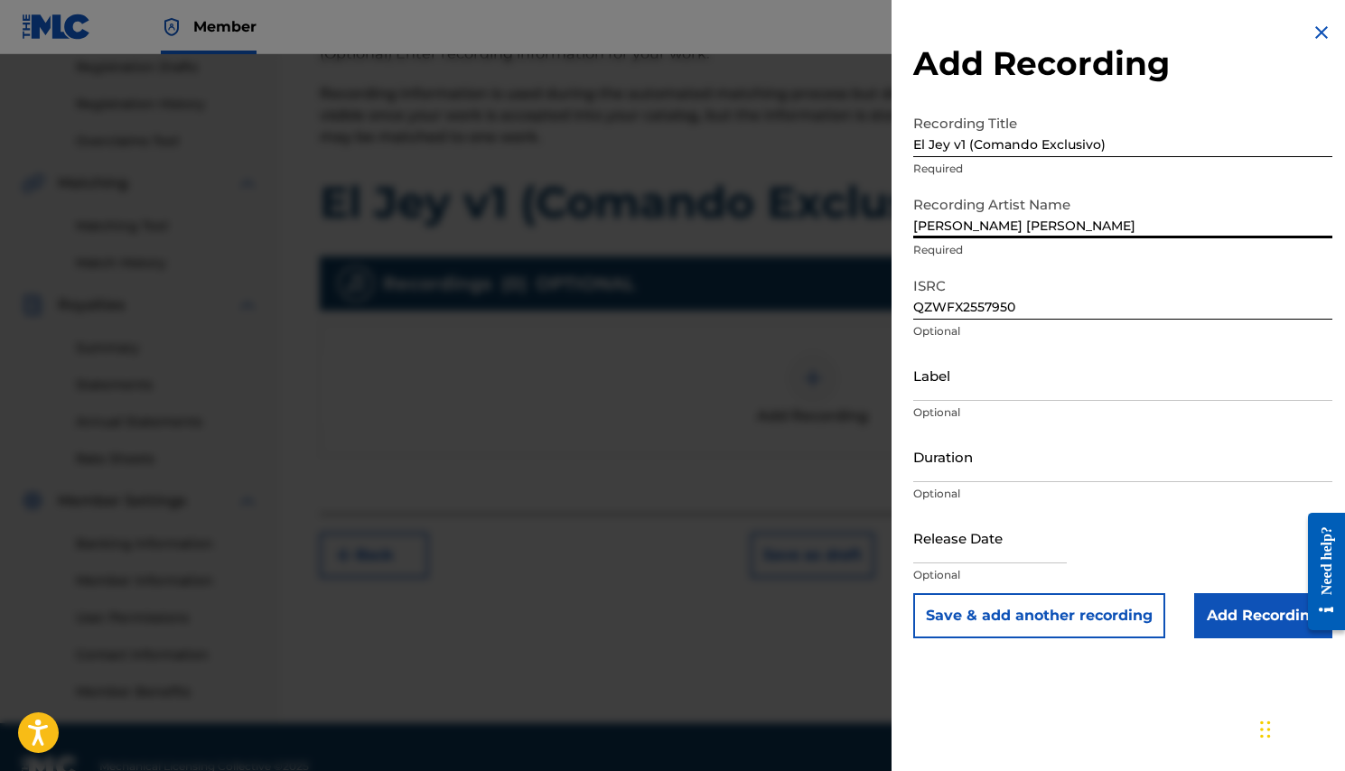
scroll to position [330, 0]
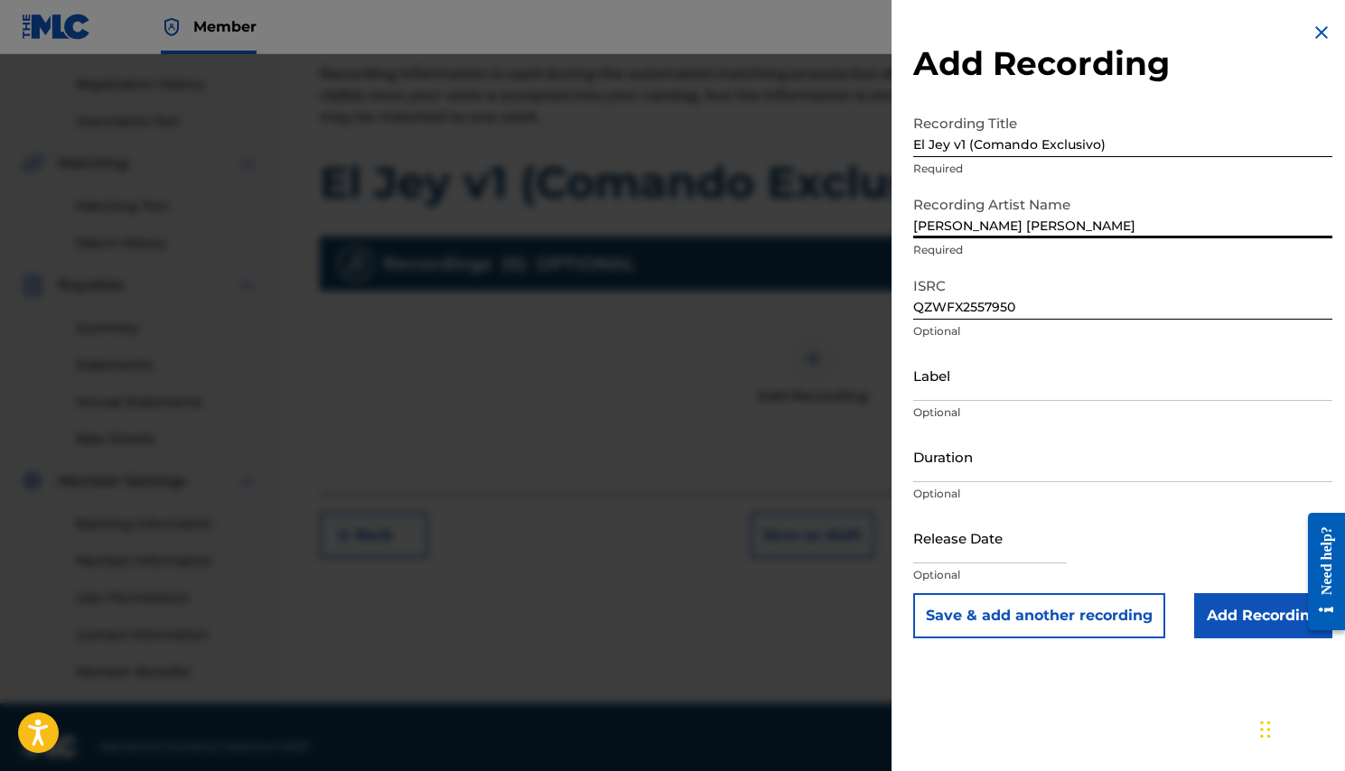
type input "[PERSON_NAME] [PERSON_NAME]"
click at [990, 391] on input "Label" at bounding box center [1122, 374] width 419 height 51
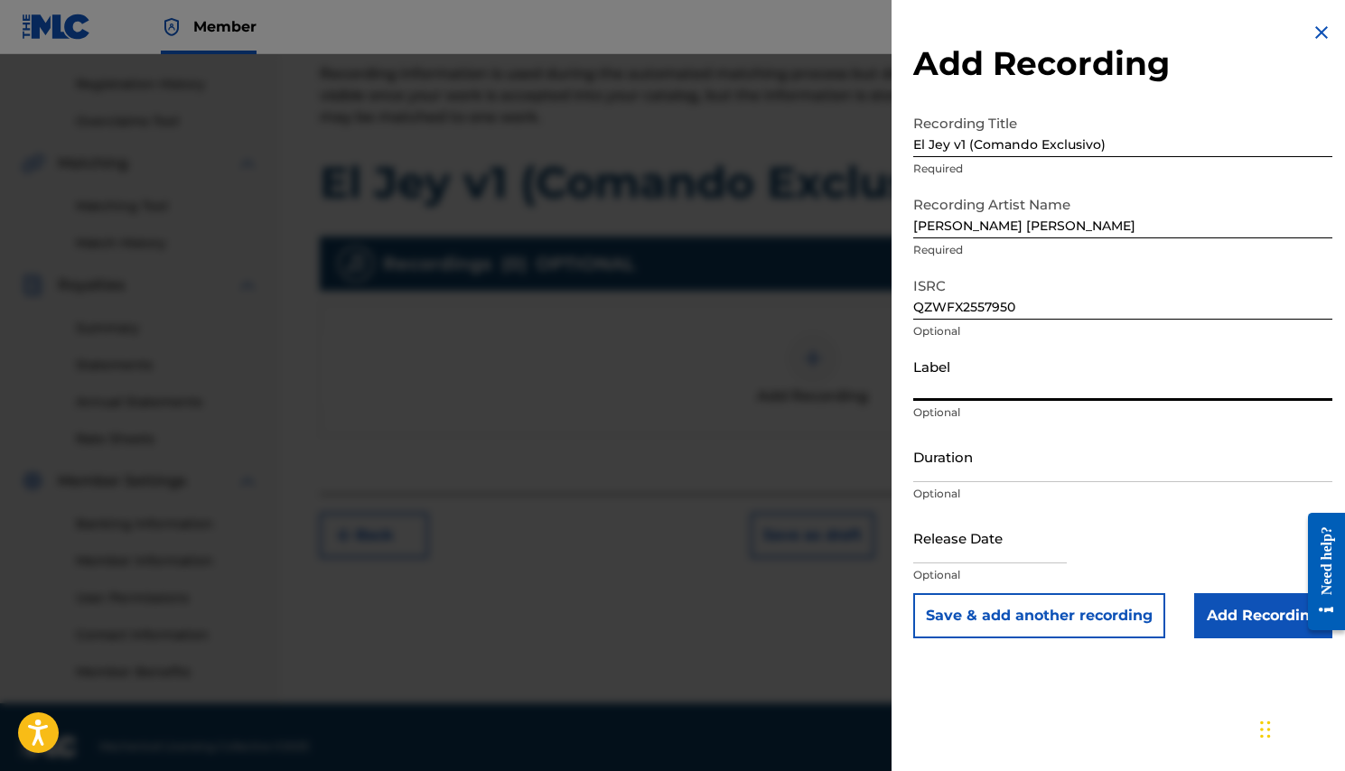
click at [949, 388] on input "Label" at bounding box center [1122, 374] width 419 height 51
paste input "8637776 Records DK"
type input "8637776 Records DK"
click at [949, 472] on input "Duration" at bounding box center [1122, 456] width 419 height 51
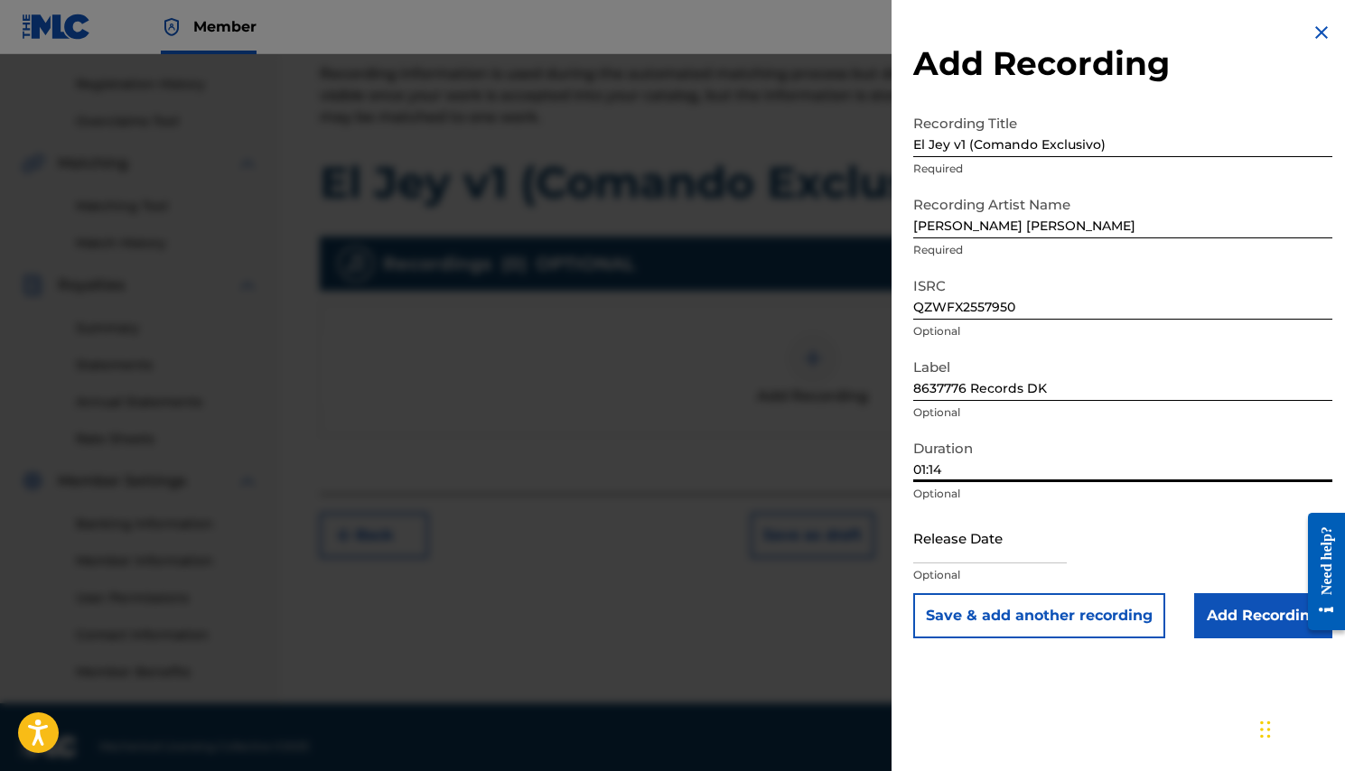
type input "01:14"
click at [964, 554] on input "text" at bounding box center [990, 537] width 154 height 51
select select "7"
select select "2025"
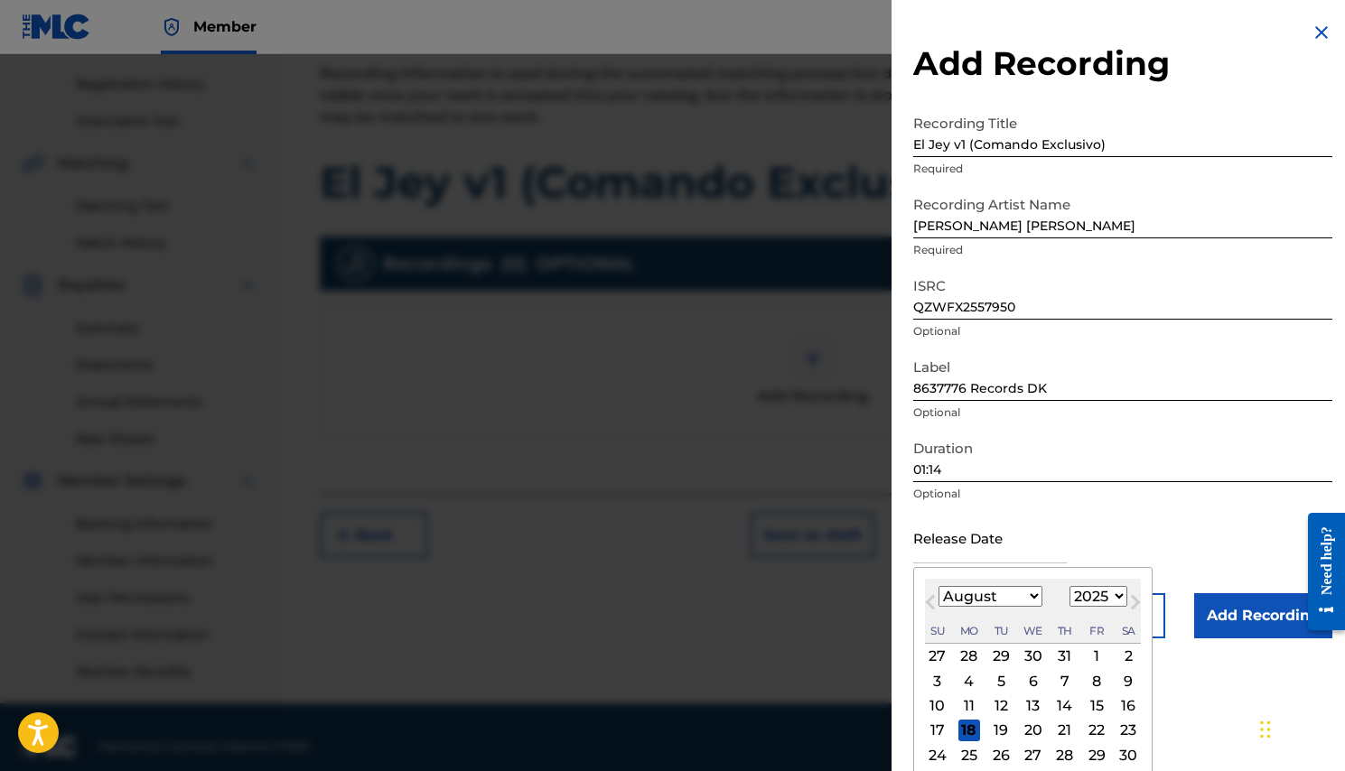
click at [1055, 708] on div "14" at bounding box center [1065, 706] width 22 height 22
type input "[DATE]"
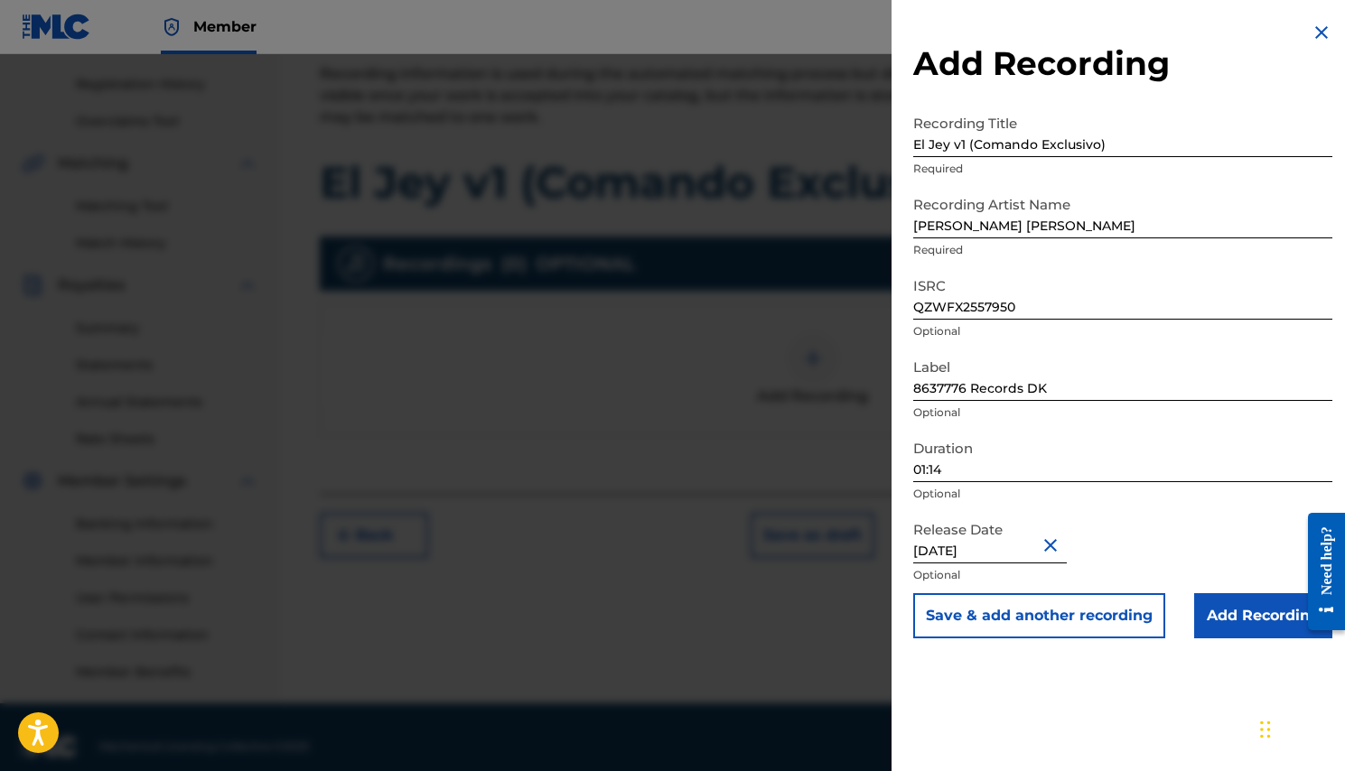
click at [1142, 526] on div "Release Date [DATE] Optional" at bounding box center [1122, 552] width 419 height 81
click at [1234, 631] on input "Add Recording" at bounding box center [1263, 615] width 138 height 45
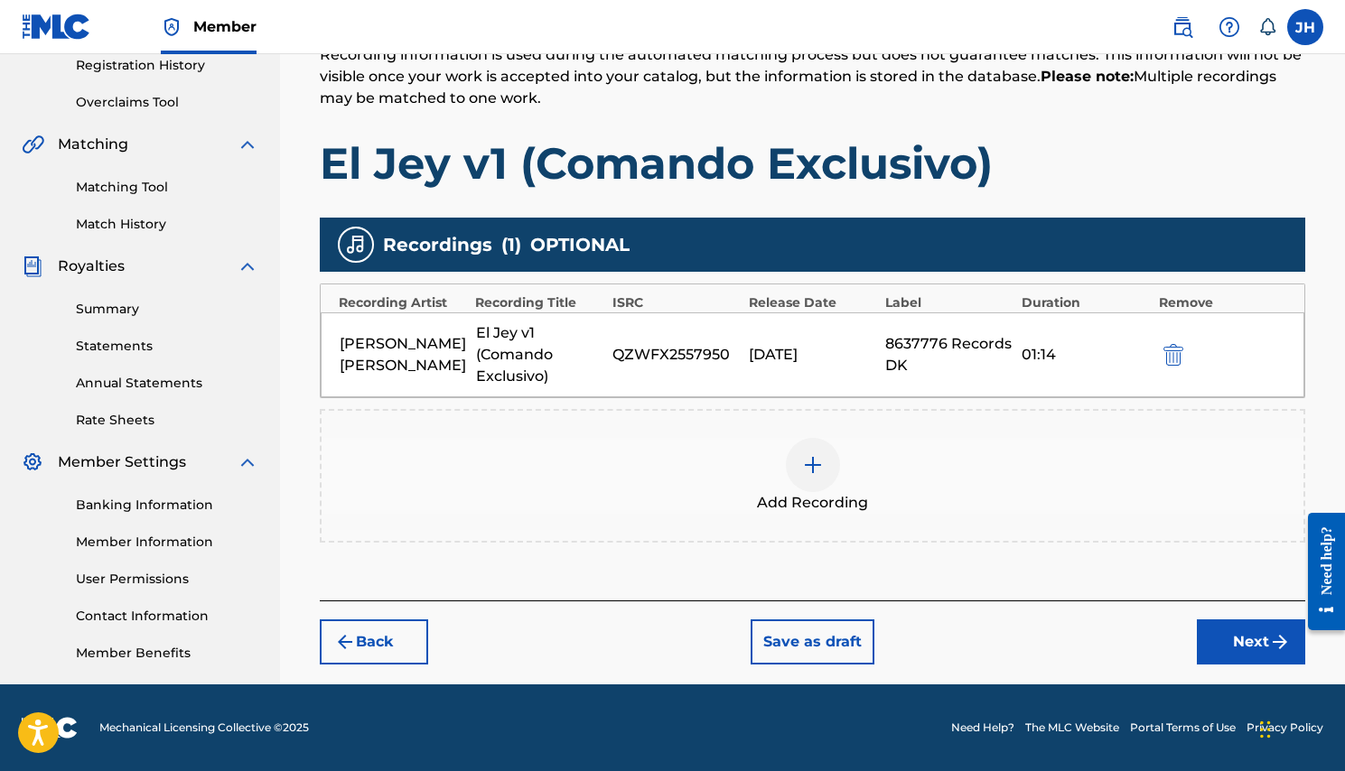
scroll to position [349, 0]
click at [1223, 645] on button "Next" at bounding box center [1250, 641] width 108 height 45
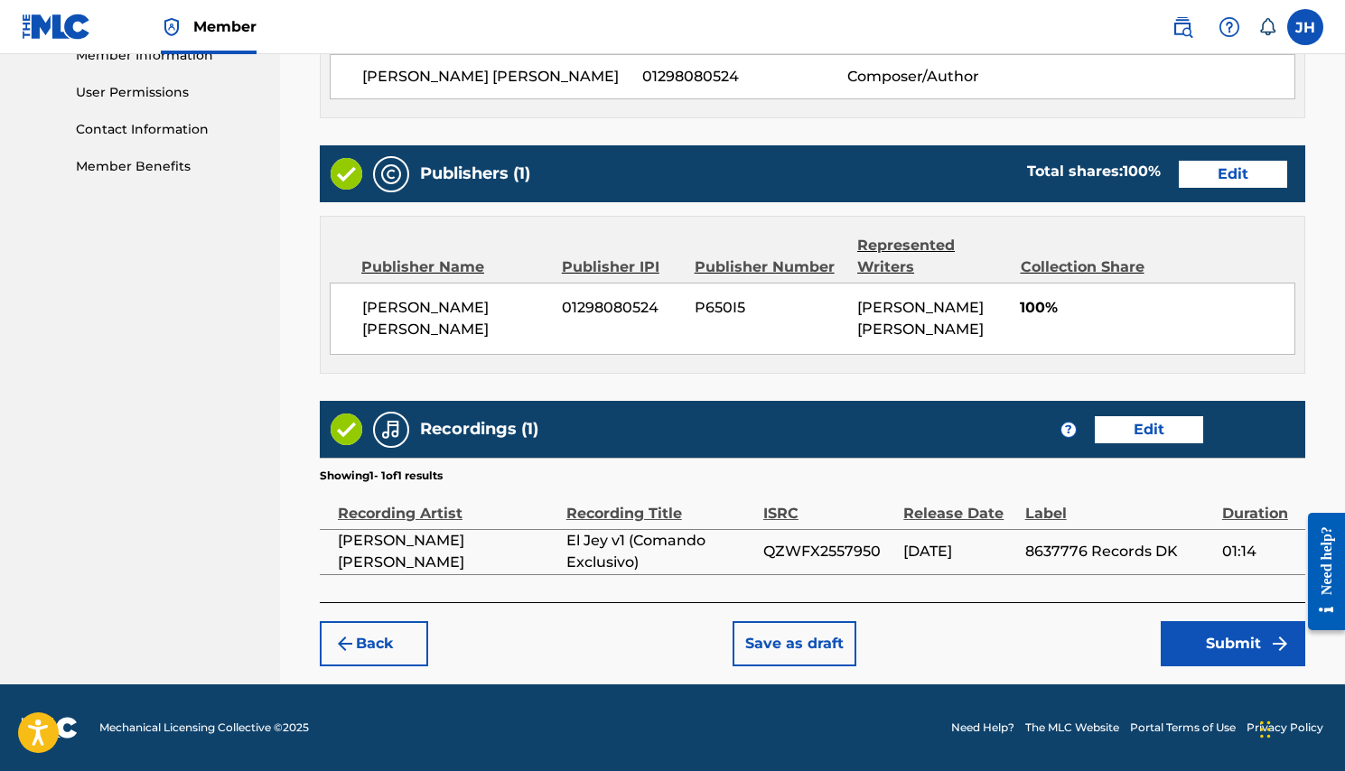
scroll to position [834, 0]
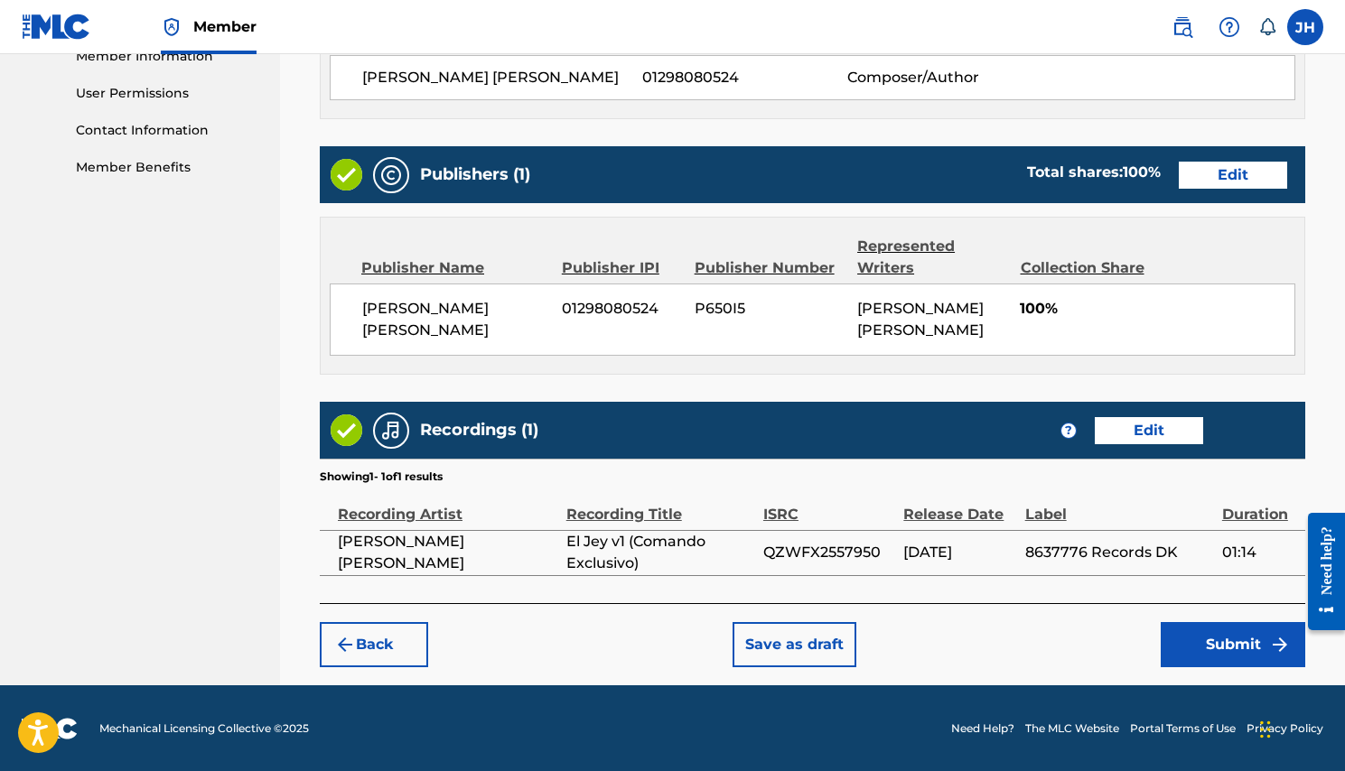
click at [1223, 645] on button "Submit" at bounding box center [1232, 644] width 144 height 45
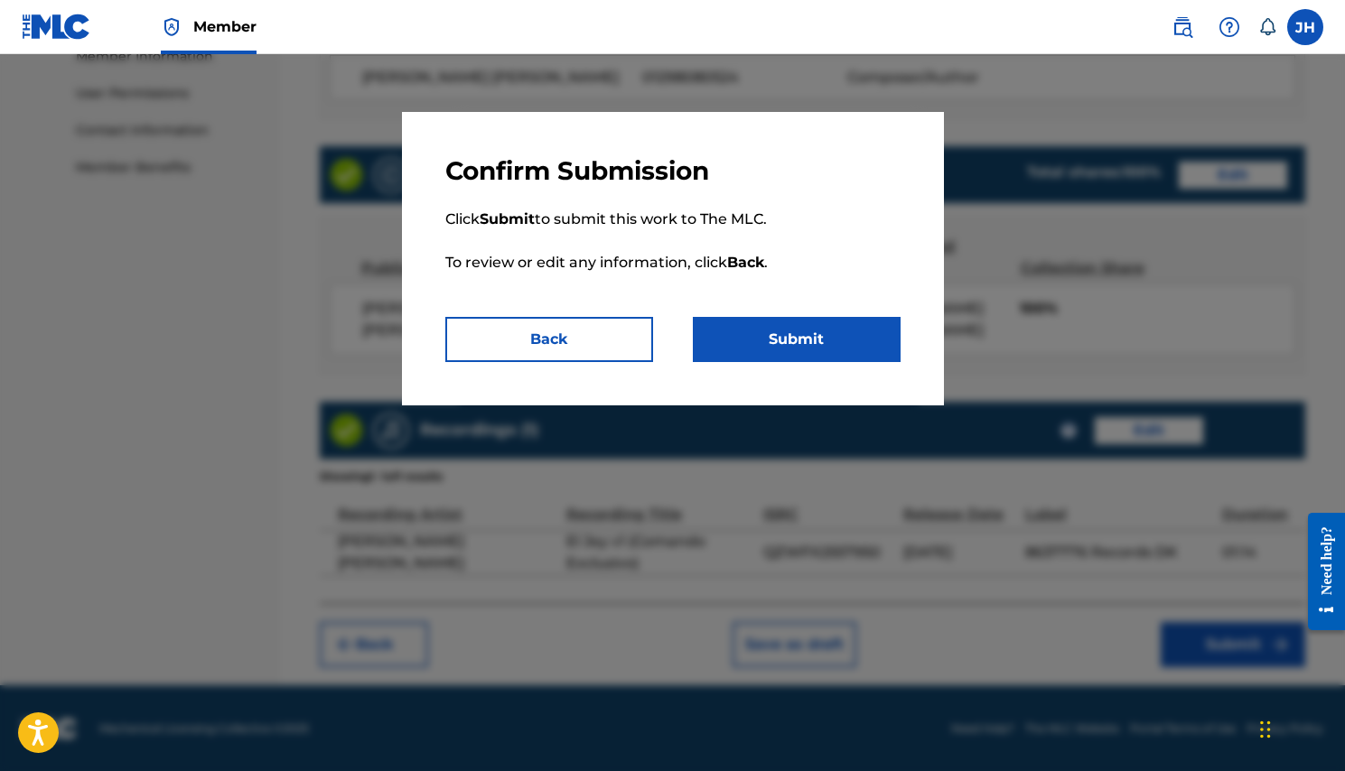
click at [810, 340] on button "Submit" at bounding box center [797, 339] width 208 height 45
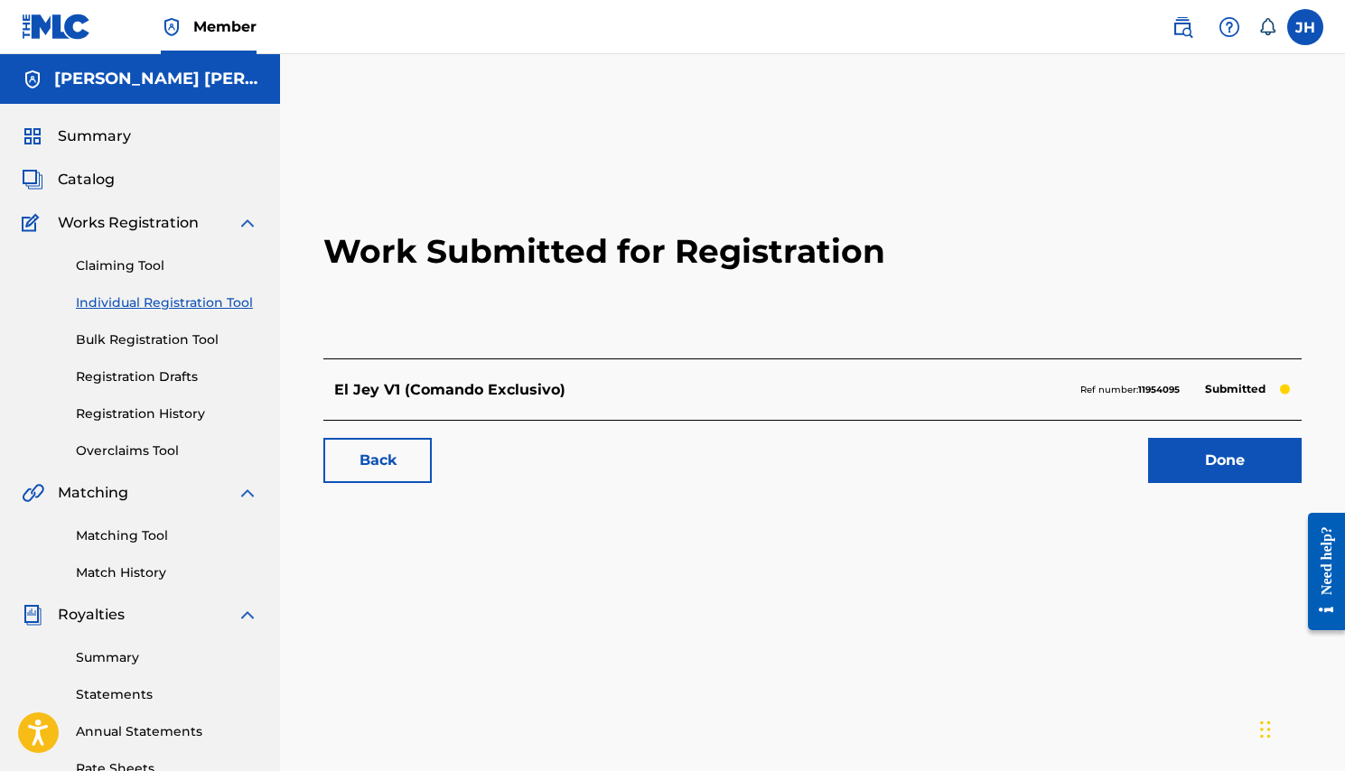
click at [1205, 482] on link "Done" at bounding box center [1225, 460] width 154 height 45
